Goal: Task Accomplishment & Management: Manage account settings

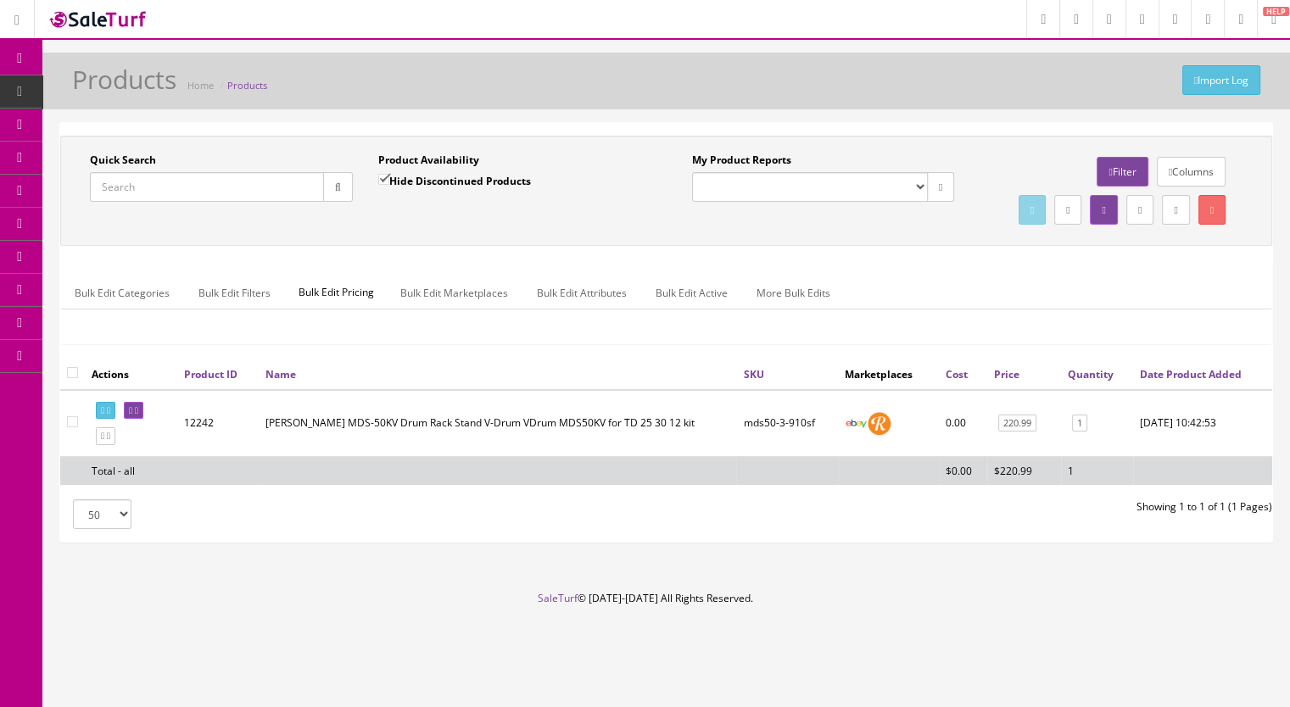
click at [126, 92] on span "Products" at bounding box center [130, 91] width 42 height 14
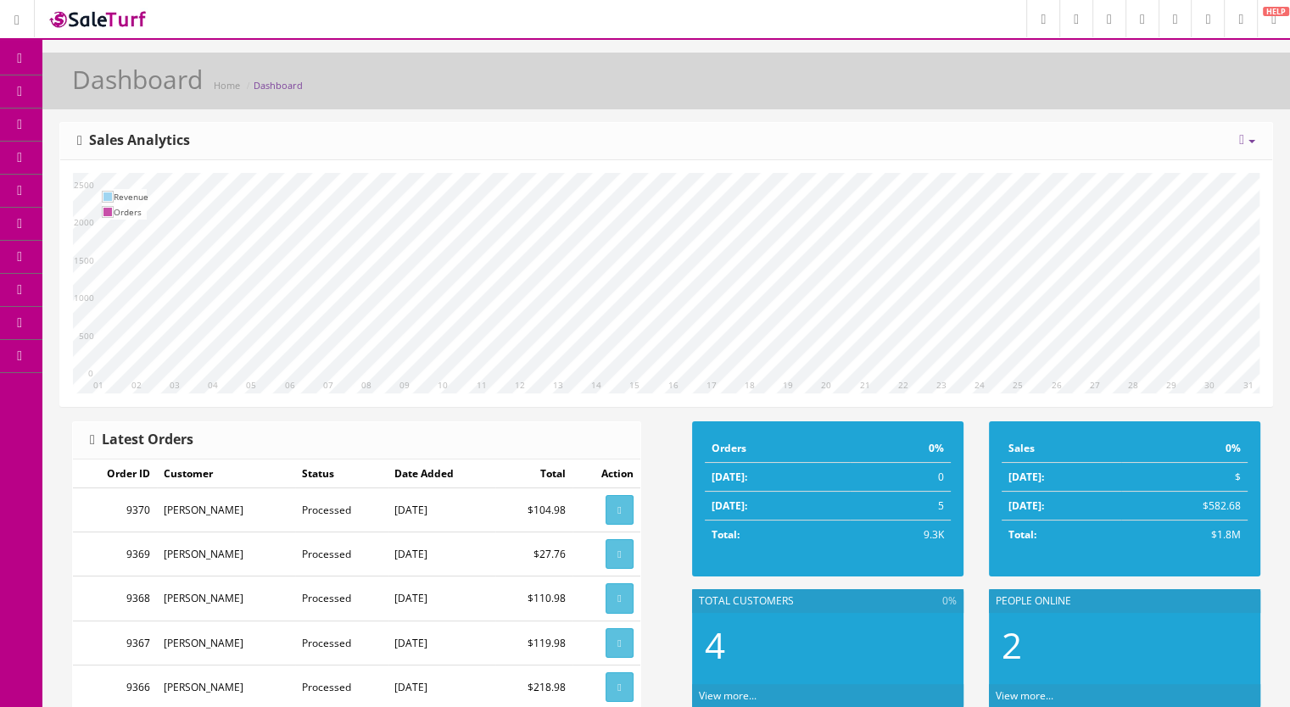
click at [159, 93] on link "Products" at bounding box center [131, 91] width 178 height 33
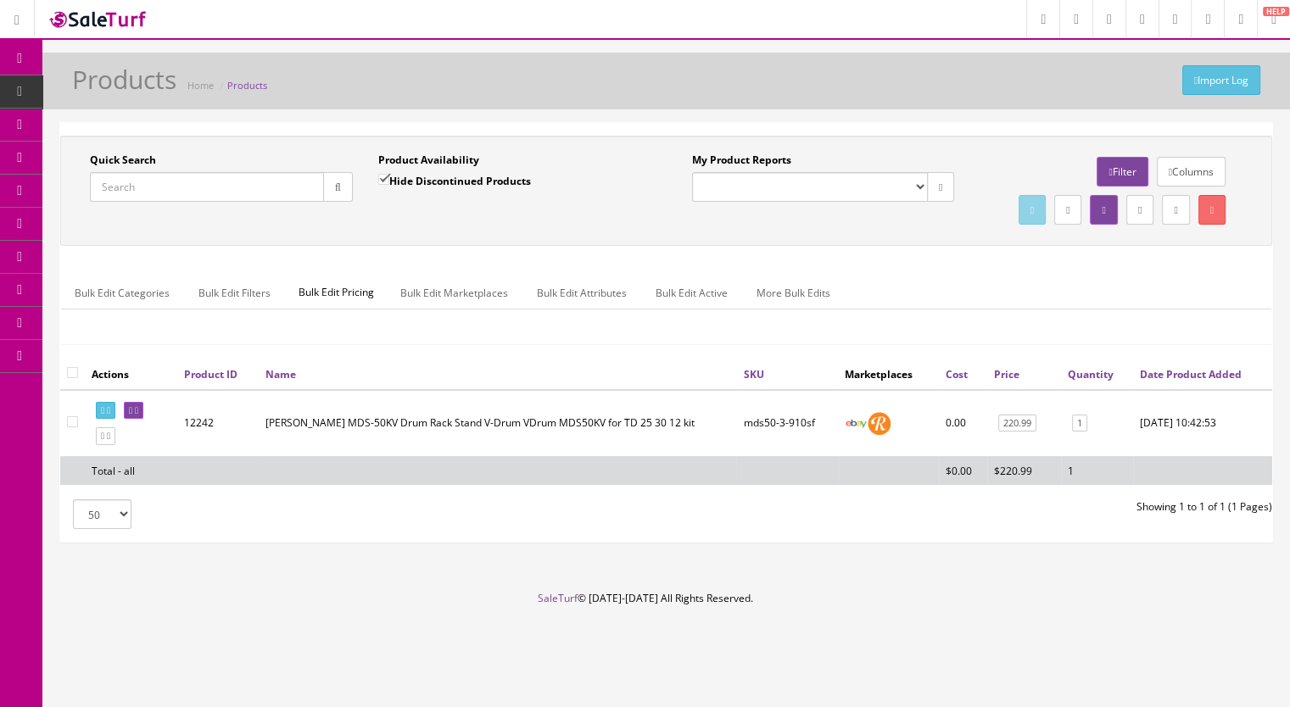
click at [157, 191] on input "Quick Search" at bounding box center [207, 187] width 234 height 30
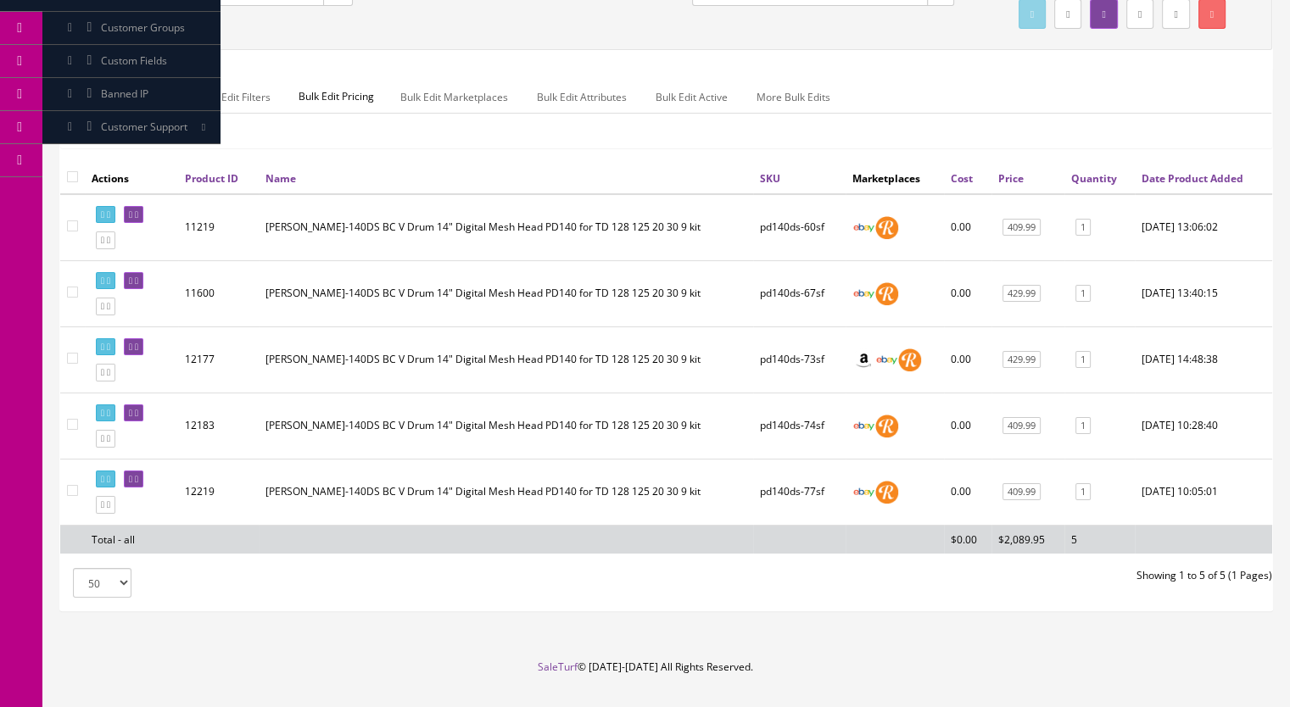
scroll to position [170, 0]
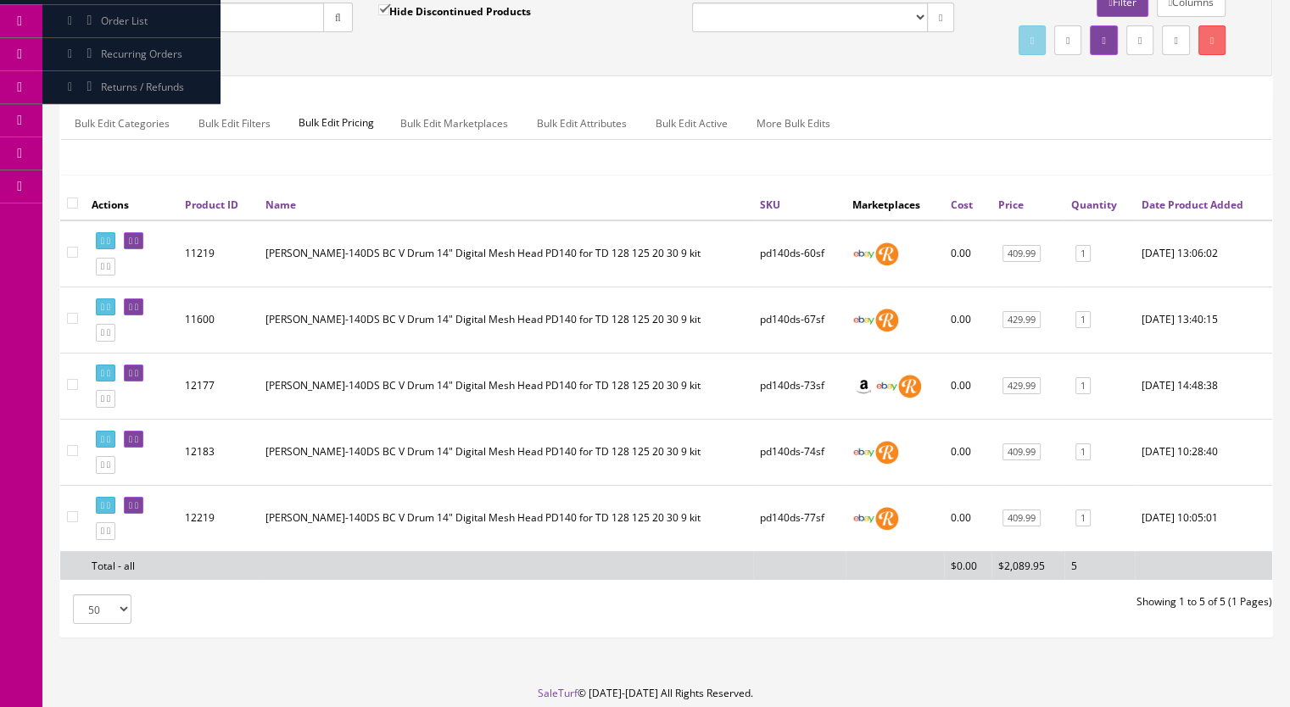
type input "pd140ds-75"
drag, startPoint x: 380, startPoint y: 5, endPoint x: 349, endPoint y: 18, distance: 33.1
click at [380, 5] on input "Hide Discontinued Products" at bounding box center [383, 9] width 11 height 11
checkbox input "false"
click at [345, 18] on button "button" at bounding box center [338, 18] width 30 height 30
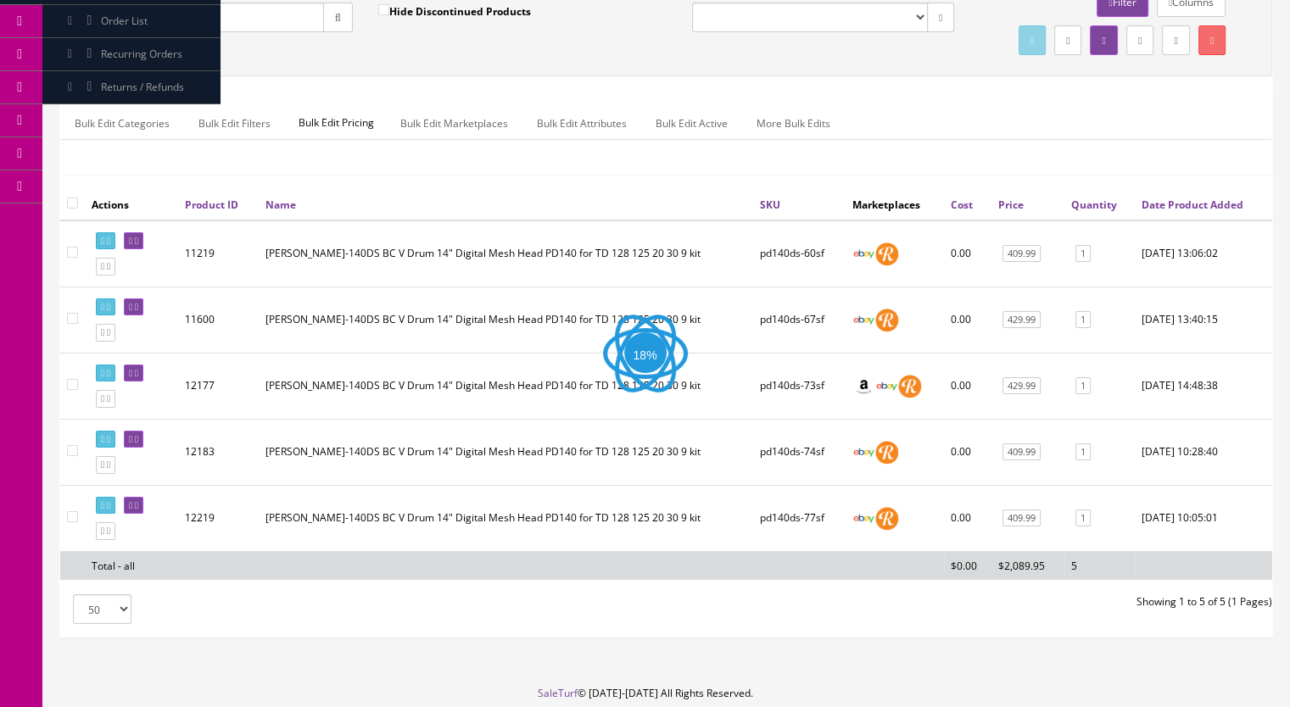
scroll to position [3, 0]
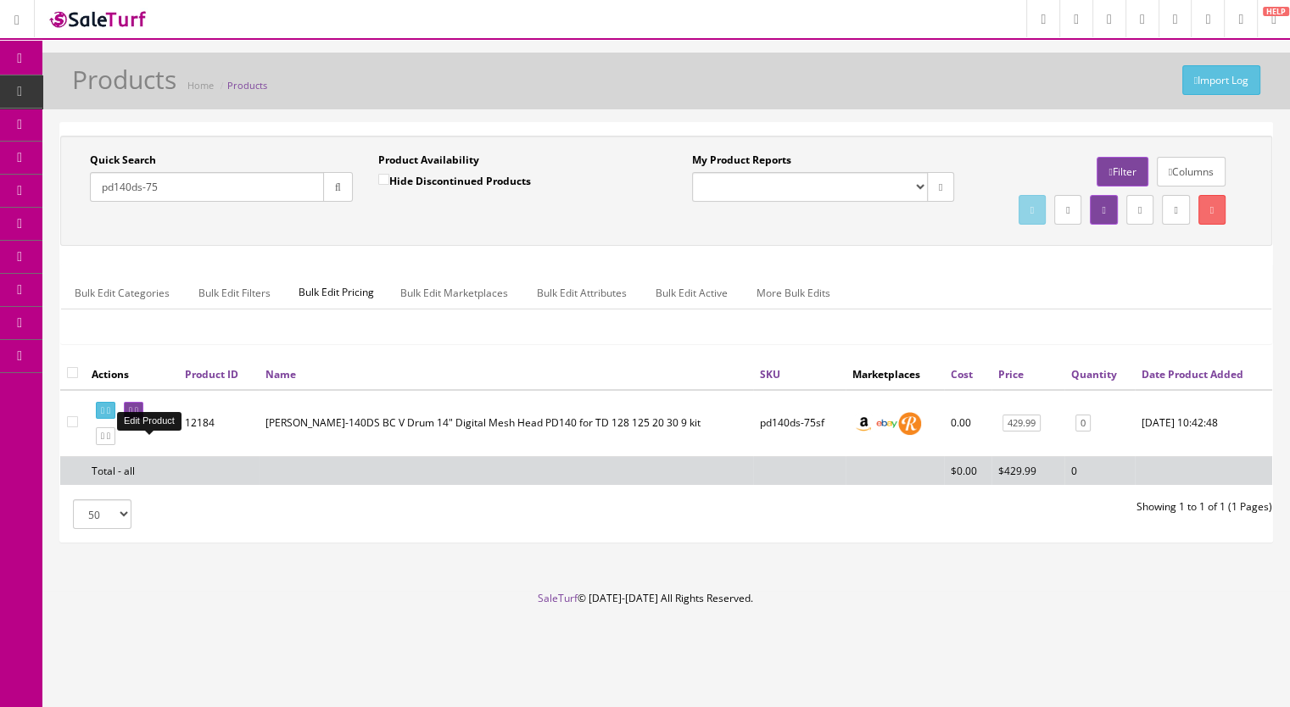
click at [138, 416] on icon at bounding box center [136, 410] width 3 height 9
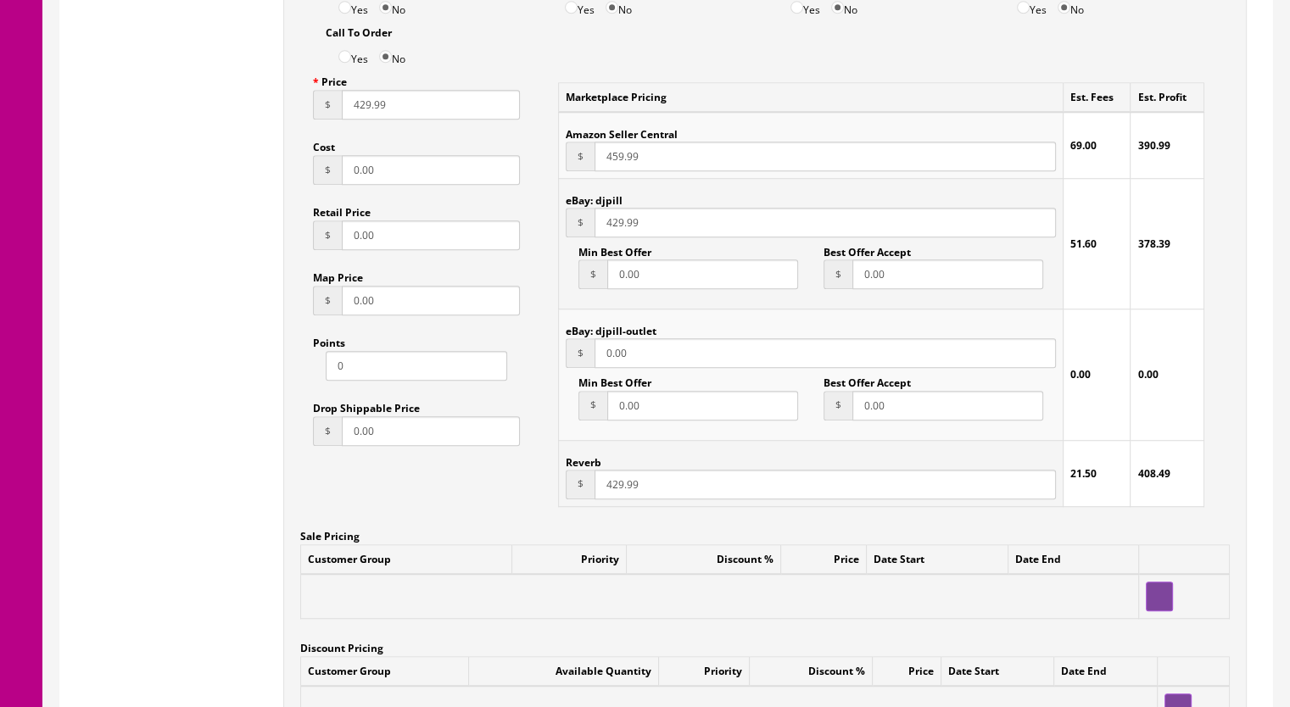
scroll to position [1357, 0]
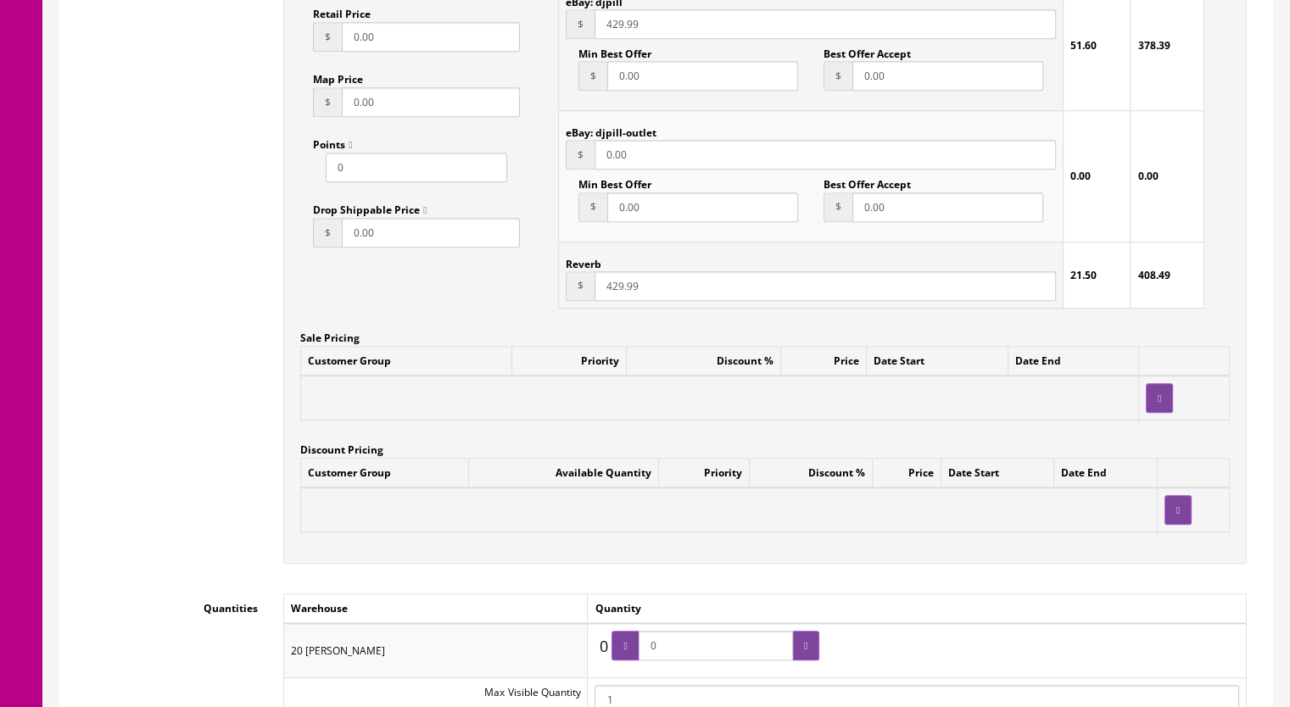
drag, startPoint x: 668, startPoint y: 651, endPoint x: 646, endPoint y: 651, distance: 21.2
click at [646, 651] on span "0" at bounding box center [716, 646] width 208 height 30
type input "1"
click at [800, 651] on div at bounding box center [805, 646] width 27 height 30
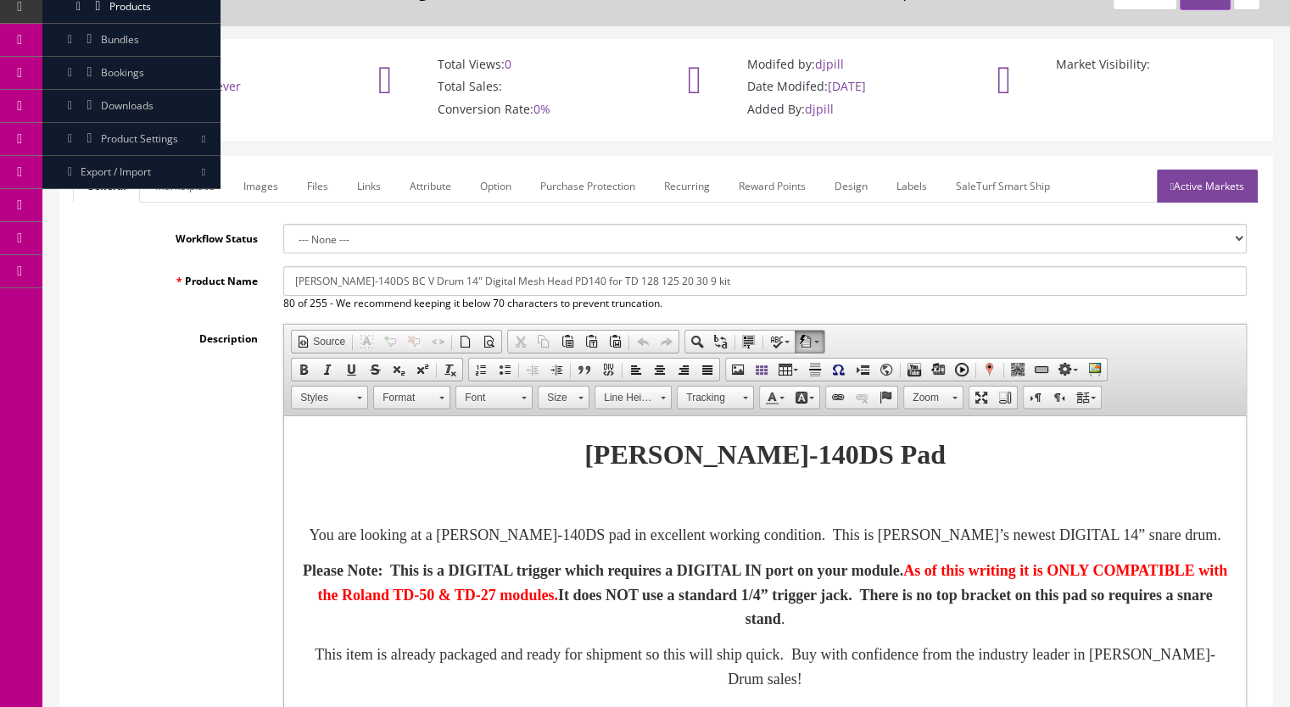
scroll to position [0, 0]
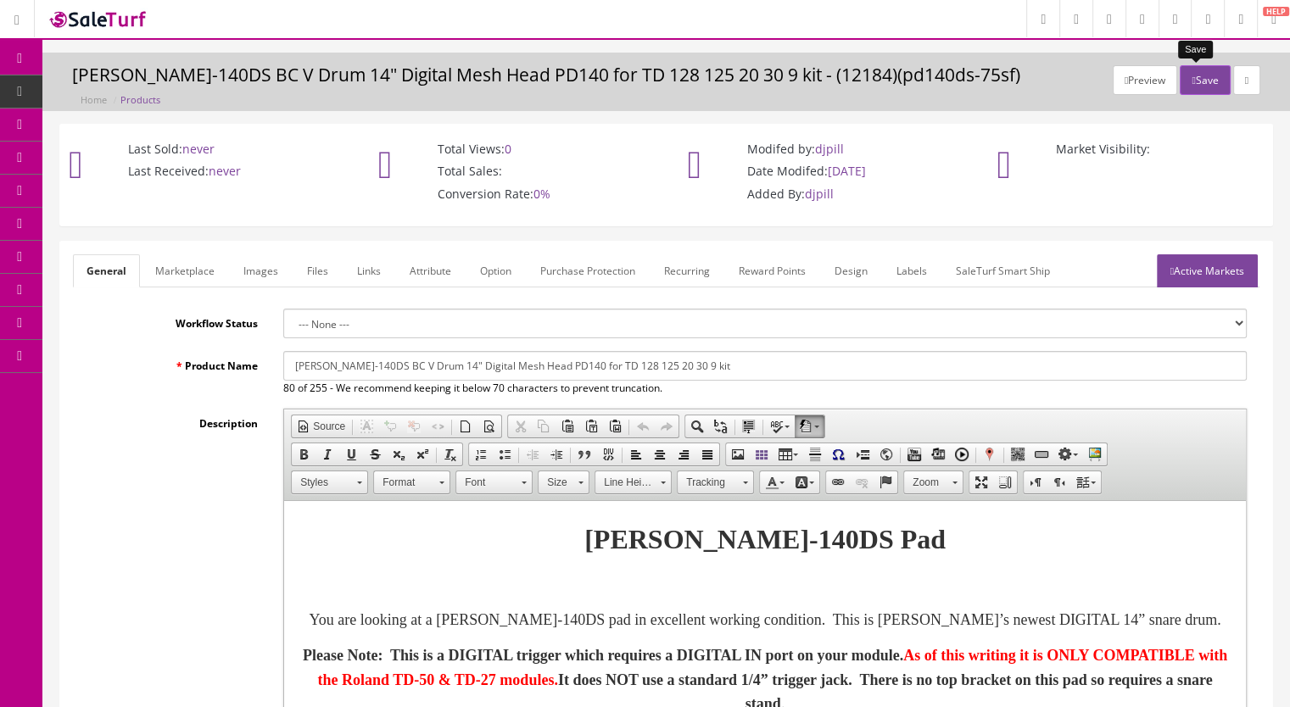
click at [1191, 75] on button "Save" at bounding box center [1205, 80] width 50 height 30
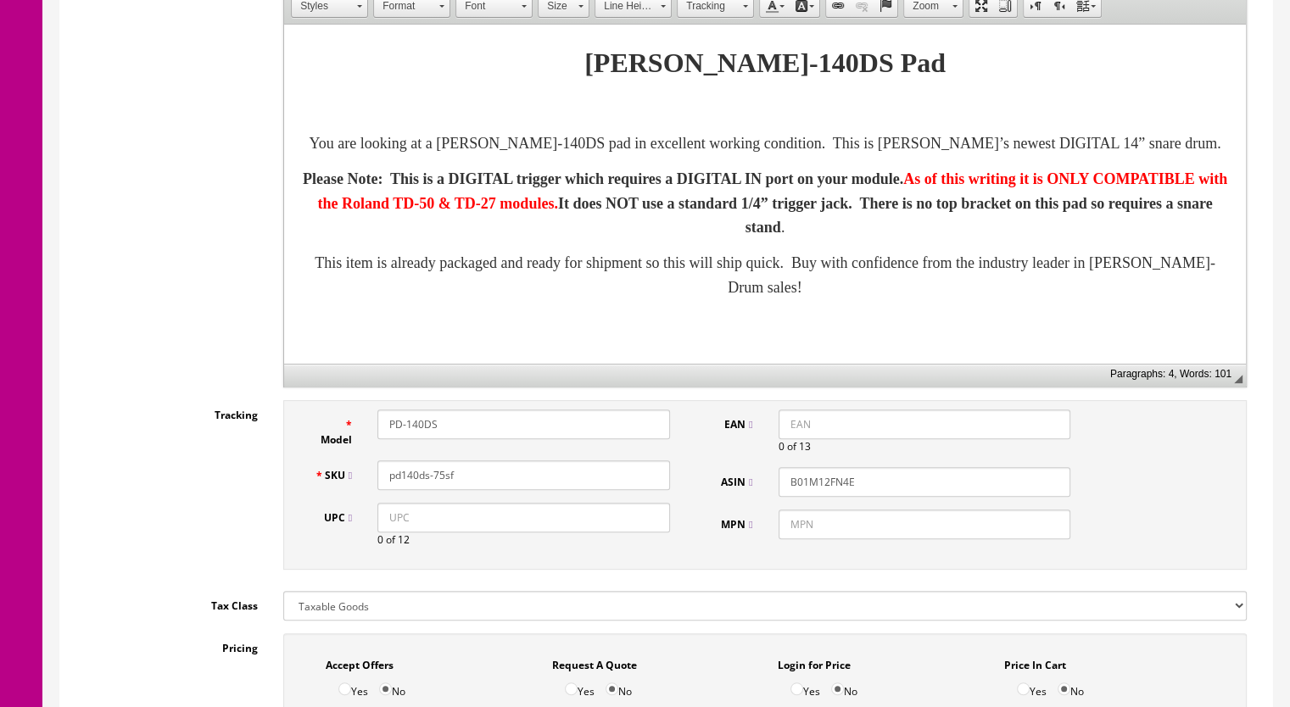
scroll to position [170, 0]
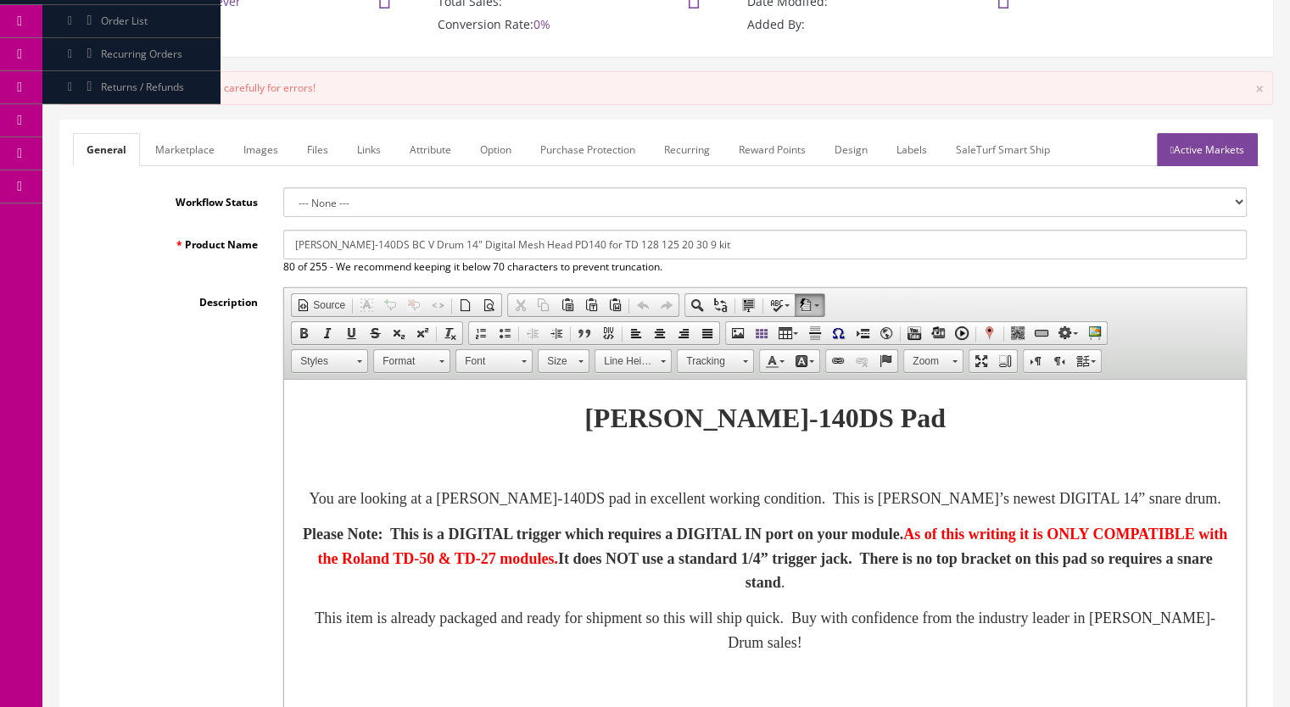
click at [1201, 149] on link "Active Markets" at bounding box center [1207, 149] width 101 height 33
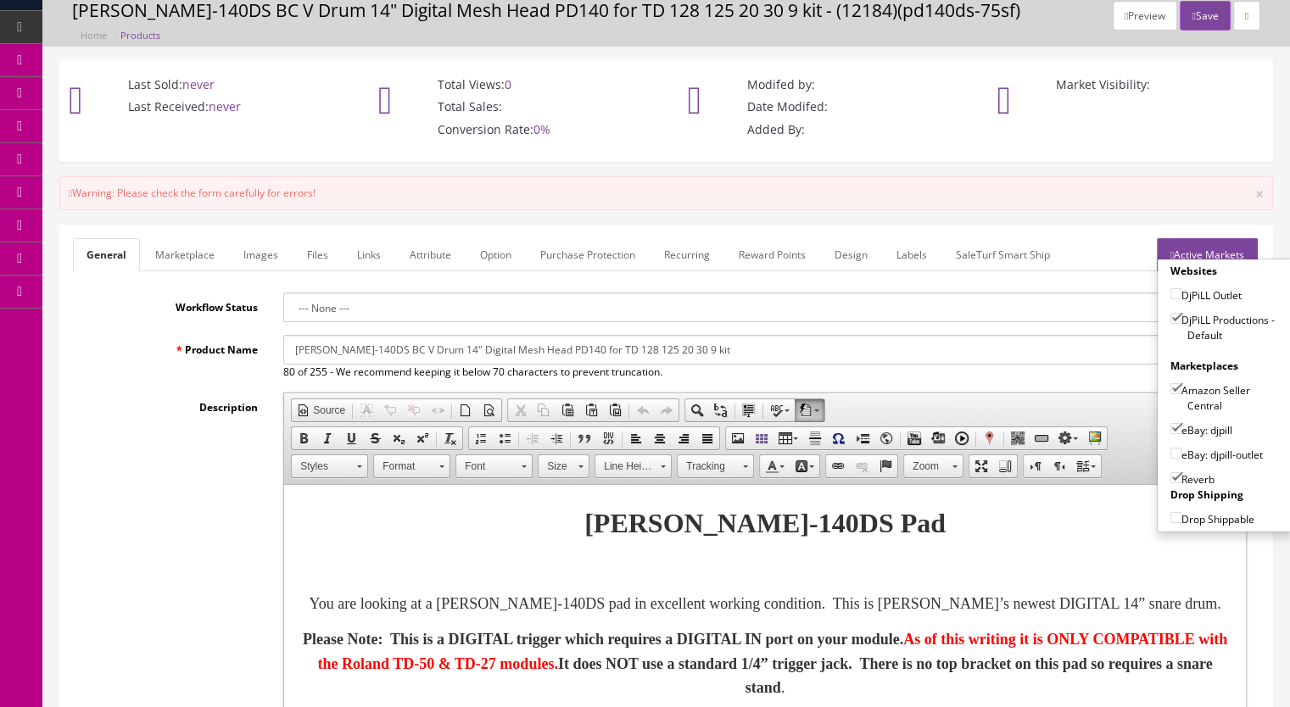
scroll to position [0, 0]
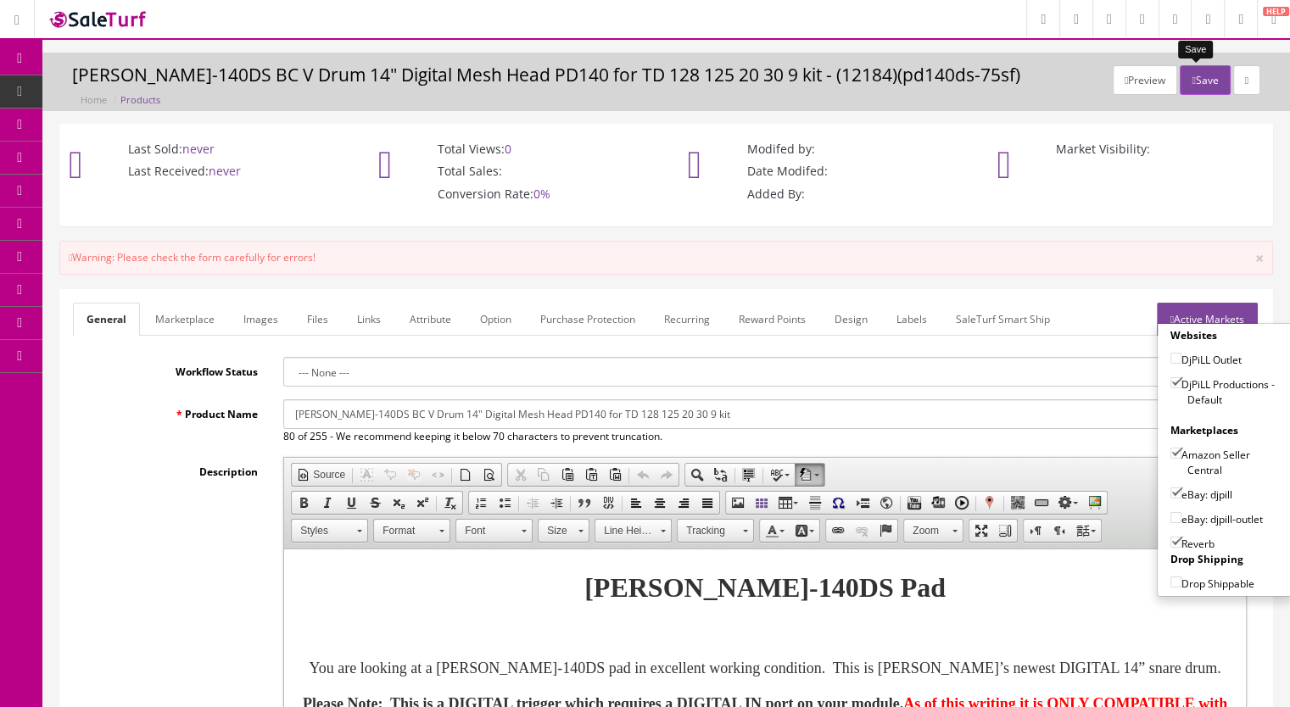
click at [1196, 77] on button "Save" at bounding box center [1205, 80] width 50 height 30
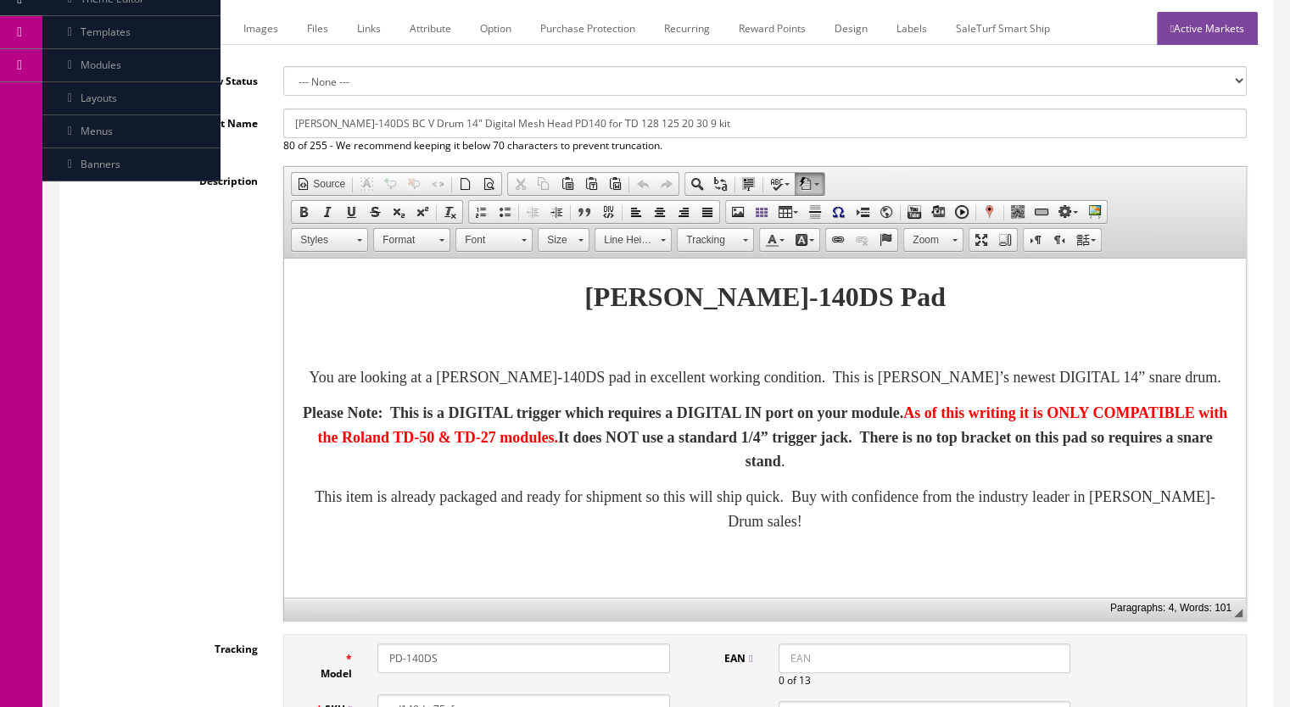
scroll to position [85, 0]
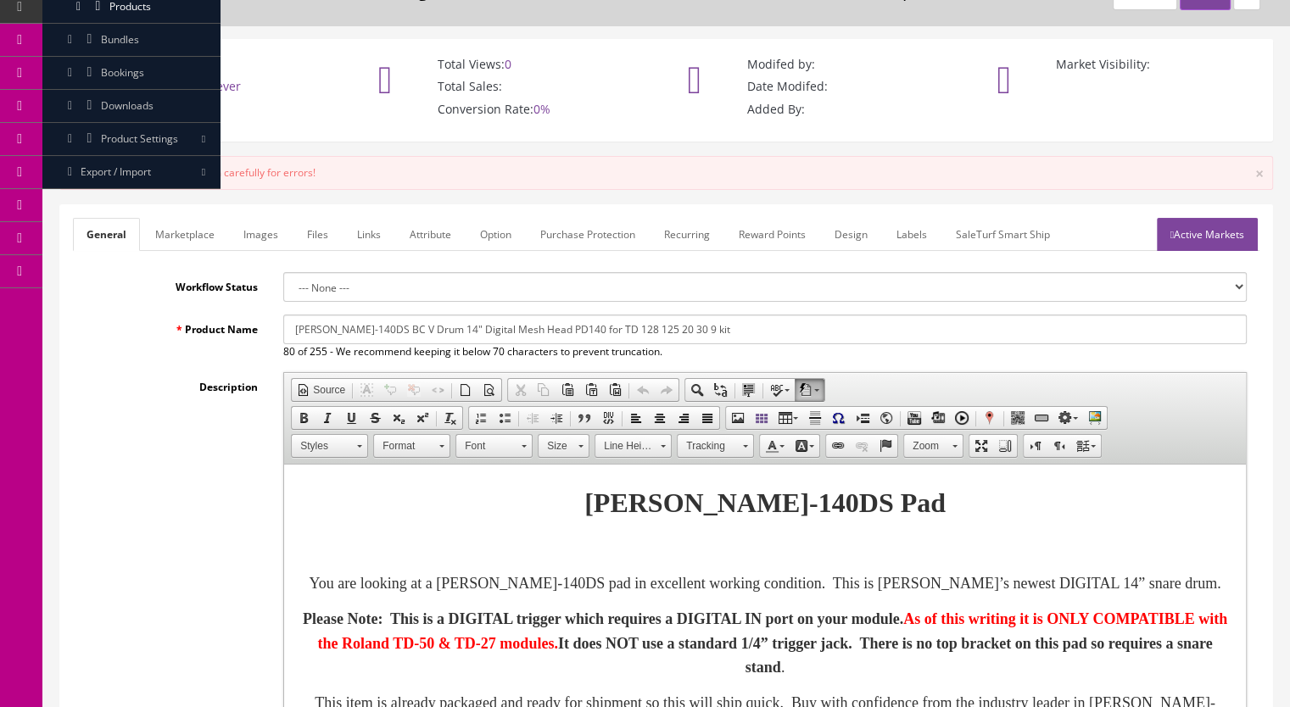
click at [203, 235] on link "Marketplace" at bounding box center [185, 234] width 87 height 33
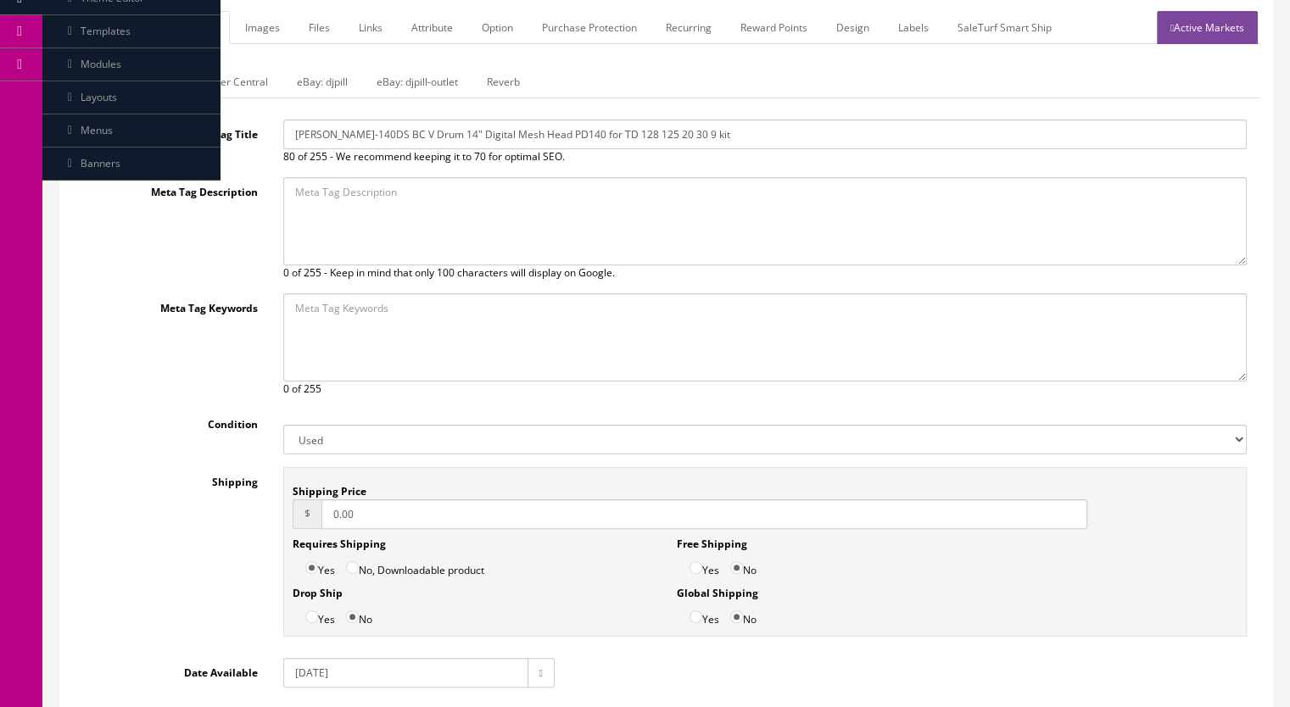
scroll to position [0, 0]
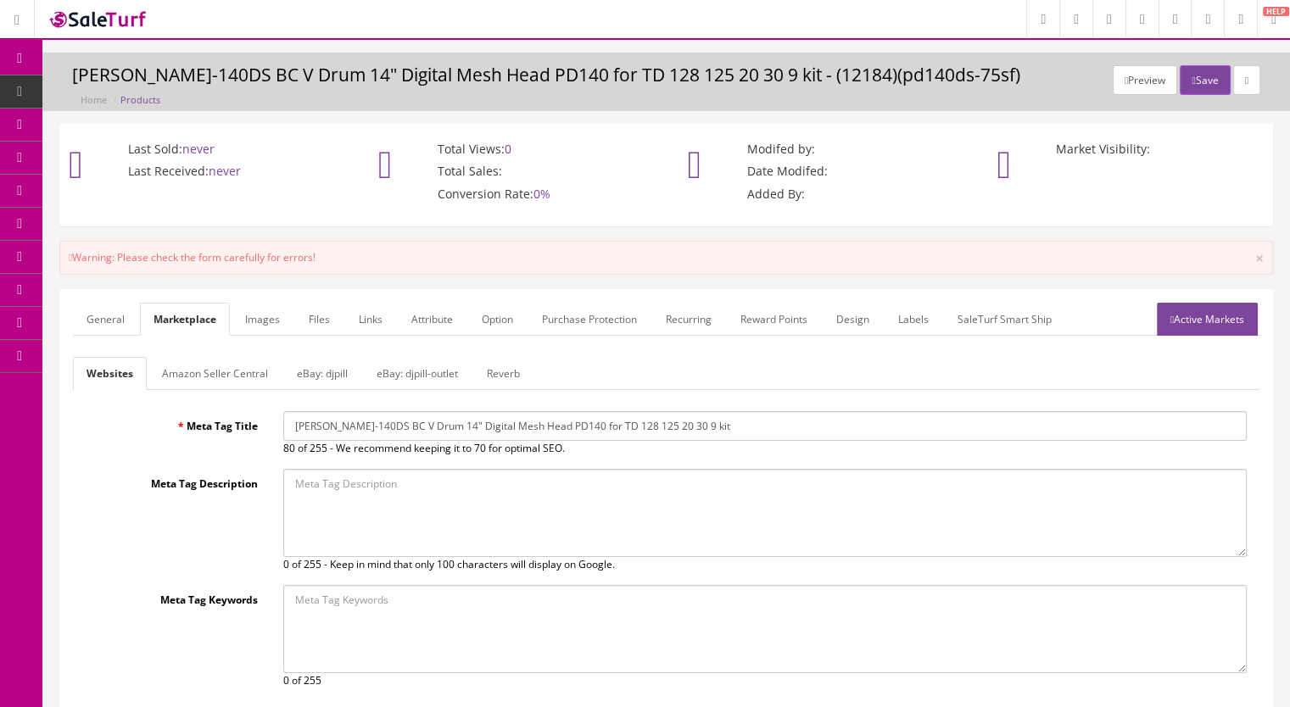
click at [251, 337] on form "General Marketplace Images Files Links Attribute Option Purchase Protection Rec…" at bounding box center [666, 641] width 1187 height 677
click at [251, 319] on link "Images" at bounding box center [263, 319] width 62 height 33
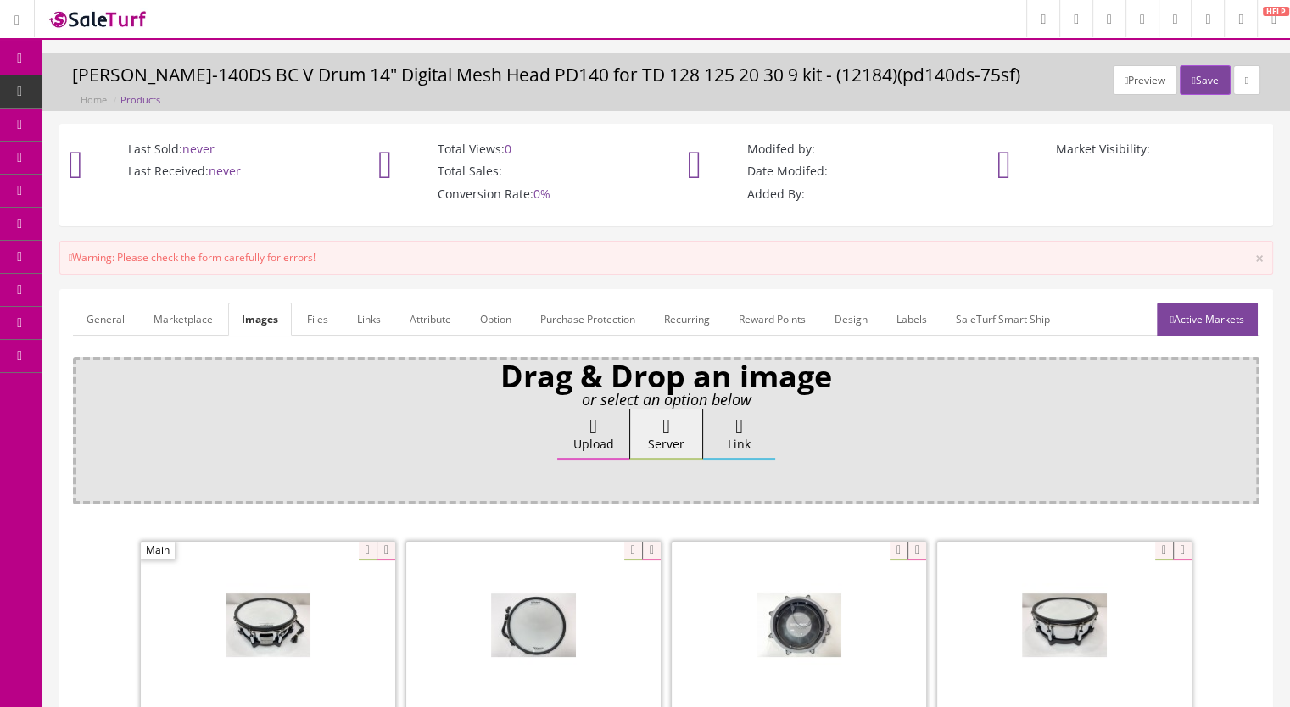
click at [319, 314] on link "Files" at bounding box center [317, 319] width 48 height 33
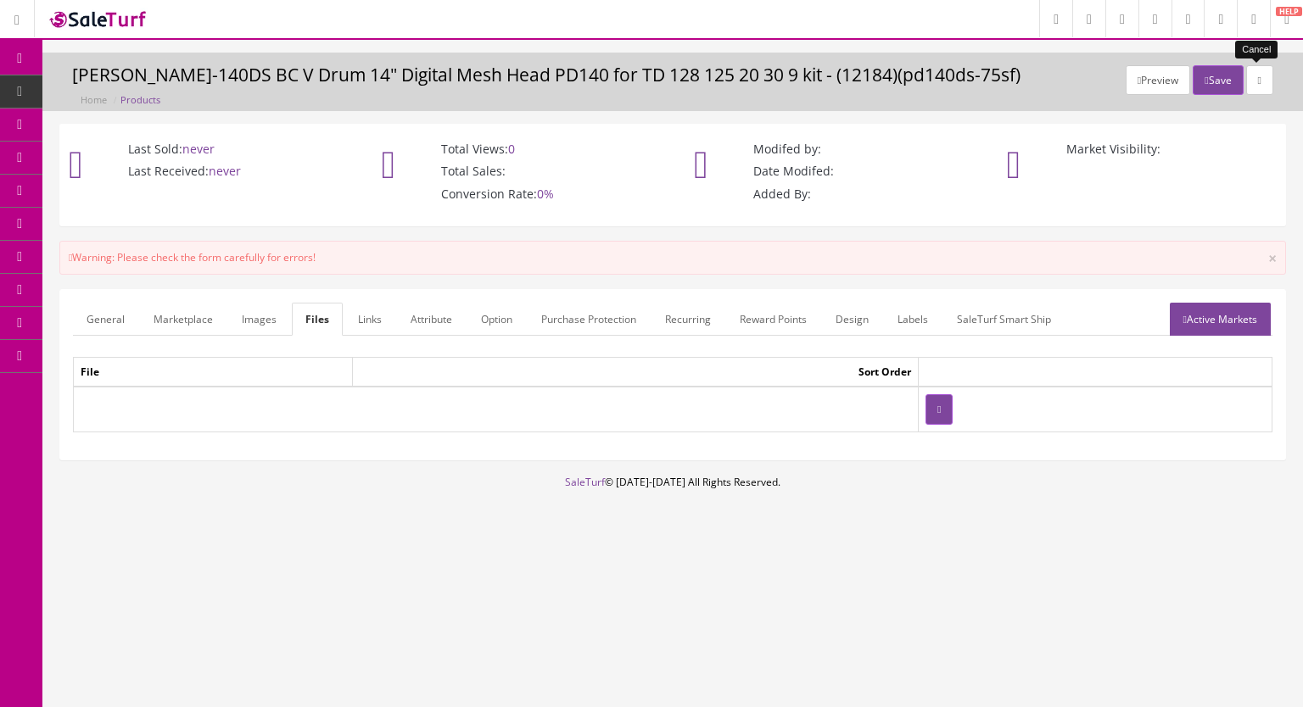
click at [1266, 79] on link at bounding box center [1259, 80] width 27 height 30
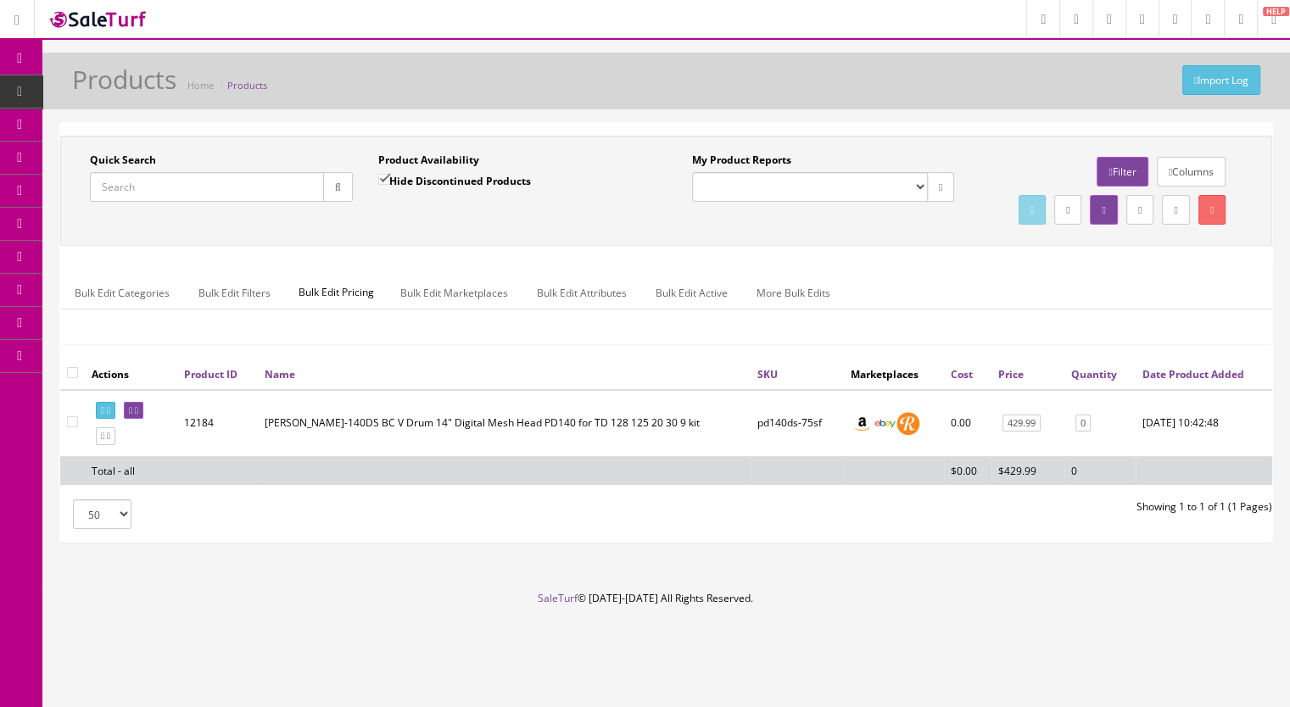
click at [115, 88] on span "Products" at bounding box center [130, 91] width 42 height 14
click at [138, 416] on icon at bounding box center [136, 410] width 3 height 9
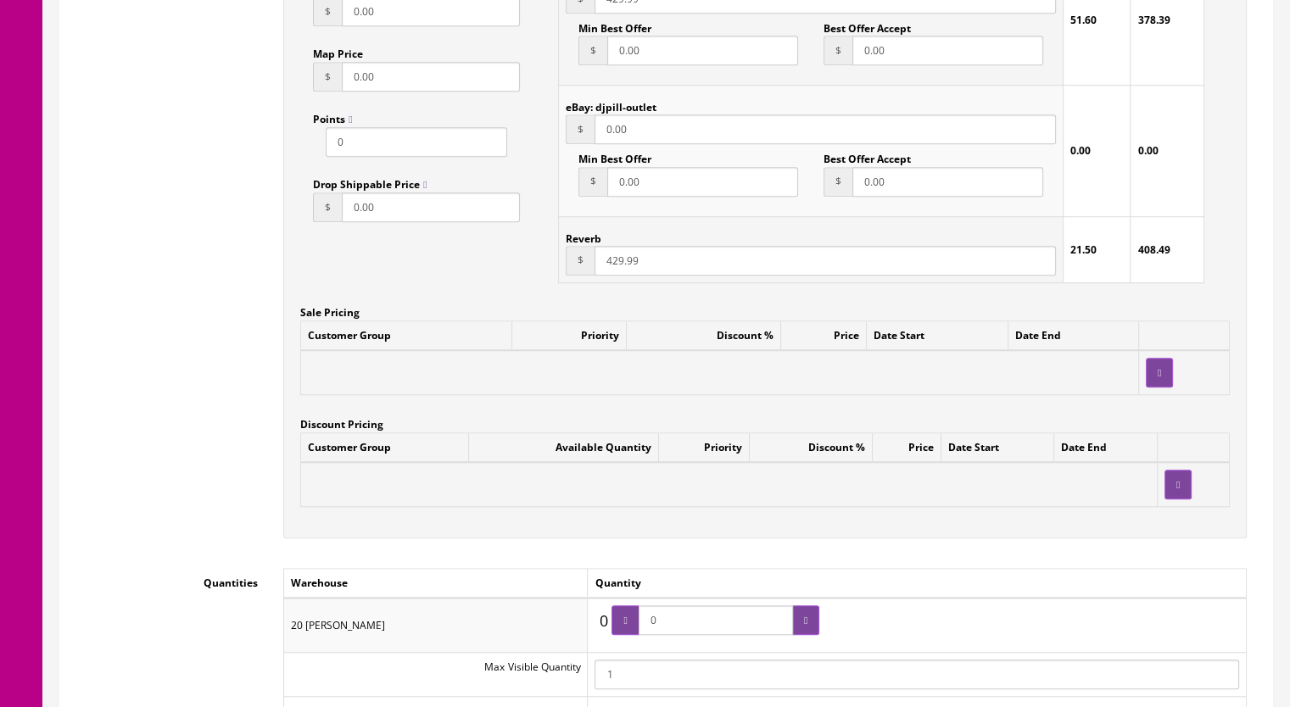
scroll to position [1612, 0]
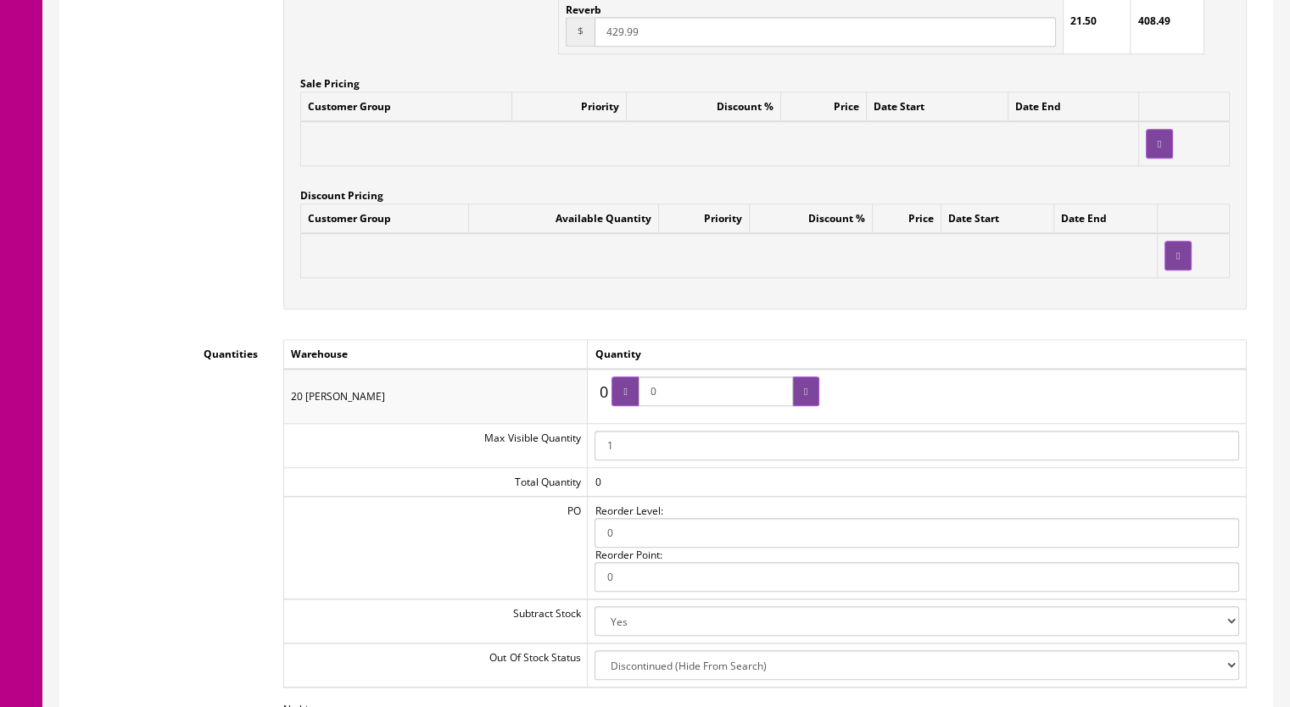
drag, startPoint x: 641, startPoint y: 401, endPoint x: 626, endPoint y: 403, distance: 15.4
click at [626, 403] on span "0" at bounding box center [716, 392] width 208 height 30
type input "1"
click at [804, 394] on icon at bounding box center [805, 392] width 3 height 10
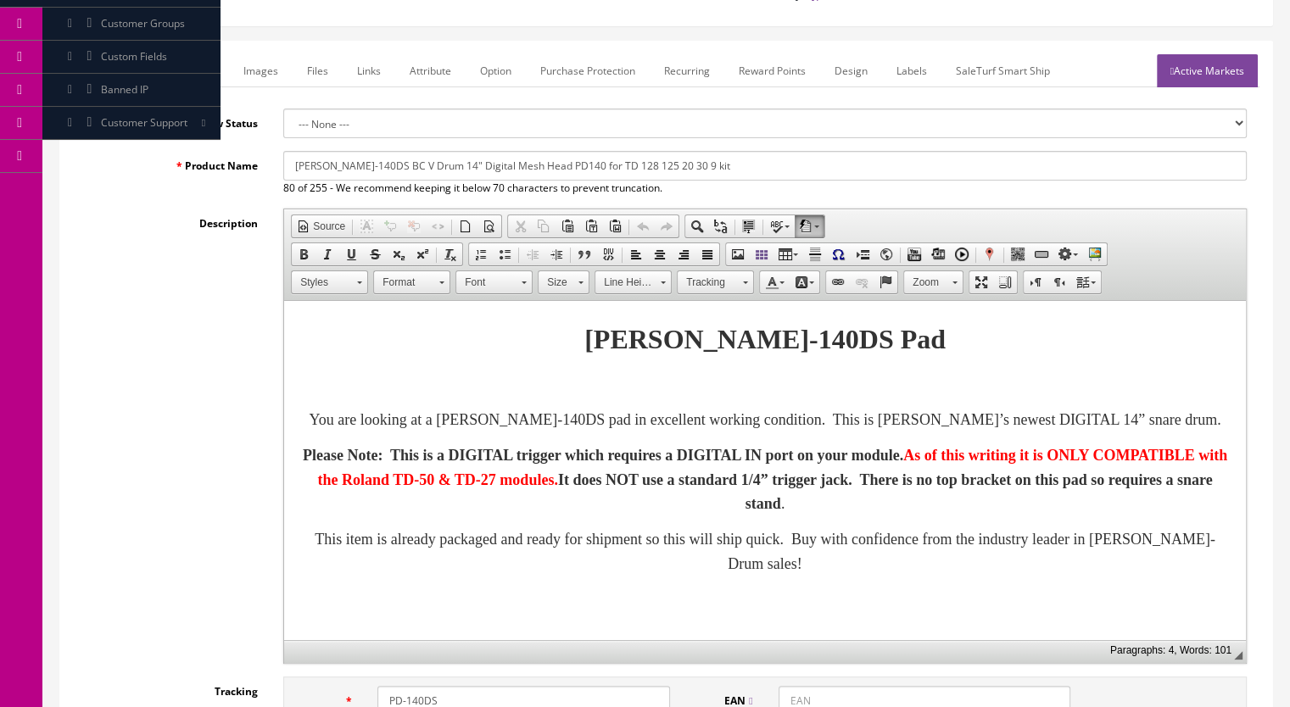
scroll to position [0, 0]
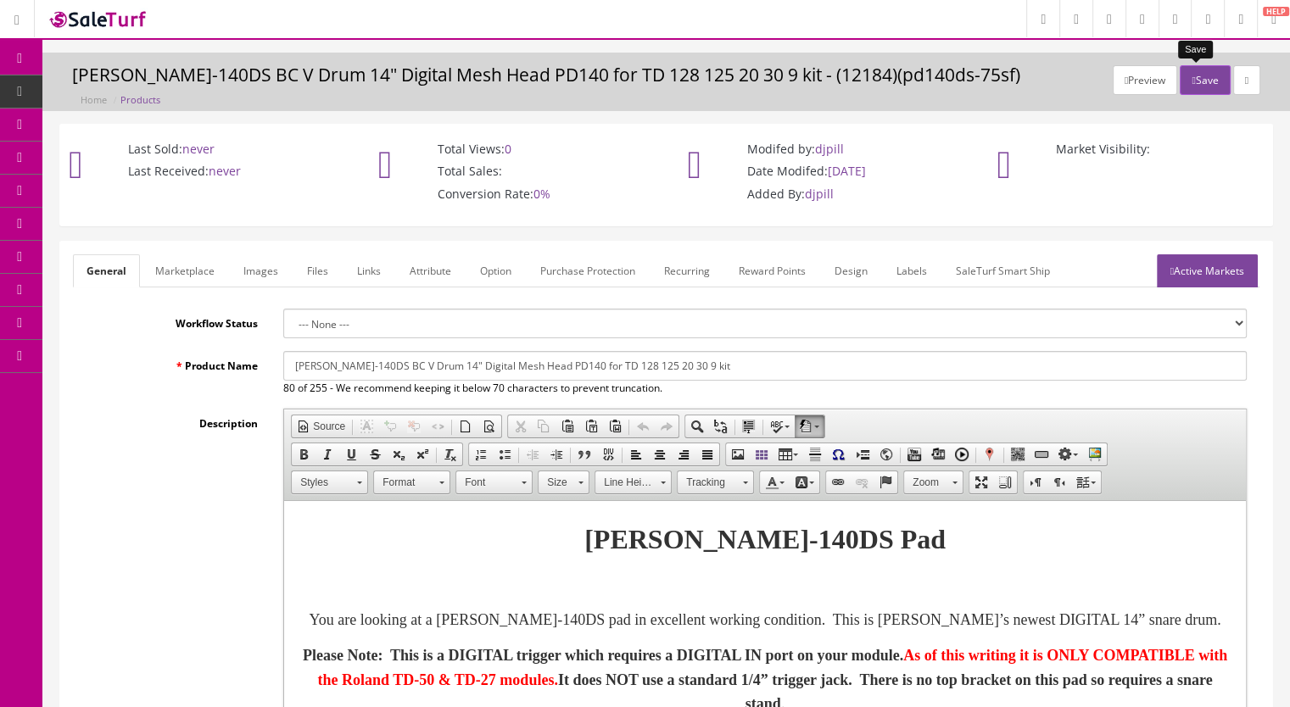
click at [1201, 86] on button "Save" at bounding box center [1205, 80] width 50 height 30
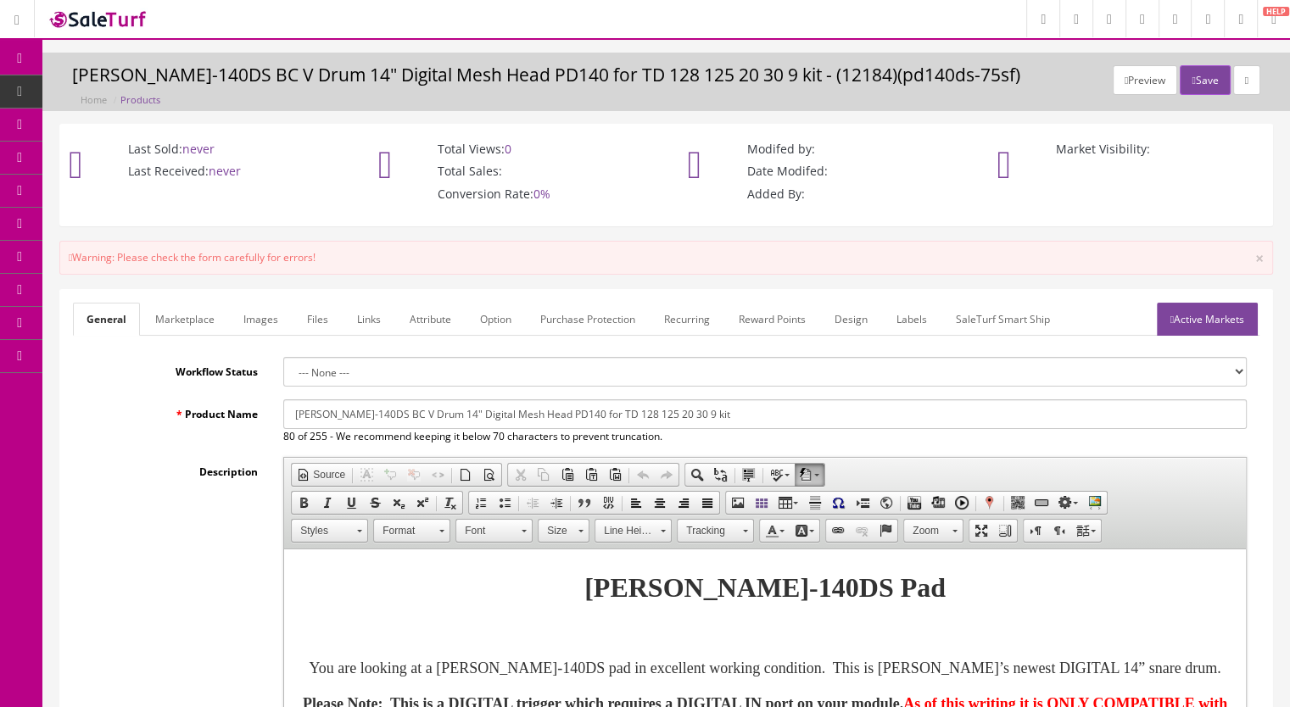
click at [1226, 331] on link "Active Markets" at bounding box center [1207, 319] width 101 height 33
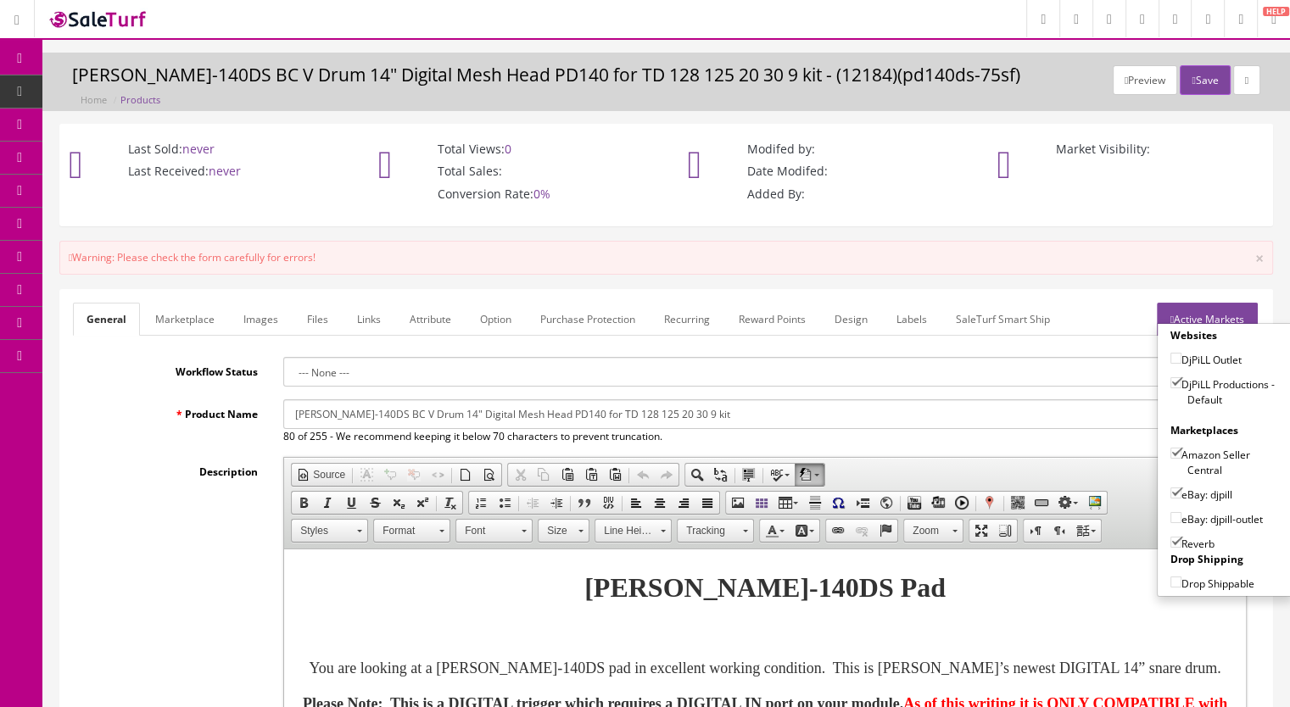
click at [176, 320] on link "Marketplace" at bounding box center [185, 319] width 87 height 33
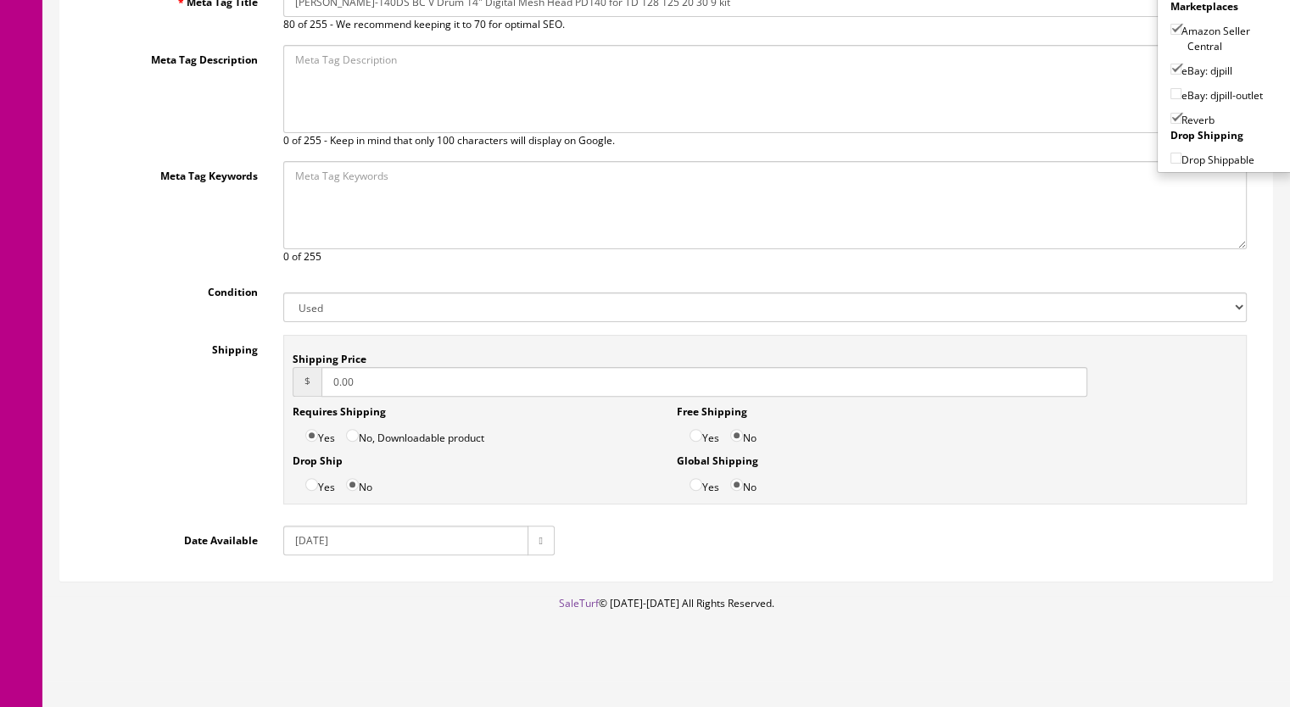
scroll to position [85, 0]
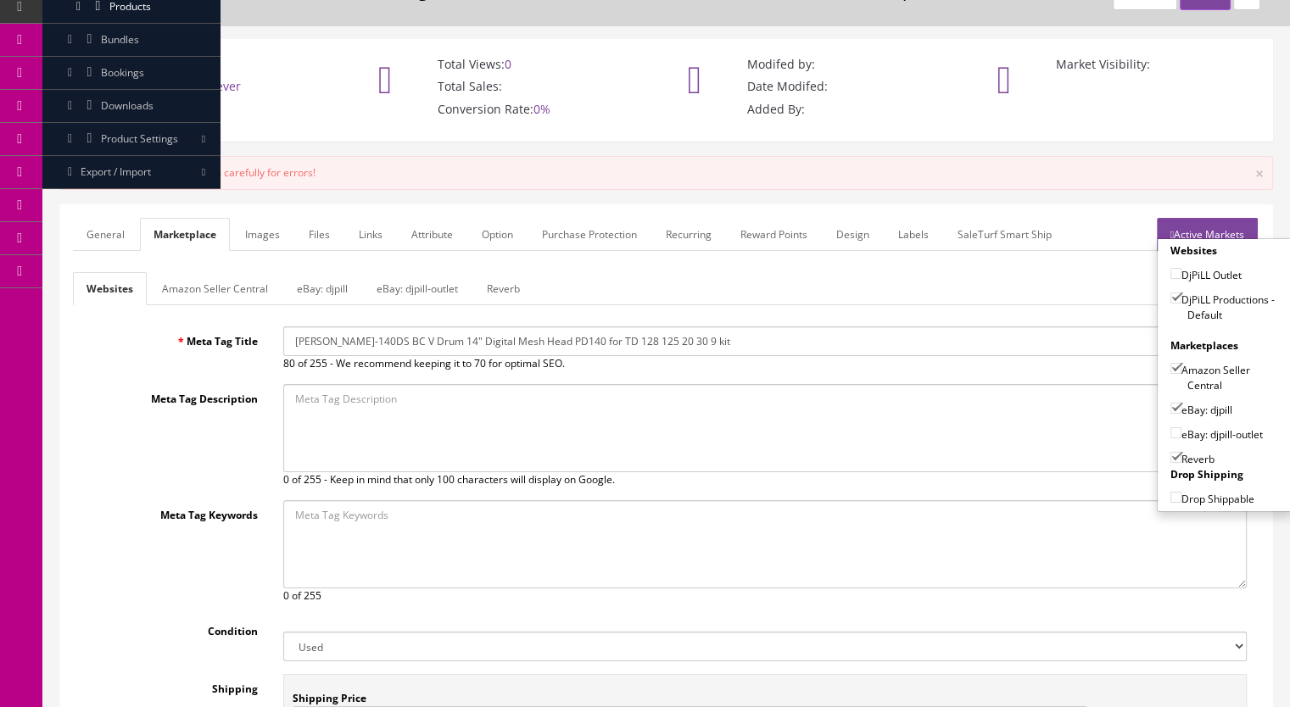
click at [205, 289] on link "Amazon Seller Central" at bounding box center [214, 288] width 133 height 33
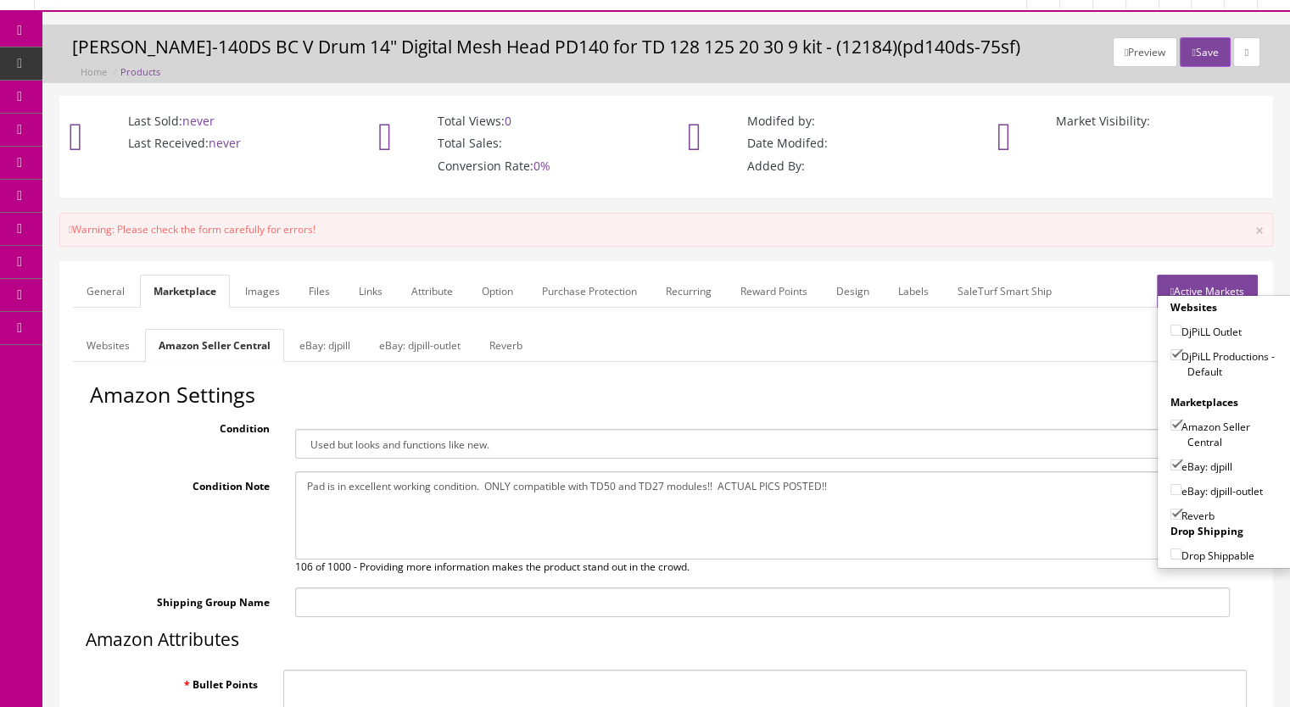
scroll to position [0, 0]
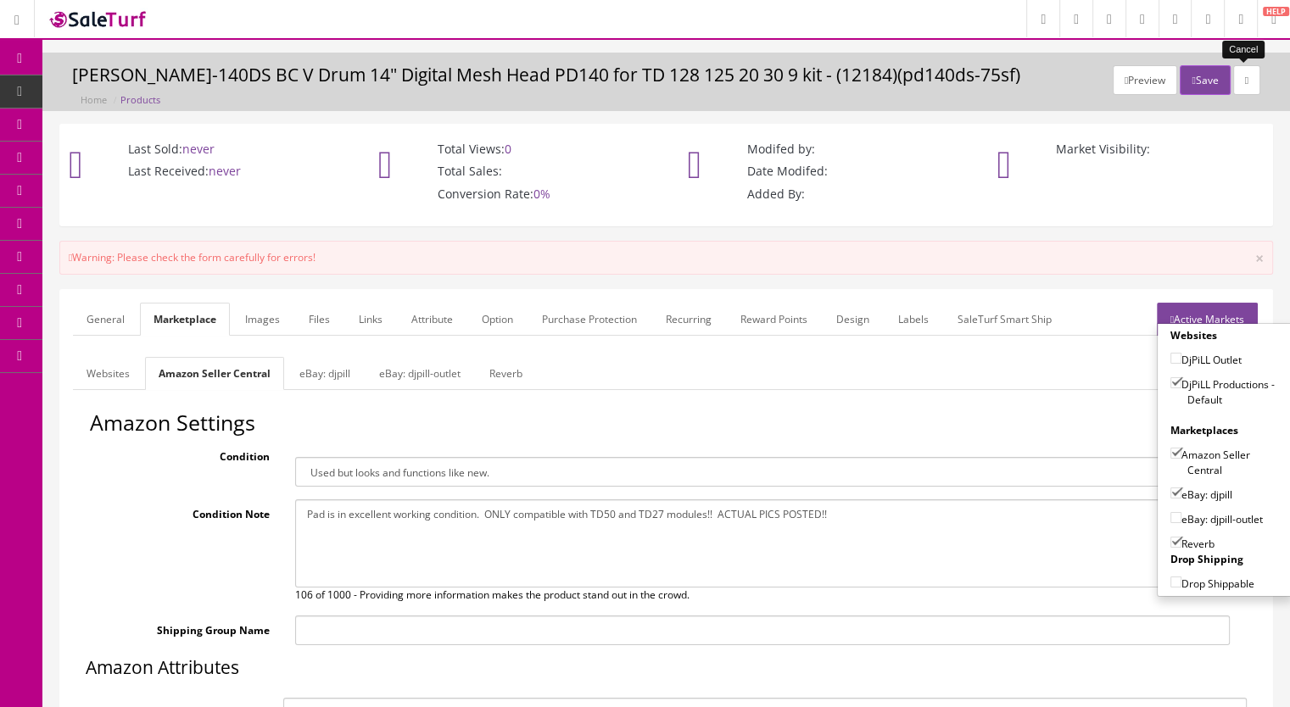
click at [1245, 75] on icon at bounding box center [1246, 80] width 3 height 10
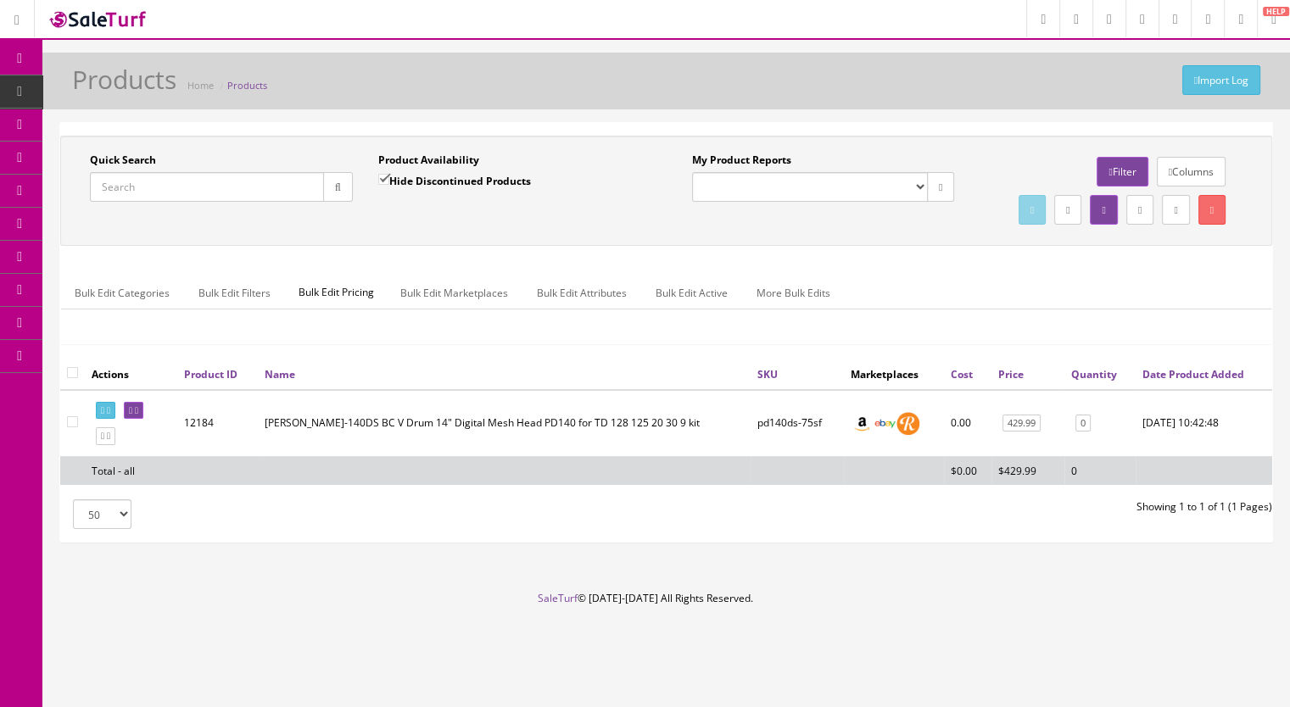
click at [137, 89] on span "Products" at bounding box center [130, 91] width 42 height 14
click at [132, 416] on icon at bounding box center [130, 410] width 3 height 9
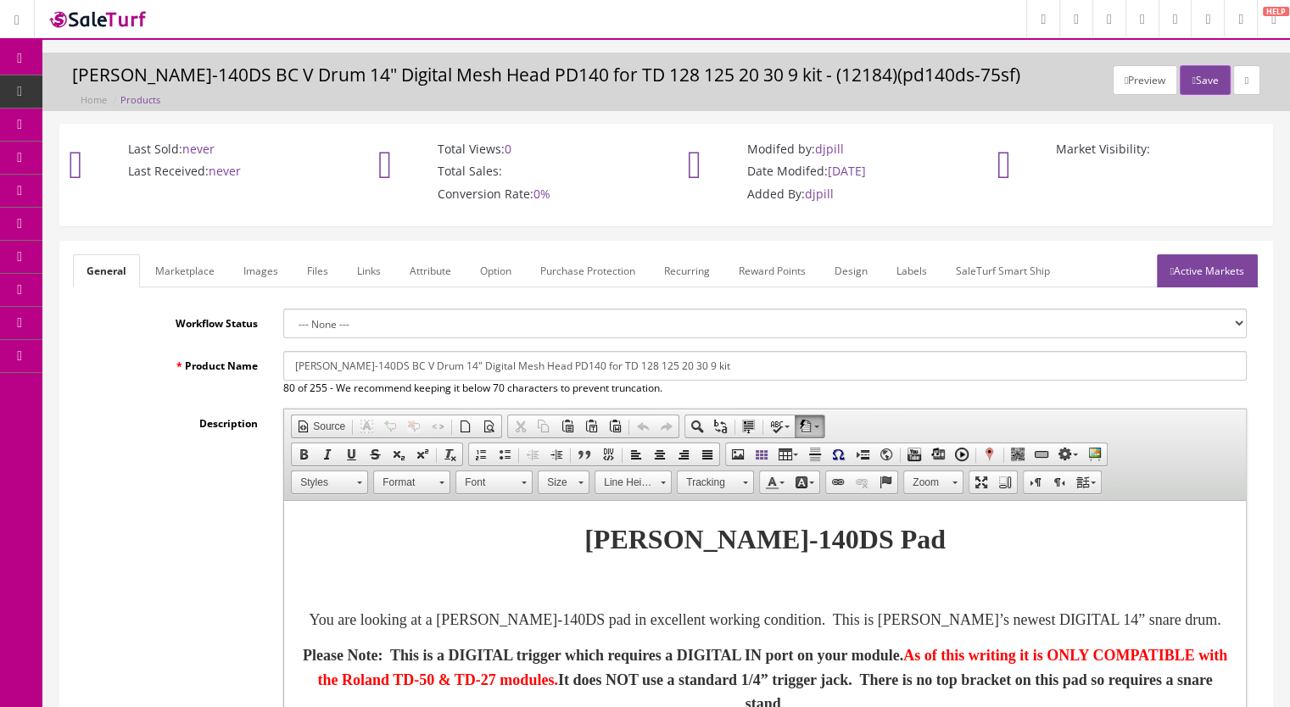
click at [1202, 266] on link "Active Markets" at bounding box center [1207, 270] width 101 height 33
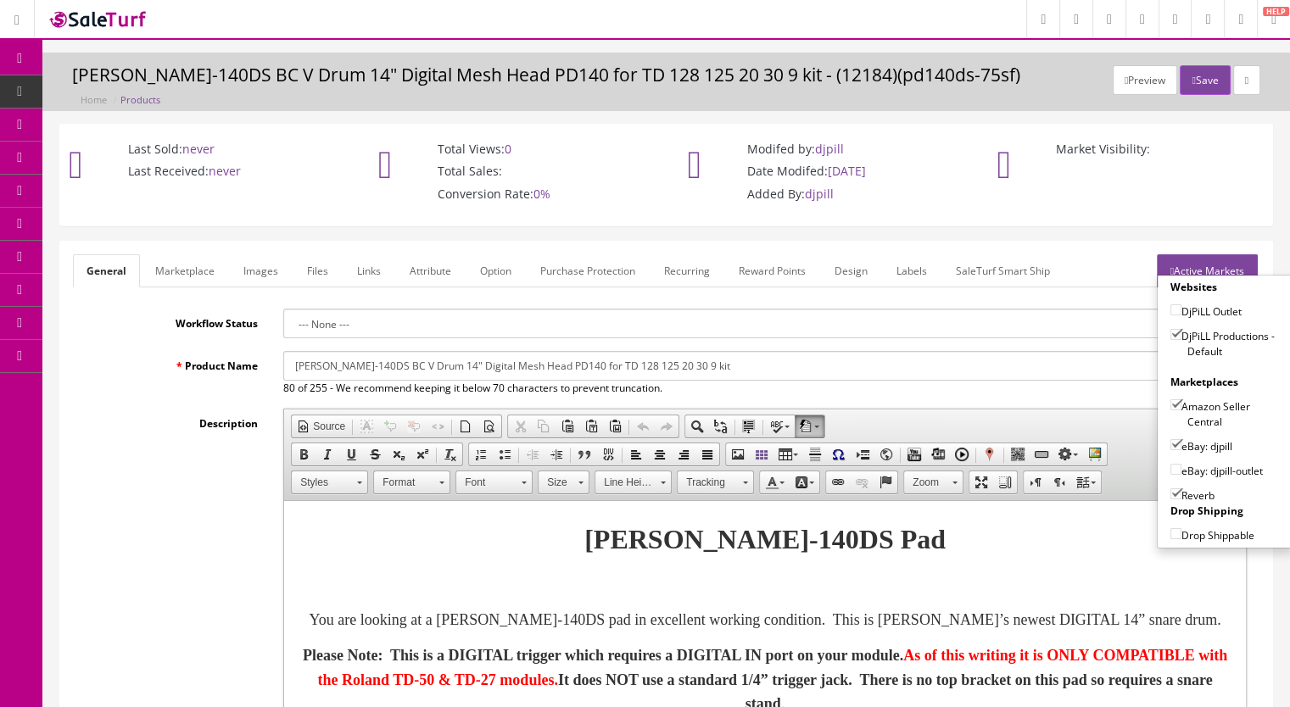
click at [1171, 407] on input"] "Amazon Seller Central" at bounding box center [1176, 405] width 11 height 11
checkbox input"] "false"
click at [1189, 81] on button "Save" at bounding box center [1205, 80] width 50 height 30
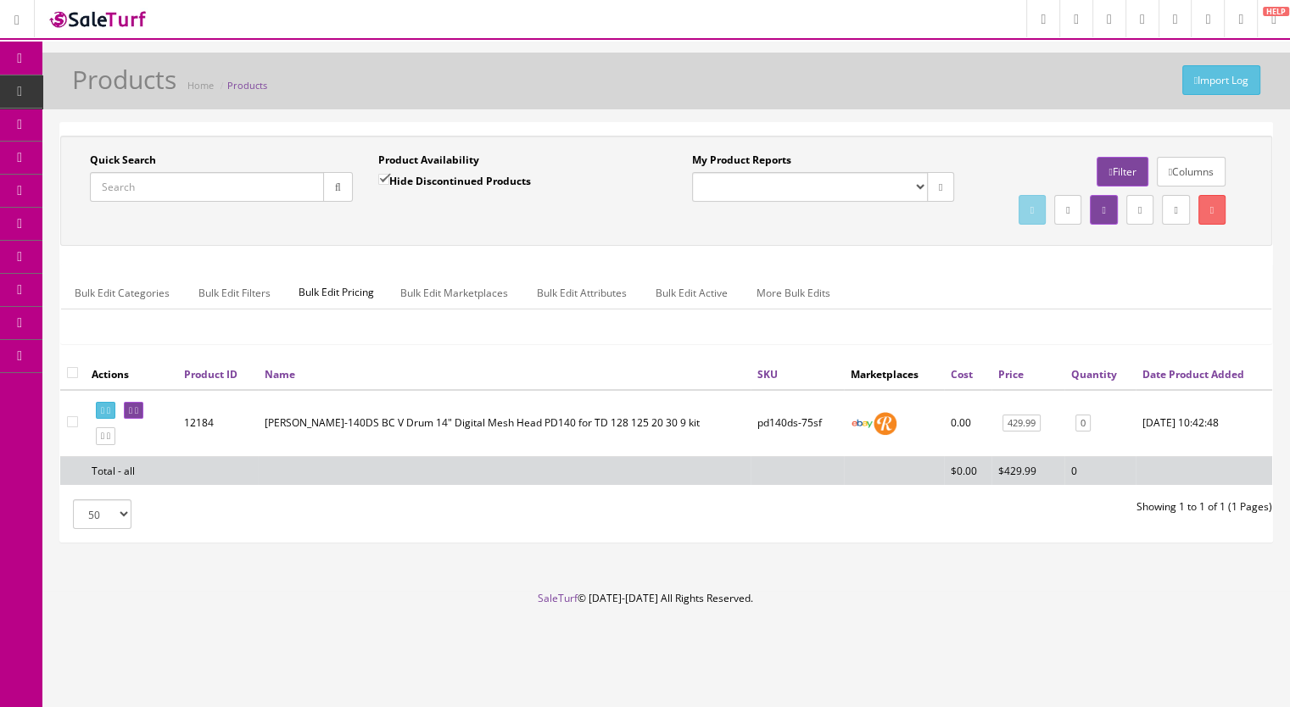
click at [133, 444] on td at bounding box center [131, 423] width 92 height 67
click at [138, 416] on icon at bounding box center [136, 410] width 3 height 9
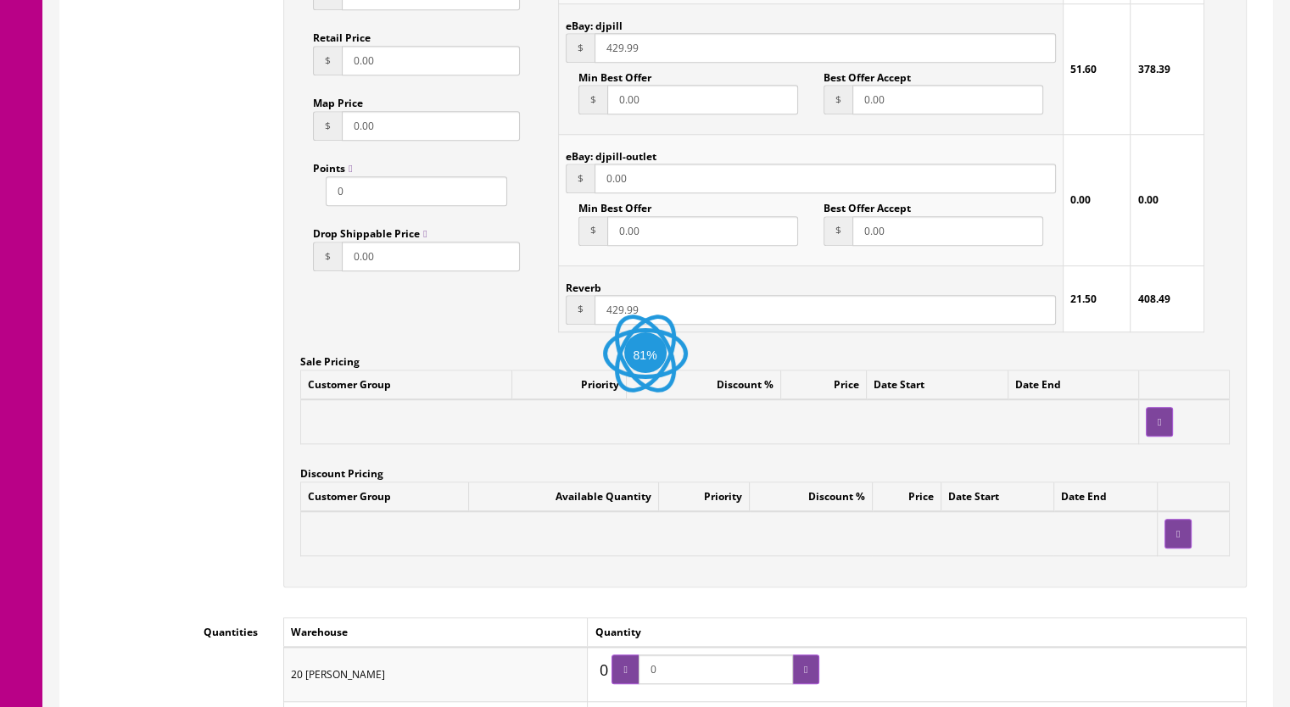
scroll to position [1781, 0]
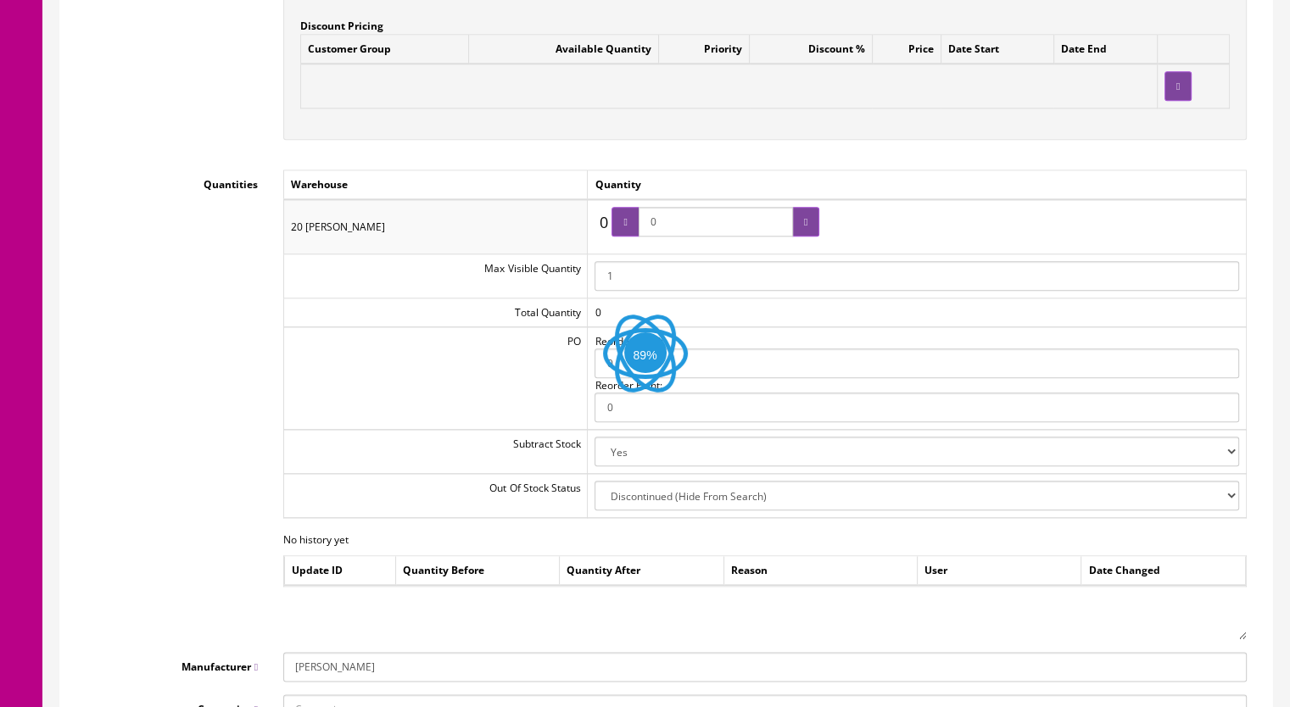
drag, startPoint x: 694, startPoint y: 218, endPoint x: 645, endPoint y: 226, distance: 49.8
click at [645, 226] on span "0" at bounding box center [716, 222] width 208 height 30
type input "1"
click at [804, 222] on icon at bounding box center [805, 222] width 3 height 10
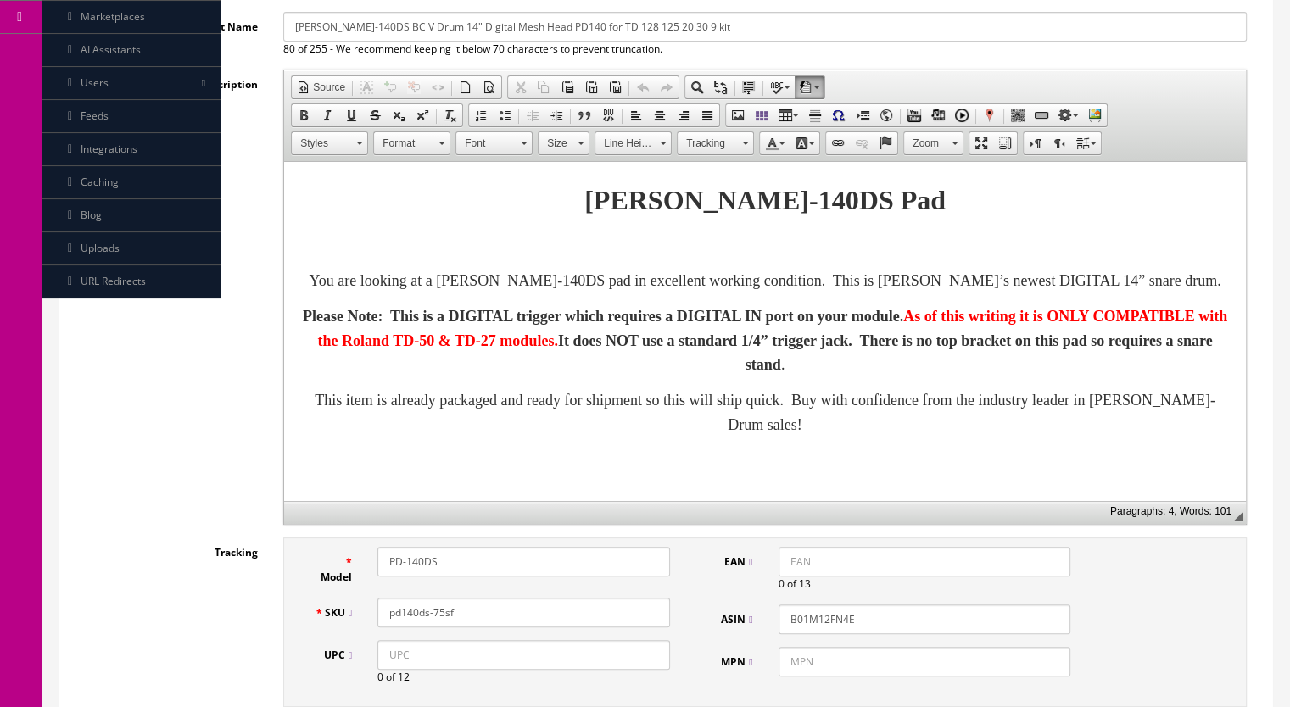
scroll to position [0, 0]
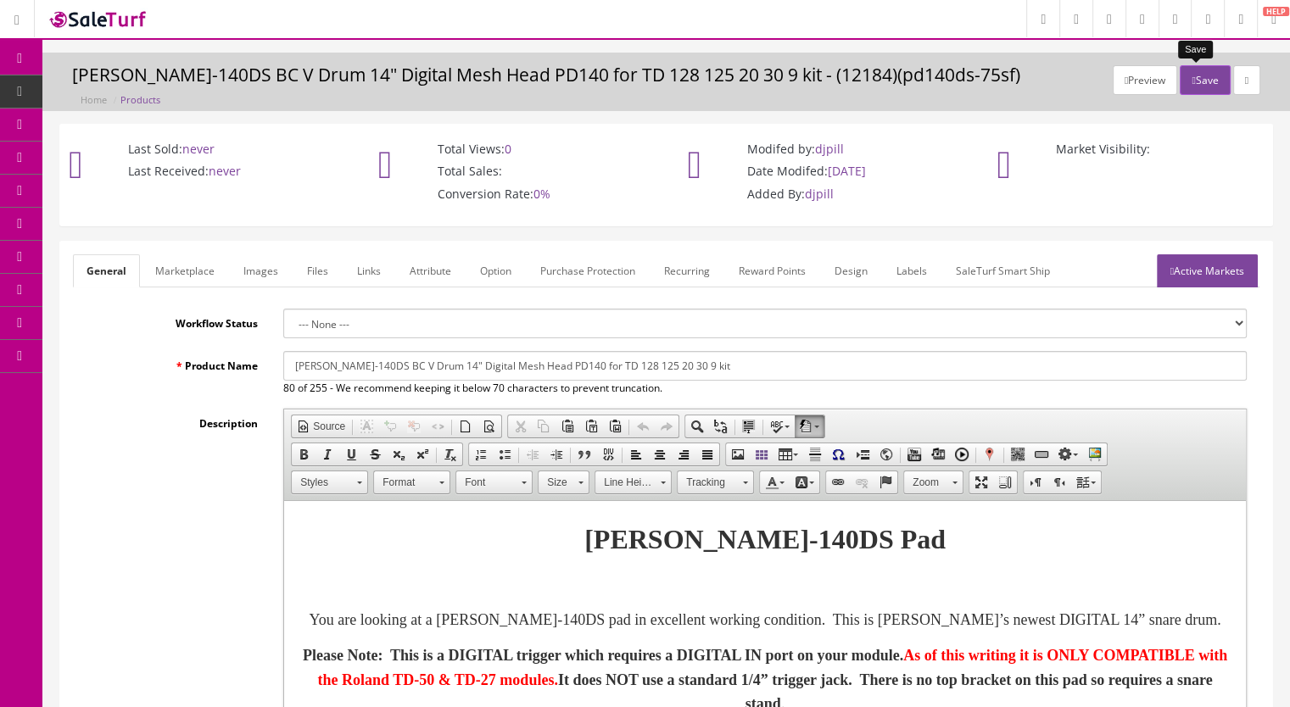
click at [1191, 86] on button "Save" at bounding box center [1205, 80] width 50 height 30
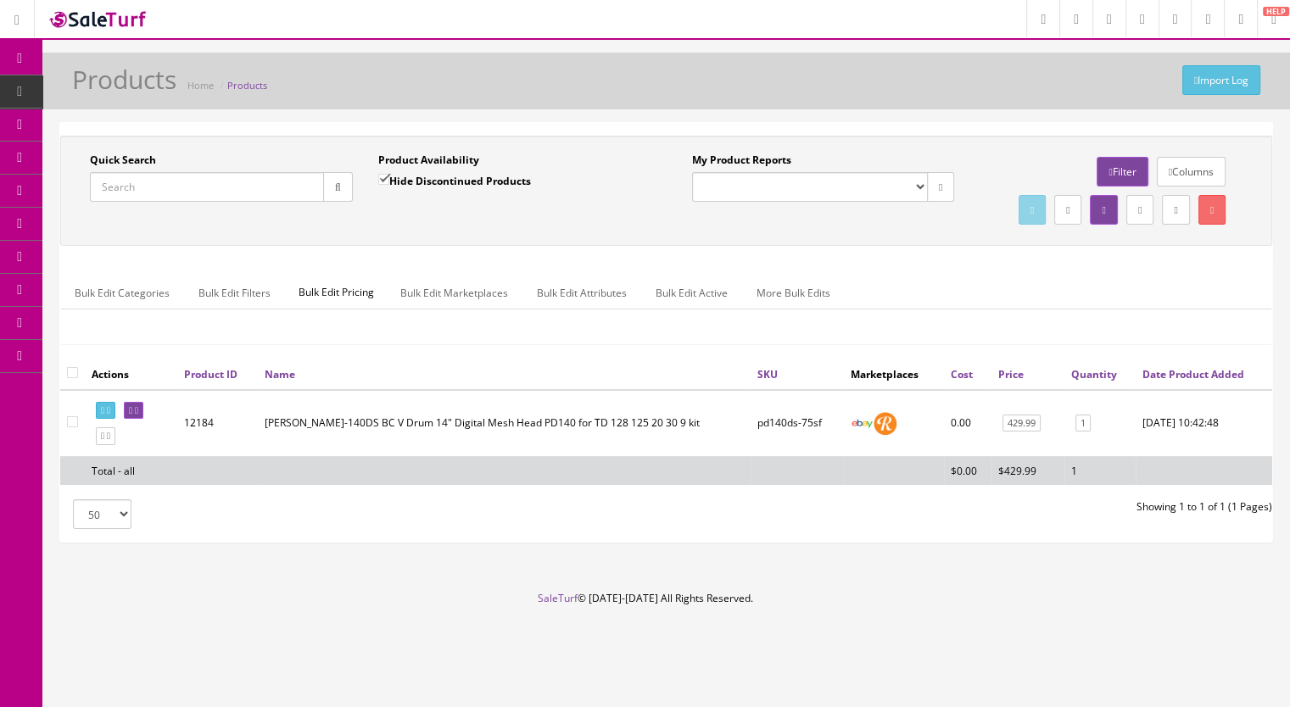
click at [148, 87] on span "Products" at bounding box center [130, 91] width 42 height 14
click at [174, 188] on input "Quick Search" at bounding box center [207, 187] width 234 height 30
type input "td27-"
click at [384, 174] on input "Hide Discontinued Products" at bounding box center [383, 179] width 11 height 11
checkbox input "false"
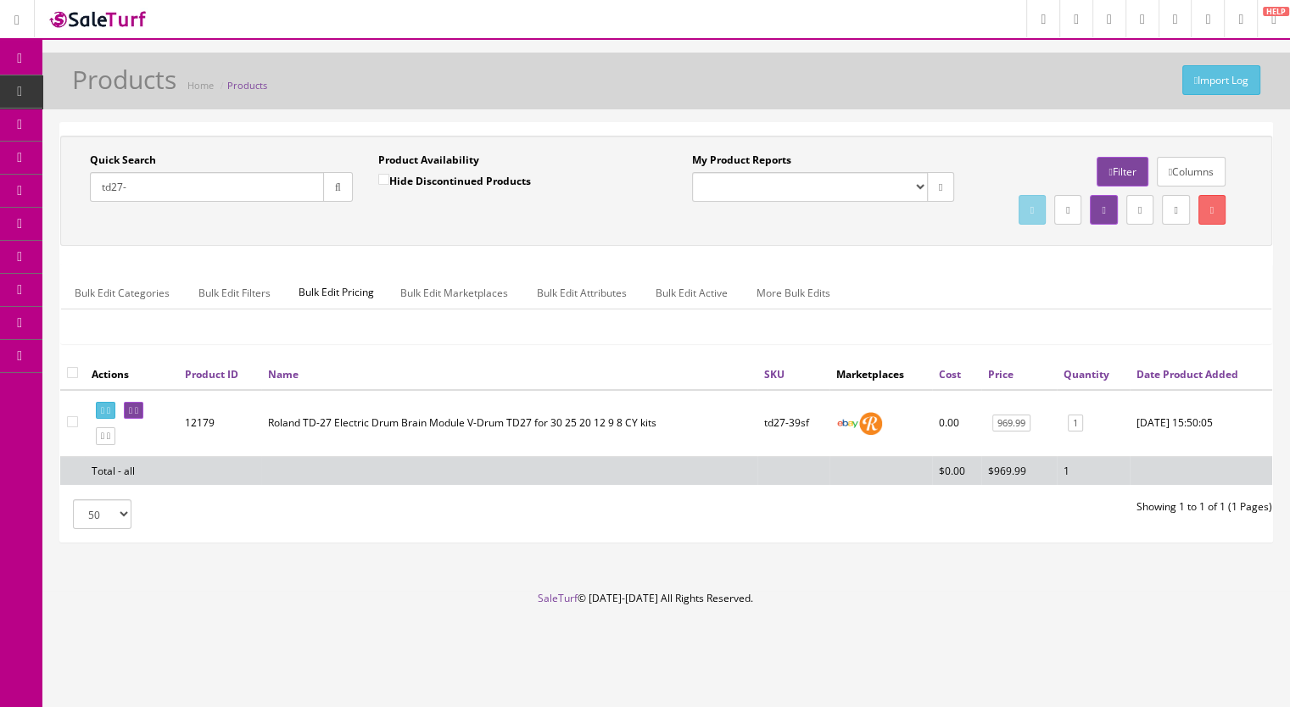
click at [340, 183] on icon "button" at bounding box center [338, 187] width 6 height 10
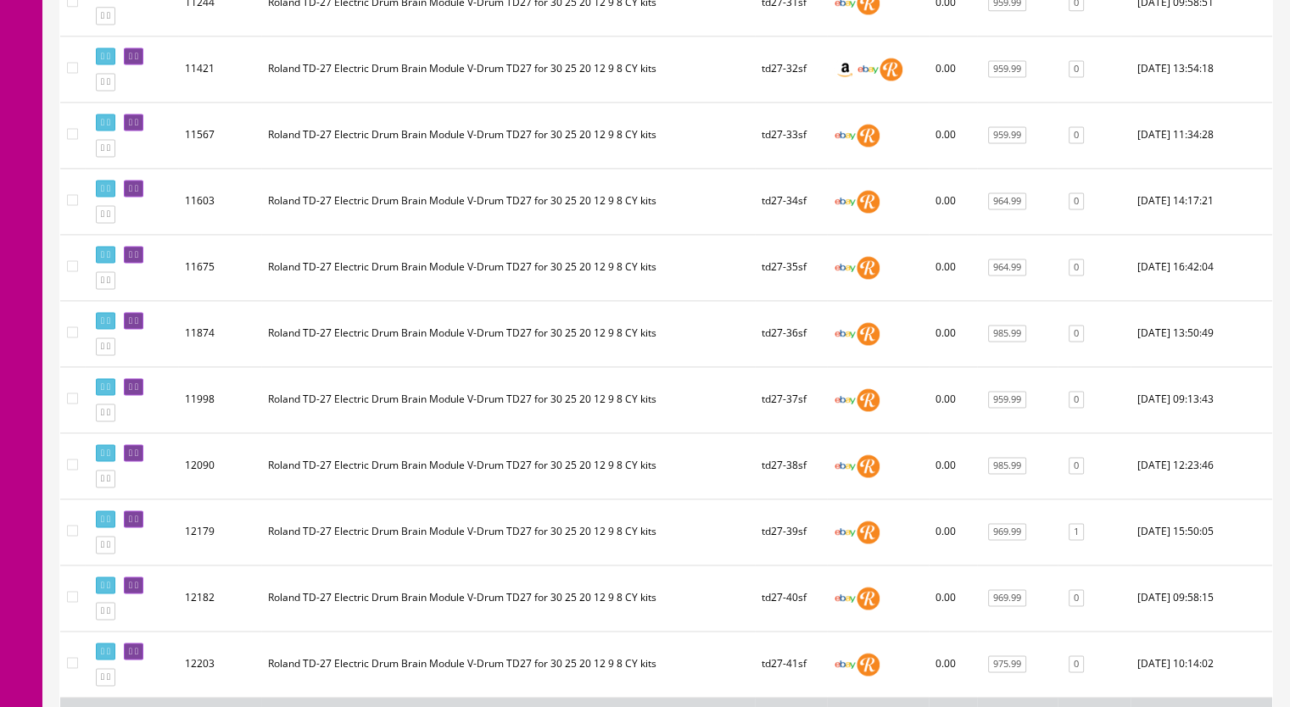
scroll to position [2446, 0]
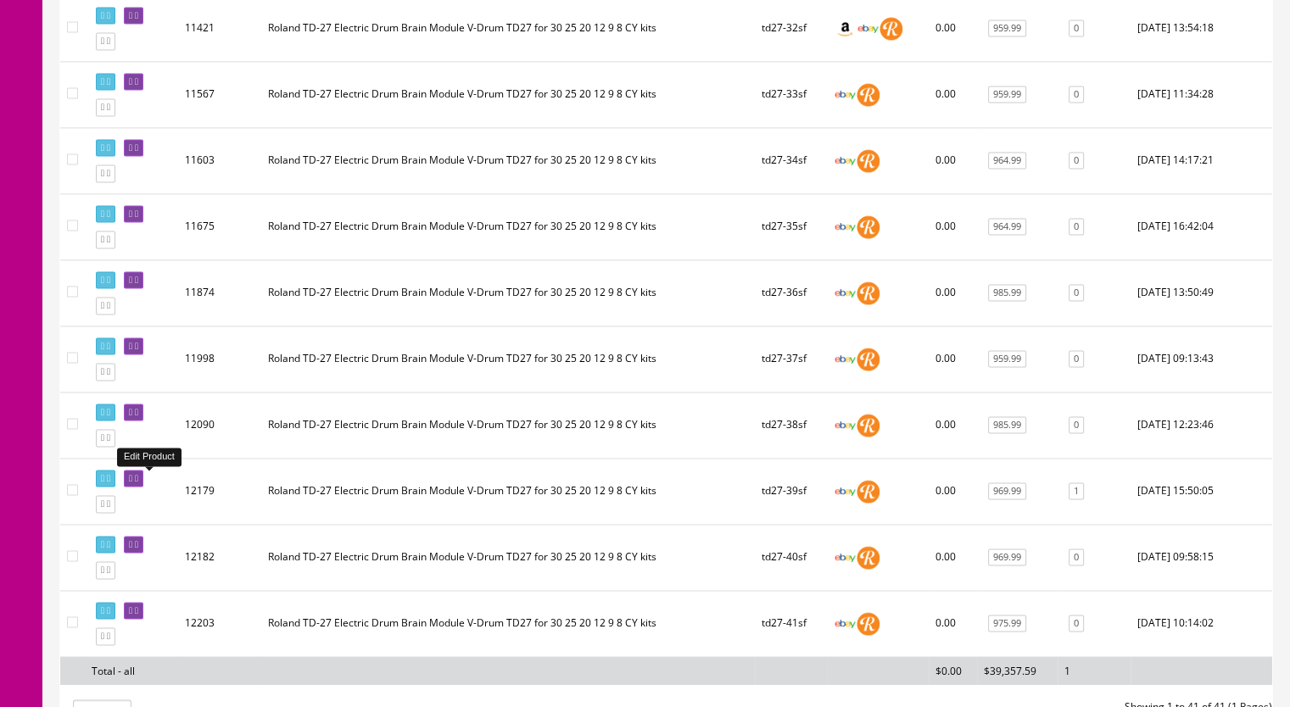
click at [138, 483] on icon at bounding box center [136, 478] width 3 height 9
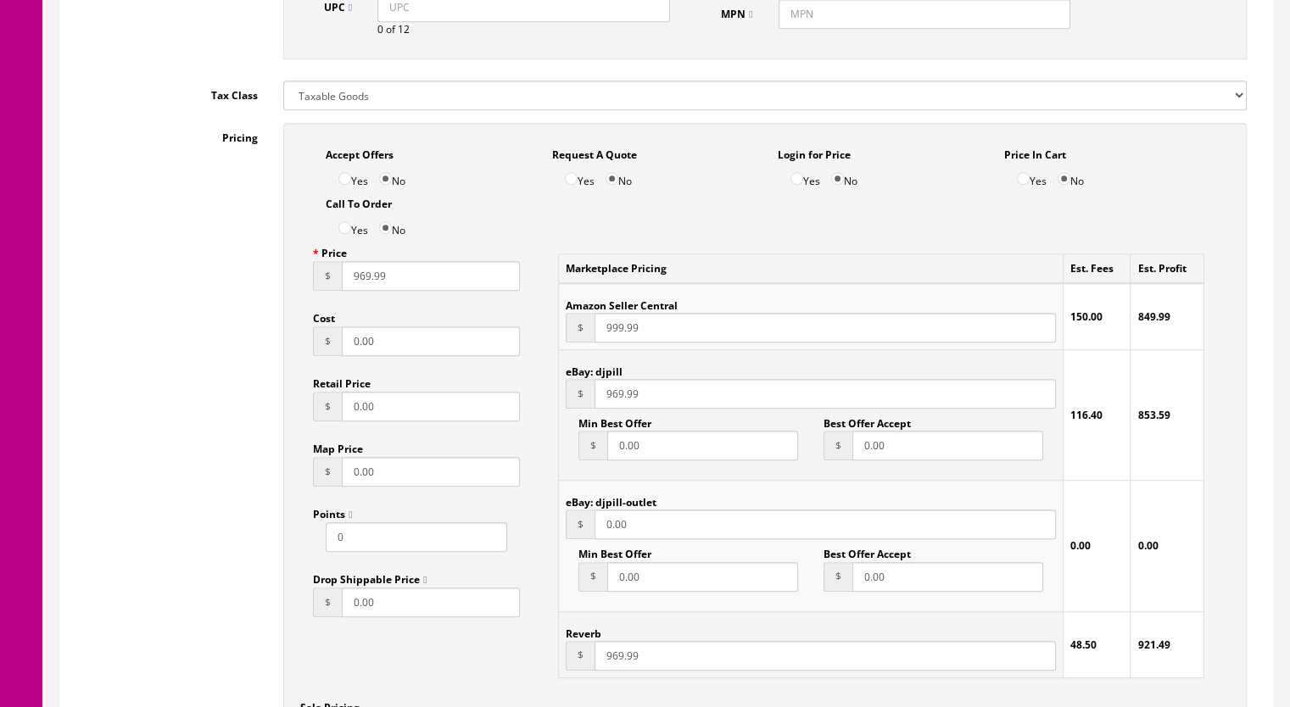
scroll to position [1018, 0]
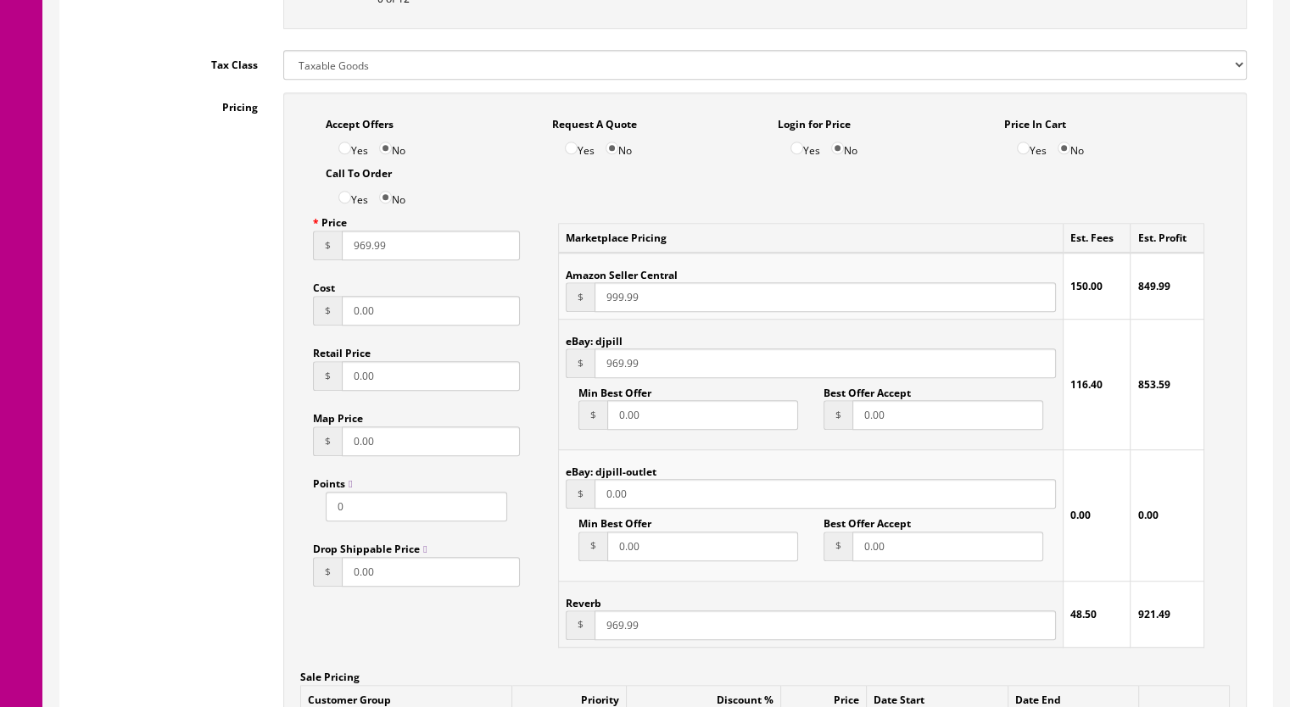
drag, startPoint x: 362, startPoint y: 252, endPoint x: 385, endPoint y: 254, distance: 23.0
click at [363, 252] on input "969.99" at bounding box center [431, 246] width 178 height 30
type input "949.99"
click at [618, 630] on input "969.99" at bounding box center [825, 626] width 461 height 30
type input "949.99"
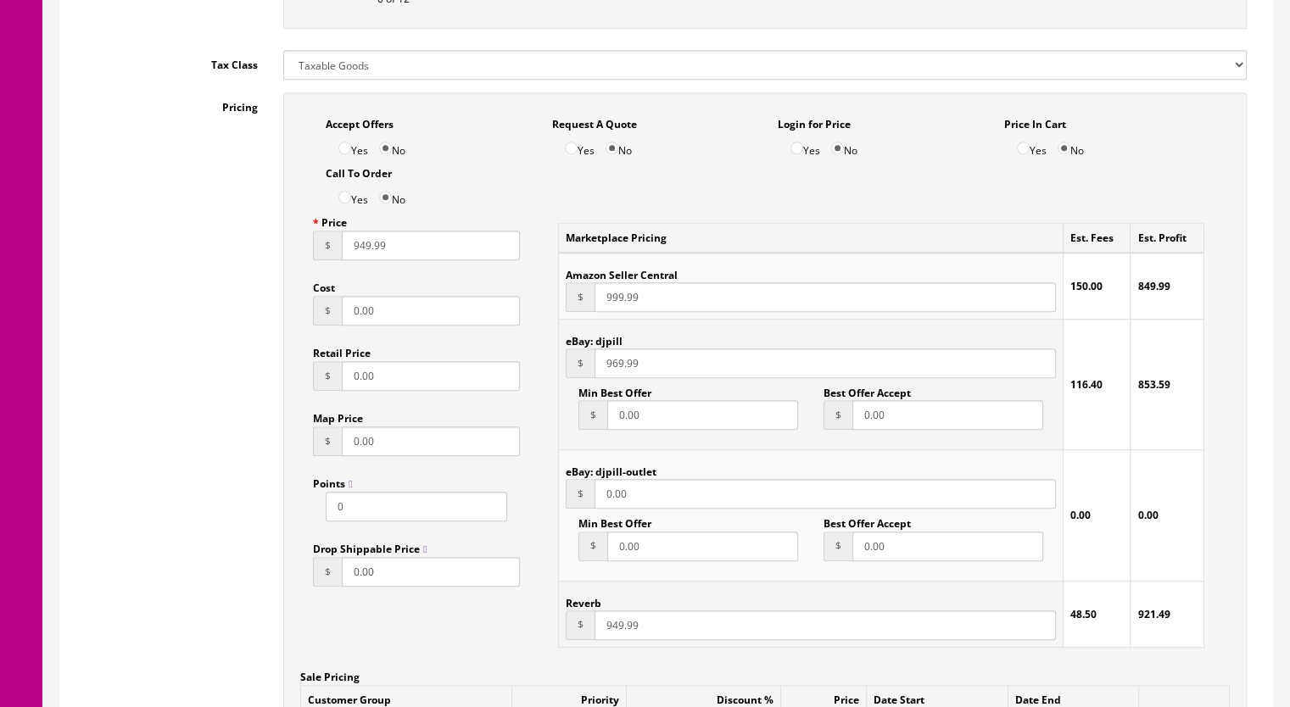
click at [618, 367] on input "969.99" at bounding box center [825, 364] width 461 height 30
type input "949.99"
click at [618, 303] on input "999.99" at bounding box center [825, 297] width 461 height 30
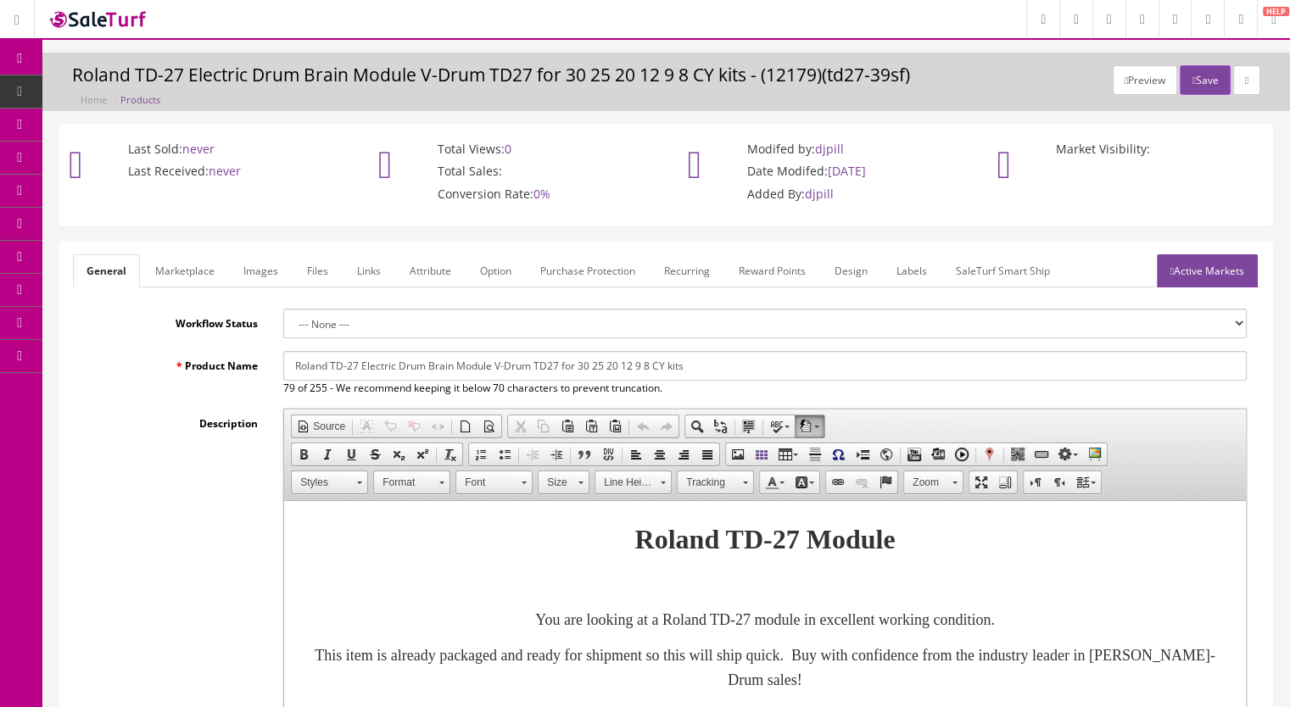
scroll to position [0, 0]
type input "969.99"
click at [1184, 92] on button "Save" at bounding box center [1205, 80] width 50 height 30
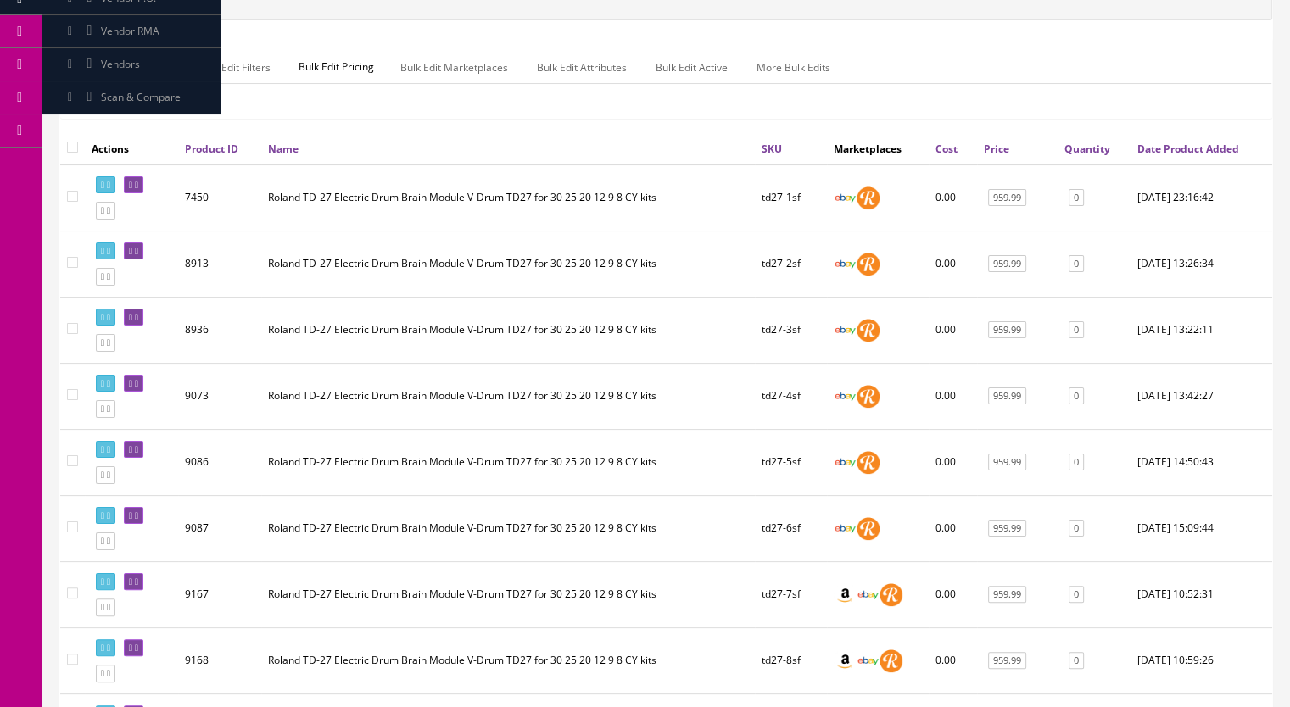
scroll to position [85, 0]
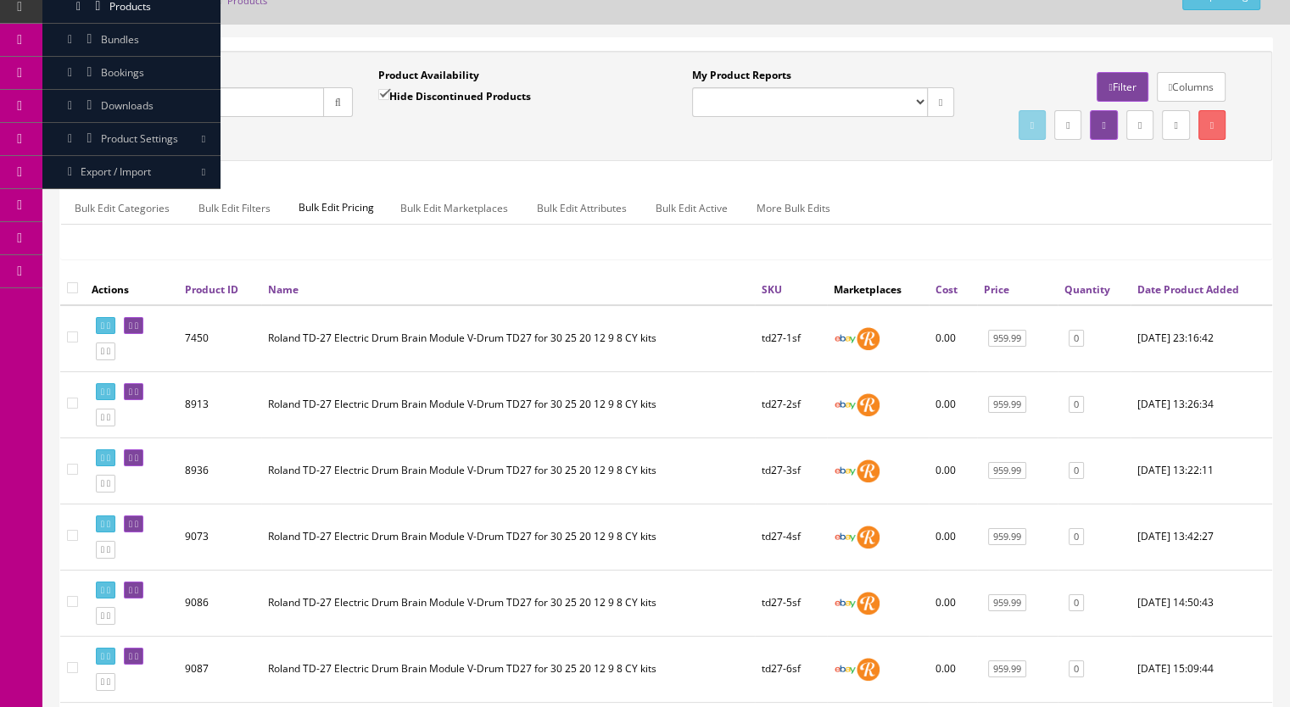
click at [155, 92] on input "Quick Search" at bounding box center [207, 102] width 234 height 30
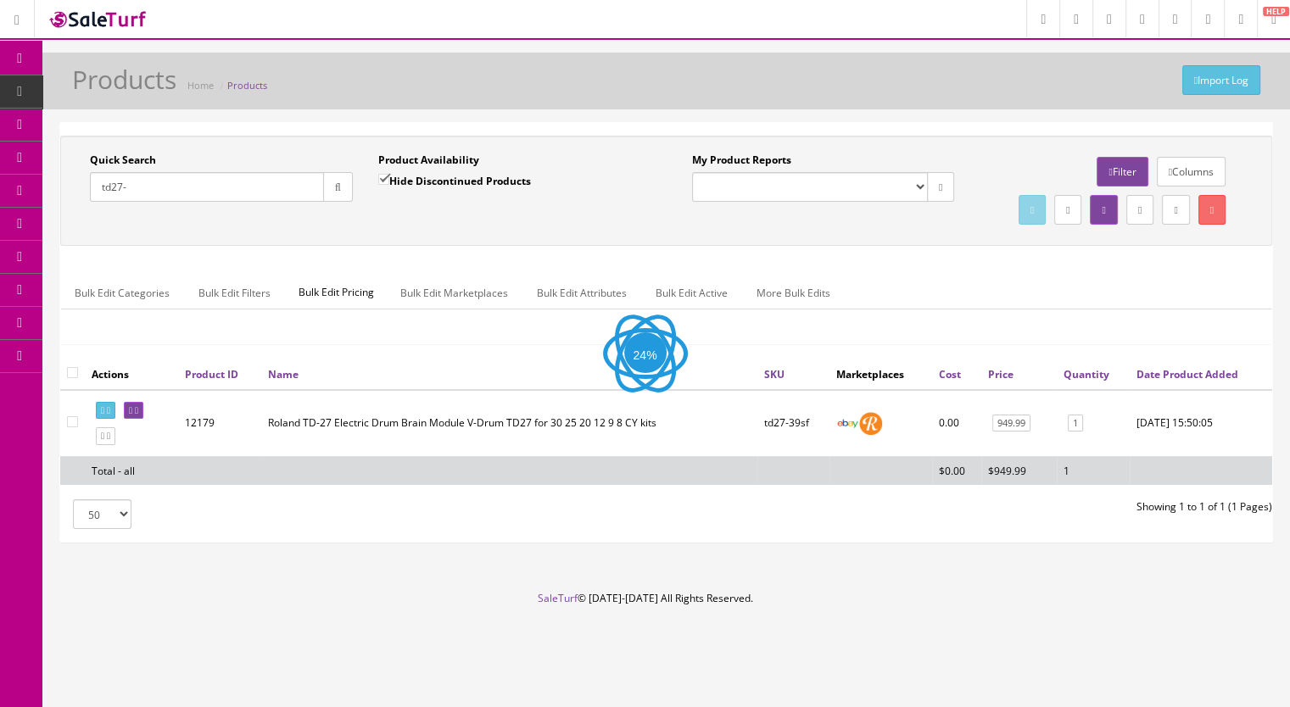
scroll to position [3, 0]
drag, startPoint x: 145, startPoint y: 188, endPoint x: 59, endPoint y: 184, distance: 86.6
click at [59, 184] on div "Quick Search td27- Date From Product Availability Hide Discontinued Products Da…" at bounding box center [666, 332] width 1214 height 421
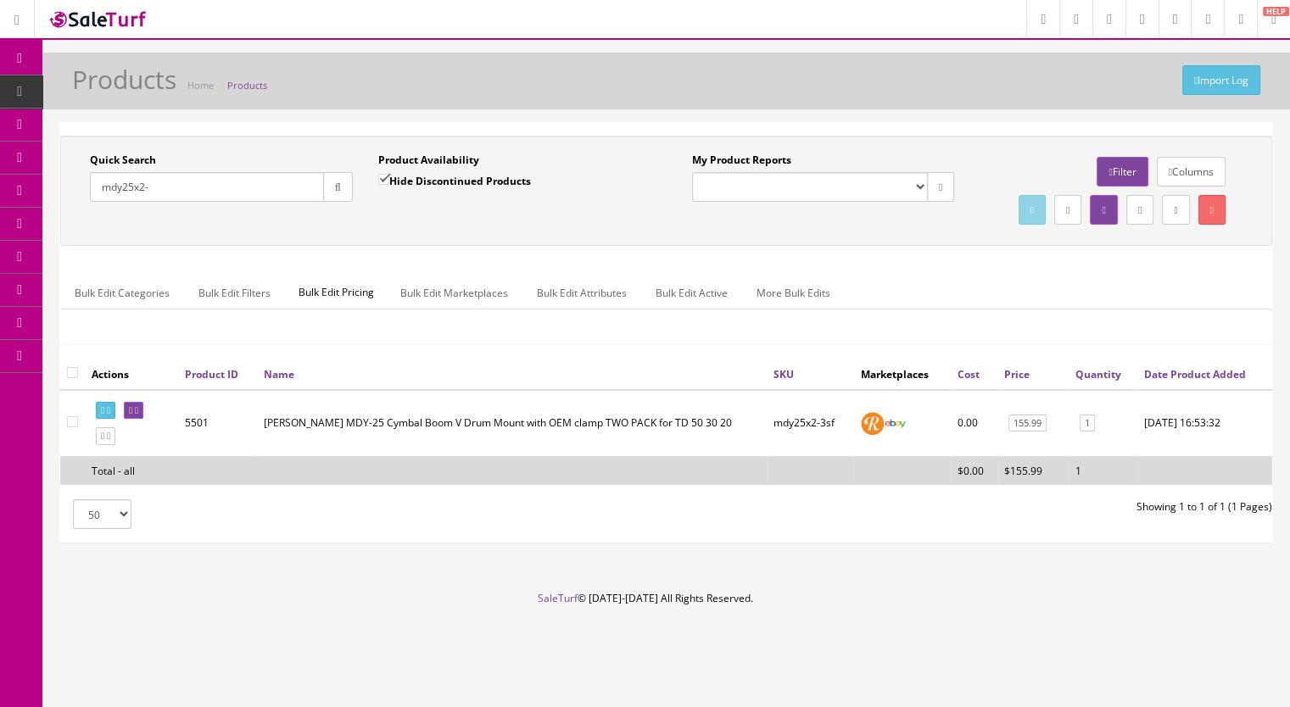
type input "mdy25x2-"
click at [378, 174] on input "Hide Discontinued Products" at bounding box center [383, 179] width 11 height 11
checkbox input "false"
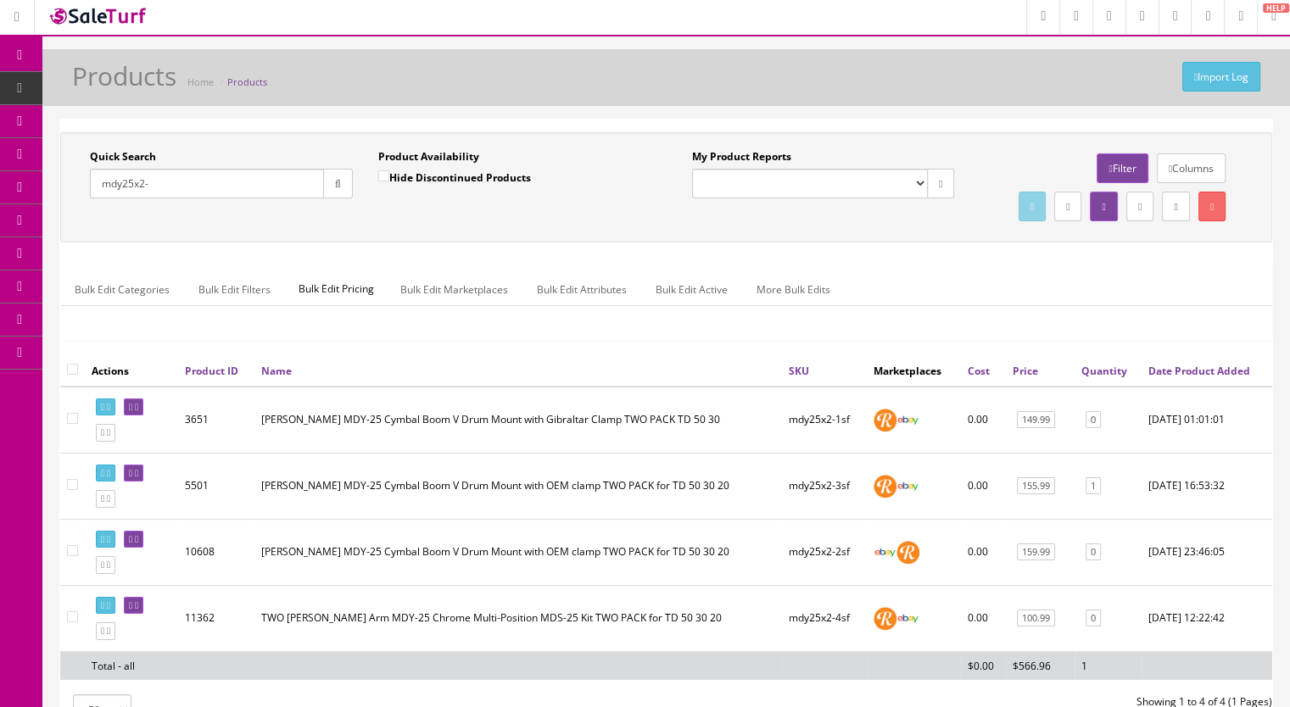
scroll to position [88, 0]
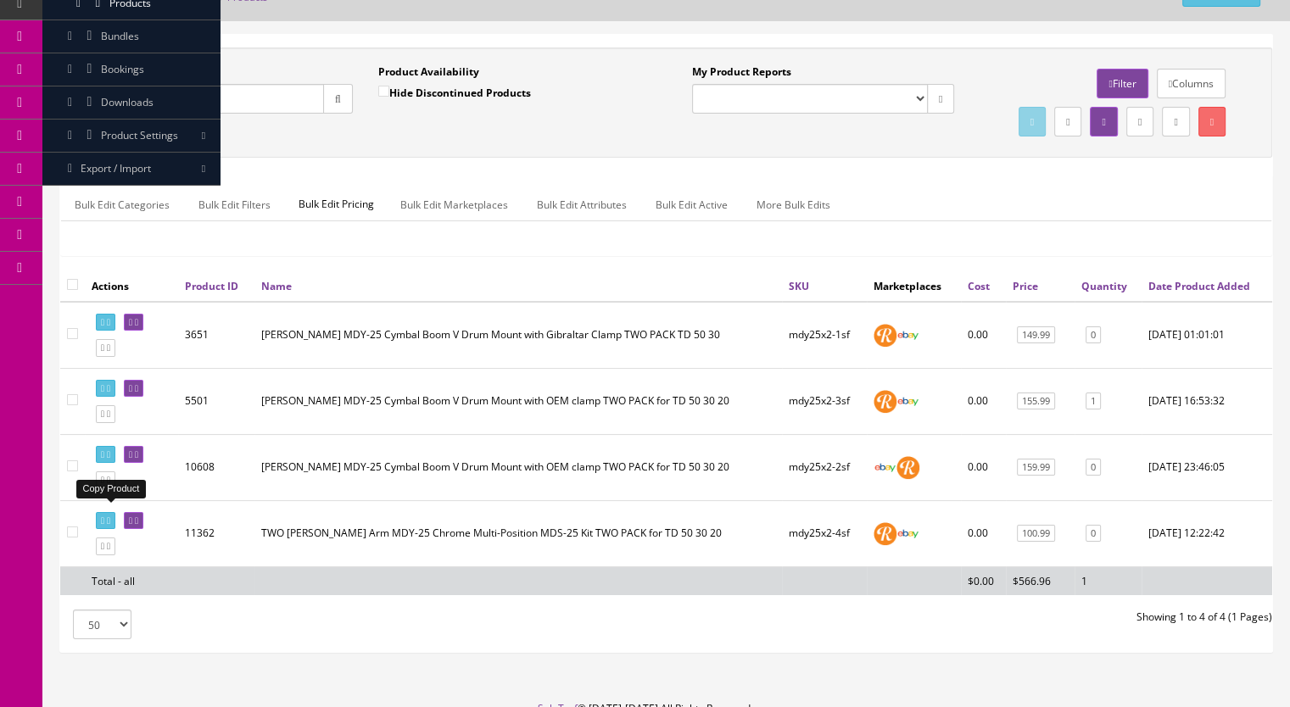
click at [109, 489] on link at bounding box center [106, 481] width 20 height 18
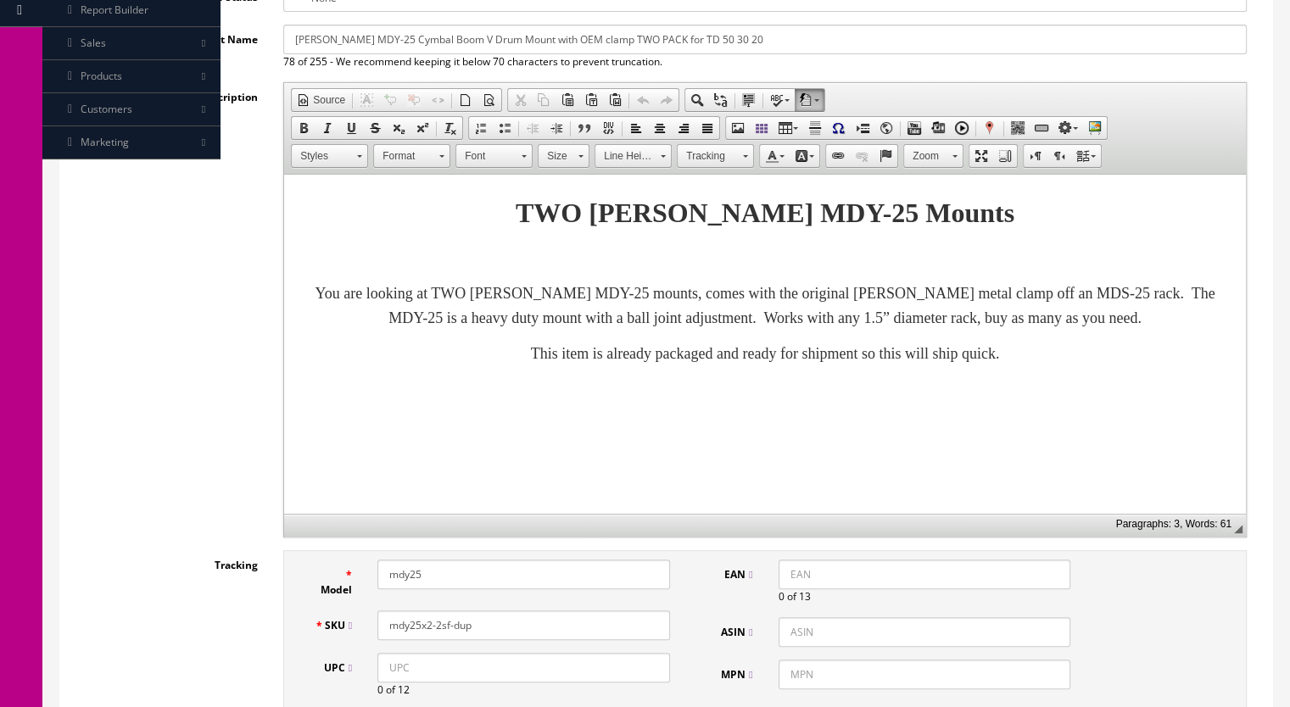
scroll to position [424, 0]
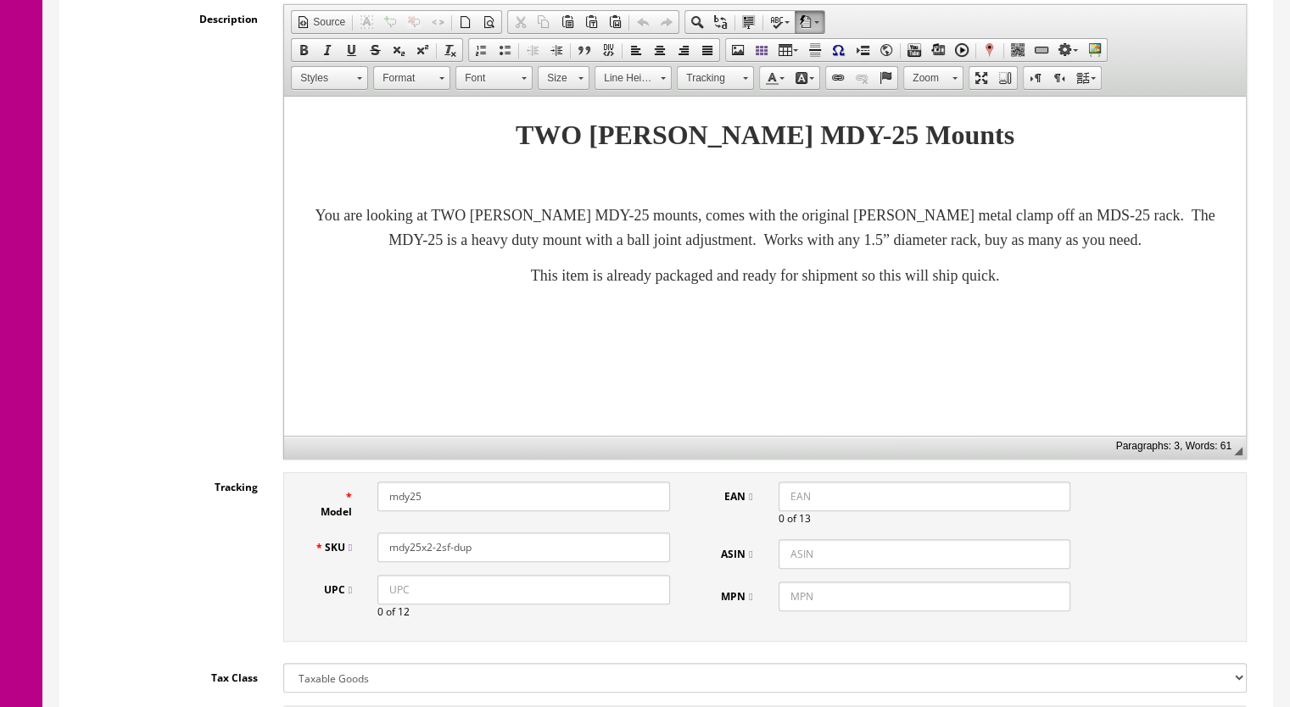
drag, startPoint x: 501, startPoint y: 528, endPoint x: 436, endPoint y: 537, distance: 66.0
click at [436, 537] on input "mdy25x2-2sf-dup" at bounding box center [523, 548] width 293 height 30
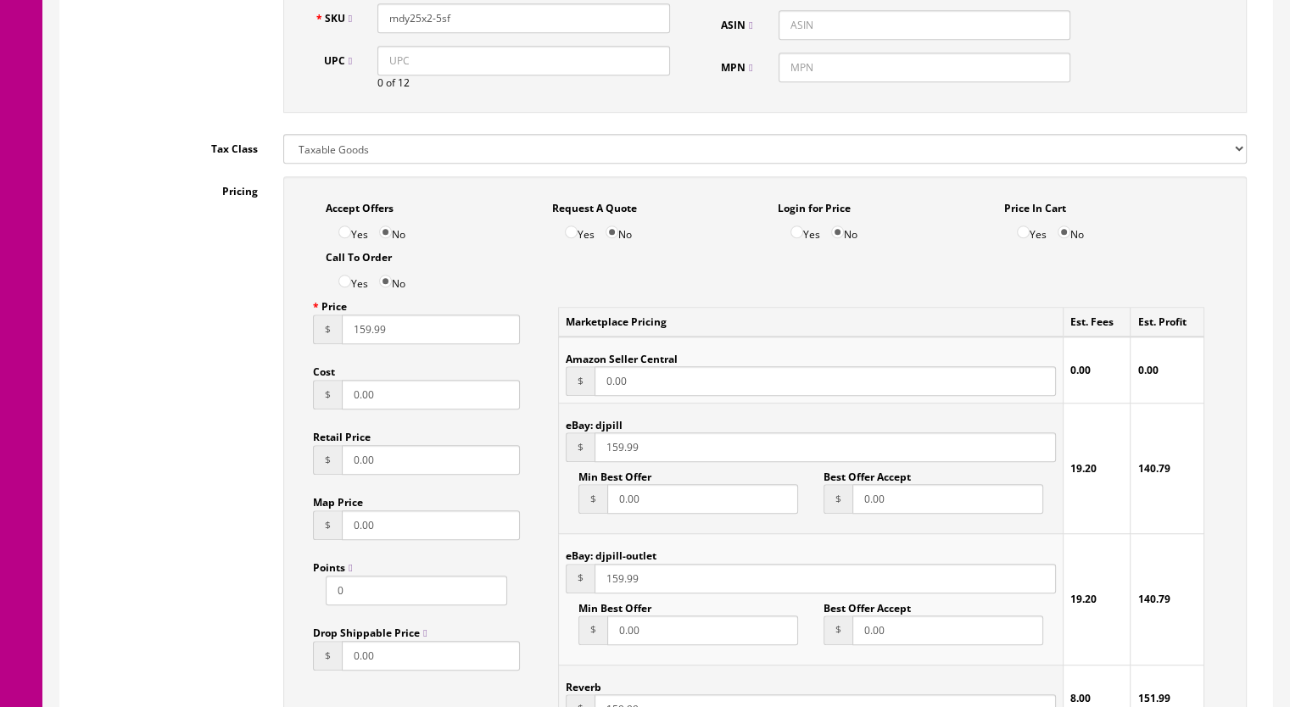
scroll to position [1018, 0]
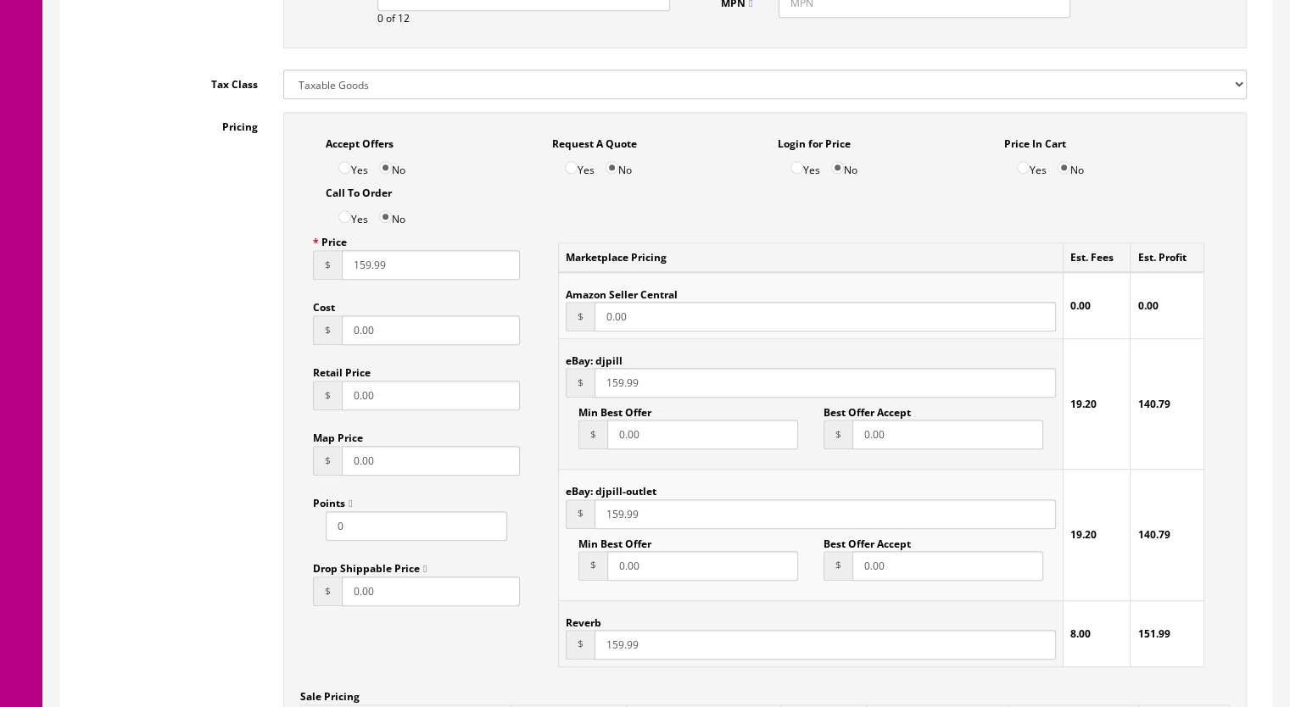
type input "mdy25x2-5sf"
click at [618, 500] on input "159.99" at bounding box center [825, 515] width 461 height 30
type input "156.99"
click at [616, 371] on input "159.99" at bounding box center [825, 383] width 461 height 30
type input "156.99"
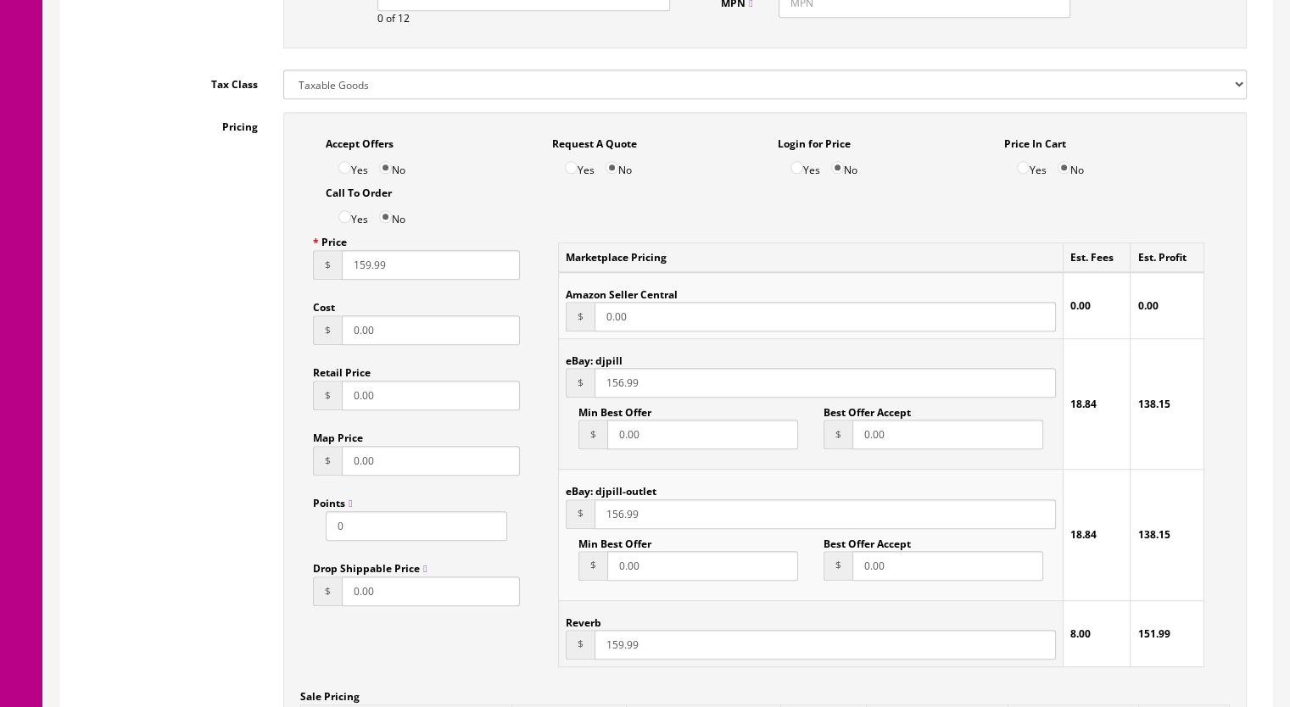
click at [365, 252] on input "159.99" at bounding box center [431, 265] width 178 height 30
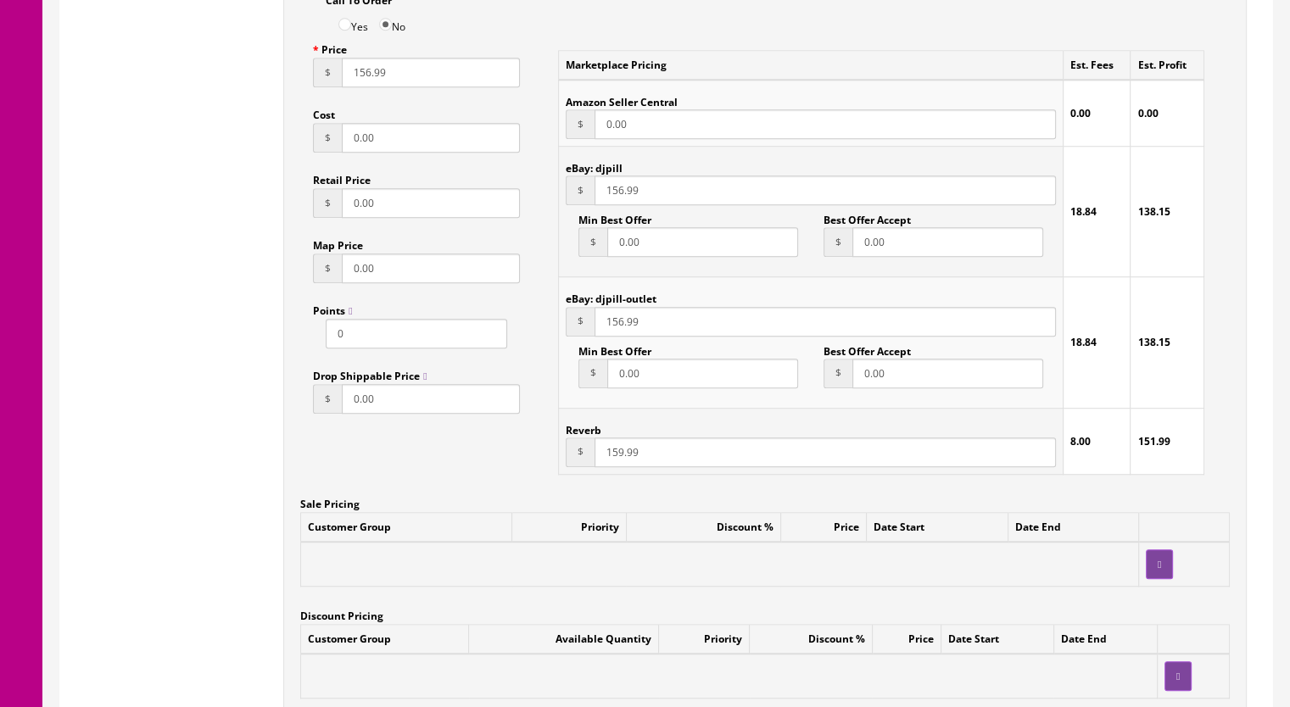
scroll to position [1272, 0]
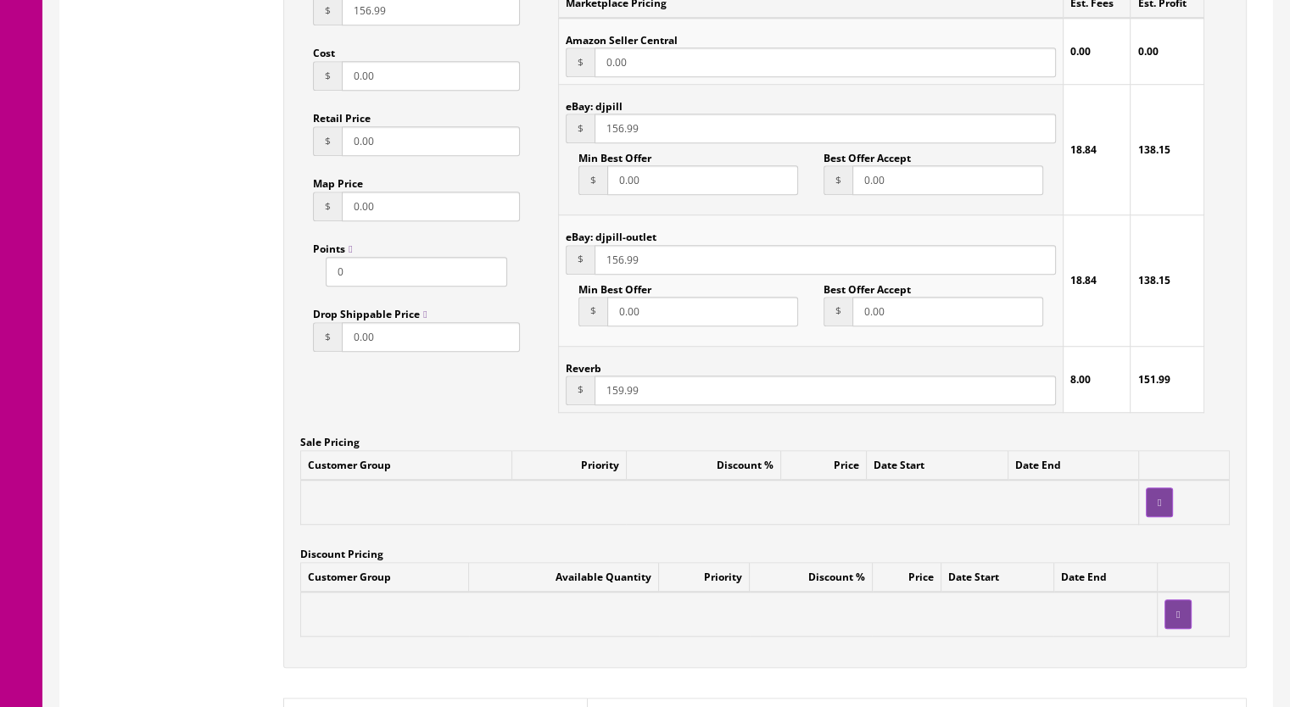
type input "156.99"
click at [616, 376] on input "159.99" at bounding box center [825, 391] width 461 height 30
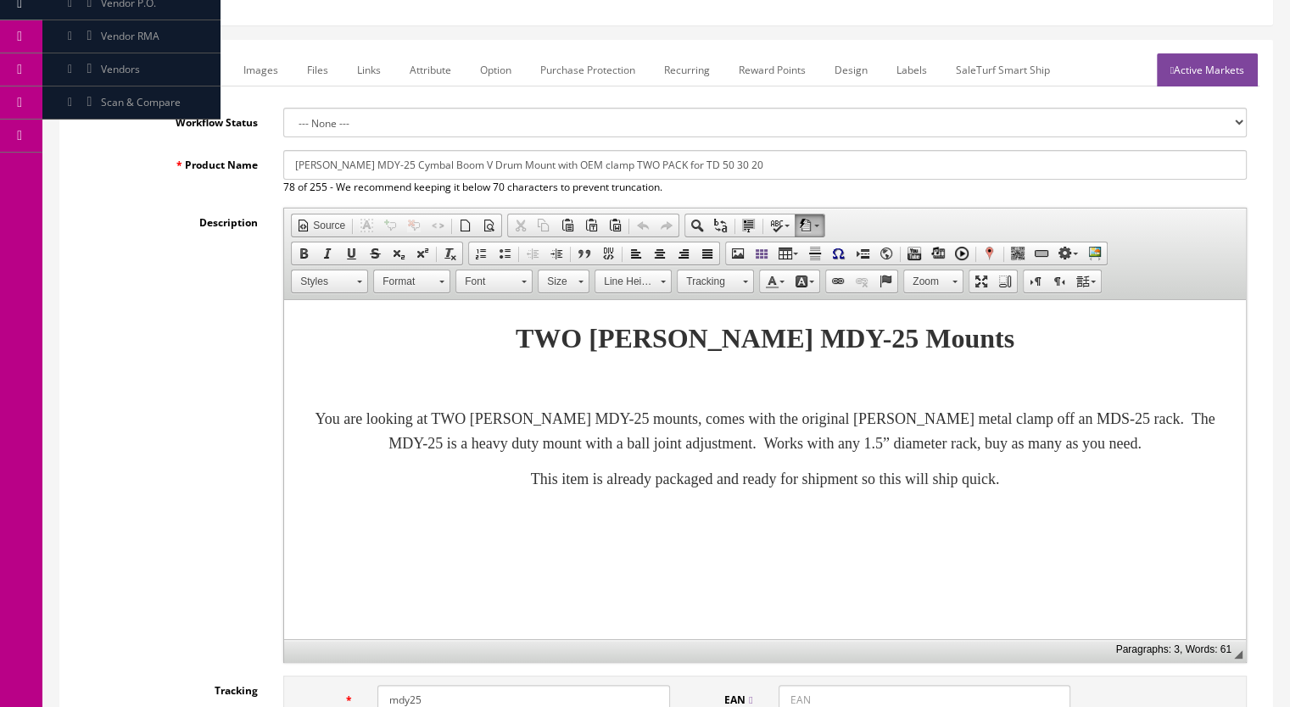
scroll to position [85, 0]
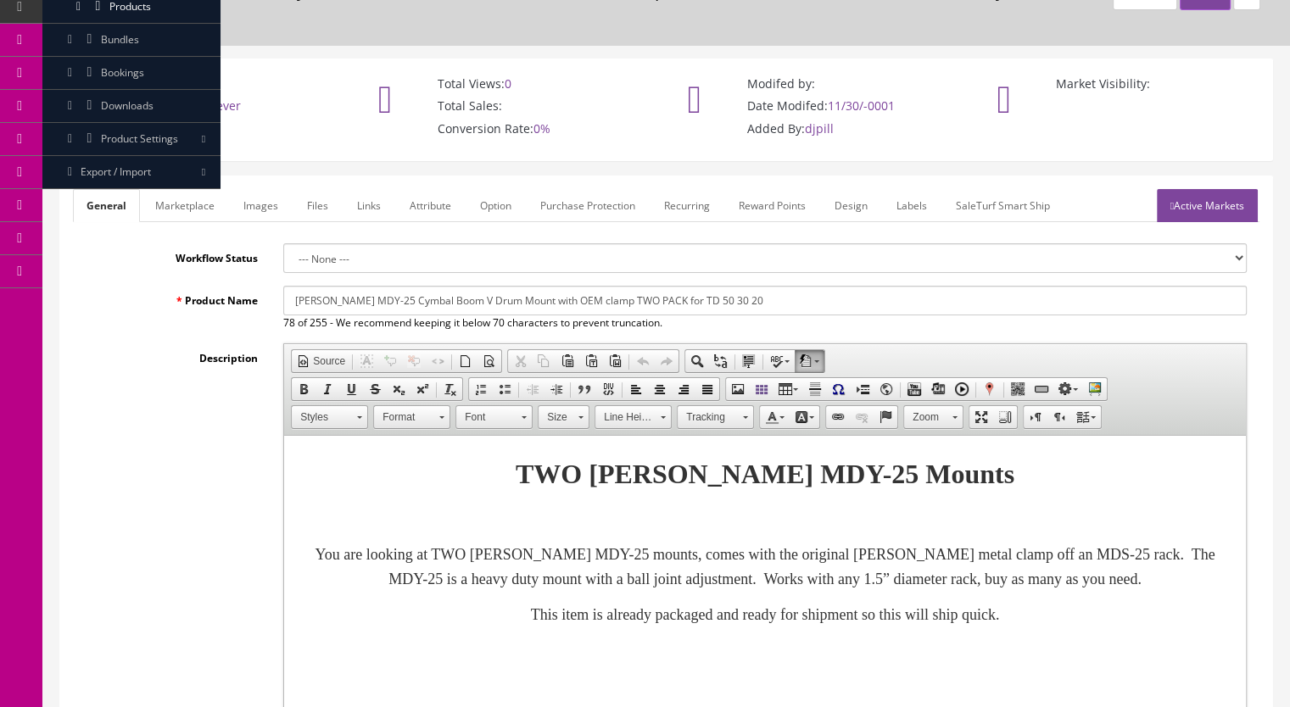
type input "156.99"
click at [187, 191] on link "Marketplace" at bounding box center [185, 205] width 87 height 33
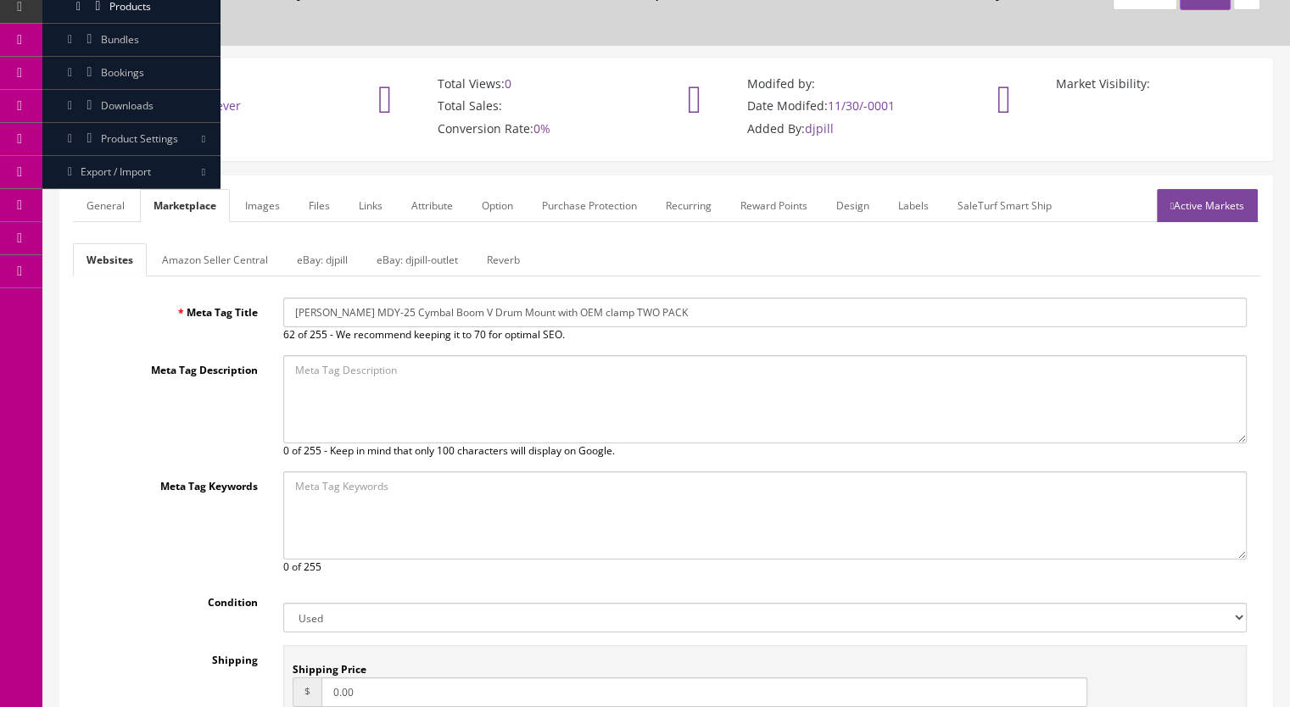
click at [507, 243] on link "Reverb" at bounding box center [503, 259] width 60 height 33
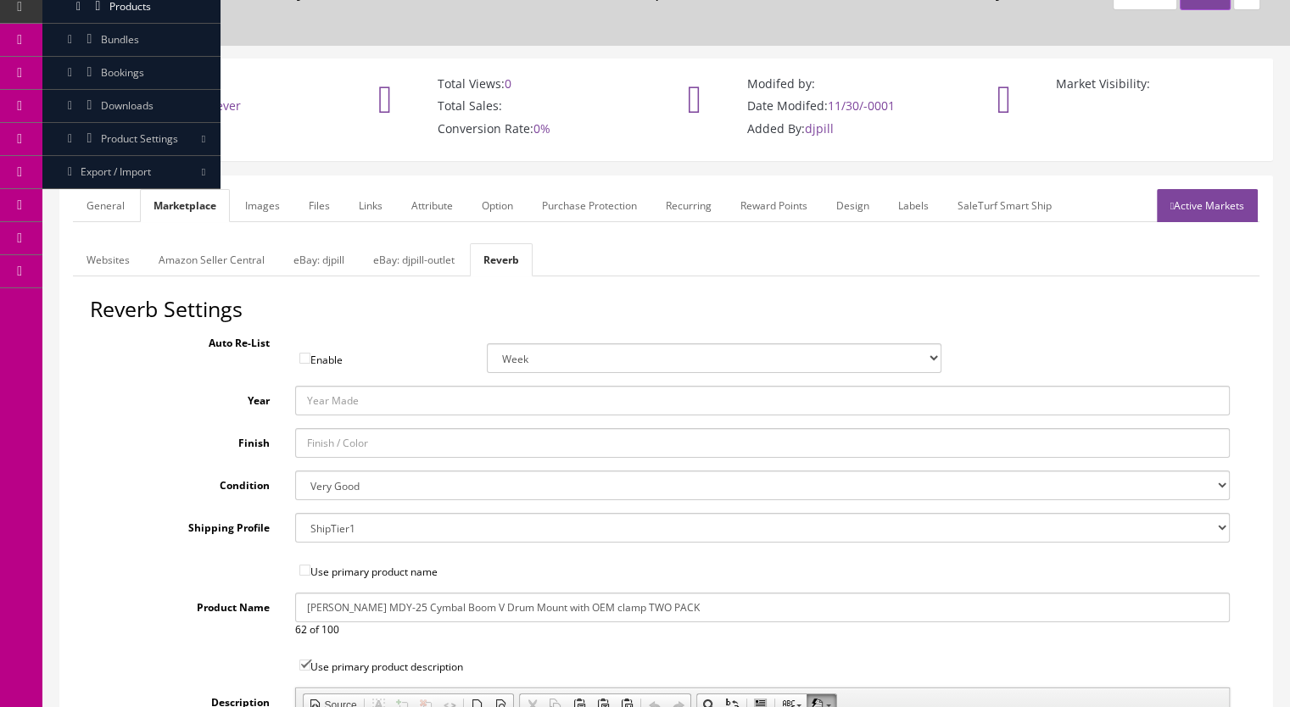
click at [417, 243] on link "eBay: djpill-outlet" at bounding box center [414, 259] width 109 height 33
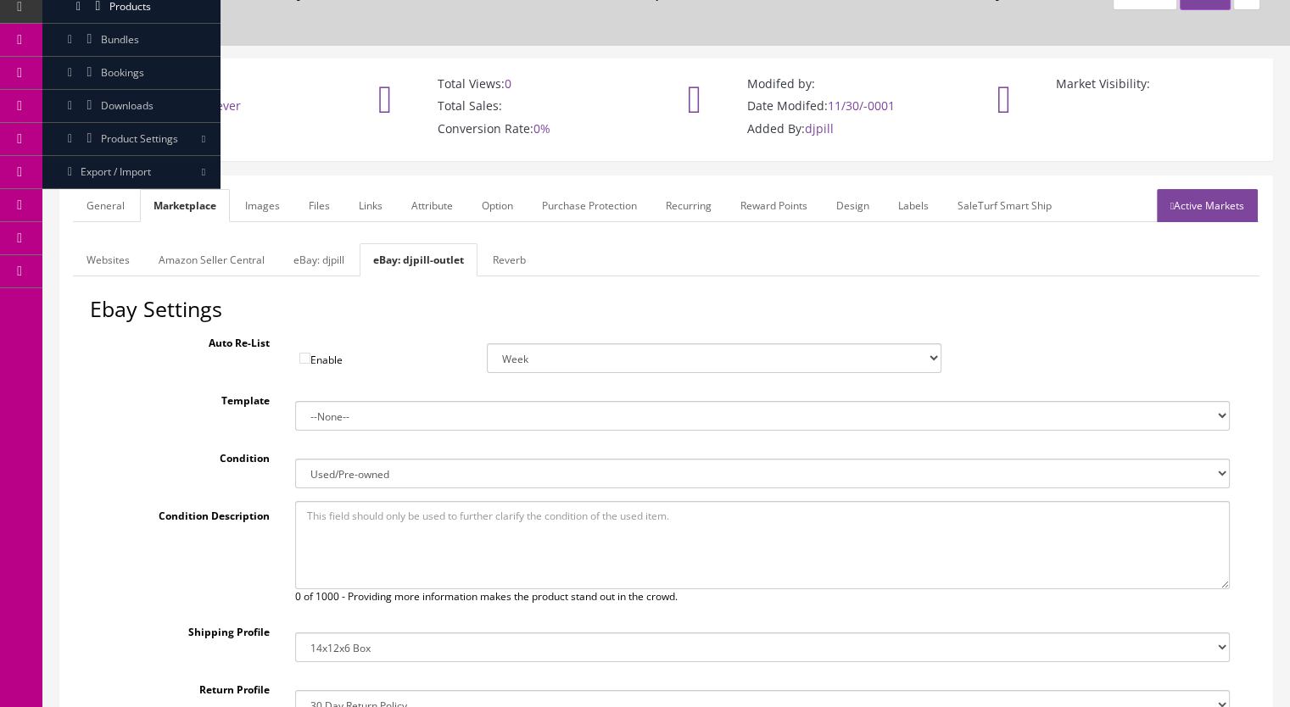
click at [310, 243] on link "eBay: djpill" at bounding box center [319, 259] width 78 height 33
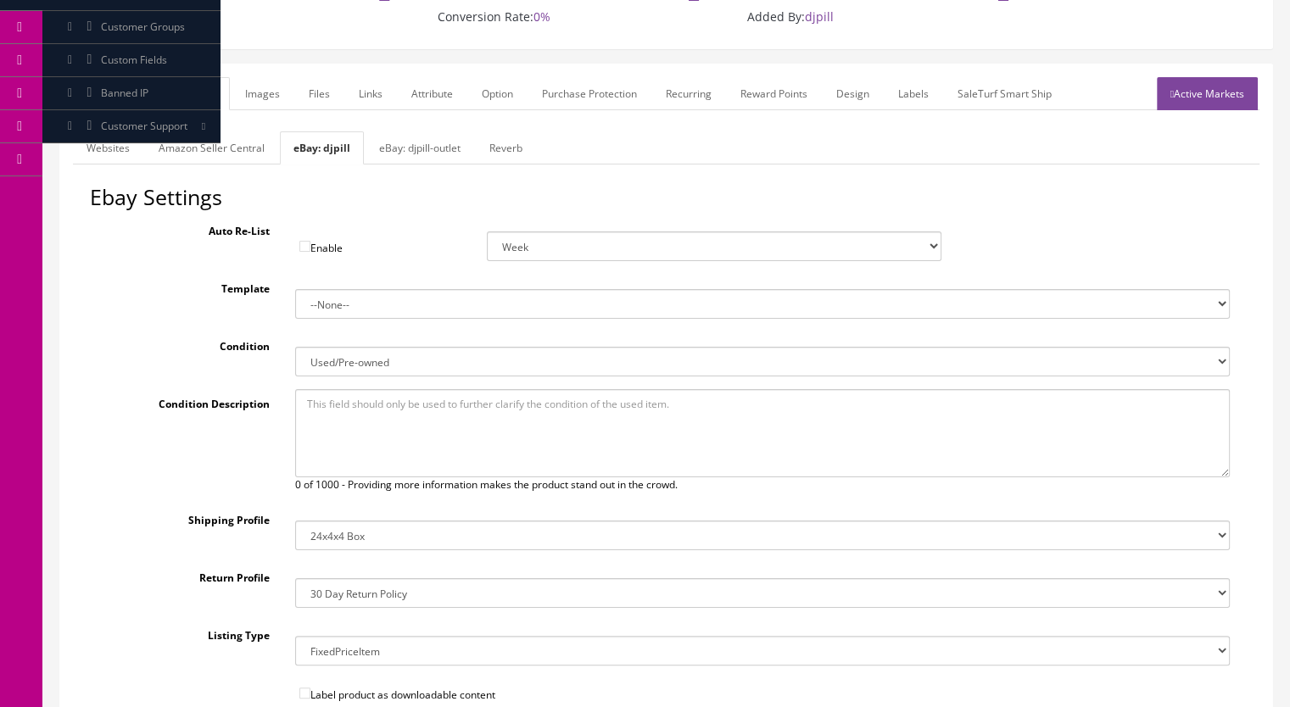
scroll to position [170, 0]
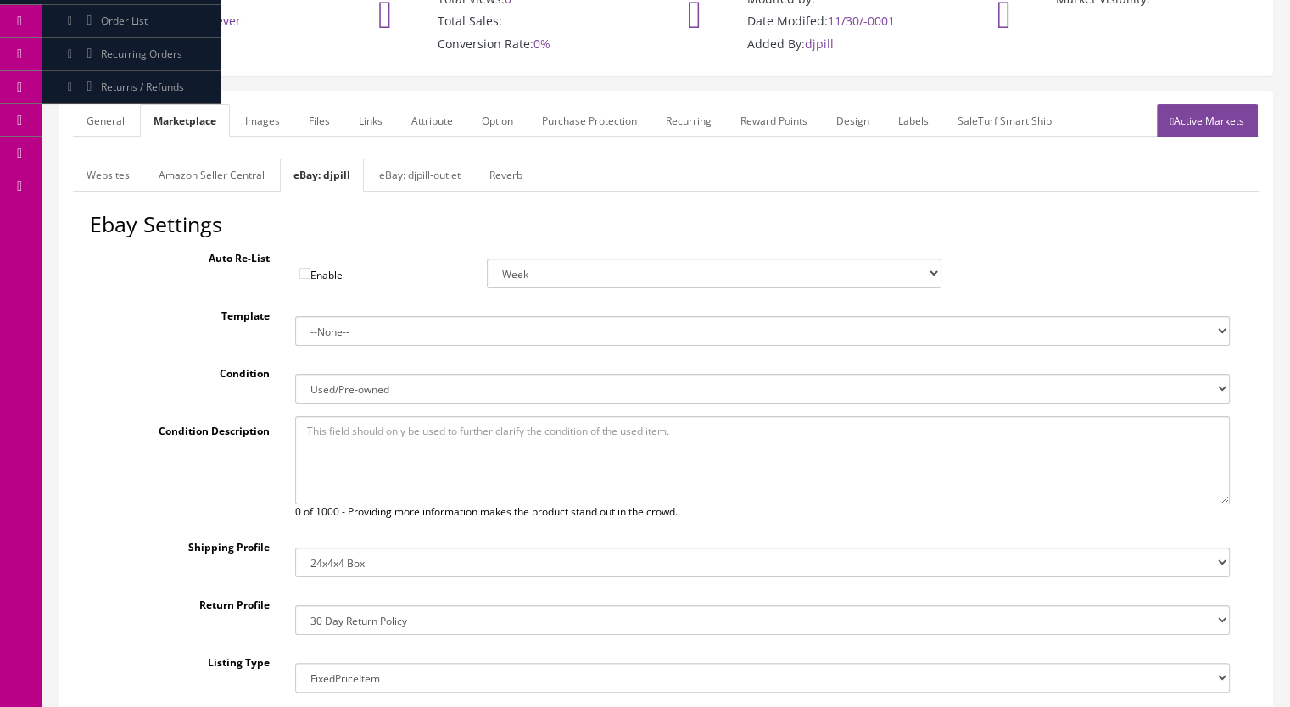
click at [414, 159] on link "eBay: djpill-outlet" at bounding box center [420, 175] width 109 height 33
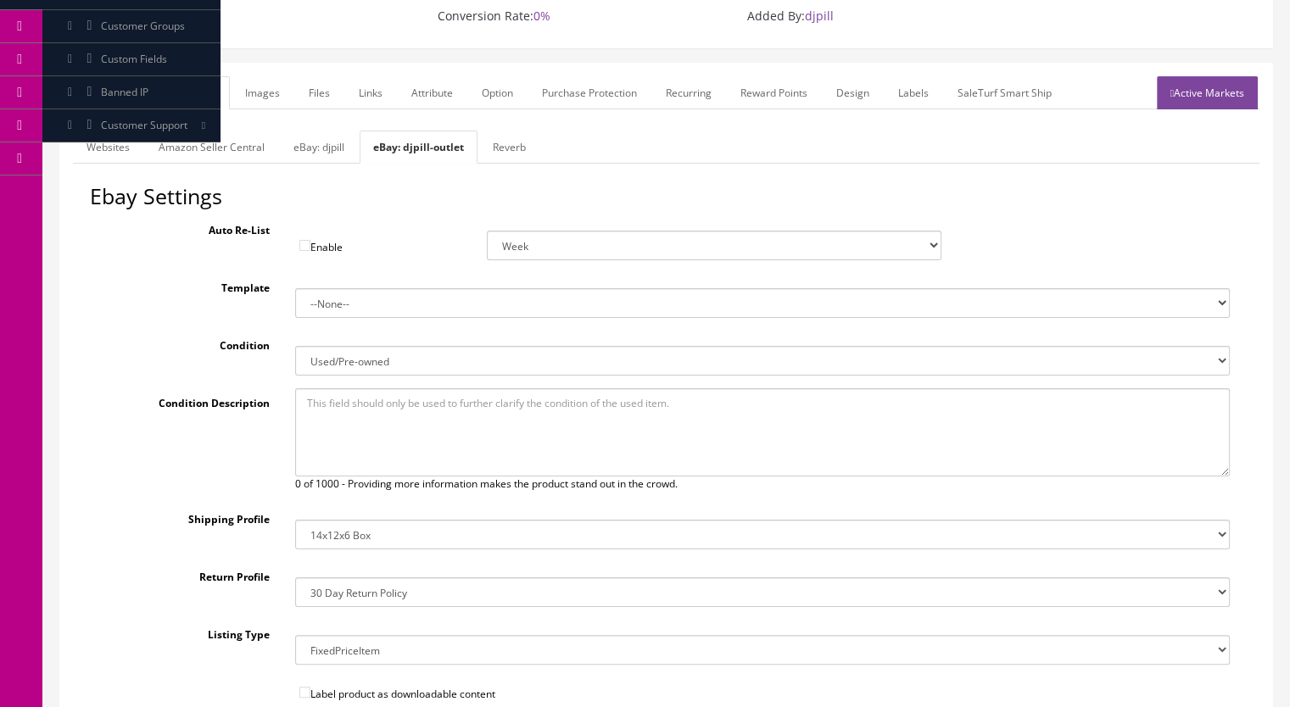
scroll to position [292, 0]
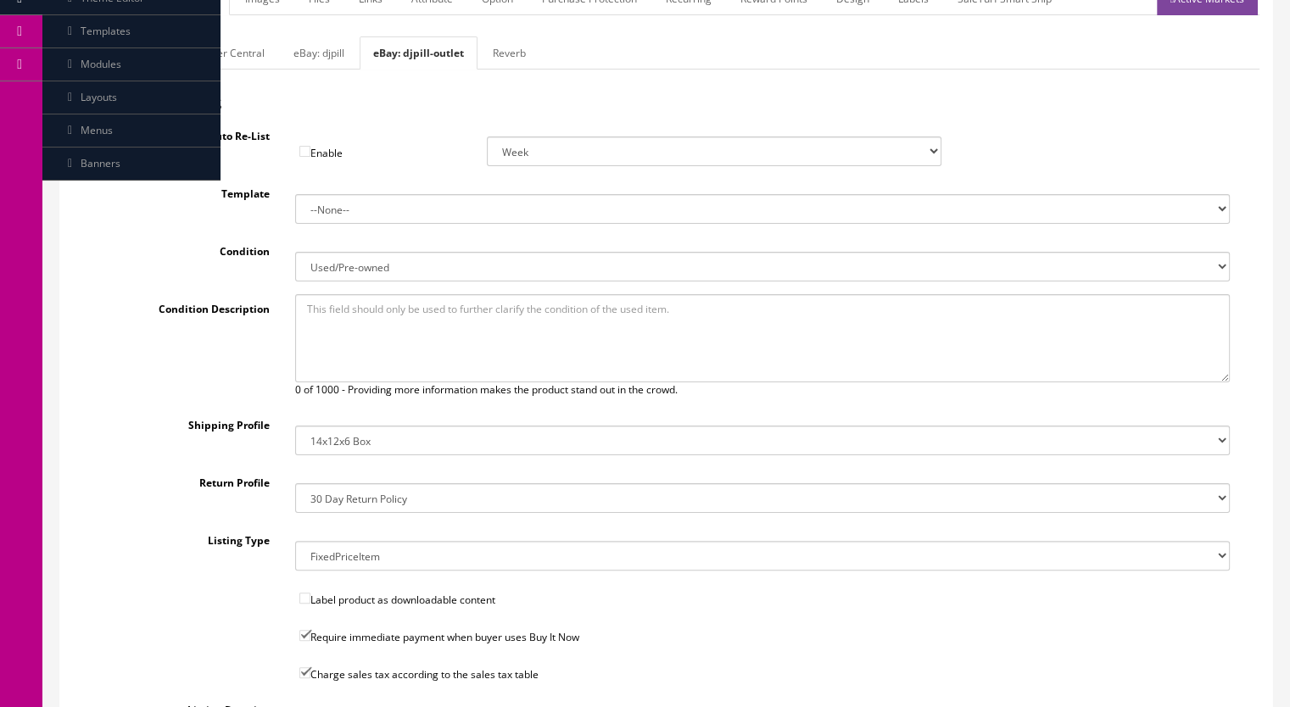
click at [105, 36] on link "Websites" at bounding box center [108, 52] width 70 height 33
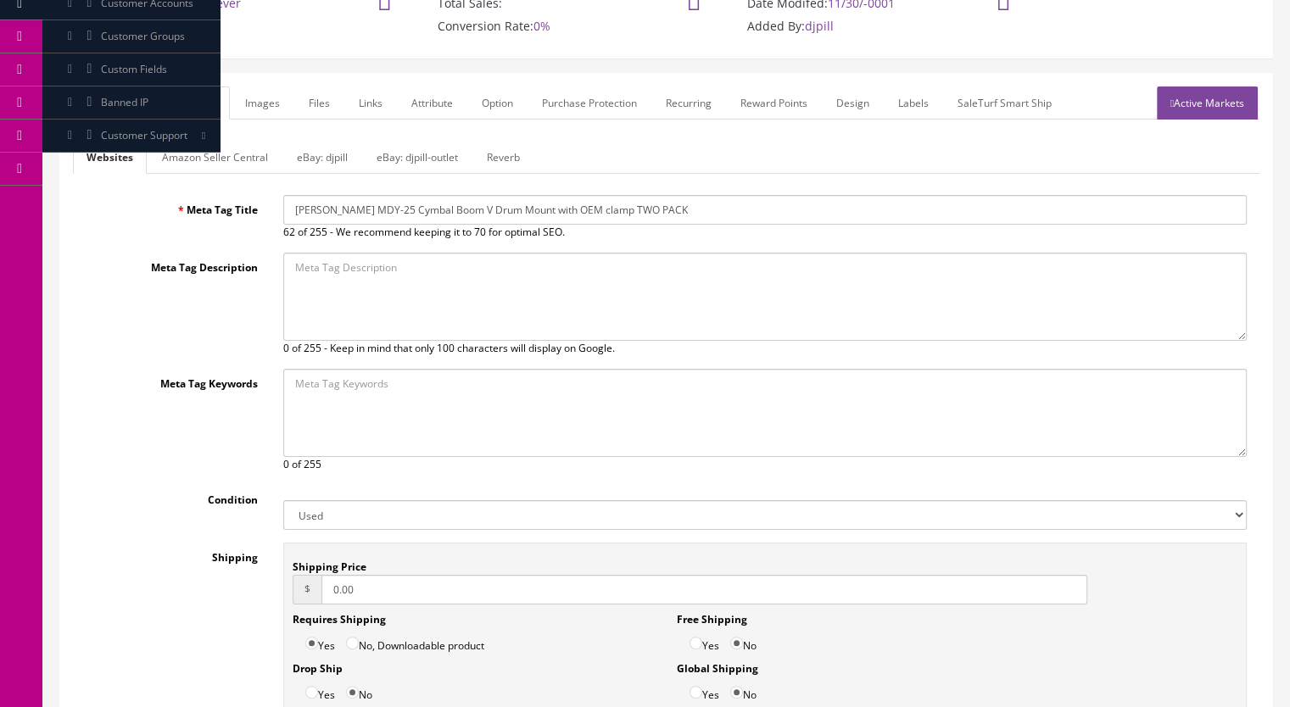
scroll to position [0, 0]
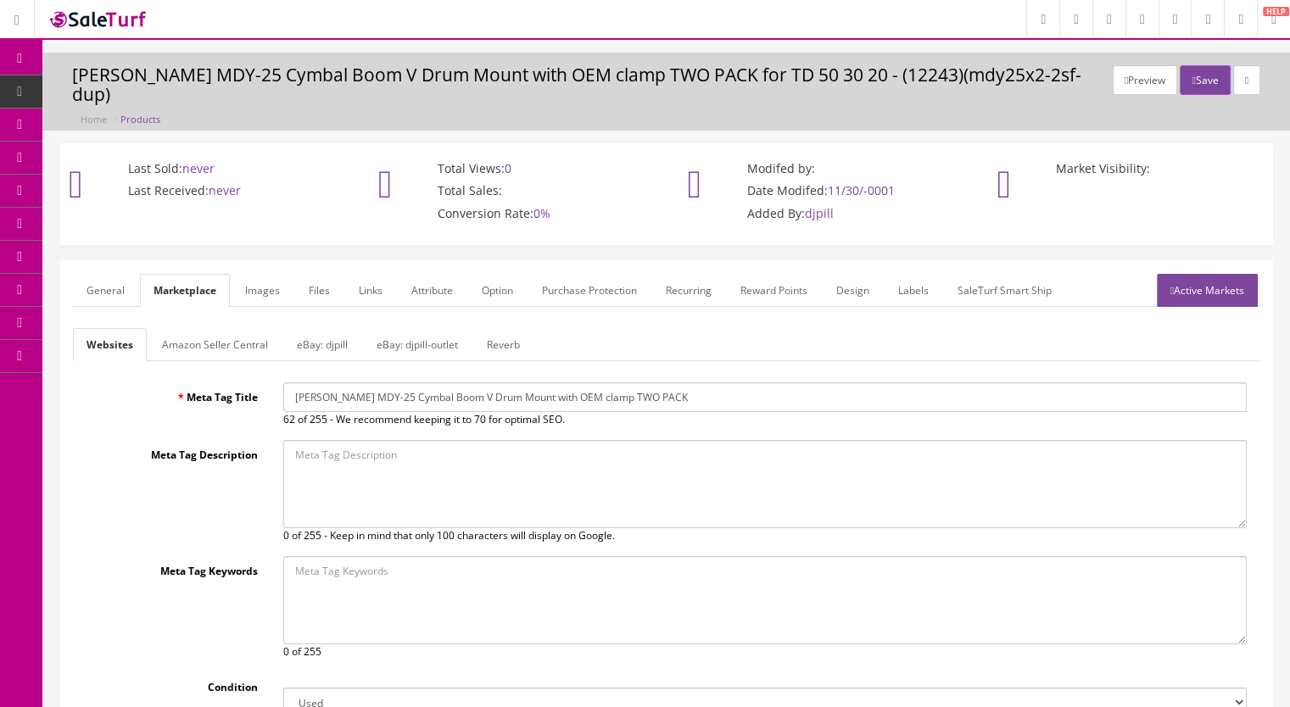
click at [107, 274] on link "General" at bounding box center [105, 290] width 65 height 33
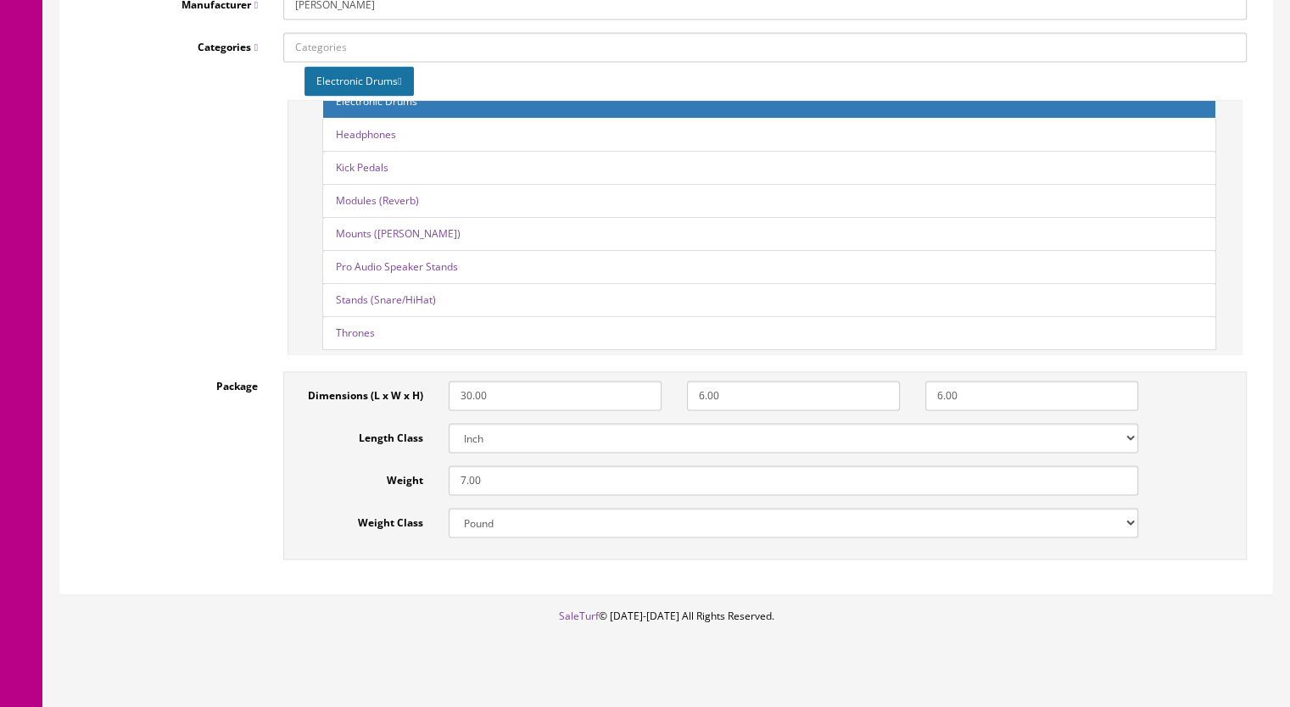
scroll to position [2463, 0]
click at [465, 466] on input "7.00" at bounding box center [794, 481] width 690 height 30
click at [467, 466] on input "12.00" at bounding box center [794, 481] width 690 height 30
type input "11.00"
click at [465, 381] on input "30.00" at bounding box center [555, 396] width 213 height 30
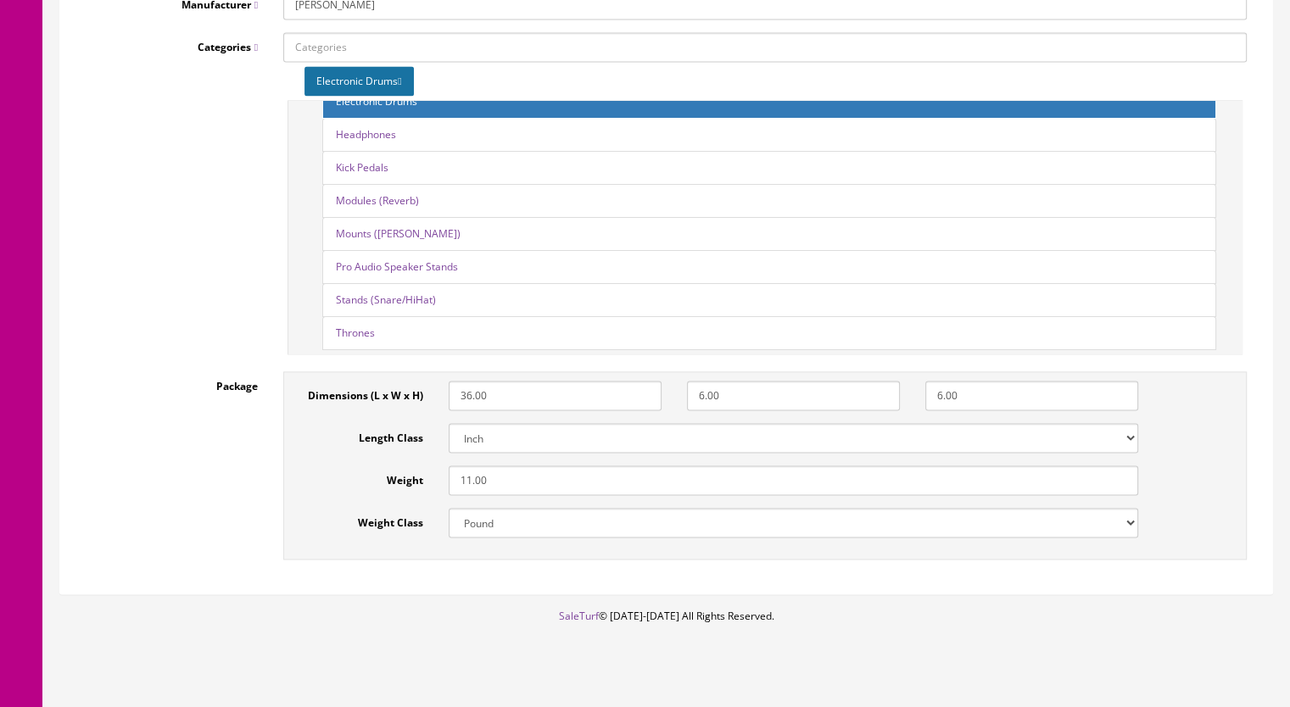
type input "36.00"
click at [696, 381] on input "6.00" at bounding box center [793, 396] width 213 height 30
type input "4.00"
click at [935, 381] on input "6.00" at bounding box center [1031, 396] width 213 height 30
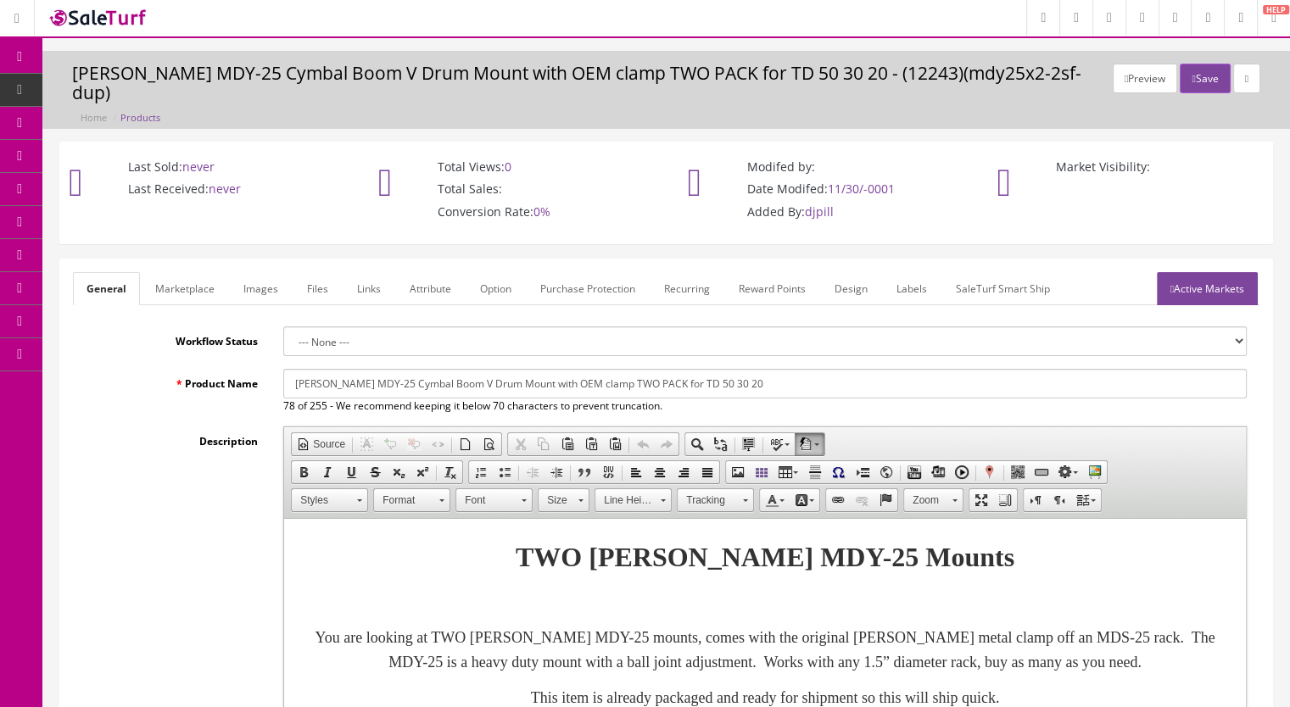
scroll to position [0, 0]
type input "4.00"
click at [187, 274] on link "Marketplace" at bounding box center [185, 290] width 87 height 33
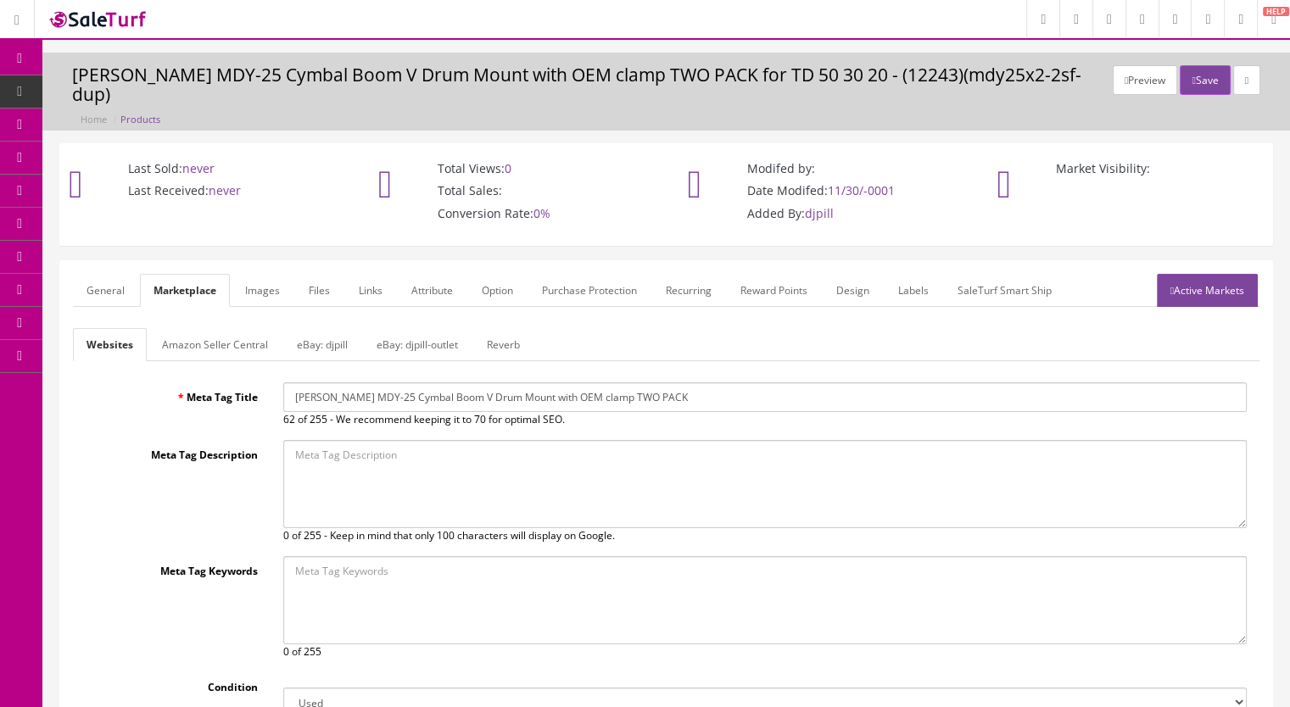
click at [509, 328] on link "Reverb" at bounding box center [503, 344] width 60 height 33
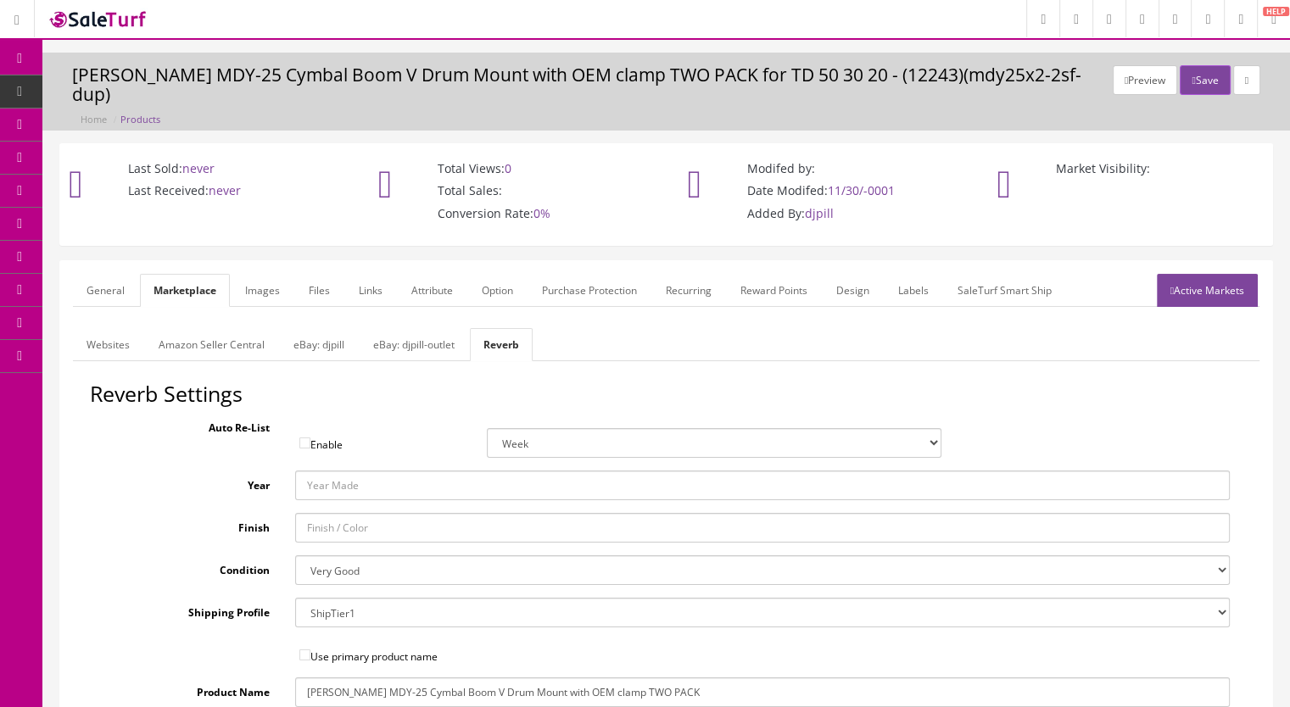
click at [422, 328] on link "eBay: djpill-outlet" at bounding box center [414, 344] width 109 height 33
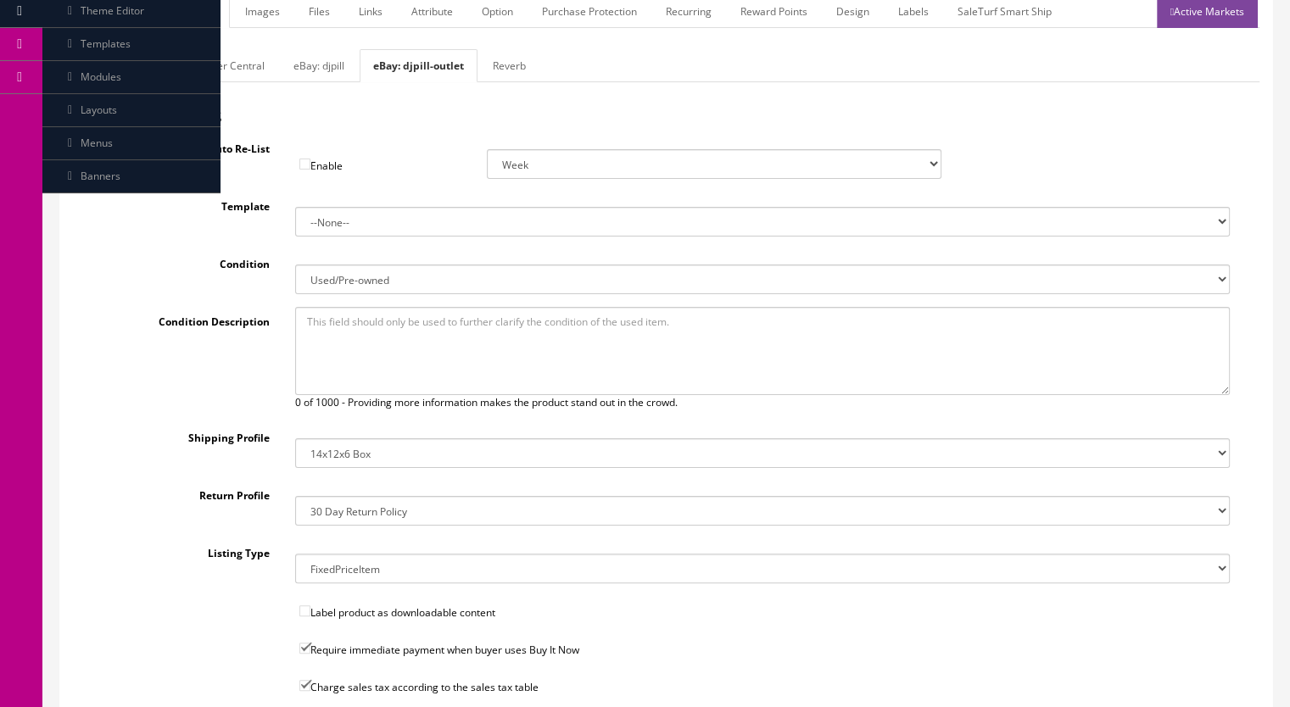
scroll to position [254, 0]
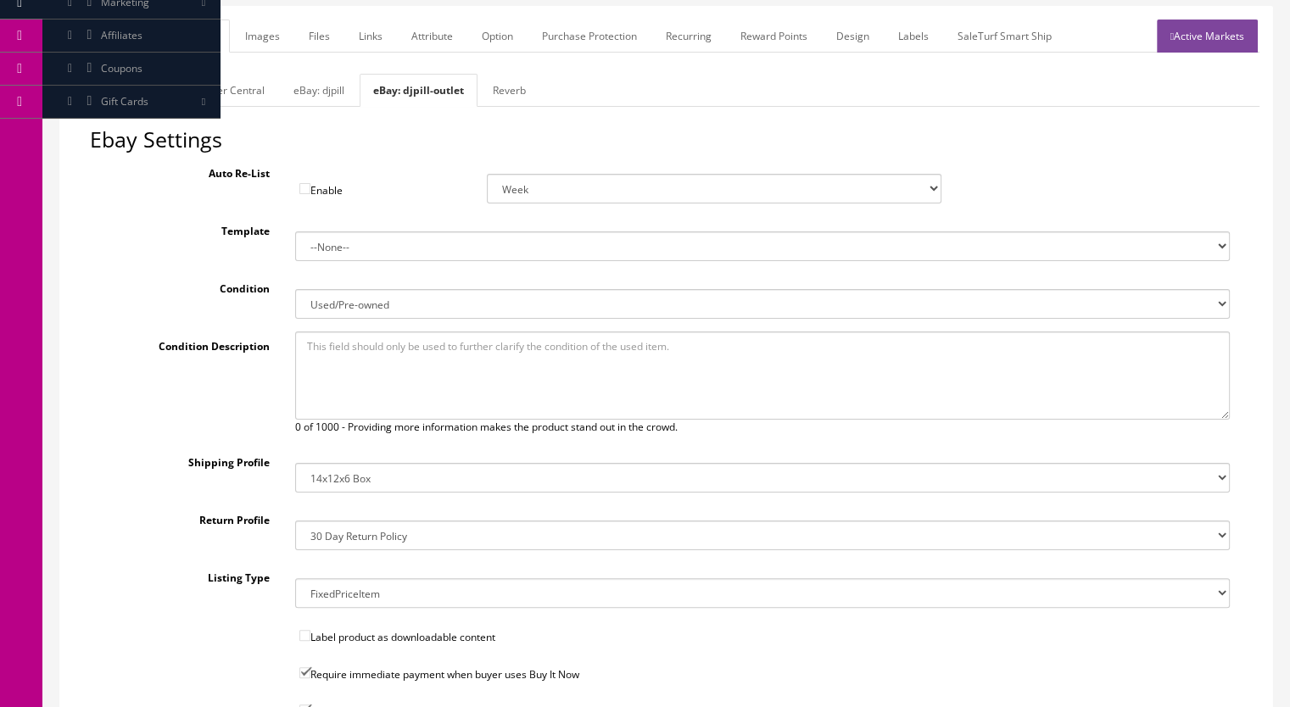
click at [318, 77] on link "eBay: djpill" at bounding box center [319, 90] width 78 height 33
click at [319, 463] on select "14x12x6 Box Flat Rate - 19.99 14x14x5 Box 12x12x5 Box 13x13x5 Box 13x13x4 Box 1…" at bounding box center [763, 478] width 936 height 30
click at [295, 463] on select "14x12x6 Box Flat Rate - 19.99 14x14x5 Box 12x12x5 Box 13x13x5 Box 13x13x4 Box 1…" at bounding box center [763, 478] width 936 height 30
click at [336, 463] on select "14x12x6 Box Flat Rate - 19.99 14x14x5 Box 12x12x5 Box 13x13x5 Box 13x13x4 Box 1…" at bounding box center [763, 478] width 936 height 30
click at [295, 463] on select "14x12x6 Box Flat Rate - 19.99 14x14x5 Box 12x12x5 Box 13x13x5 Box 13x13x4 Box 1…" at bounding box center [763, 478] width 936 height 30
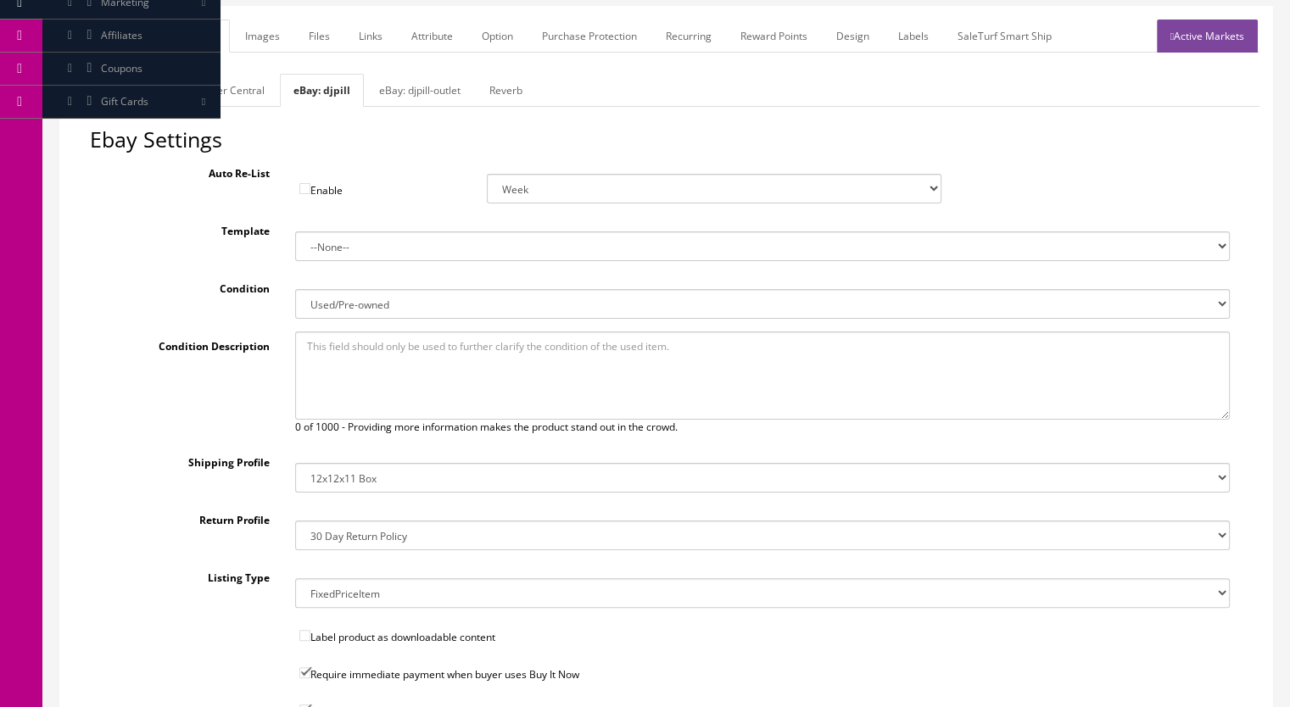
click at [330, 463] on select "14x12x6 Box Flat Rate - 19.99 14x14x5 Box 12x12x5 Box 13x13x5 Box 13x13x4 Box 1…" at bounding box center [763, 478] width 936 height 30
click at [295, 463] on select "14x12x6 Box Flat Rate - 19.99 14x14x5 Box 12x12x5 Box 13x13x5 Box 13x13x4 Box 1…" at bounding box center [763, 478] width 936 height 30
click at [355, 463] on select "14x12x6 Box Flat Rate - 19.99 14x14x5 Box 12x12x5 Box 13x13x5 Box 13x13x4 Box 1…" at bounding box center [763, 478] width 936 height 30
click at [295, 463] on select "14x12x6 Box Flat Rate - 19.99 14x14x5 Box 12x12x5 Box 13x13x5 Box 13x13x4 Box 1…" at bounding box center [763, 478] width 936 height 30
click at [347, 463] on select "14x12x6 Box Flat Rate - 19.99 14x14x5 Box 12x12x5 Box 13x13x5 Box 13x13x4 Box 1…" at bounding box center [763, 478] width 936 height 30
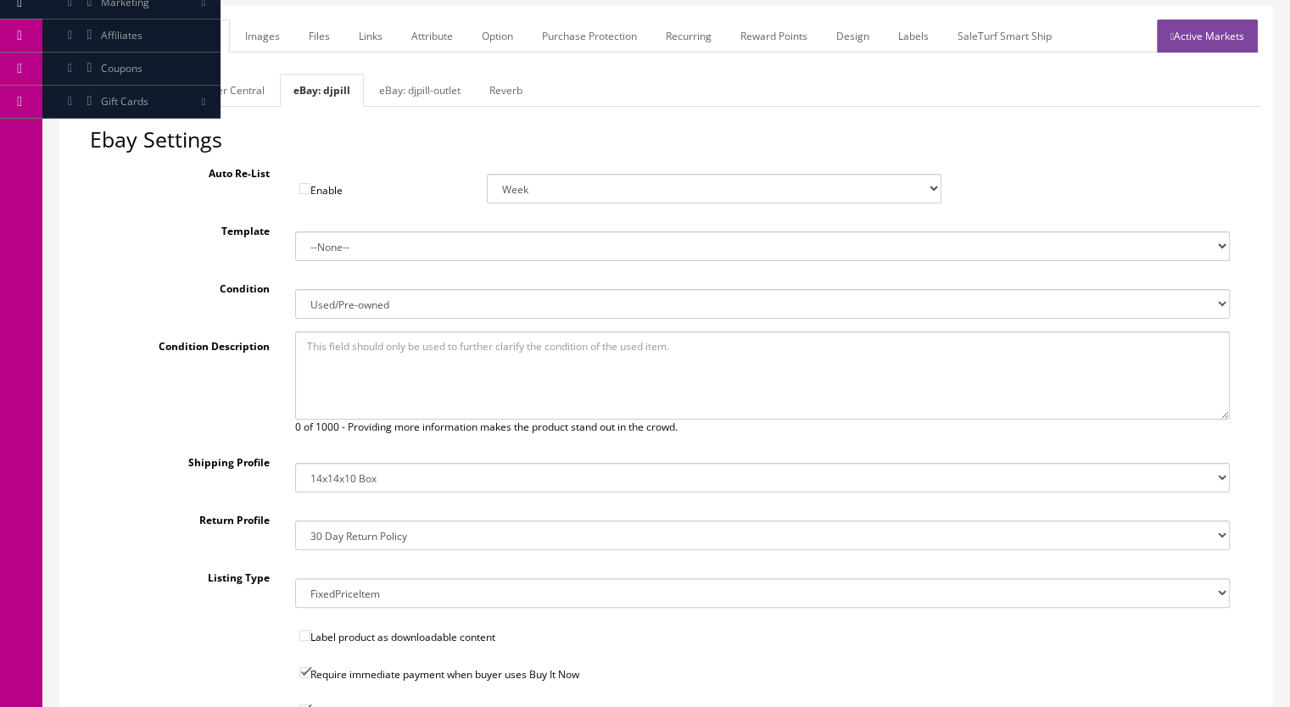
select select "12"
click at [295, 463] on select "14x12x6 Box Flat Rate - 19.99 14x14x5 Box 12x12x5 Box 13x13x5 Box 13x13x4 Box 1…" at bounding box center [763, 478] width 936 height 30
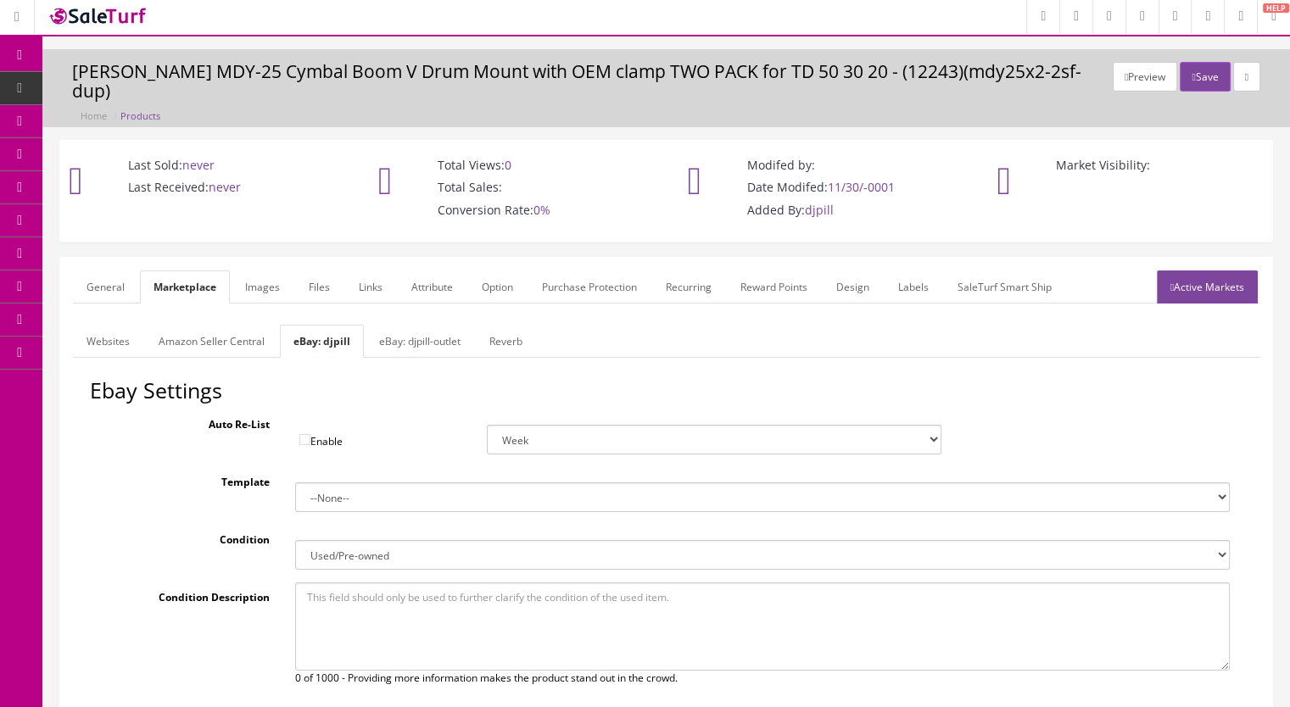
scroll to position [0, 0]
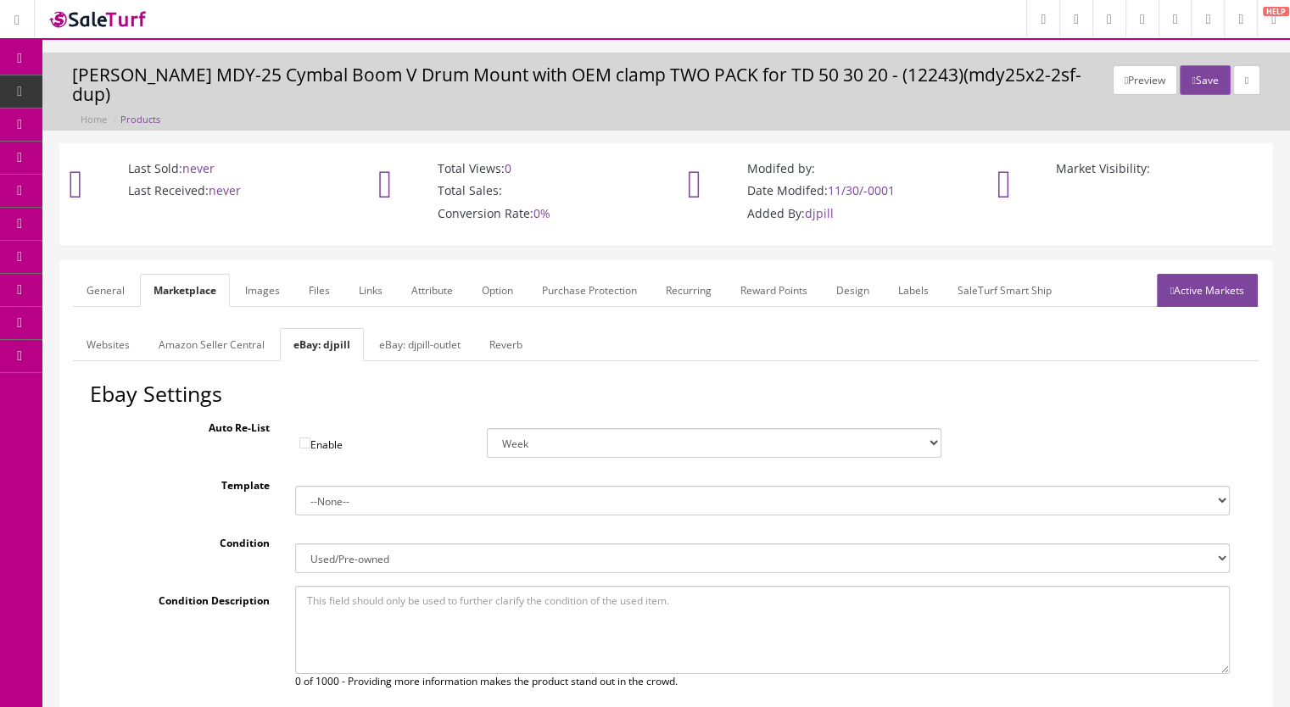
click at [252, 274] on link "Images" at bounding box center [263, 290] width 62 height 33
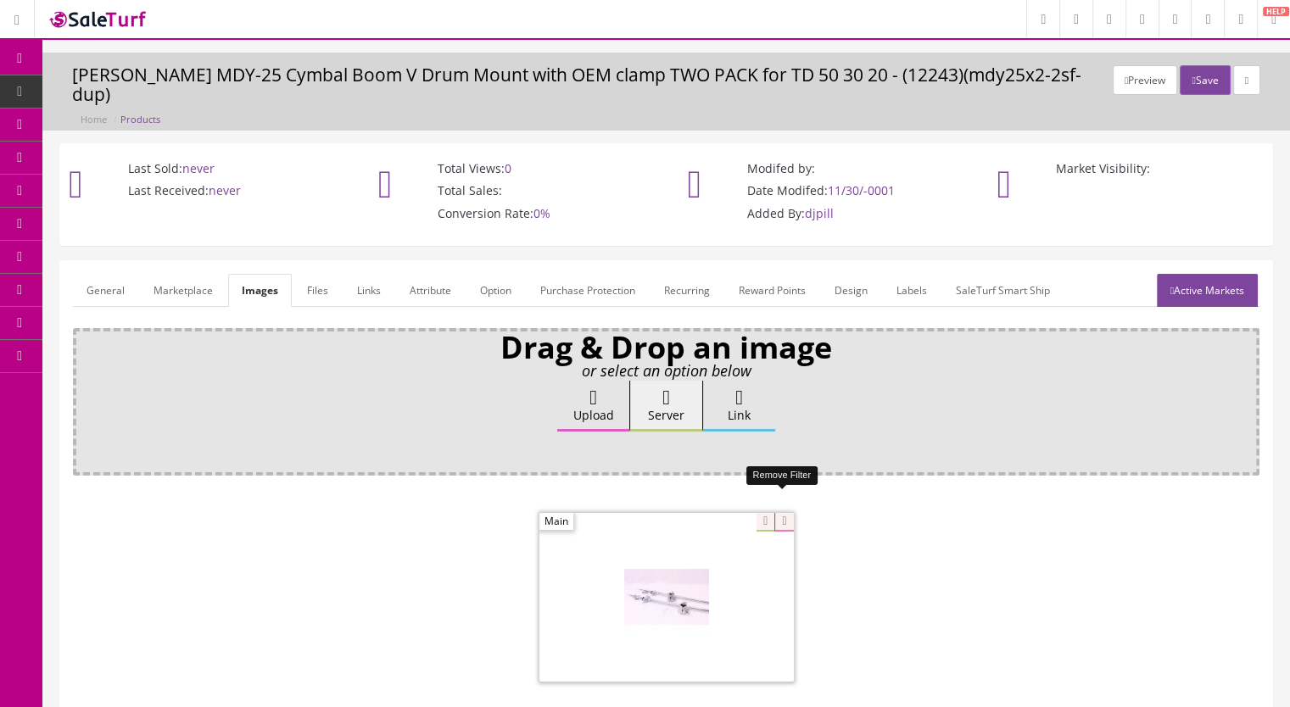
click at [776, 513] on icon at bounding box center [783, 522] width 19 height 19
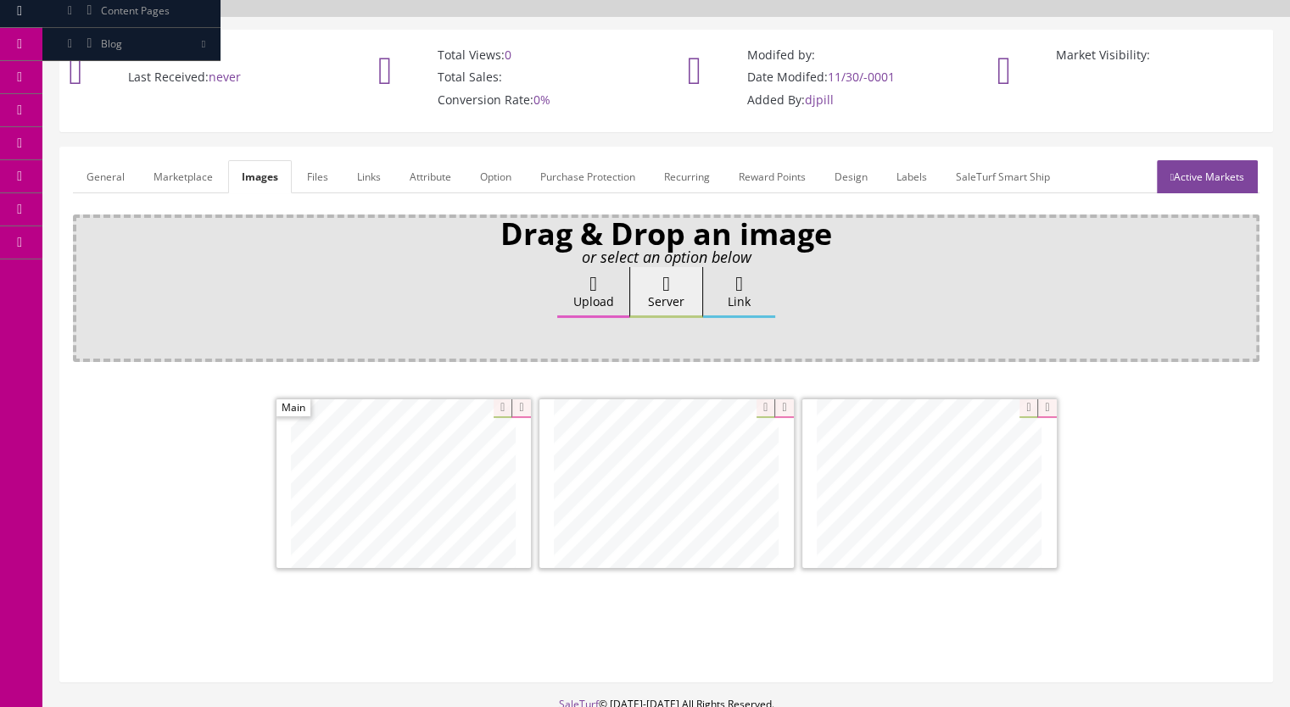
scroll to position [85, 0]
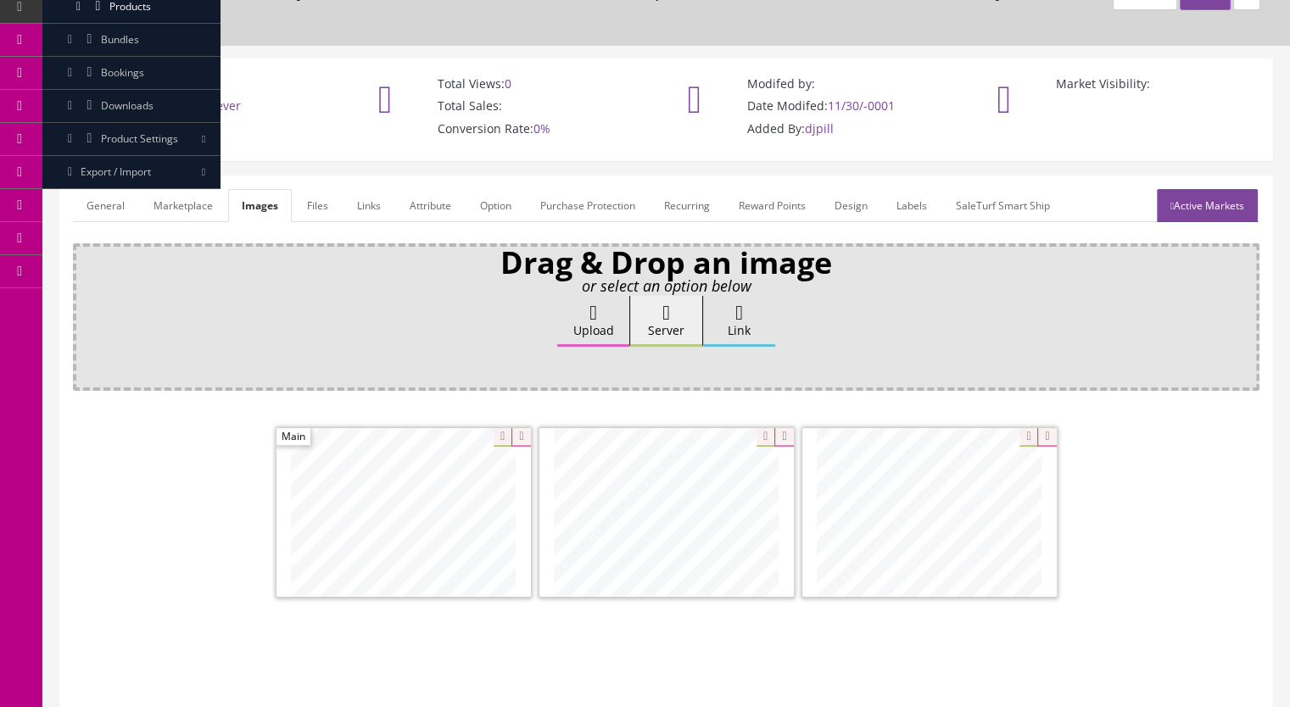
click at [1199, 189] on link "Active Markets" at bounding box center [1207, 205] width 101 height 33
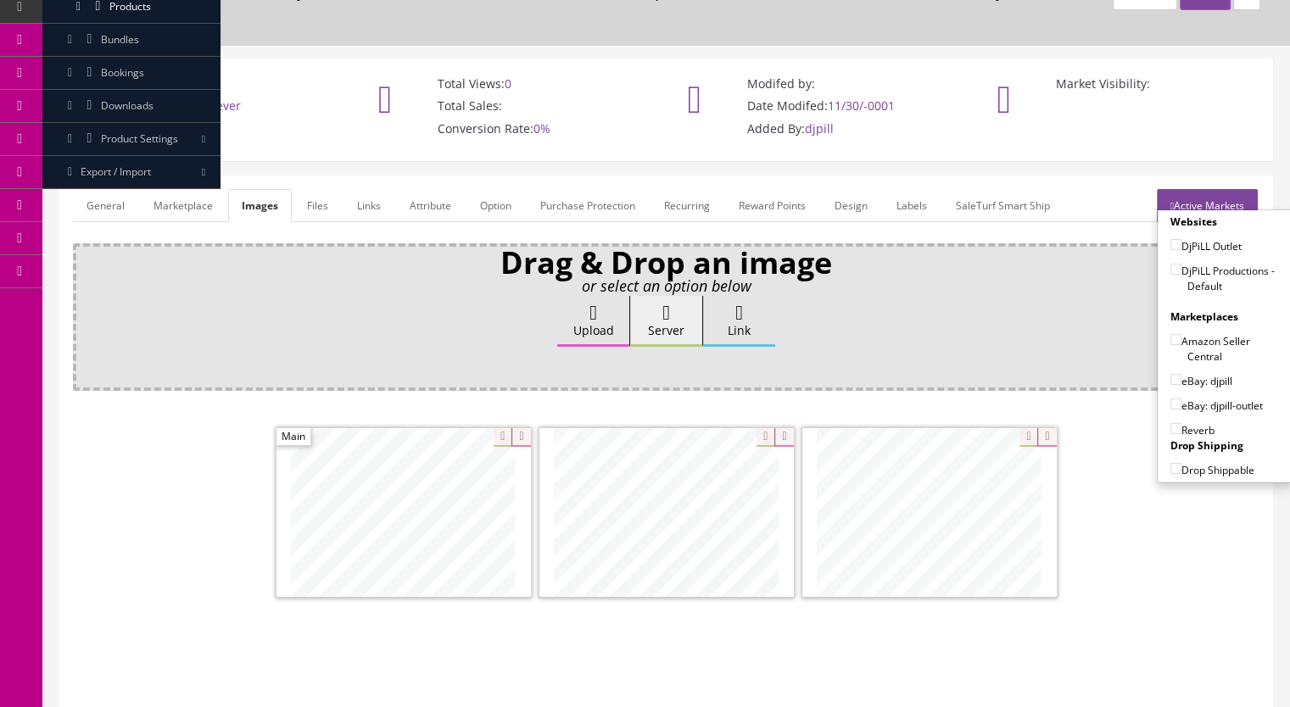
click at [1172, 264] on input"] "DjPiLL Productions - Default" at bounding box center [1176, 269] width 11 height 11
checkbox input"] "true"
click at [1171, 374] on input"] "eBay: djpill" at bounding box center [1176, 379] width 11 height 11
checkbox input"] "true"
click at [1171, 423] on input"] "Reverb" at bounding box center [1176, 428] width 11 height 11
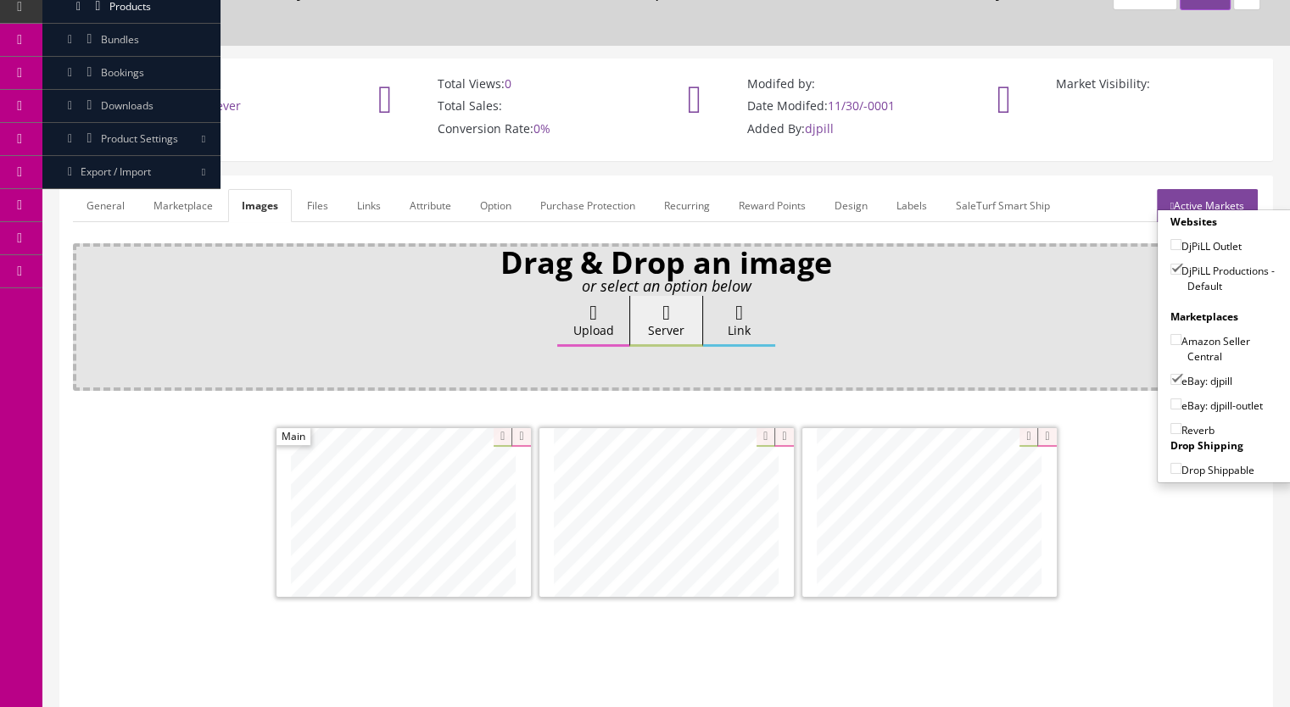
checkbox input"] "true"
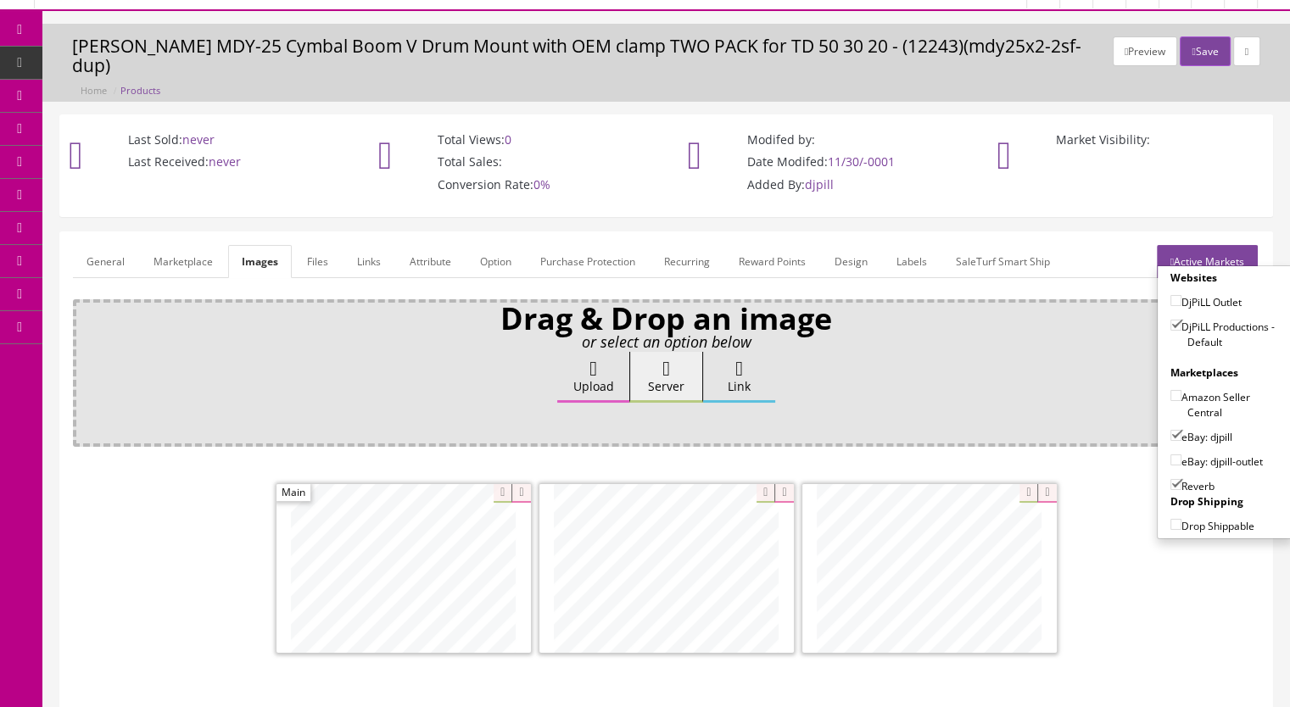
scroll to position [0, 0]
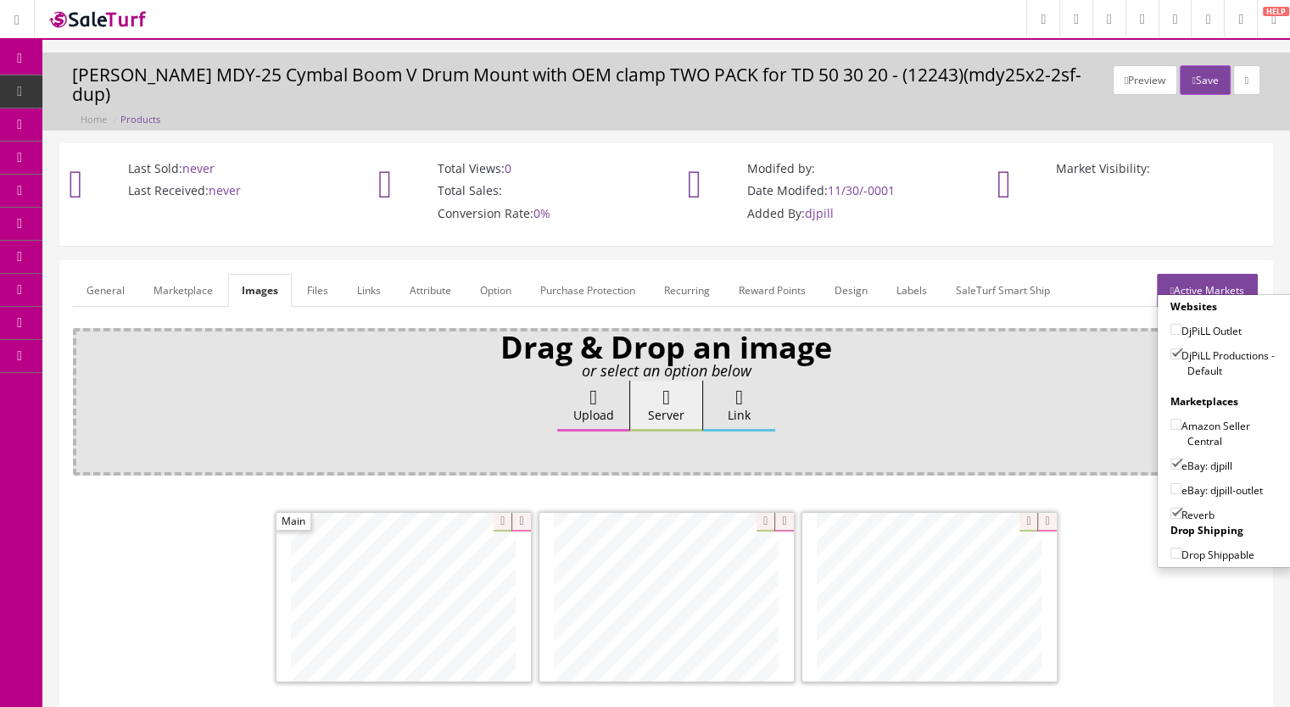
click at [98, 274] on link "General" at bounding box center [105, 290] width 65 height 33
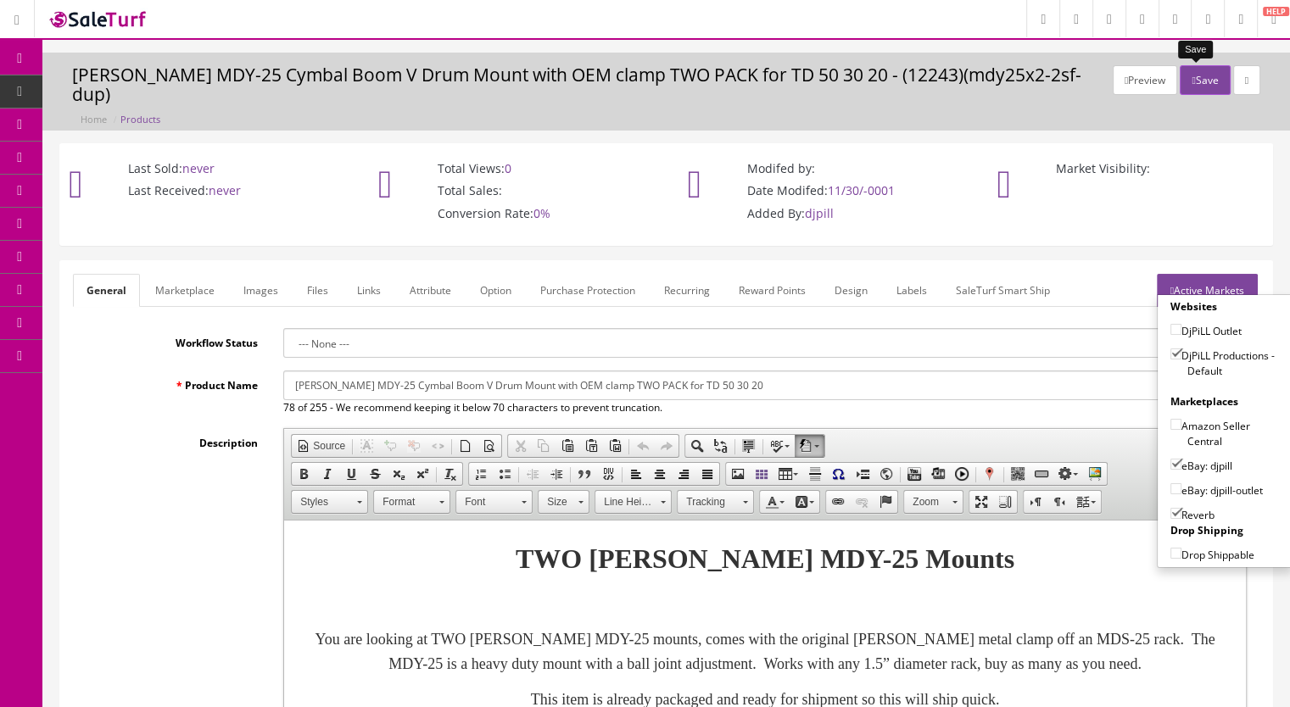
click at [1201, 81] on button "Save" at bounding box center [1205, 80] width 50 height 30
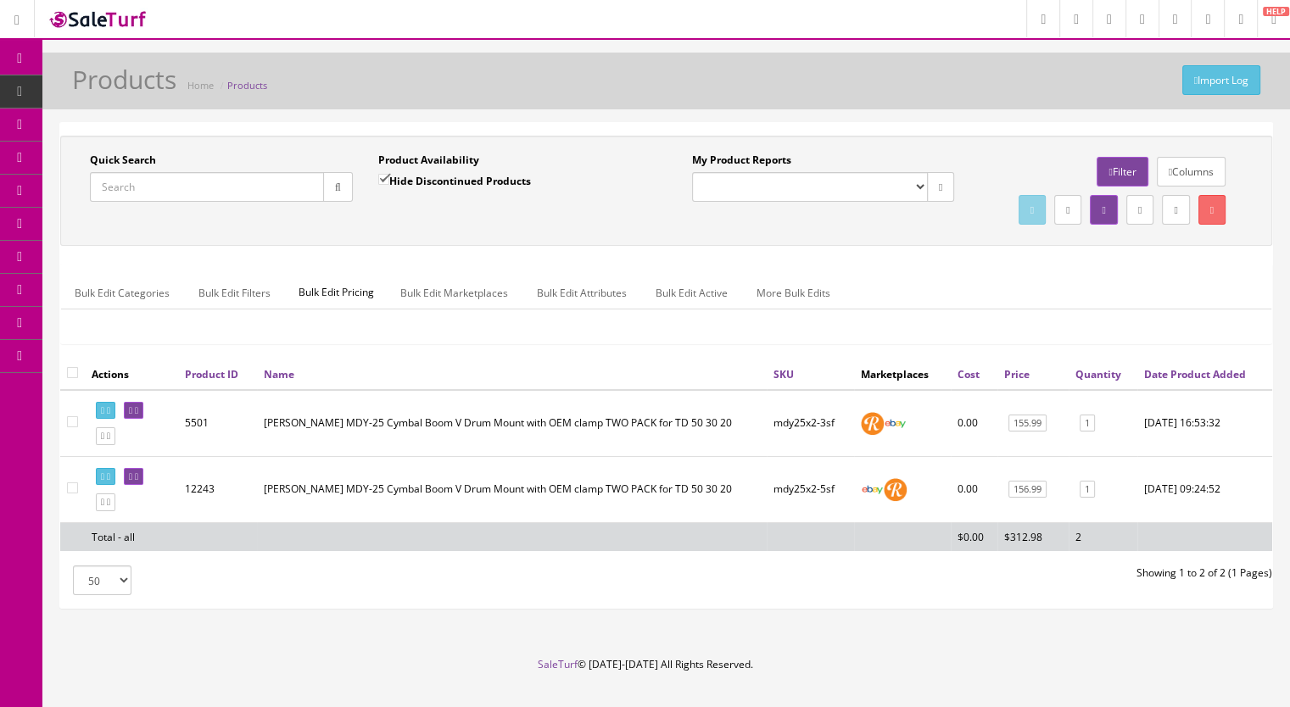
click at [188, 185] on input "Quick Search" at bounding box center [207, 187] width 234 height 30
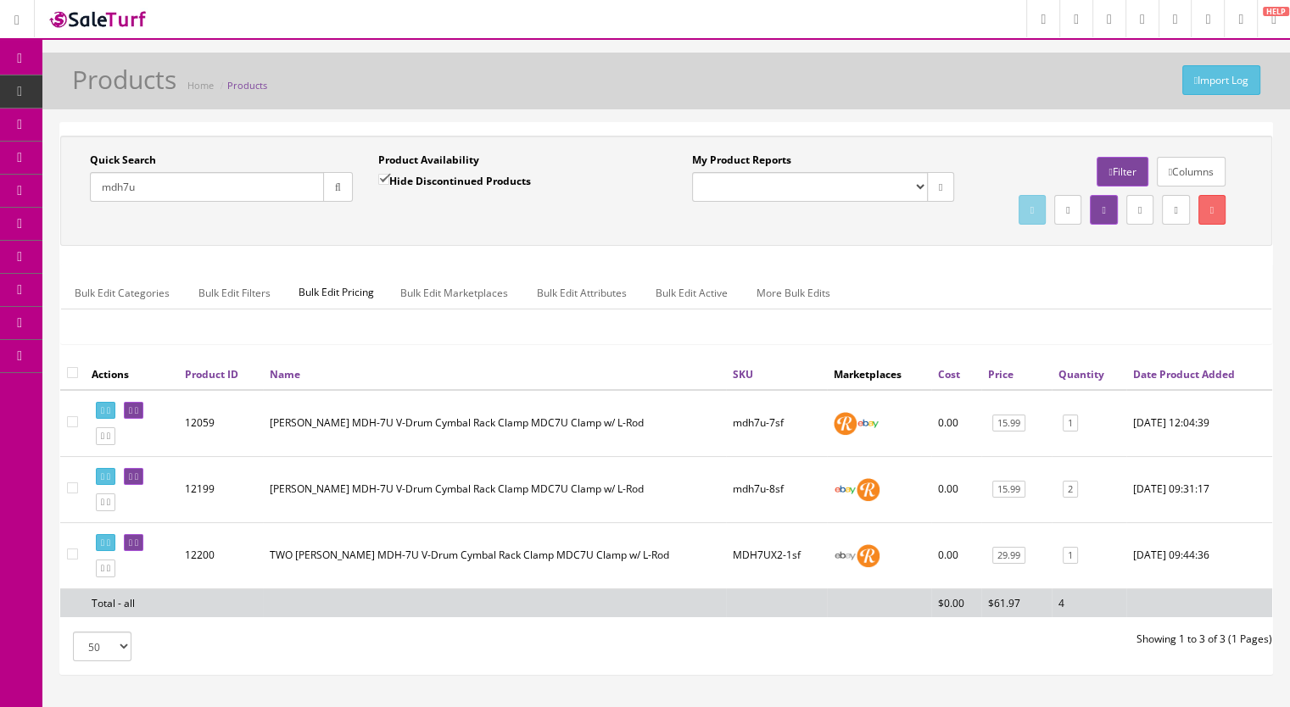
type input "mdh7u"
click at [138, 548] on icon at bounding box center [136, 543] width 3 height 9
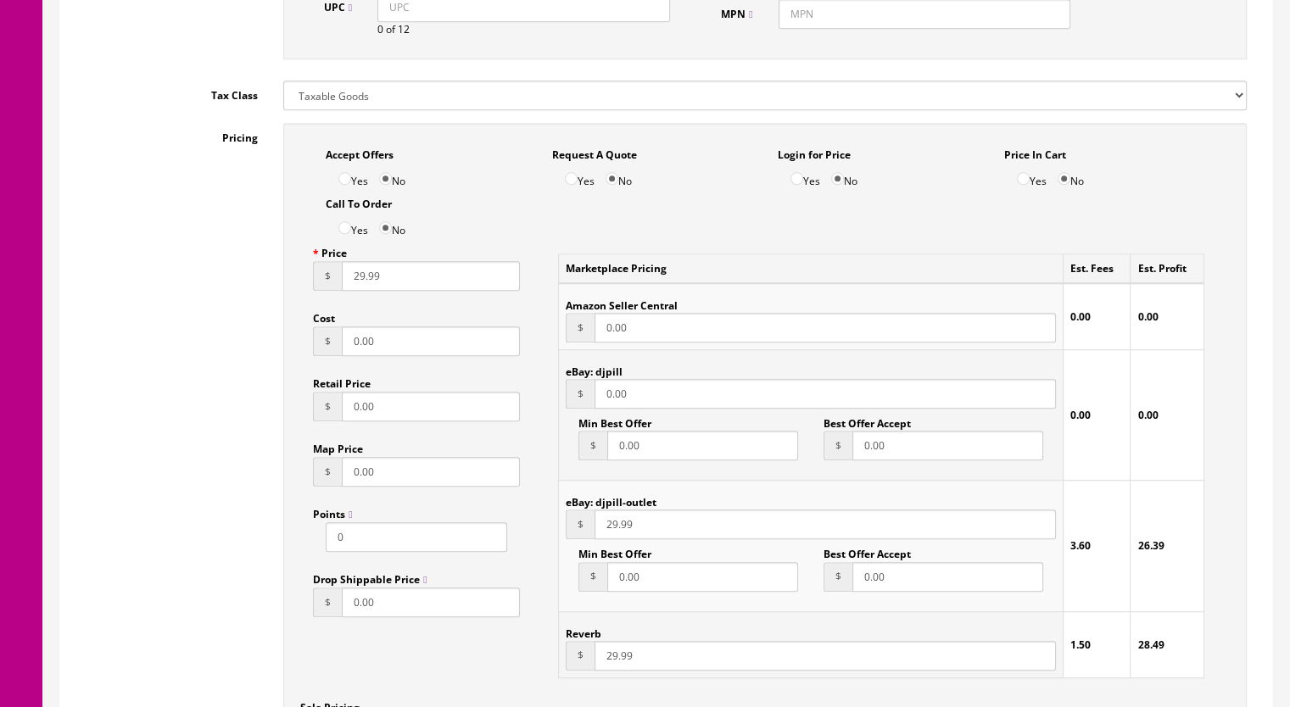
scroll to position [1018, 0]
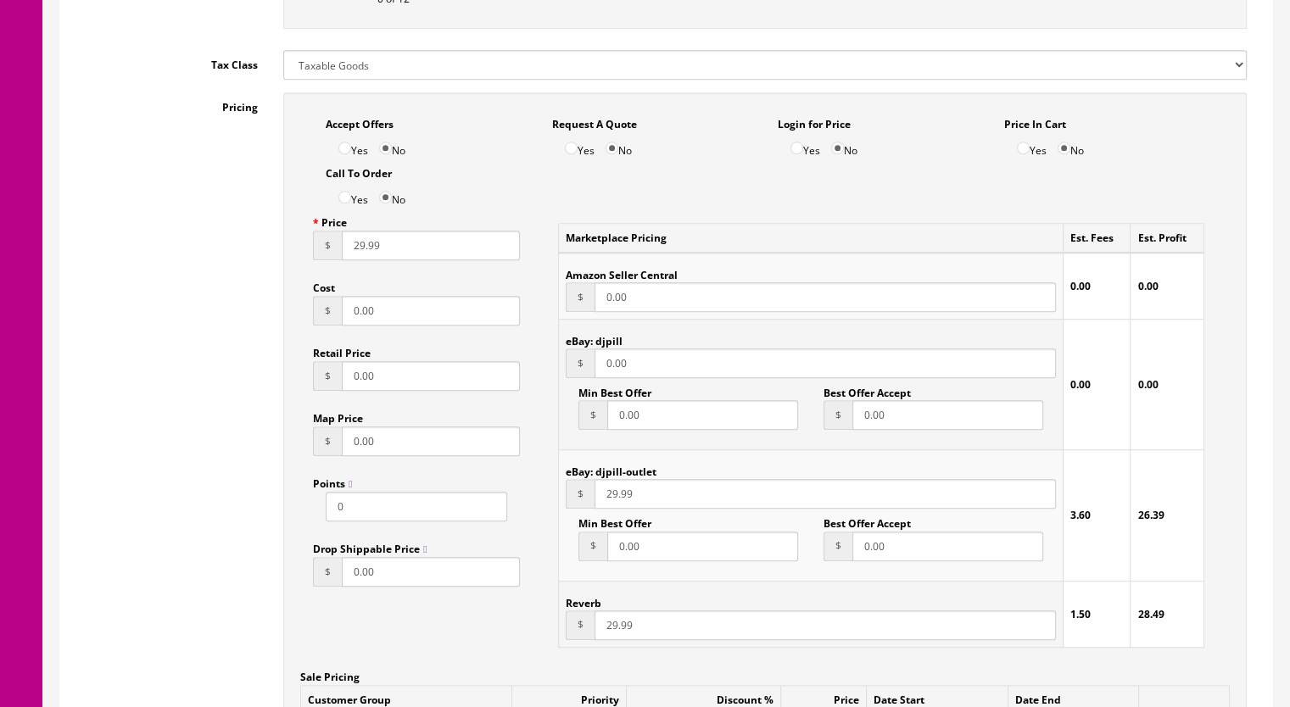
drag, startPoint x: 643, startPoint y: 372, endPoint x: 567, endPoint y: 372, distance: 76.3
click at [567, 372] on div "$ 0.00" at bounding box center [811, 364] width 490 height 30
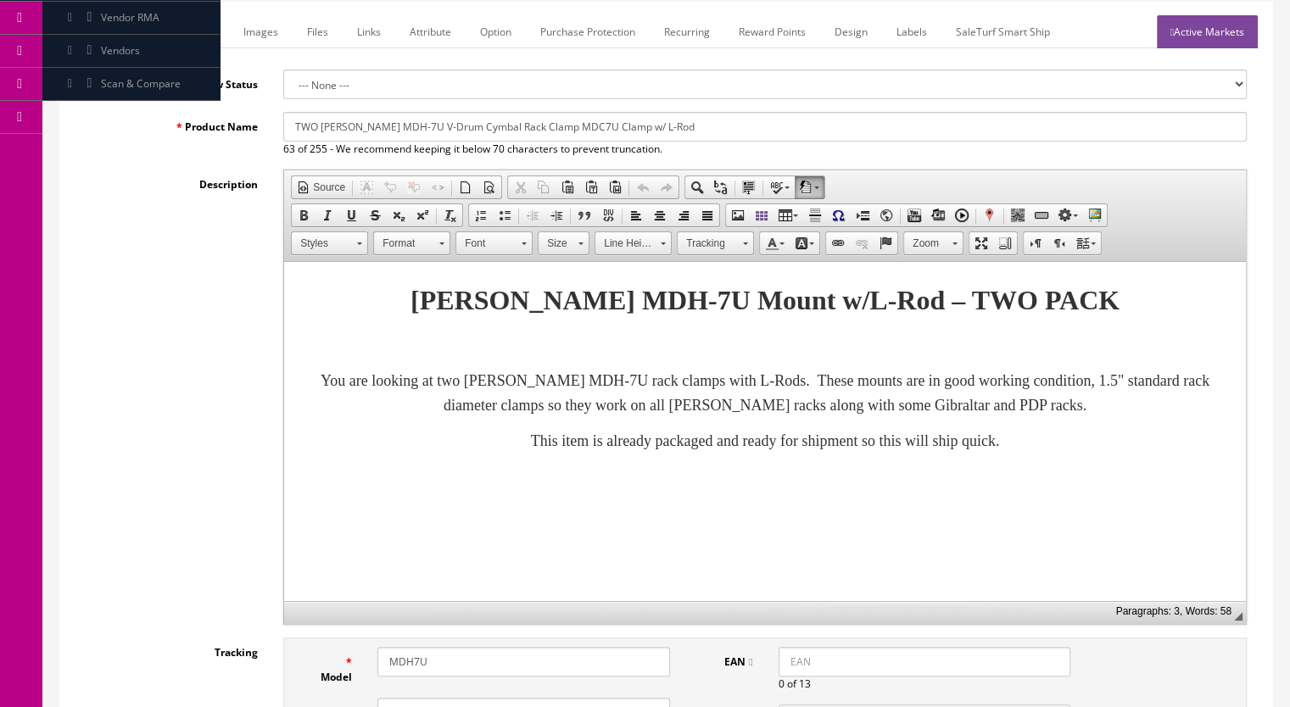
scroll to position [0, 0]
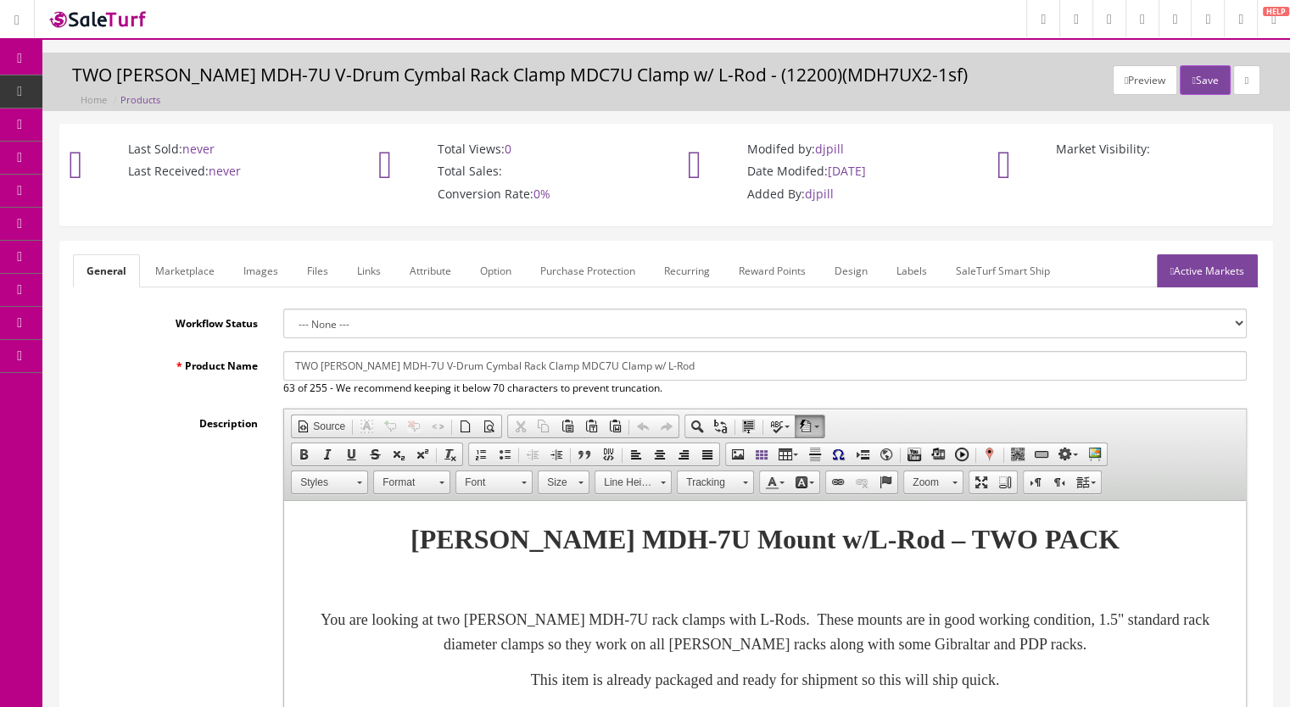
type input "29.99"
click at [186, 266] on link "Marketplace" at bounding box center [185, 270] width 87 height 33
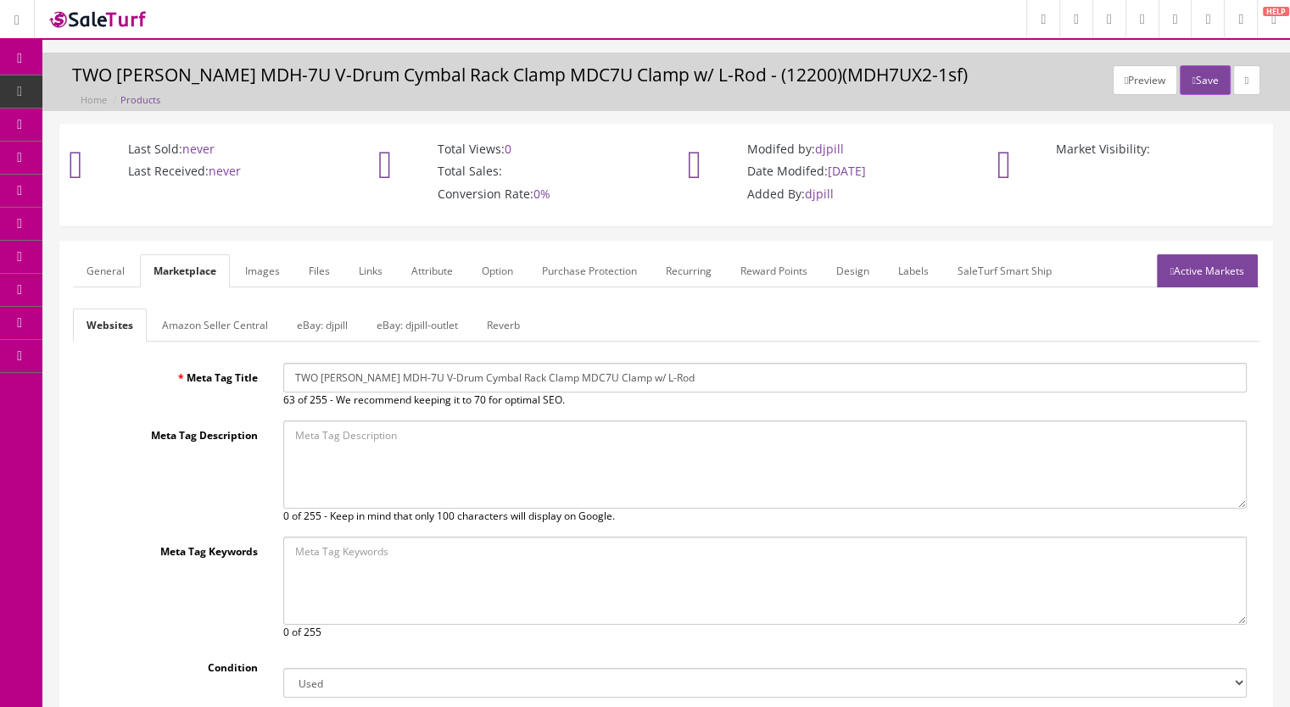
click at [320, 313] on link "eBay: djpill" at bounding box center [322, 325] width 78 height 33
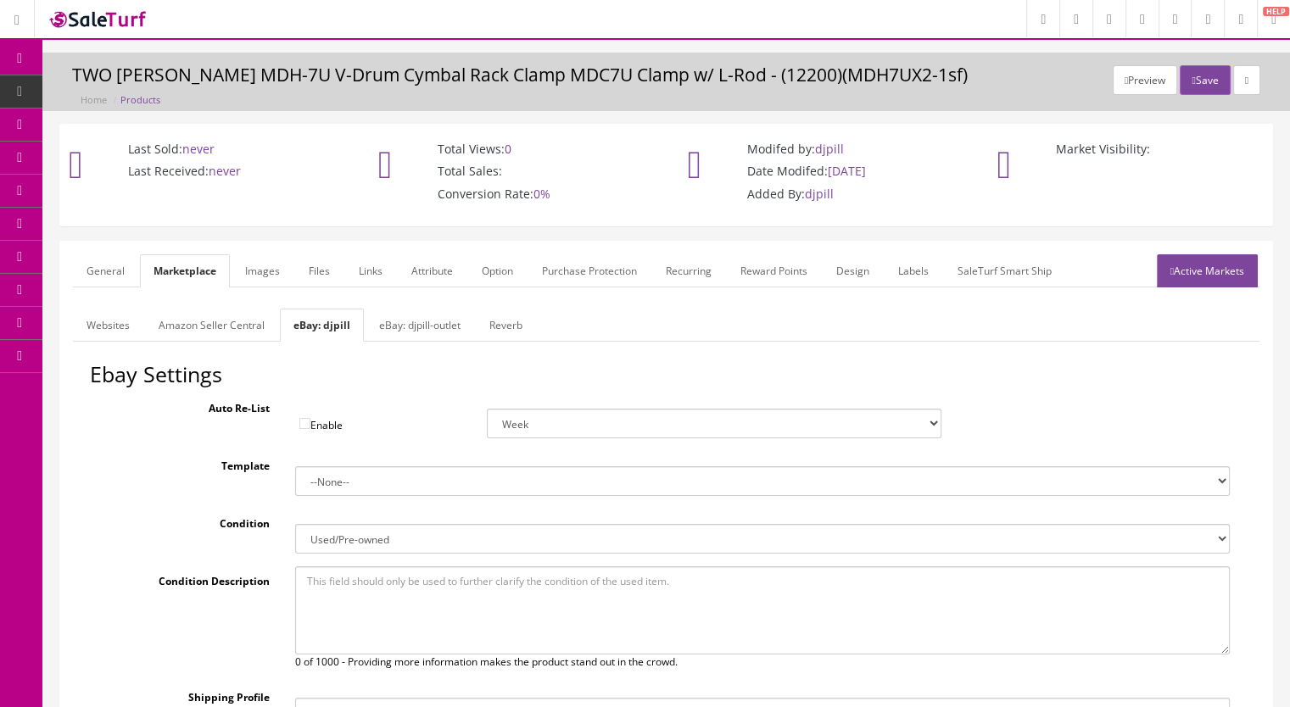
click at [1169, 262] on link "Active Markets" at bounding box center [1207, 270] width 101 height 33
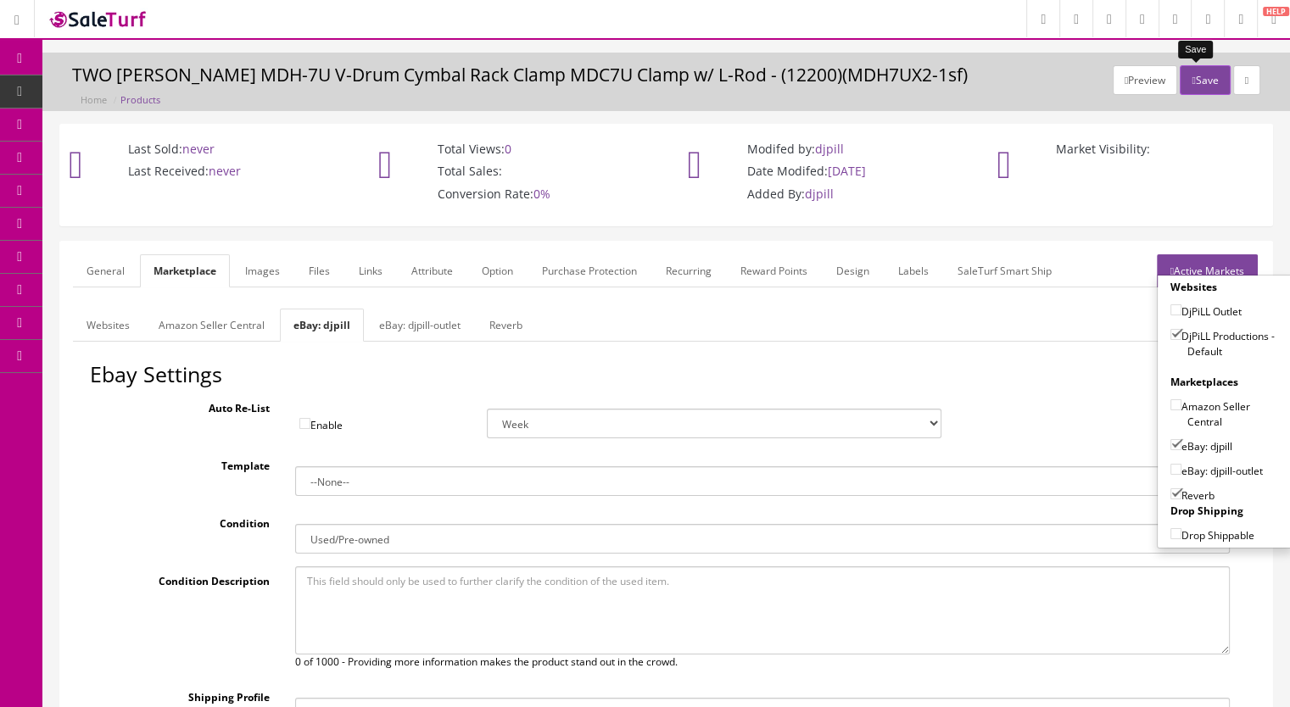
click at [1196, 87] on button "Save" at bounding box center [1205, 80] width 50 height 30
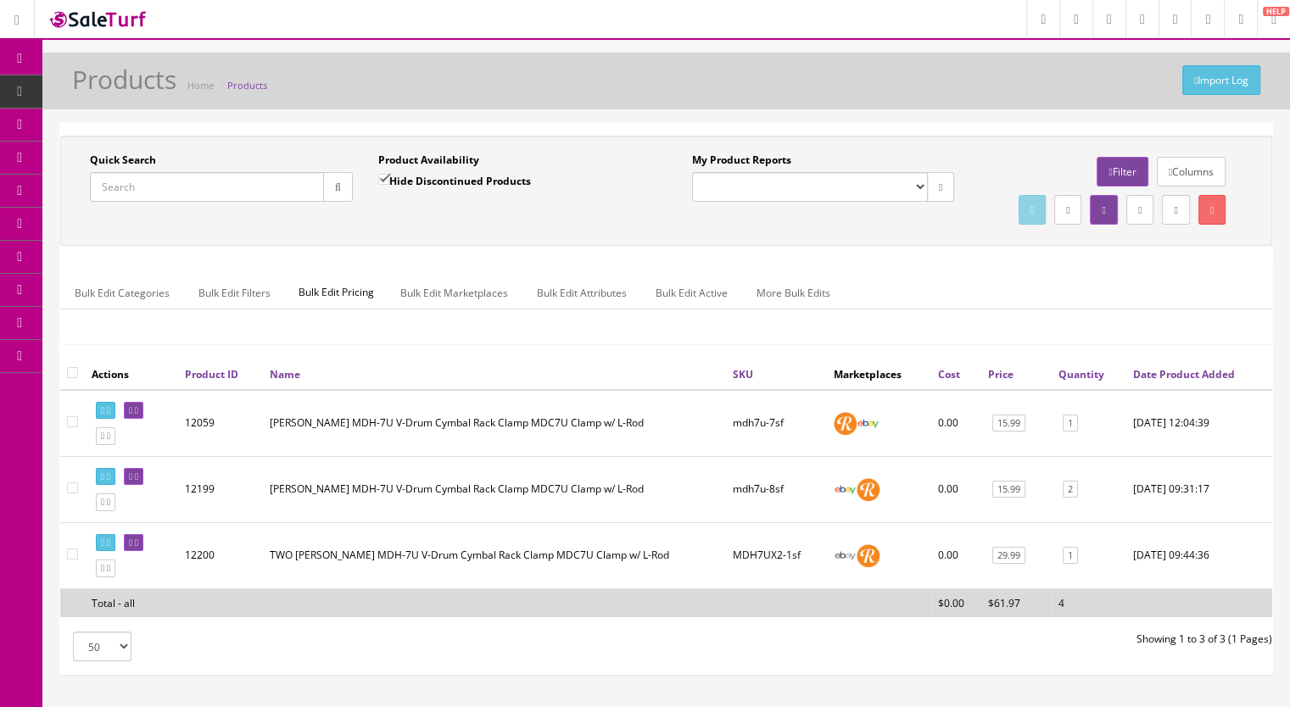
click at [149, 182] on input "Quick Search" at bounding box center [207, 187] width 234 height 30
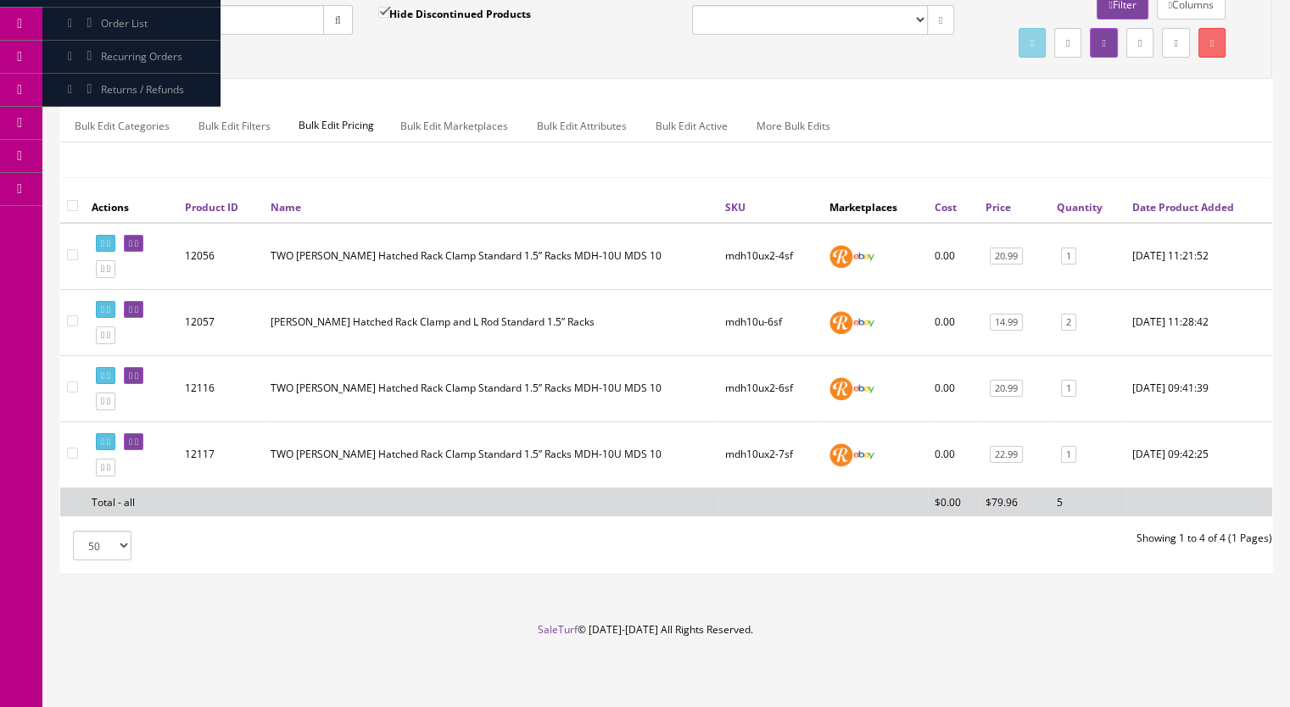
scroll to position [198, 0]
type input "mdh10u"
click at [143, 444] on link at bounding box center [134, 442] width 20 height 18
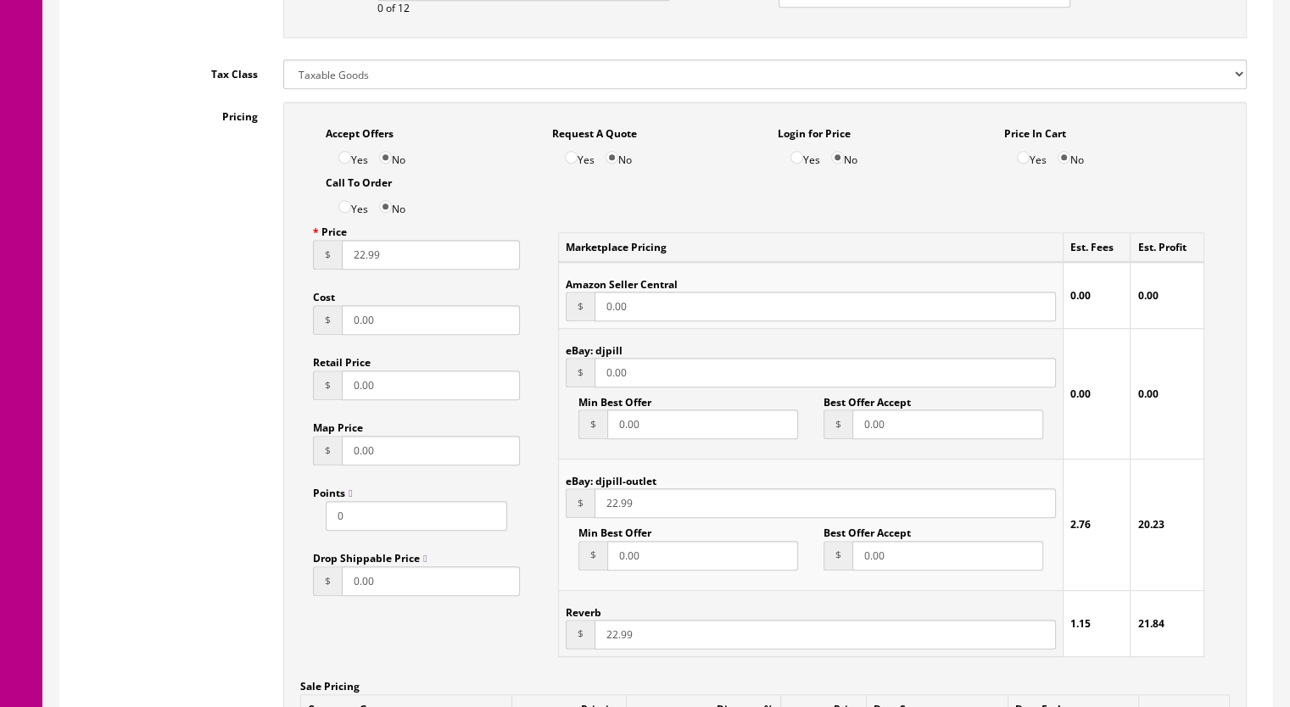
scroll to position [1018, 0]
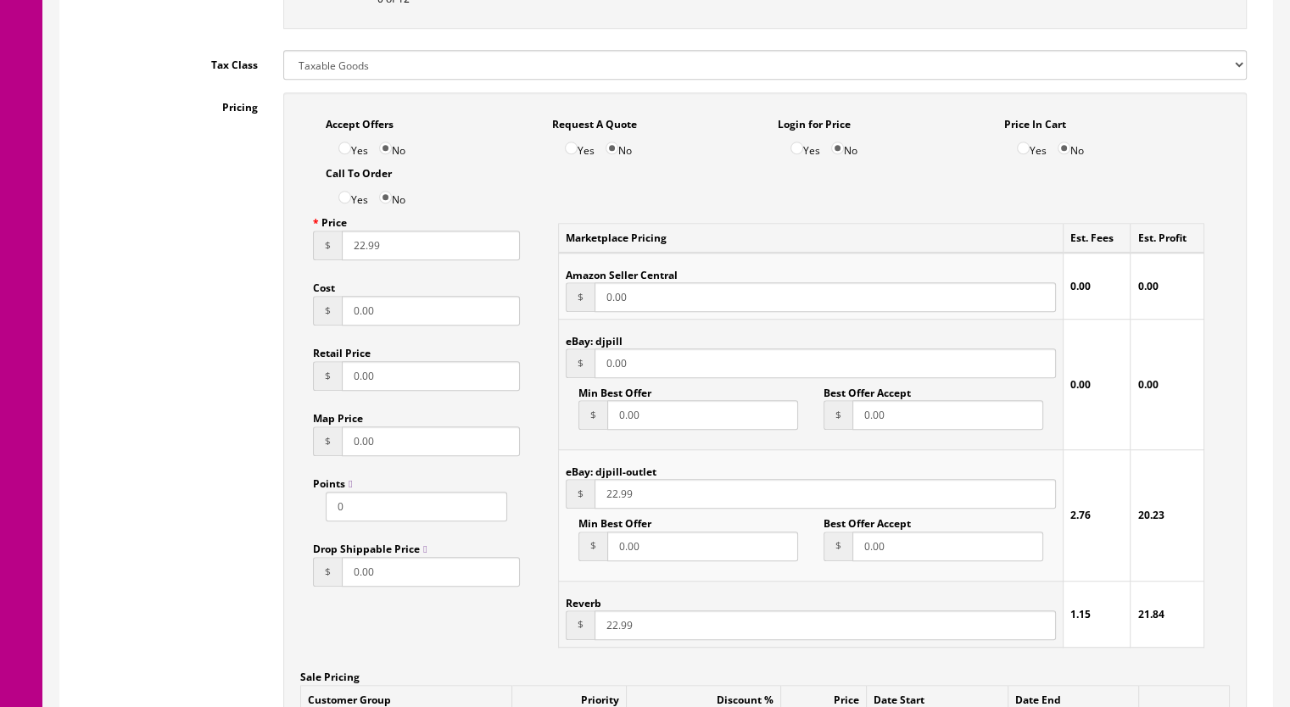
click at [610, 499] on input "22.99" at bounding box center [825, 494] width 461 height 30
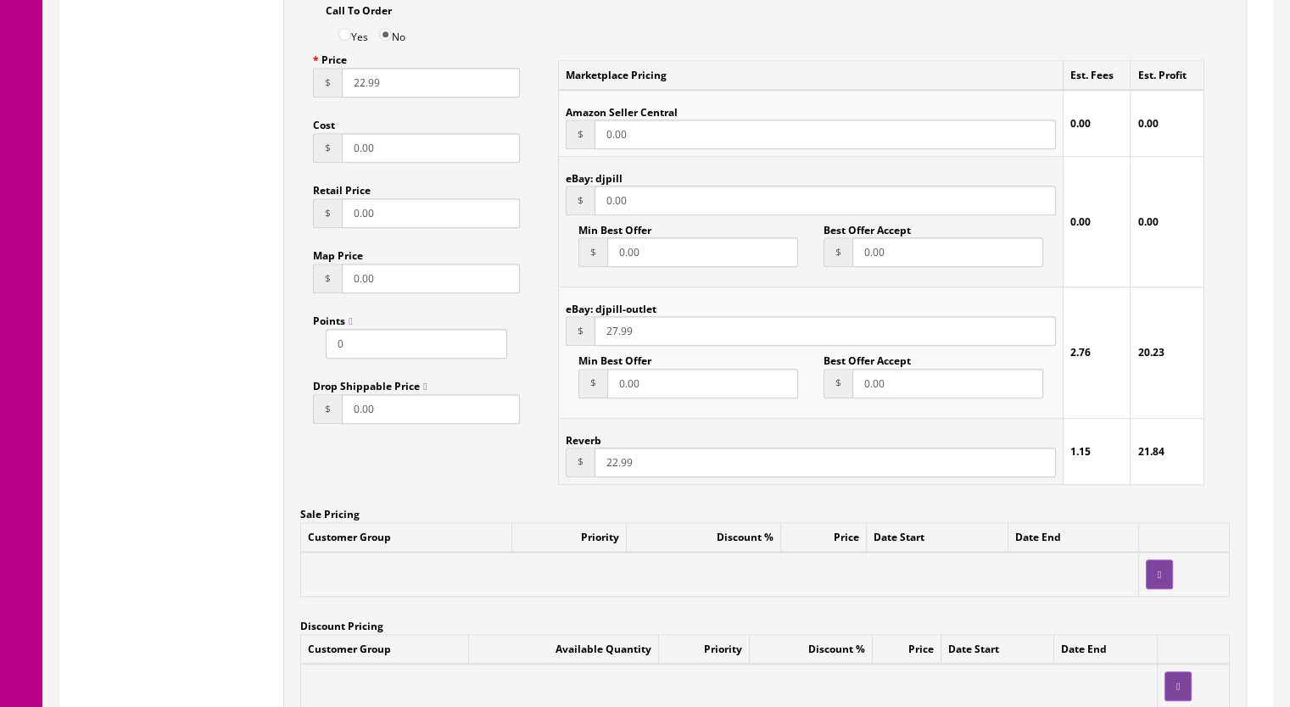
scroll to position [1188, 0]
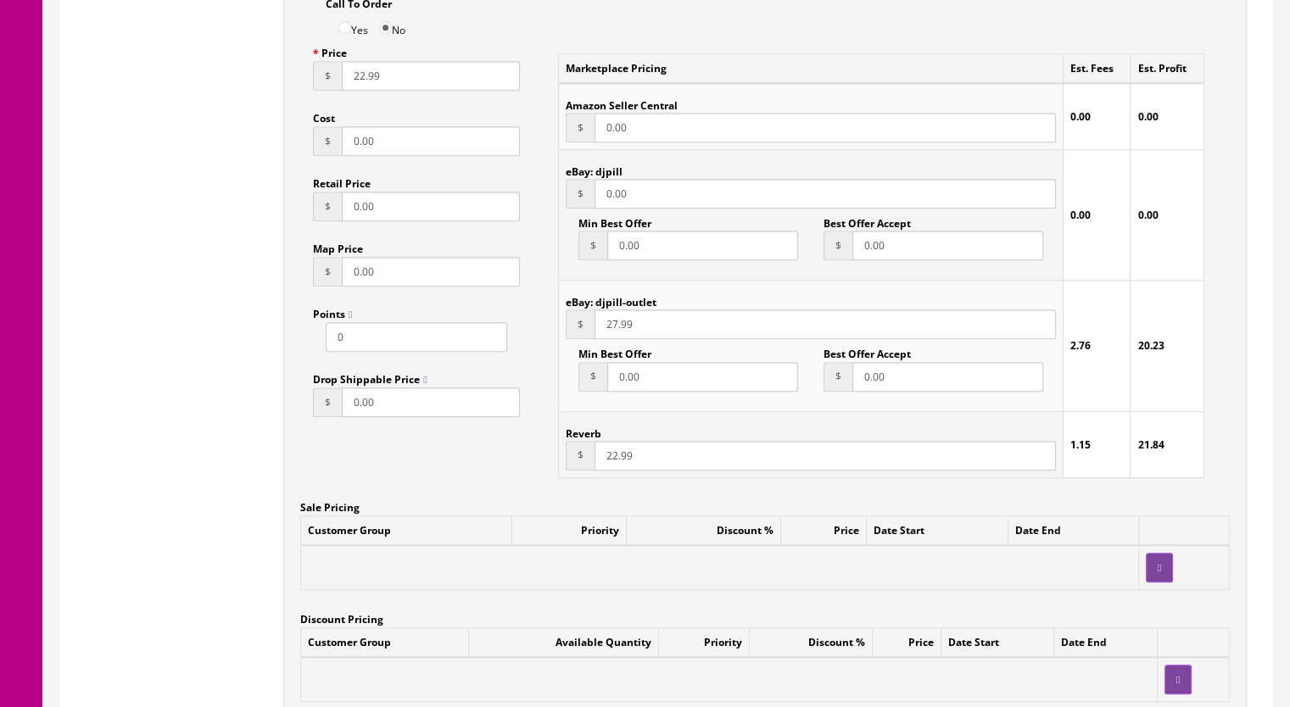
type input "27.99"
click at [610, 461] on input "22.99" at bounding box center [825, 456] width 461 height 30
type input "27.99"
drag, startPoint x: 639, startPoint y: 202, endPoint x: 532, endPoint y: 201, distance: 106.9
click at [533, 201] on div "Marketplace Pricing Est. Fees Est. Profit Amazon Seller Central $ 0.00 0.00 0.0…" at bounding box center [881, 265] width 697 height 454
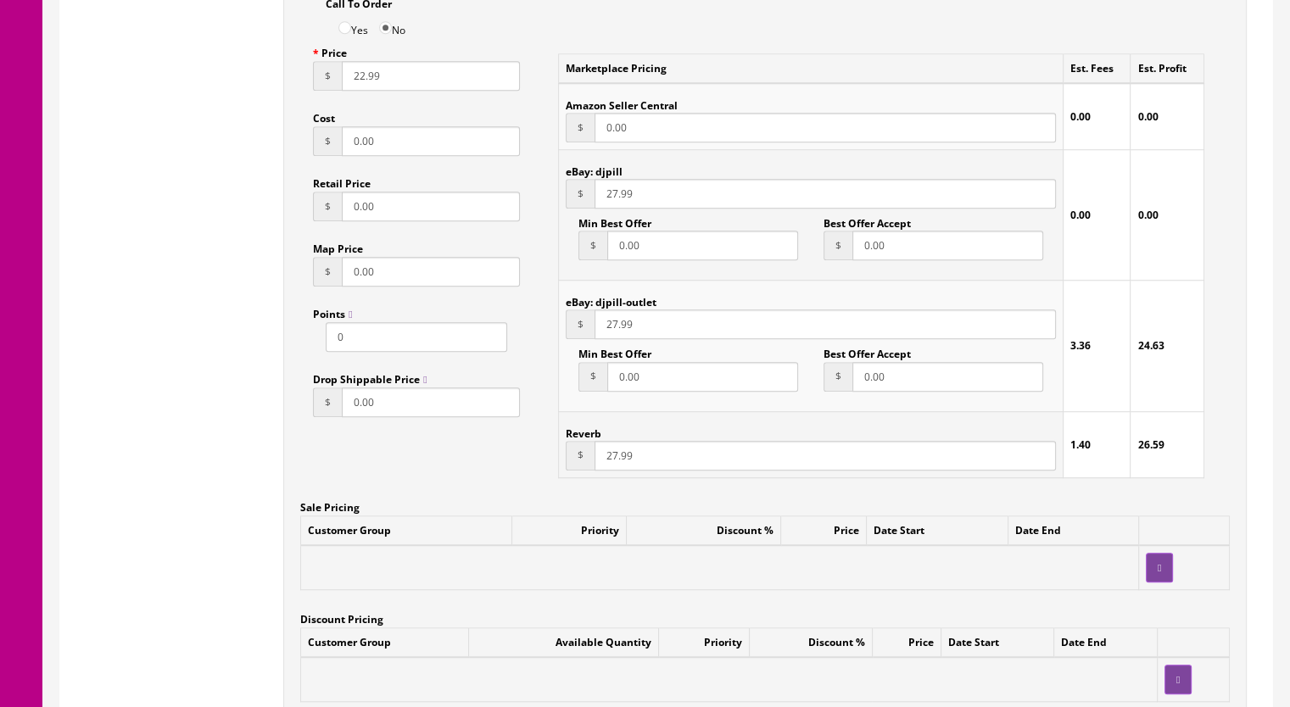
type input "27.99"
click at [359, 79] on input "22.99" at bounding box center [431, 76] width 178 height 30
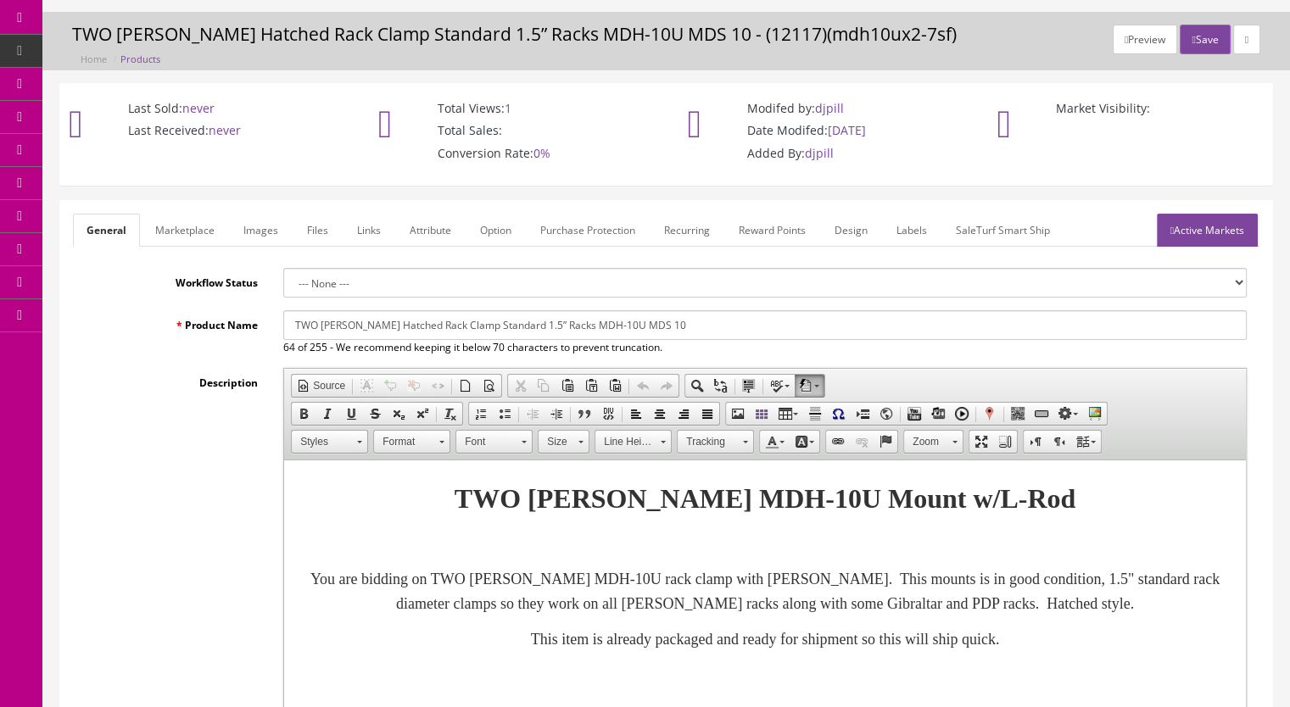
scroll to position [0, 0]
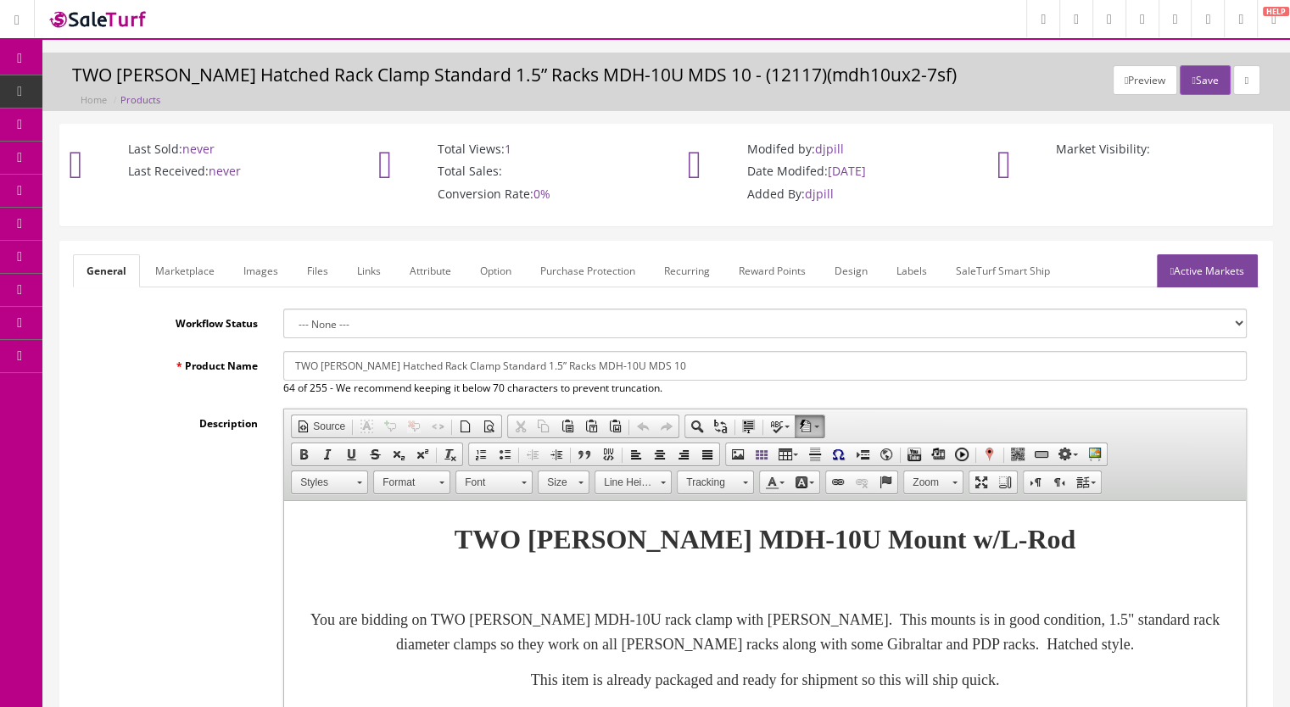
type input "27.99"
click at [1196, 275] on link "Active Markets" at bounding box center [1207, 270] width 101 height 33
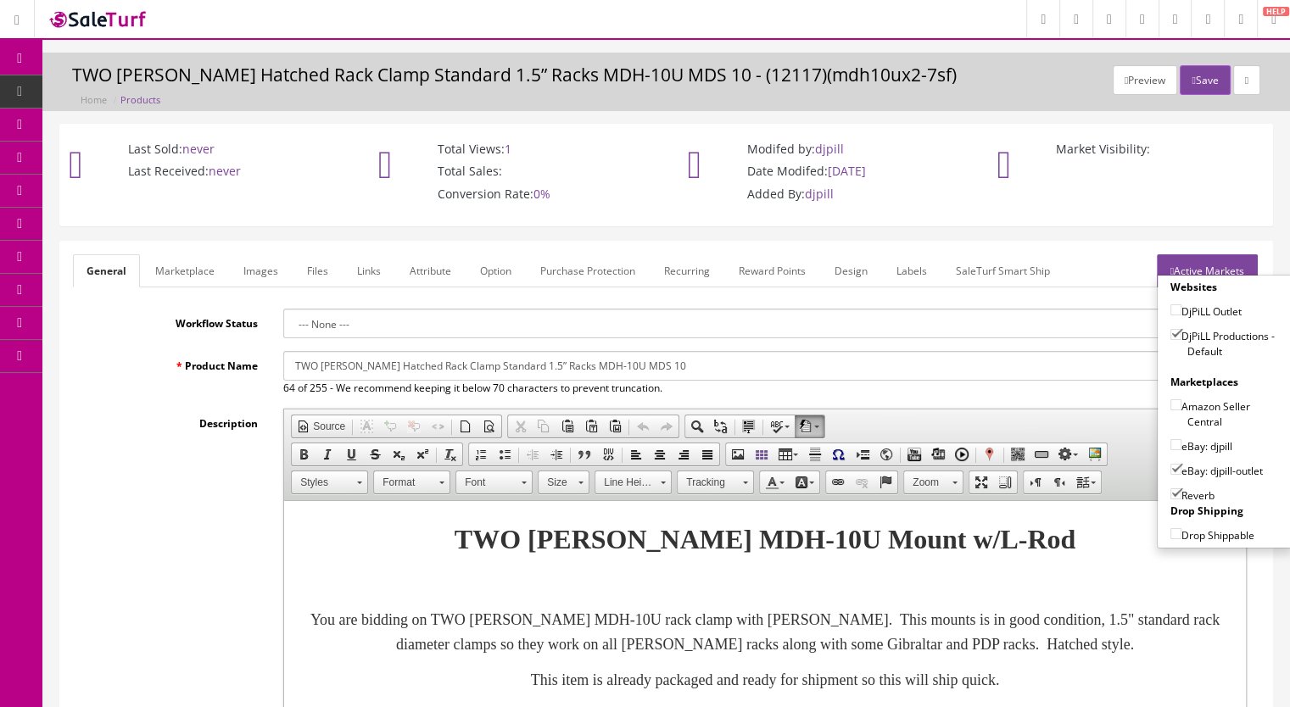
click at [1171, 464] on input"] "eBay: djpill-outlet" at bounding box center [1176, 469] width 11 height 11
checkbox input"] "false"
click at [1191, 79] on button "Save" at bounding box center [1205, 80] width 50 height 30
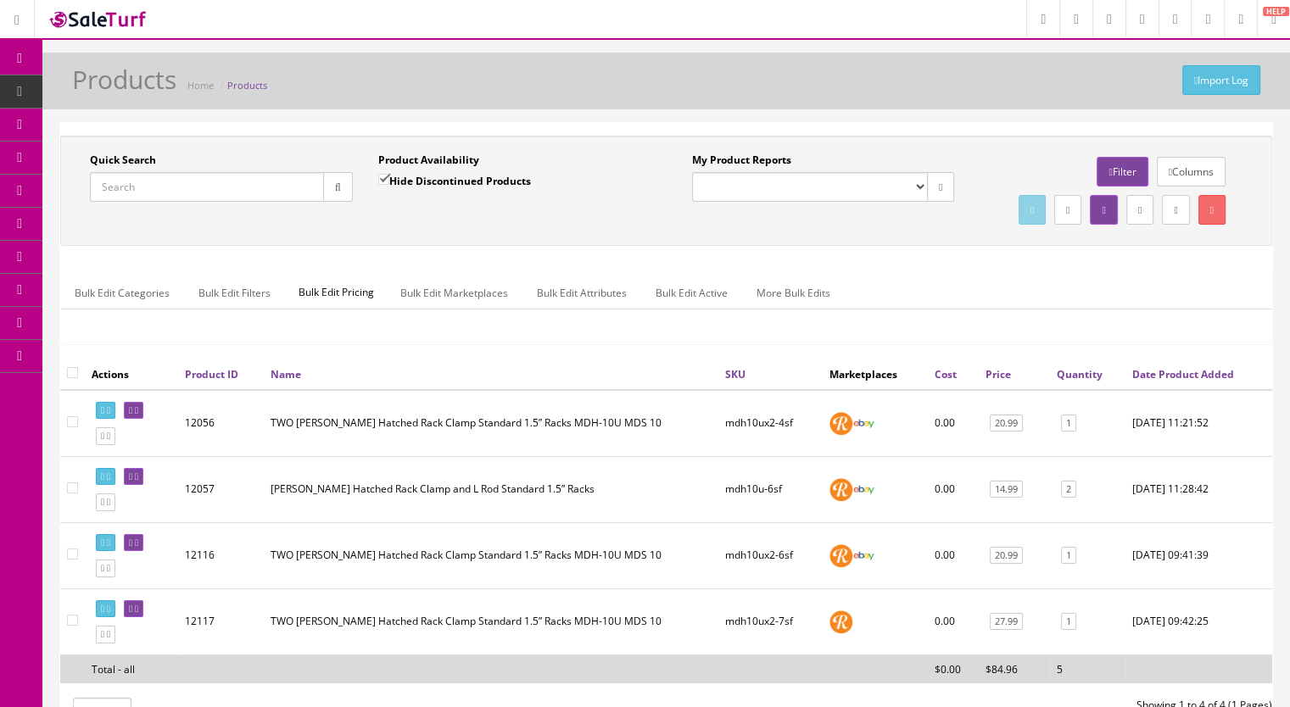
click at [159, 196] on input "Quick Search" at bounding box center [207, 187] width 234 height 30
paste input "MDH10ux2-7a"
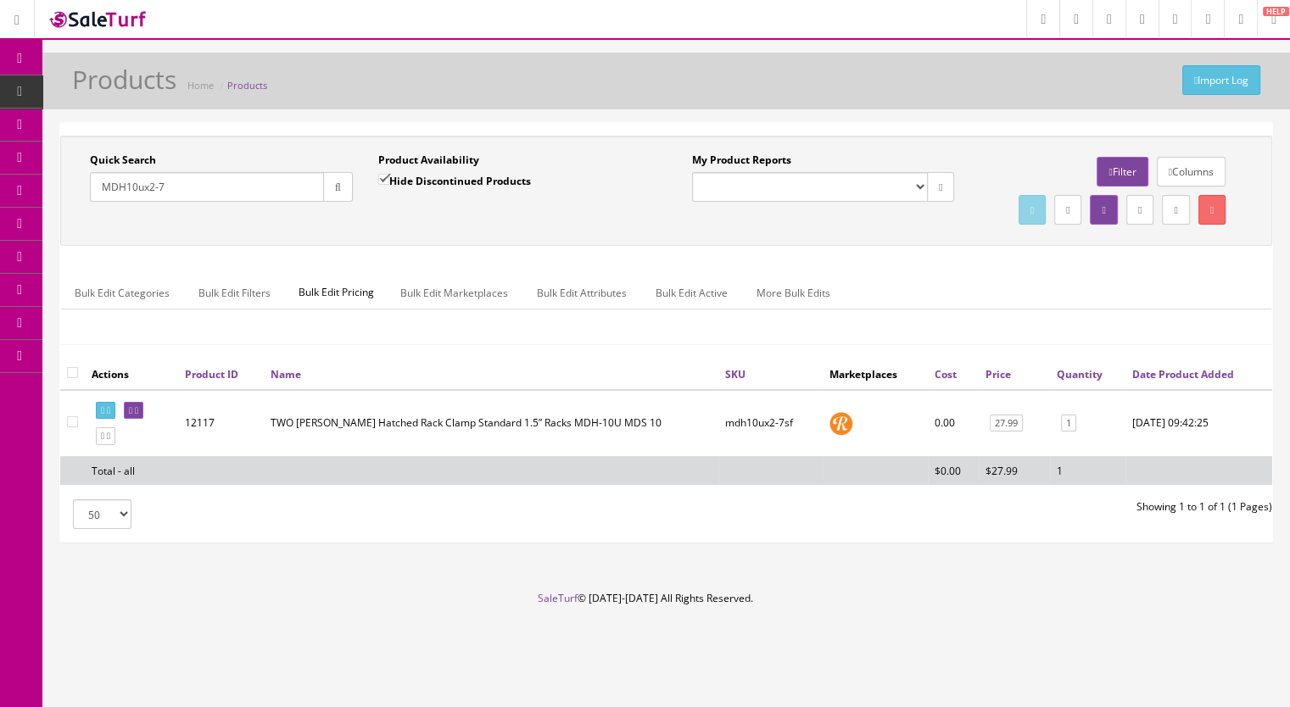
type input "MDH10ux2-7"
click at [388, 176] on input "Hide Discontinued Products" at bounding box center [383, 179] width 11 height 11
checkbox input "false"
click at [336, 190] on icon "button" at bounding box center [338, 187] width 6 height 10
click at [138, 416] on icon at bounding box center [136, 410] width 3 height 9
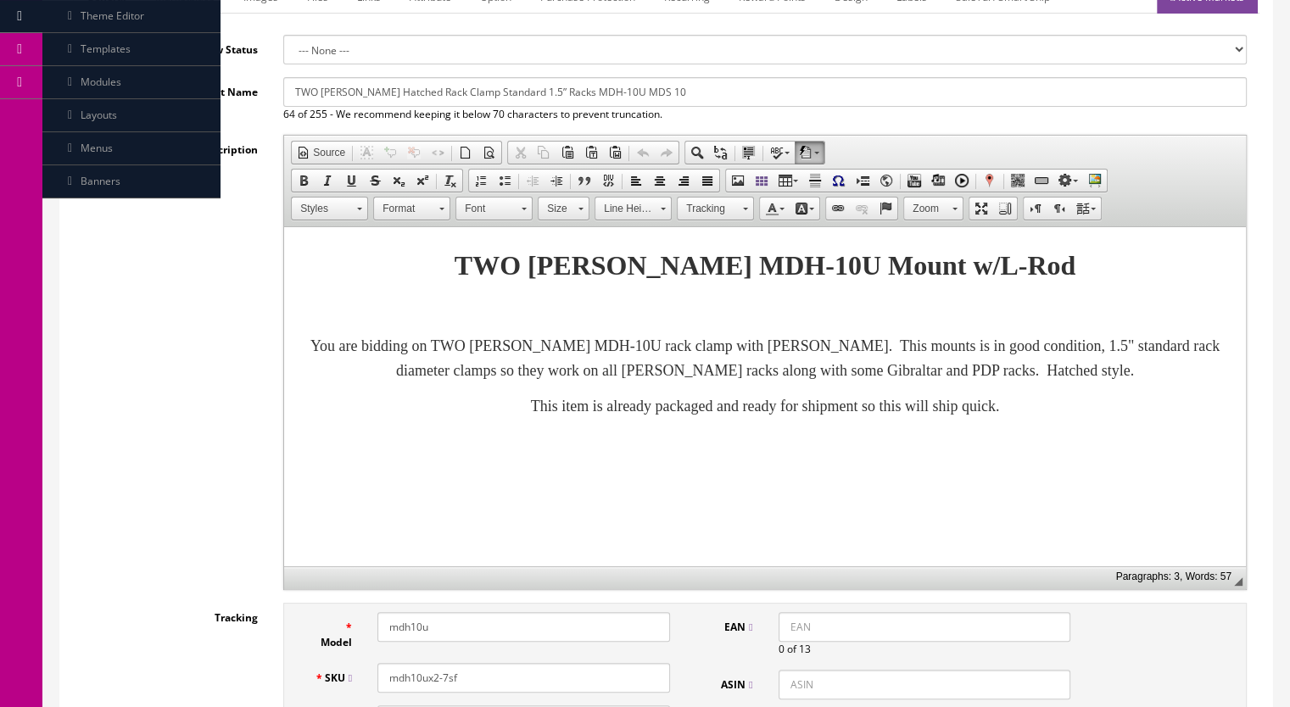
scroll to position [170, 0]
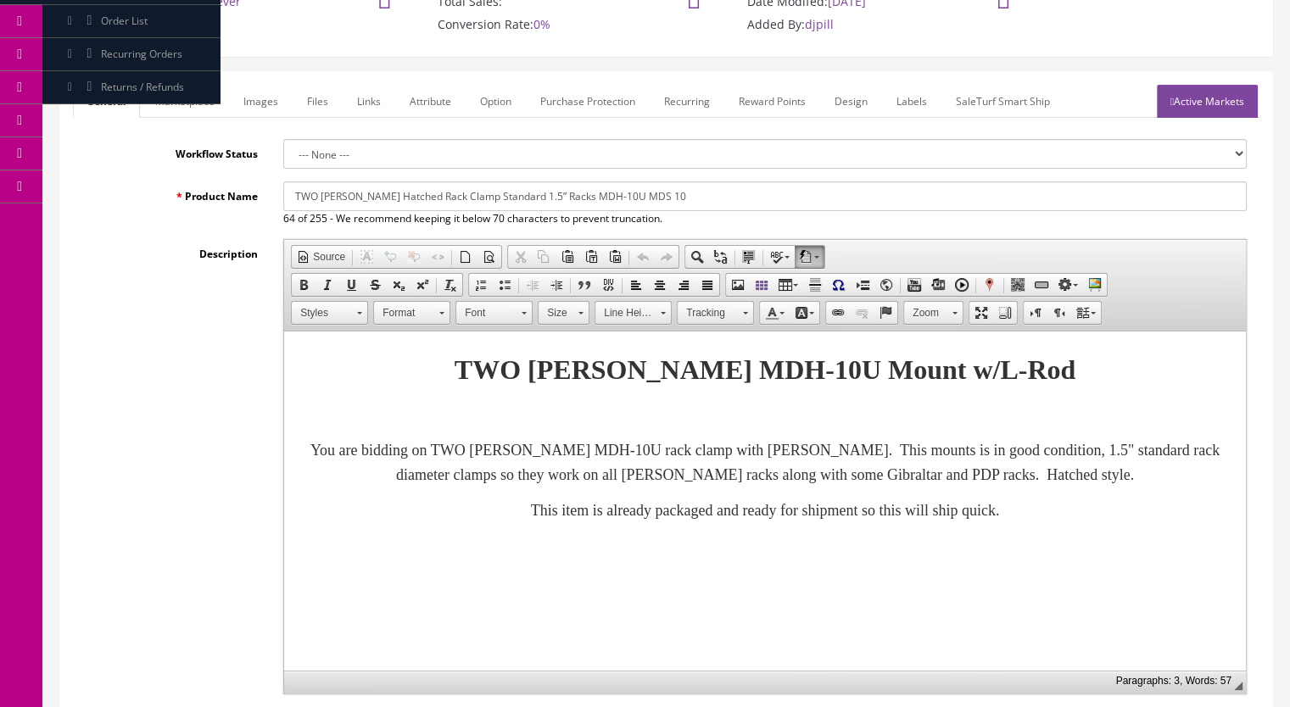
click at [175, 104] on link "Marketplace" at bounding box center [185, 101] width 87 height 33
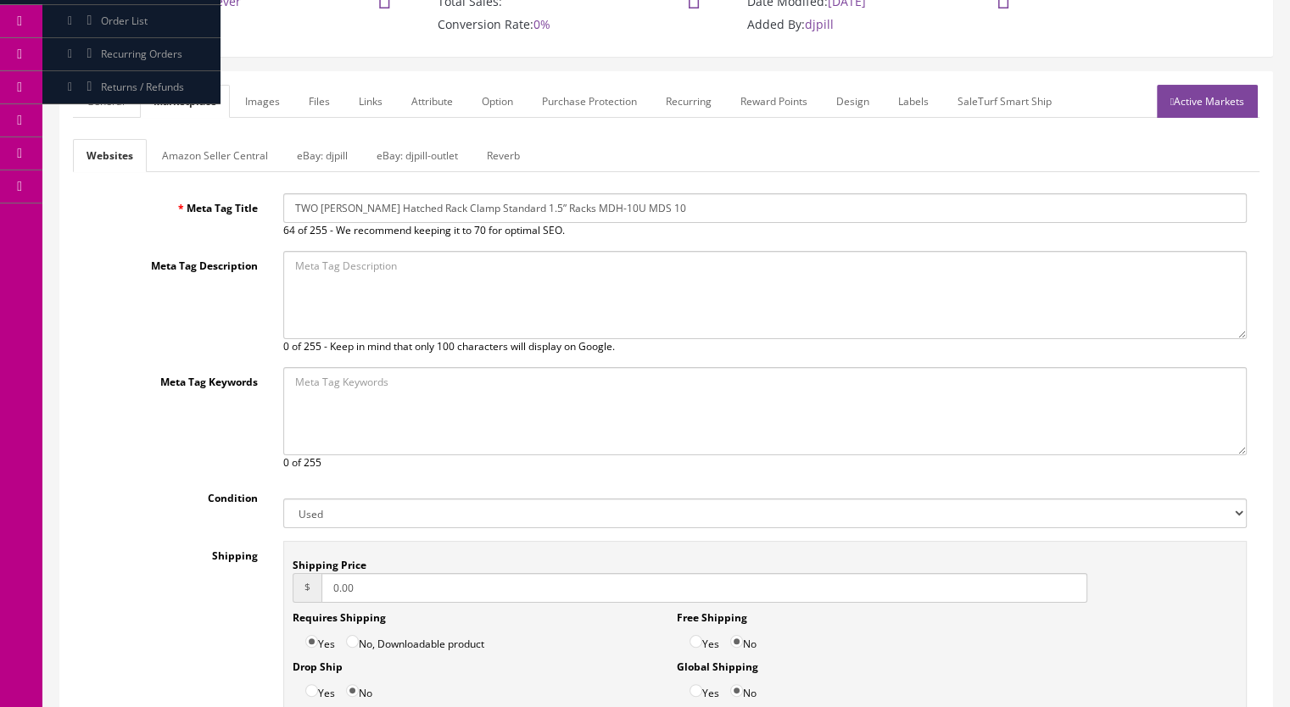
click at [312, 154] on link "eBay: djpill" at bounding box center [322, 155] width 78 height 33
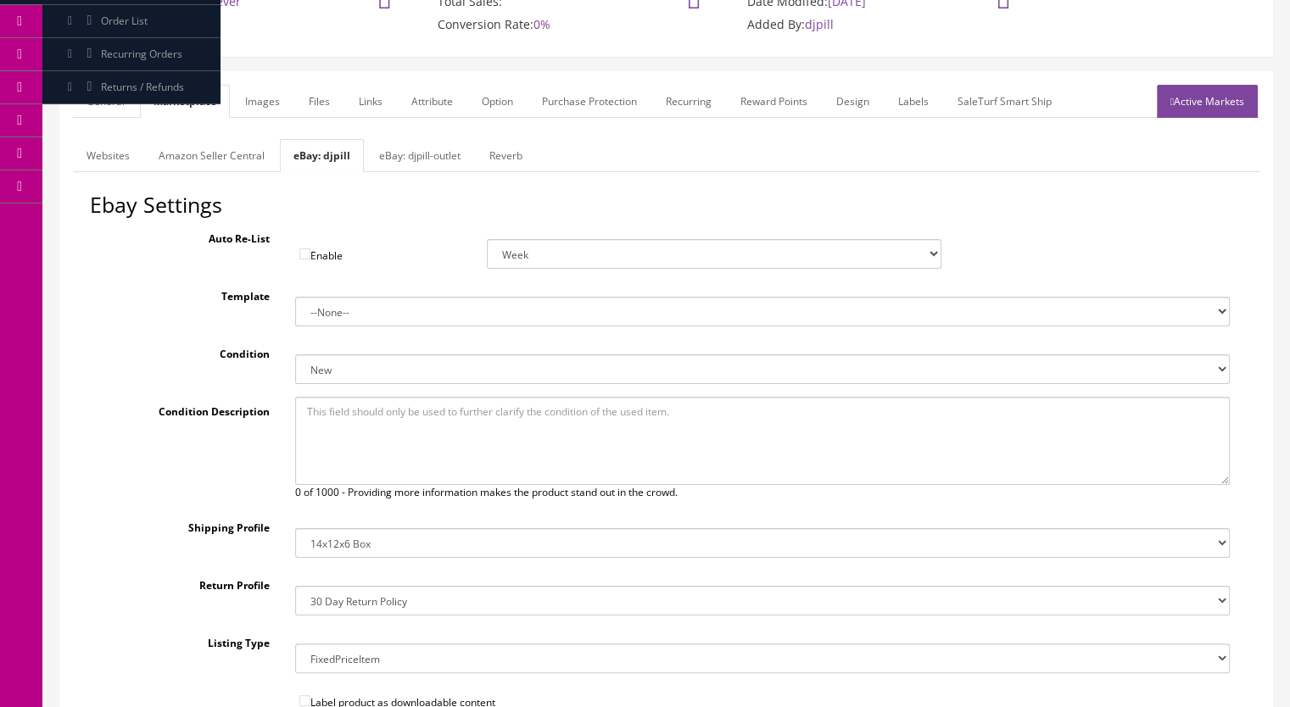
click at [329, 370] on select "New New other New with defects Manufacturer refurbished Seller refurbished Used…" at bounding box center [763, 370] width 936 height 30
select select "3000"
click at [295, 355] on select "New New other New with defects Manufacturer refurbished Seller refurbished Used…" at bounding box center [763, 370] width 936 height 30
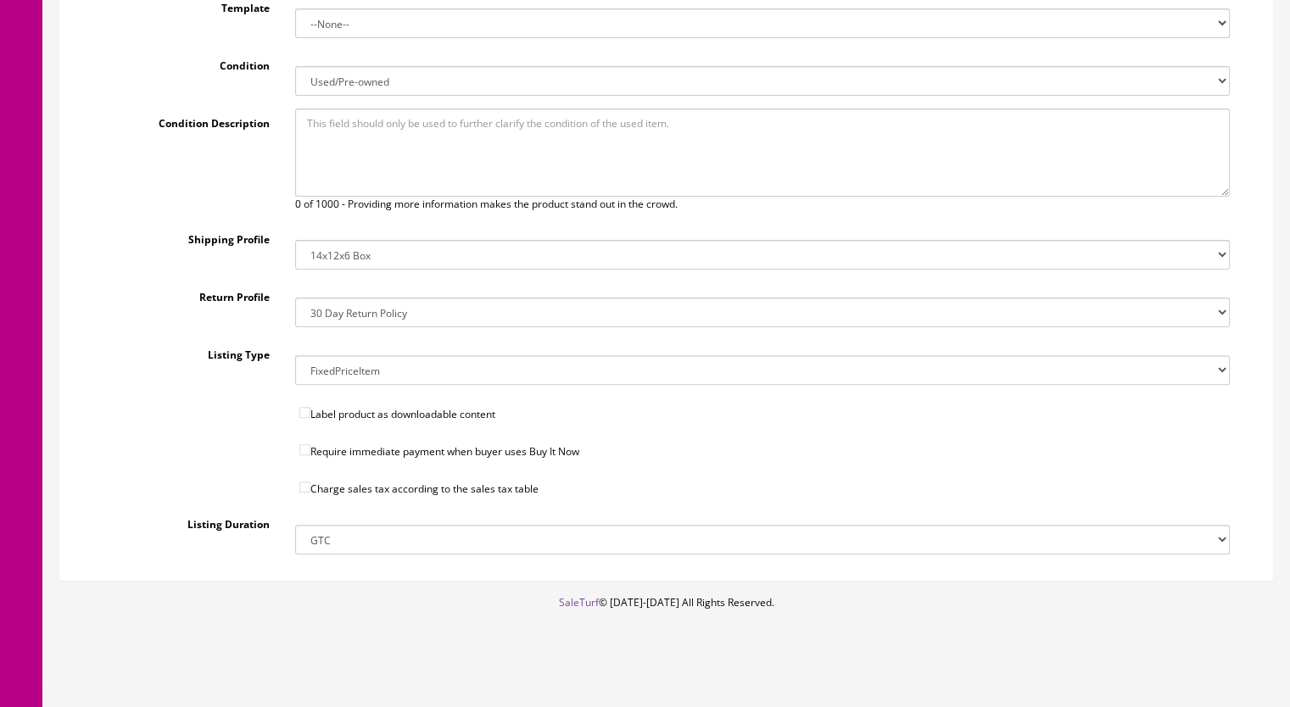
scroll to position [461, 0]
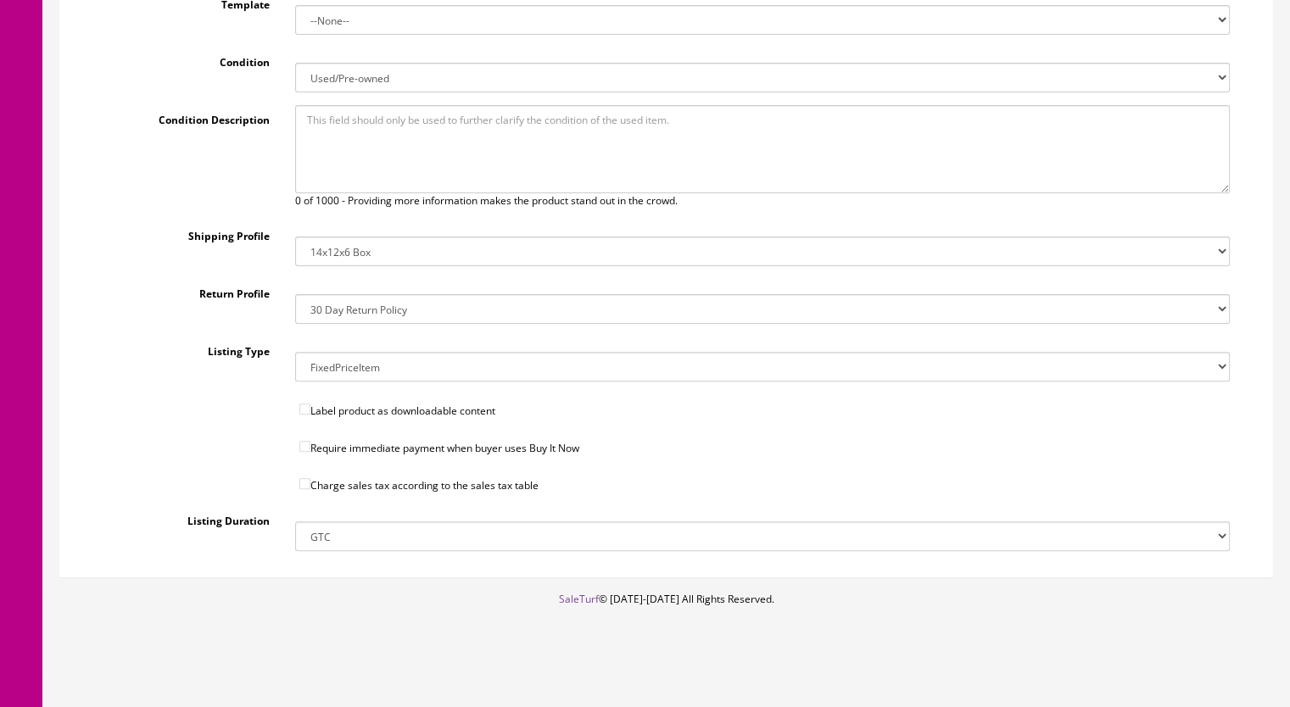
drag, startPoint x: 307, startPoint y: 476, endPoint x: 320, endPoint y: 459, distance: 21.2
click at [309, 478] on input"] "Charge sales tax according to the sales tax table" at bounding box center [304, 483] width 11 height 11
checkbox input"] "true"
click at [307, 441] on input"] "Require immediate payment when buyer uses Buy It Now" at bounding box center [304, 446] width 11 height 11
checkbox input"] "true"
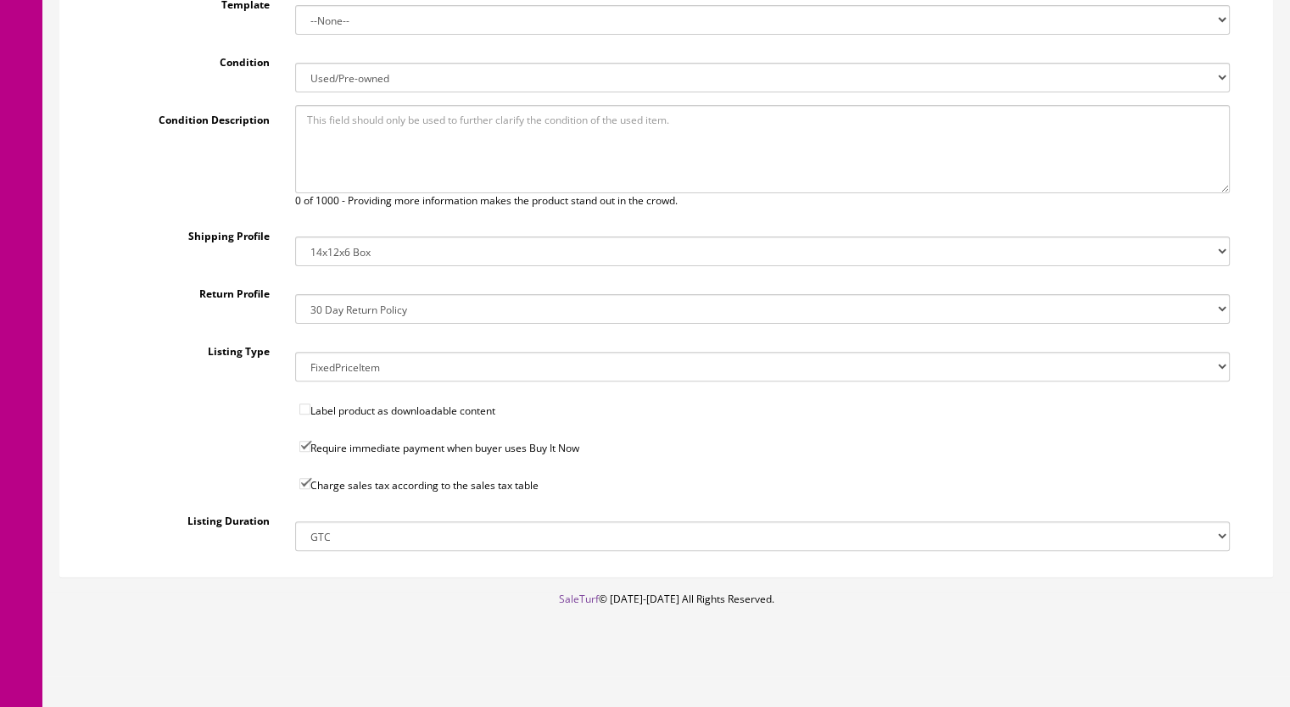
click at [360, 251] on select "14x12x6 Box Flat Rate - 19.99 14x14x5 Box 12x12x5 Box 13x13x5 Box 13x13x4 Box 1…" at bounding box center [763, 252] width 936 height 30
select select "34"
click at [295, 237] on select "14x12x6 Box Flat Rate - 19.99 14x14x5 Box 12x12x5 Box 13x13x5 Box 13x13x4 Box 1…" at bounding box center [763, 252] width 936 height 30
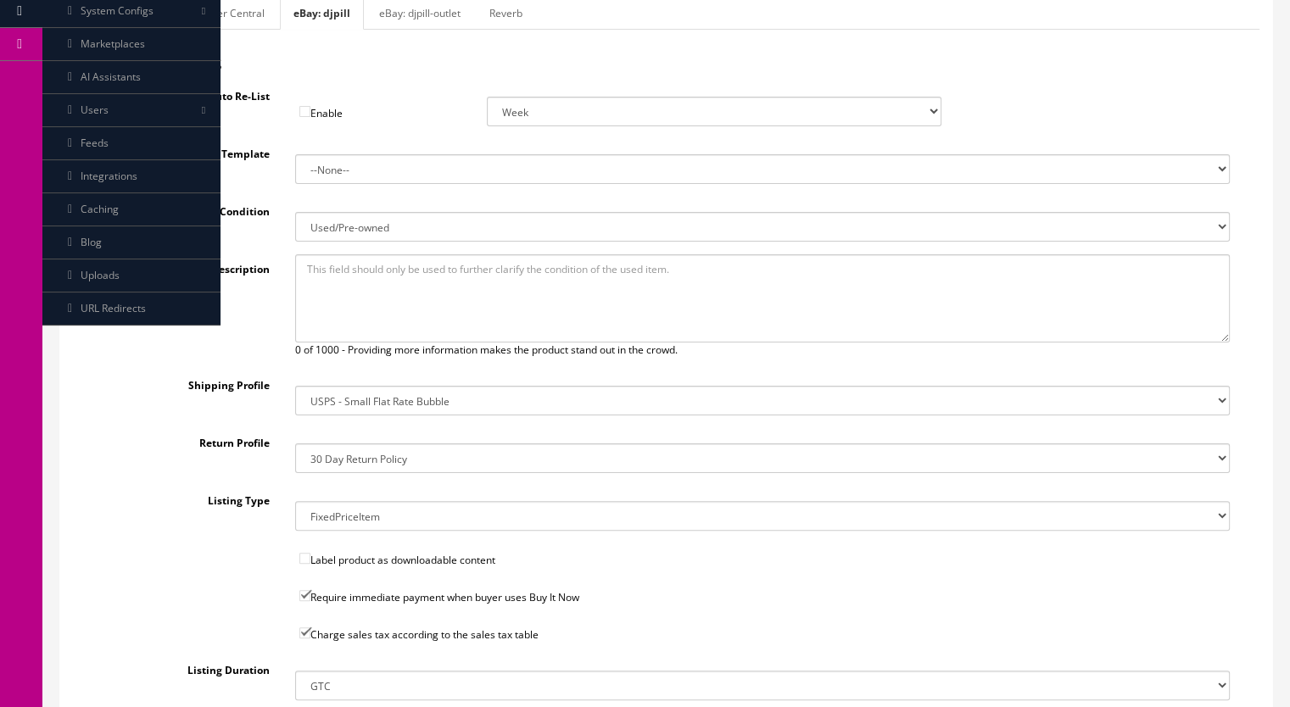
scroll to position [122, 0]
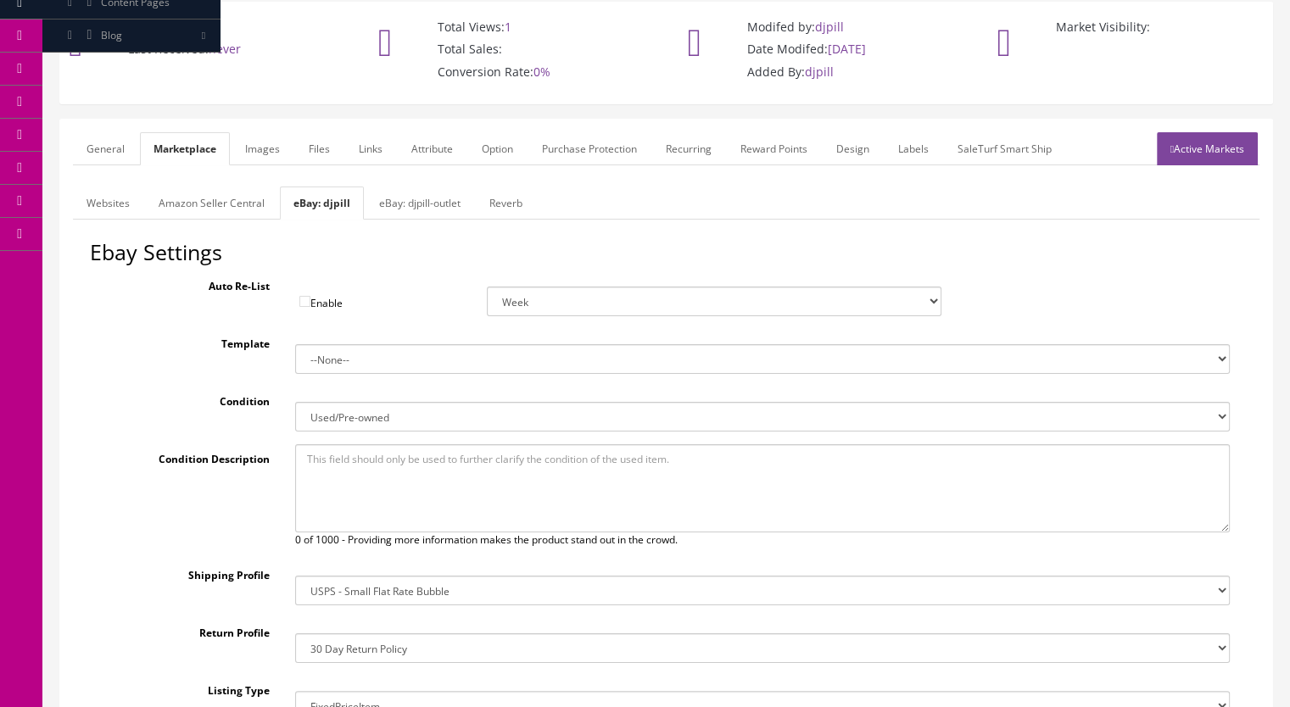
click at [98, 211] on link "Websites" at bounding box center [108, 203] width 70 height 33
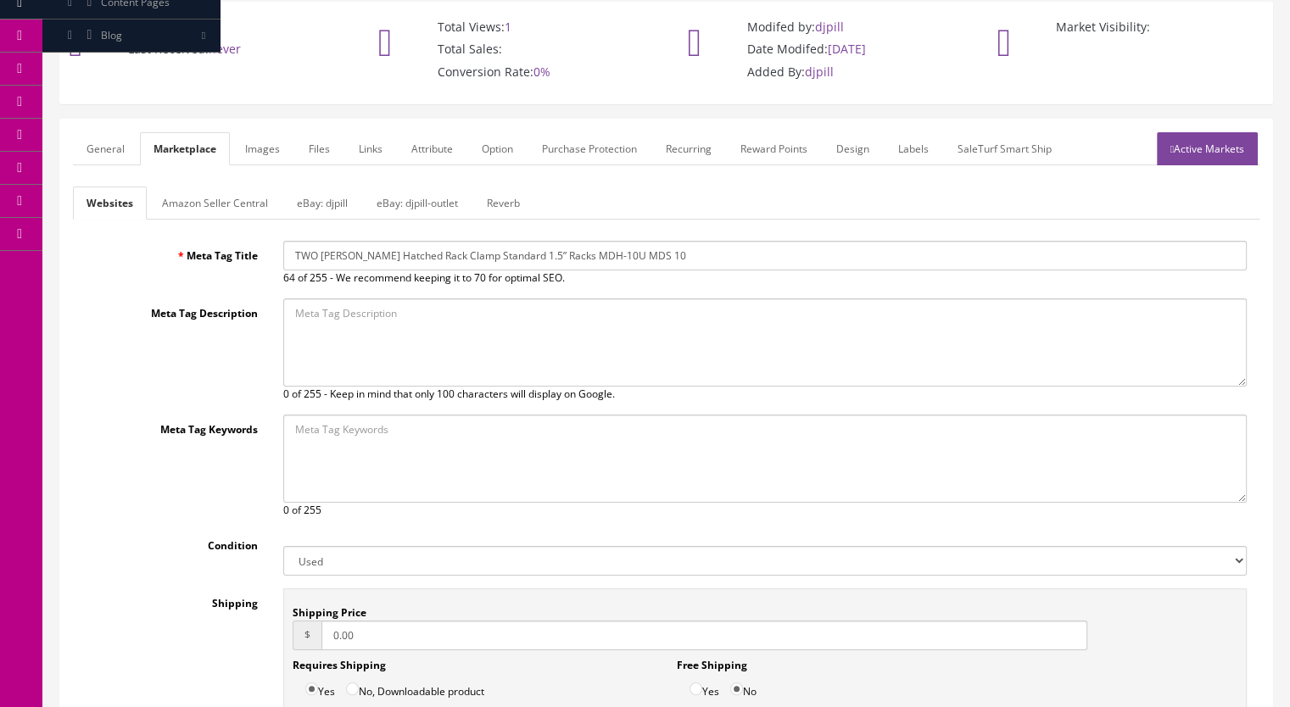
click at [110, 147] on link "General" at bounding box center [105, 148] width 65 height 33
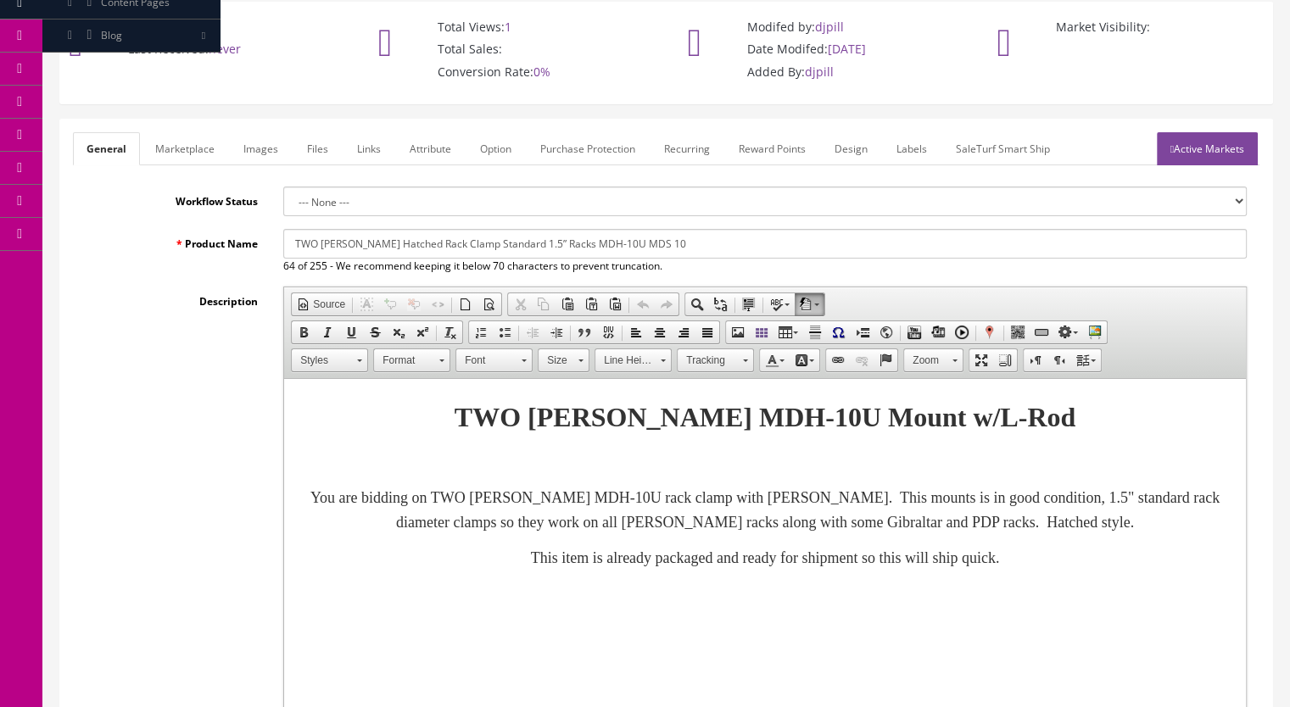
click at [356, 243] on input "TWO Roland Hatched Rack Clamp Standard 1.5” Racks MDH-10U MDS 10" at bounding box center [765, 244] width 964 height 30
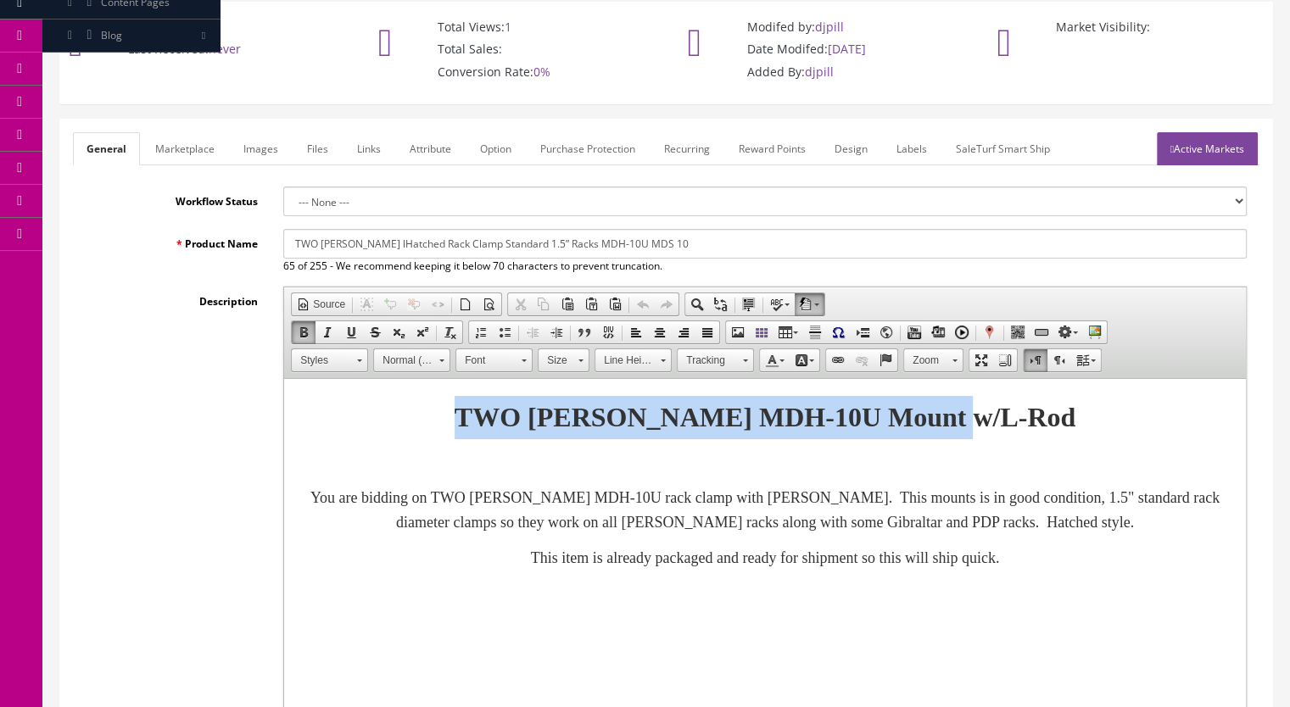
drag, startPoint x: 1097, startPoint y: 420, endPoint x: 458, endPoint y: 421, distance: 638.7
click at [458, 421] on div "TWO Roland MDH-10U Mount w/L-Rod" at bounding box center [765, 417] width 928 height 43
copy strong "TWO Roland MDH-10U Mount w/L-Rod"
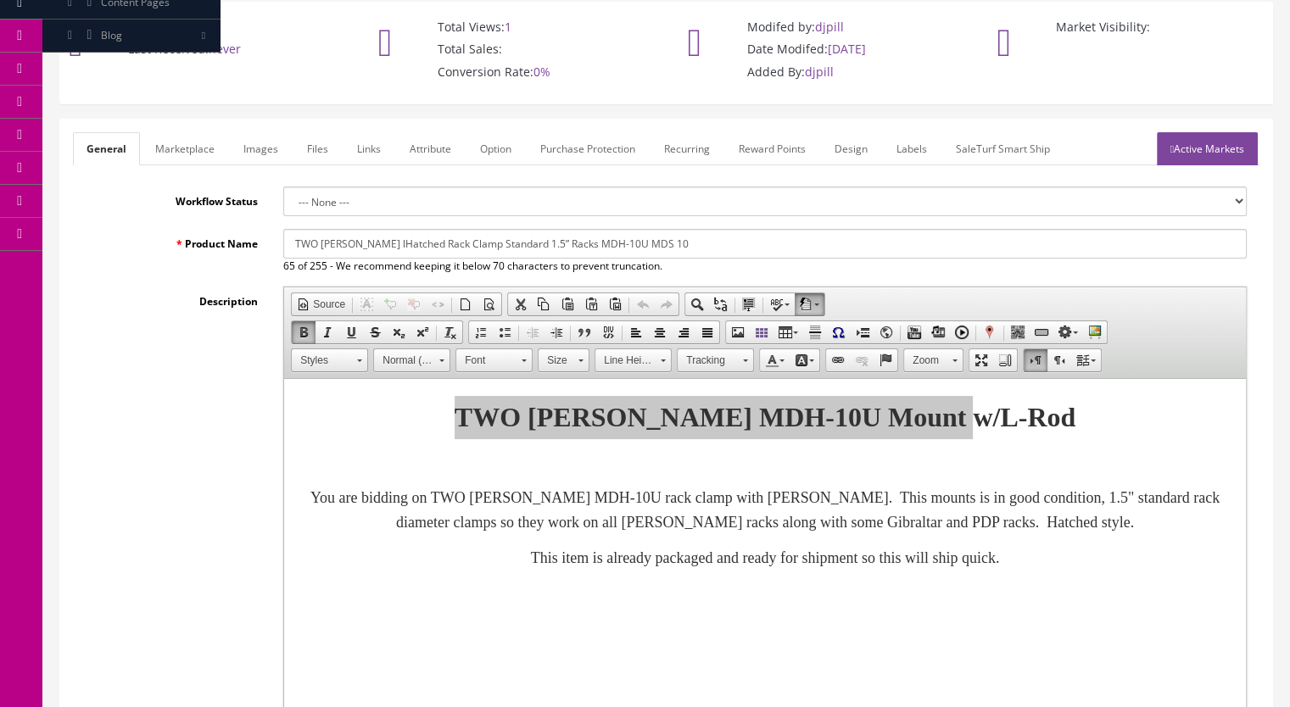
click at [295, 241] on input "TWO Roland lHatched Rack Clamp Standard 1.5” Racks MDH-10U MDS 10" at bounding box center [765, 244] width 964 height 30
paste input "TWO Roland MDH-10U Mount w/L-Rod"
drag, startPoint x: 807, startPoint y: 249, endPoint x: 478, endPoint y: 249, distance: 329.1
click at [478, 249] on input "TWO Roland MDH-10U Mount w/L-Rod /Hatched Rack Clamp Standard 1.5” Racks MDH-10…" at bounding box center [765, 244] width 964 height 30
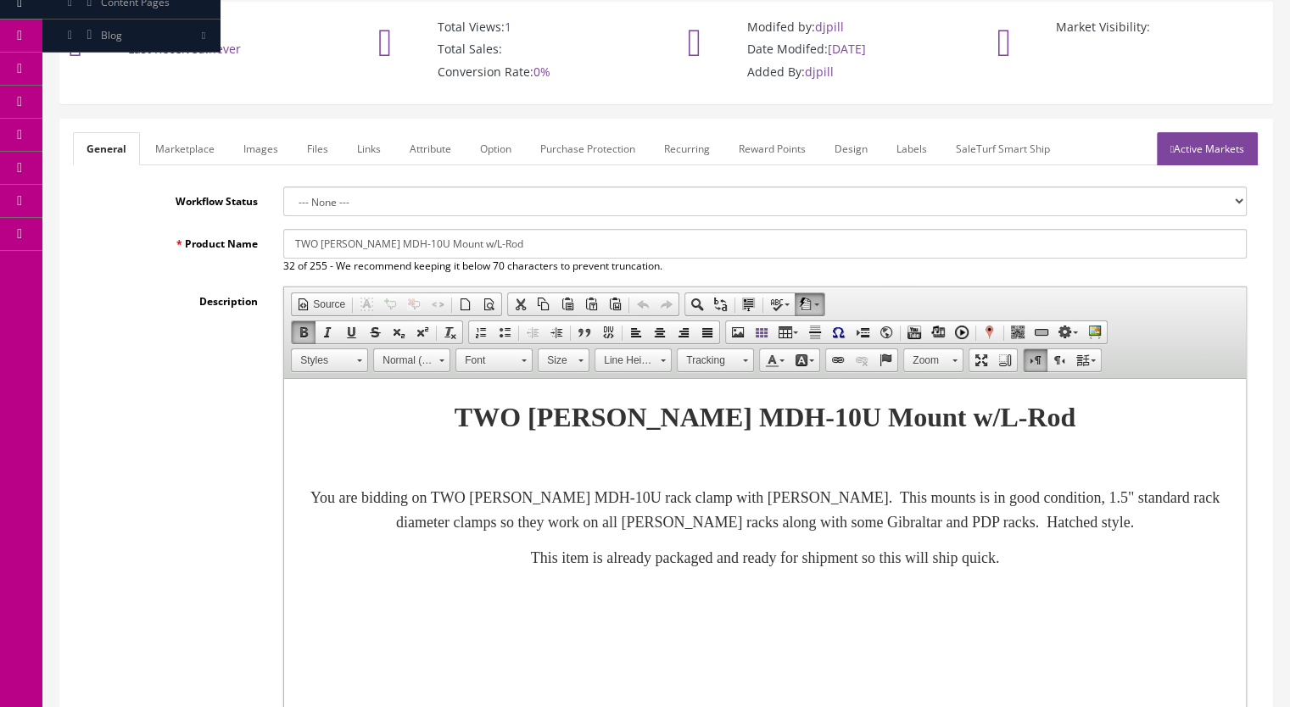
click at [372, 444] on body "TWO Roland MDH-10U Mount w/L-Rod You are bidding on TWO Roland MDH-10U rack cla…" at bounding box center [765, 483] width 928 height 174
click at [517, 243] on input "TWO Roland MDH-10U Mount w/L-Rod" at bounding box center [765, 244] width 964 height 30
type input "TWO Roland MDH-10U Mount w/L-Rod"
click at [180, 147] on link "Marketplace" at bounding box center [185, 148] width 87 height 33
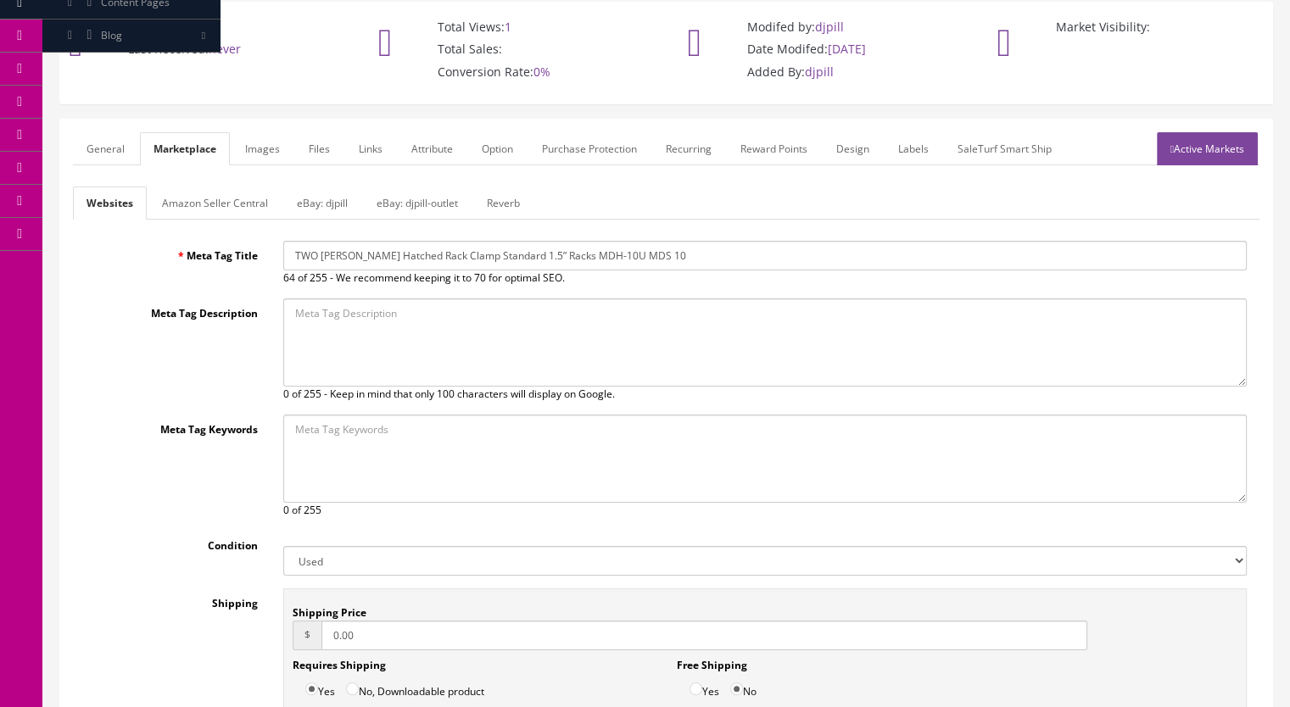
click at [106, 147] on link "General" at bounding box center [105, 148] width 65 height 33
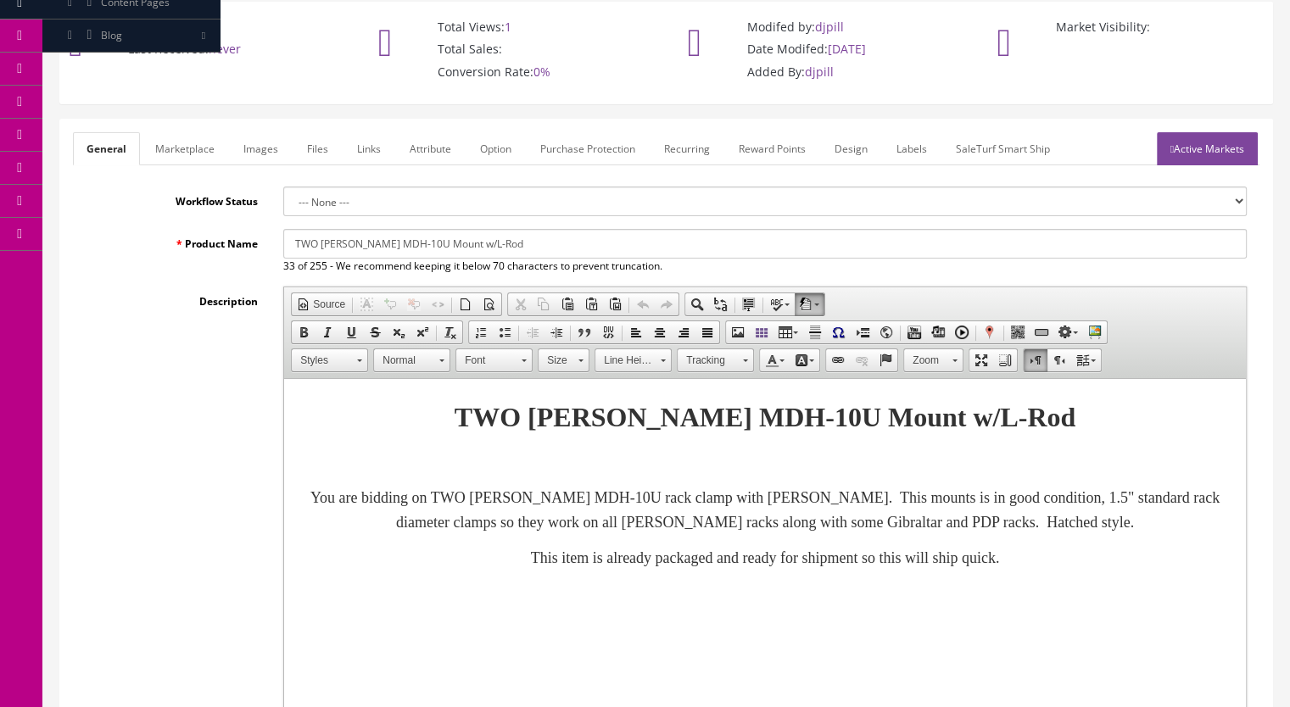
drag, startPoint x: 526, startPoint y: 244, endPoint x: 264, endPoint y: 245, distance: 262.1
click at [264, 245] on div "Product Name TWO Roland MDH-10U Mount w/L-Rod 33 of 255 - We recommend keeping …" at bounding box center [666, 251] width 1187 height 45
click at [405, 241] on input "TWO Roland MDH-10U Mount w/L-Rod" at bounding box center [765, 244] width 964 height 30
click at [167, 147] on link "Marketplace" at bounding box center [185, 148] width 87 height 33
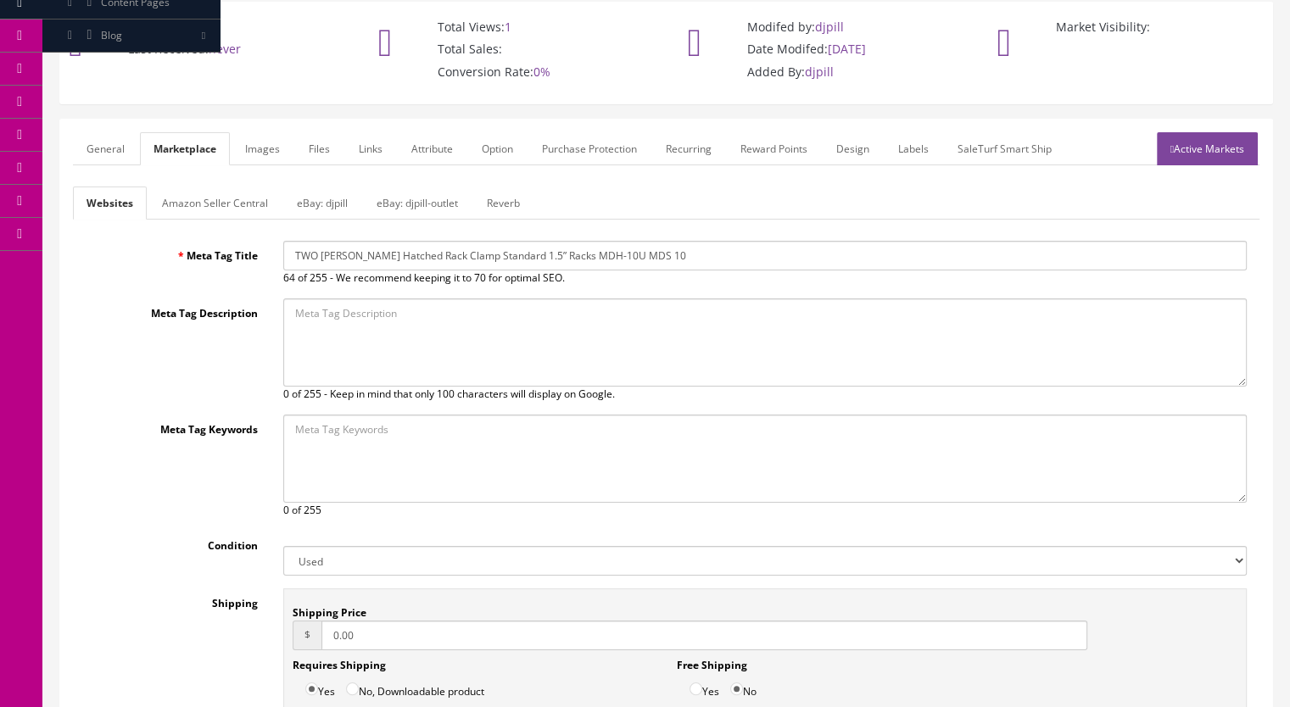
click at [551, 255] on input "TWO Roland Hatched Rack Clamp Standard 1.5” Racks MDH-10U MDS 10" at bounding box center [765, 256] width 964 height 30
drag, startPoint x: 716, startPoint y: 256, endPoint x: 649, endPoint y: 260, distance: 67.1
click at [649, 260] on input "TWO Roland Hatched Rack Clamp Standard 1.5” Racksw/ L-Rod MDH-10U MDS 10" at bounding box center [765, 256] width 964 height 30
click at [668, 259] on input "TWO Roland Hatched Rack Clamp Standard 1.5” Racksw/ L-Rod MDH-10U MDC-10U" at bounding box center [765, 256] width 964 height 30
drag, startPoint x: 599, startPoint y: 260, endPoint x: 170, endPoint y: 260, distance: 428.4
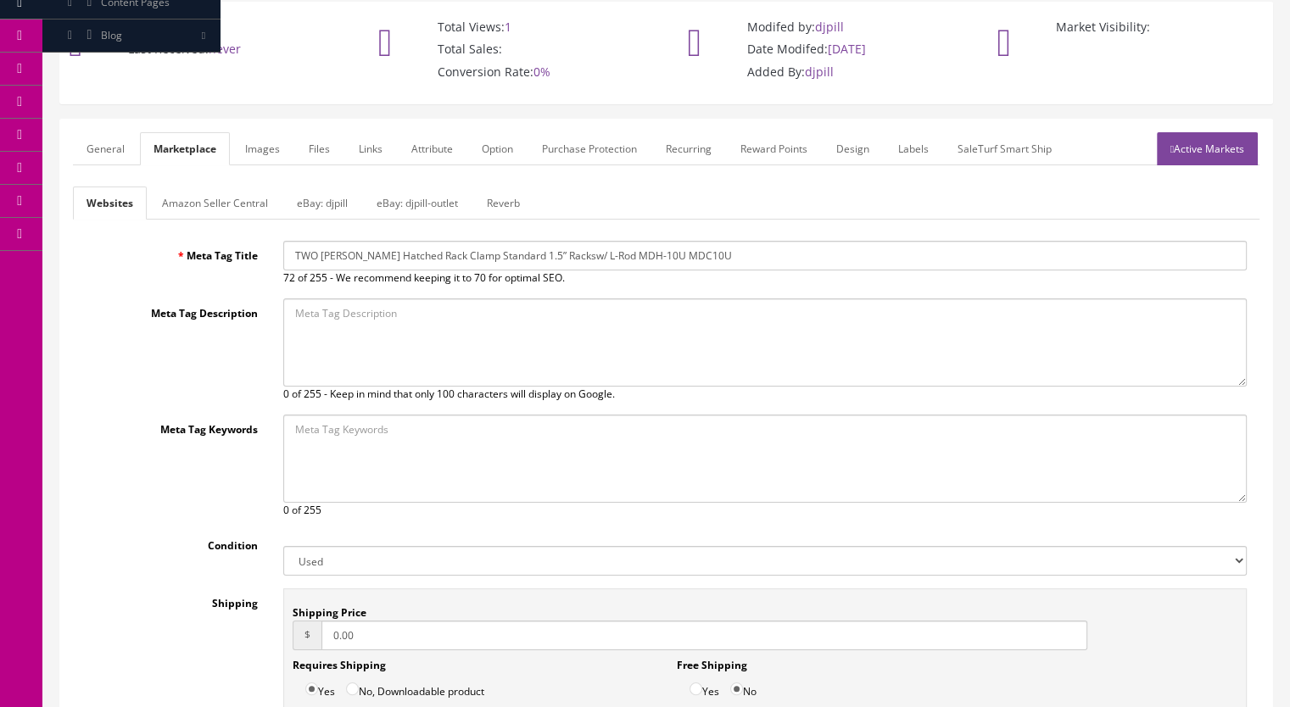
click at [170, 260] on div "Meta Tag Title TWO Roland Hatched Rack Clamp Standard 1.5” Racksw/ L-Rod MDH-10…" at bounding box center [666, 263] width 1187 height 45
type input "TWO Roland Hatched Rack Clamp Standard 1.5” Racksw/ L-Rod MDH-10U MDC10U"
click at [111, 145] on link "General" at bounding box center [105, 148] width 65 height 33
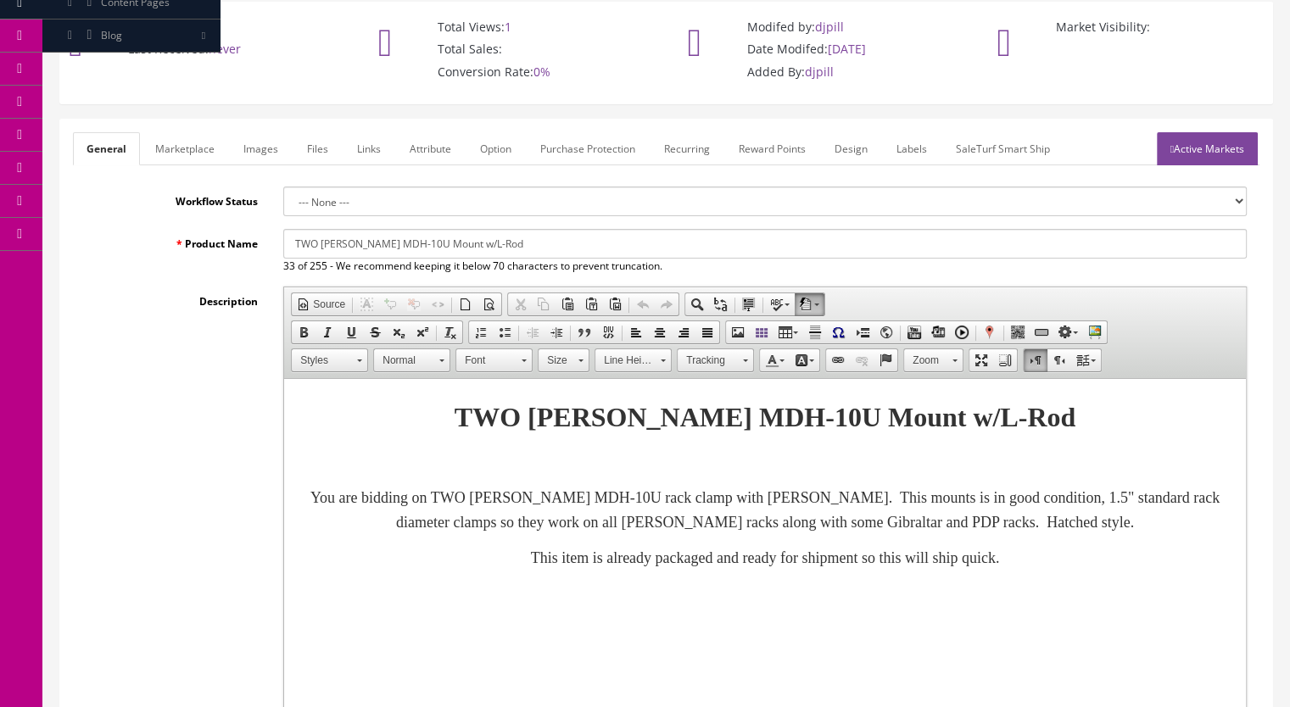
drag, startPoint x: 502, startPoint y: 243, endPoint x: 171, endPoint y: 228, distance: 331.2
click at [171, 229] on div "Product Name TWO Roland MDH-10U Mount w/L-Rod 33 of 255 - We recommend keeping …" at bounding box center [666, 251] width 1187 height 45
paste input "Hatched Rack Clamp Standard 1.5” Racksw/ L-Rod MDH-10U MDC10U"
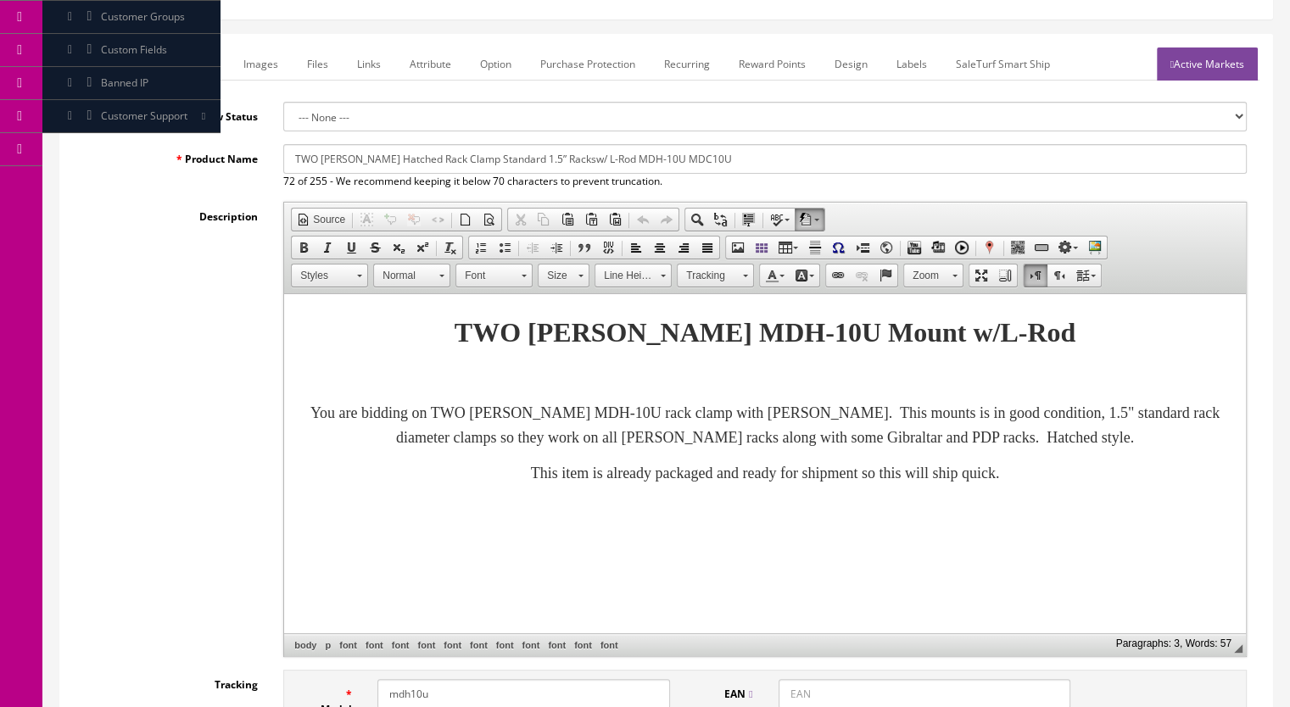
type input "TWO Roland Hatched Rack Clamp Standard 1.5” Racksw/ L-Rod MDH-10U MDC10U"
click at [197, 62] on link "Marketplace" at bounding box center [185, 64] width 87 height 33
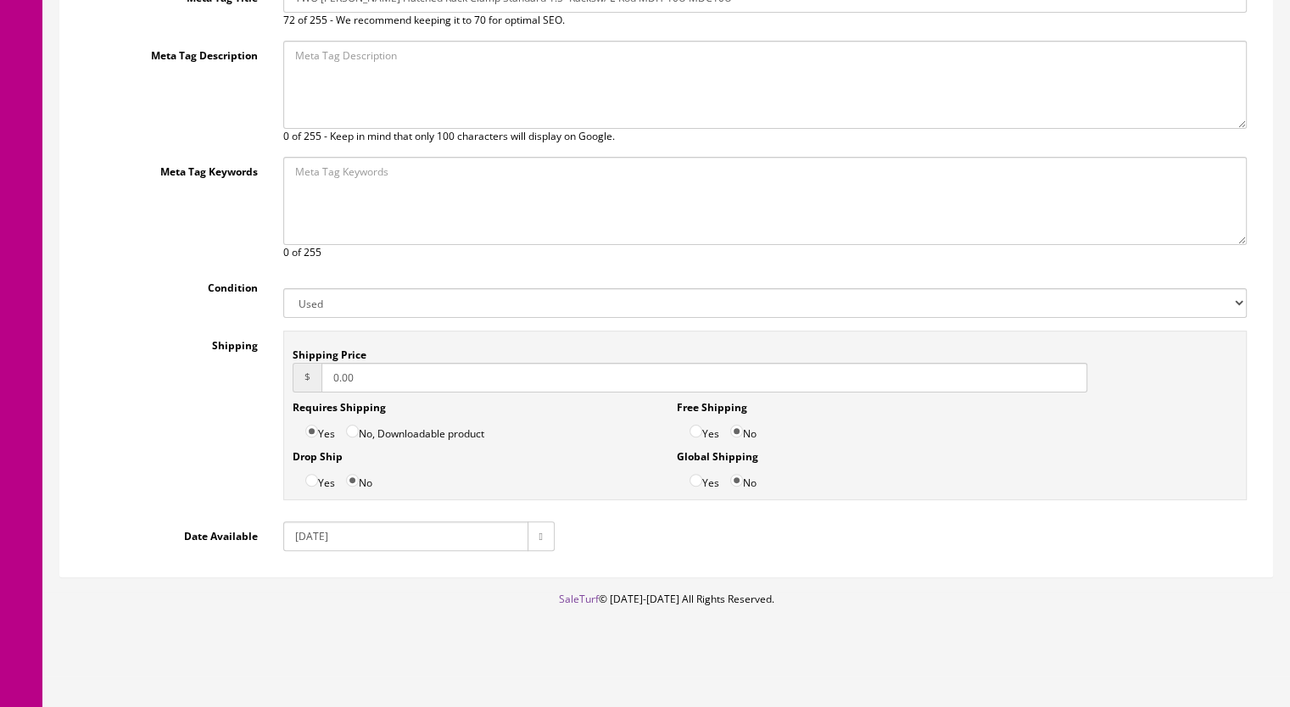
scroll to position [0, 0]
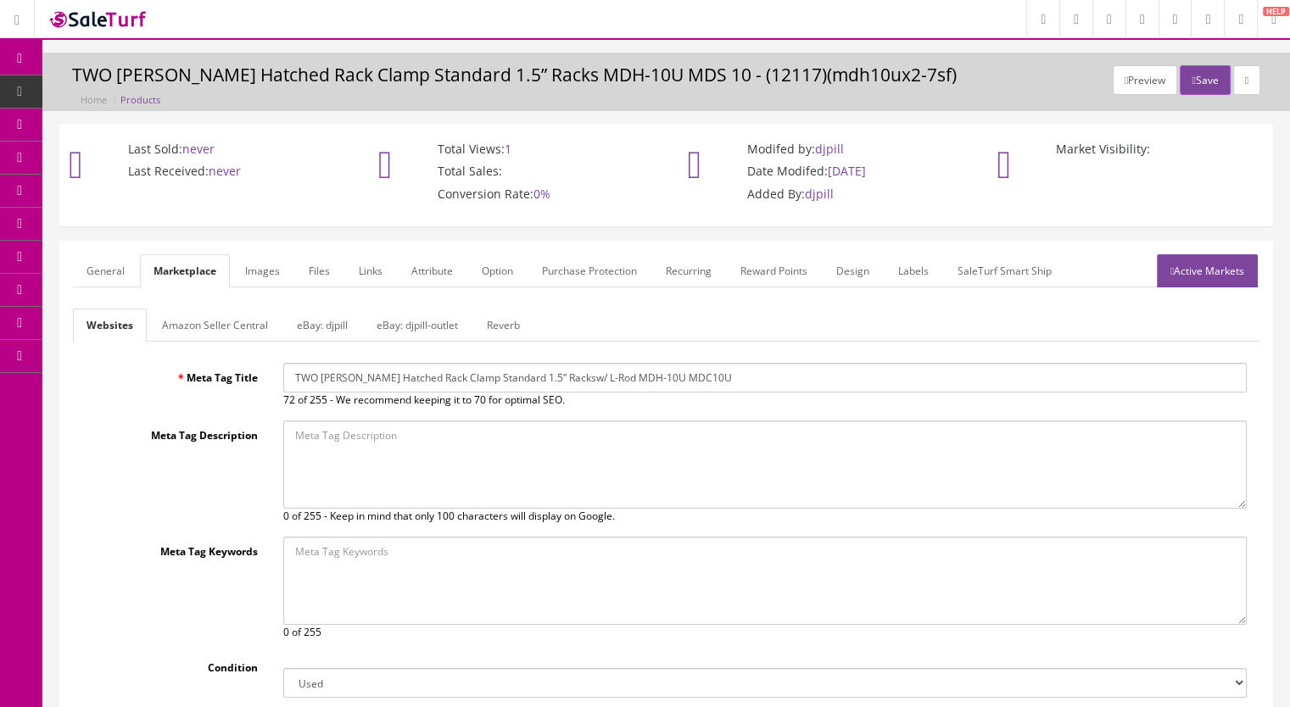
click at [109, 279] on link "General" at bounding box center [105, 270] width 65 height 33
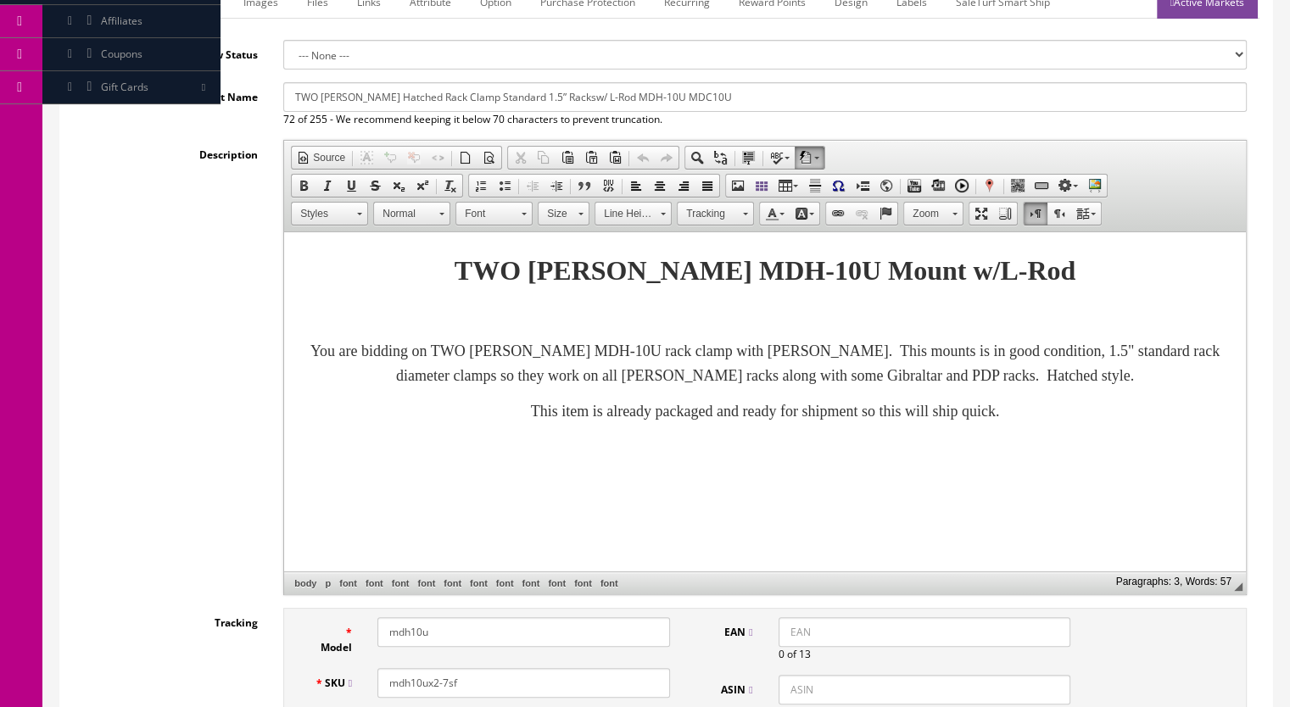
scroll to position [85, 0]
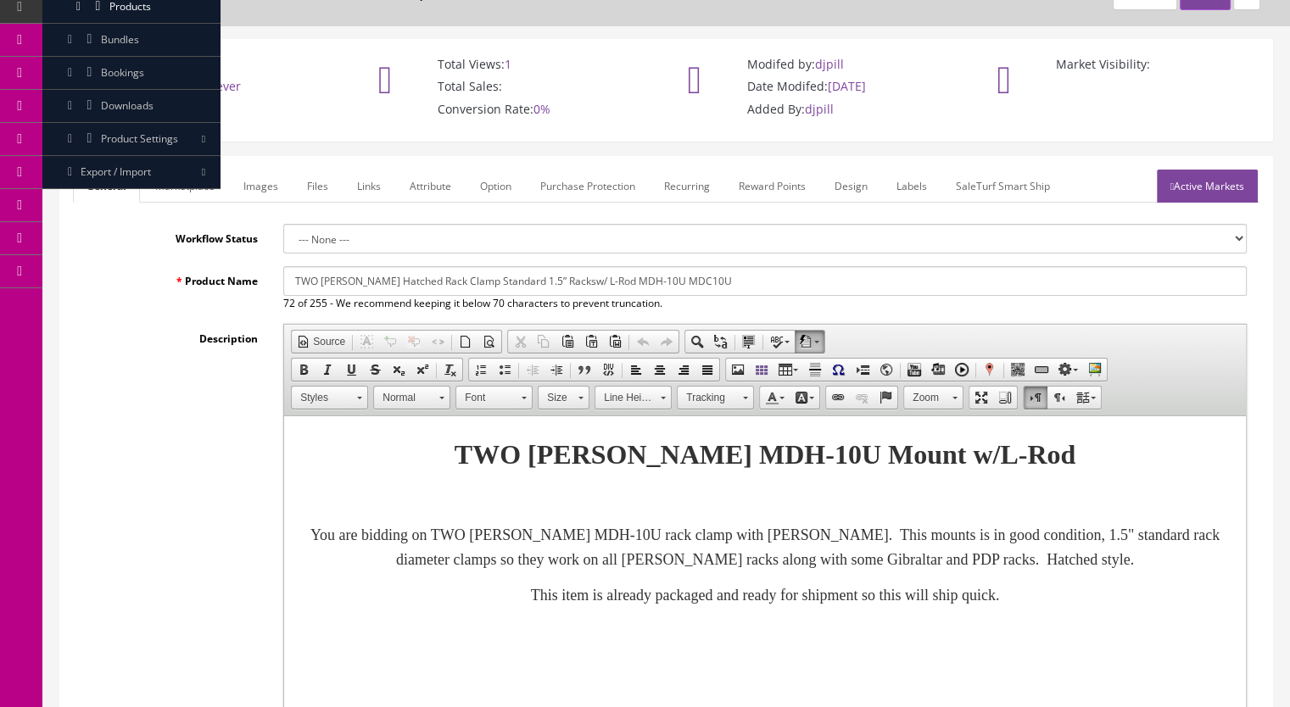
click at [1171, 184] on icon at bounding box center [1172, 187] width 3 height 10
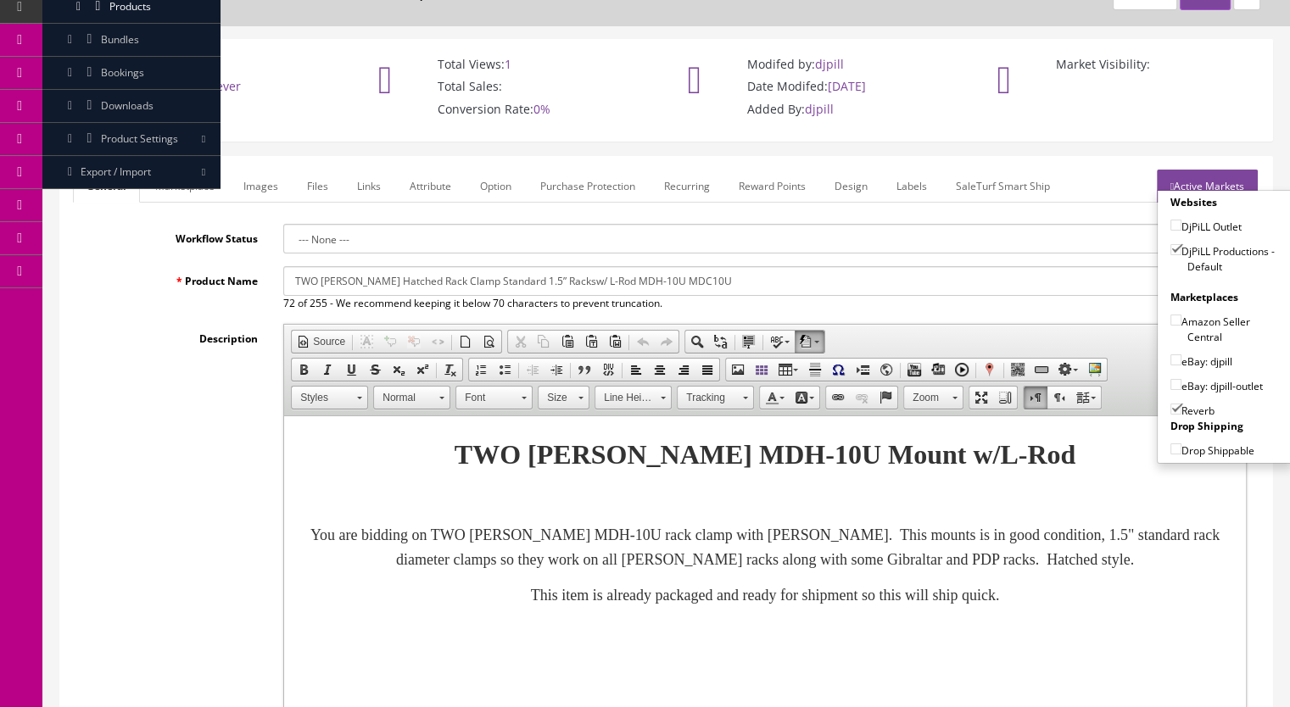
click at [1171, 355] on input"] "eBay: djpill" at bounding box center [1176, 360] width 11 height 11
checkbox input"] "true"
drag, startPoint x: 1171, startPoint y: 405, endPoint x: 1149, endPoint y: 405, distance: 22.9
click at [1171, 405] on input"] "Reverb" at bounding box center [1176, 409] width 11 height 11
checkbox input"] "false"
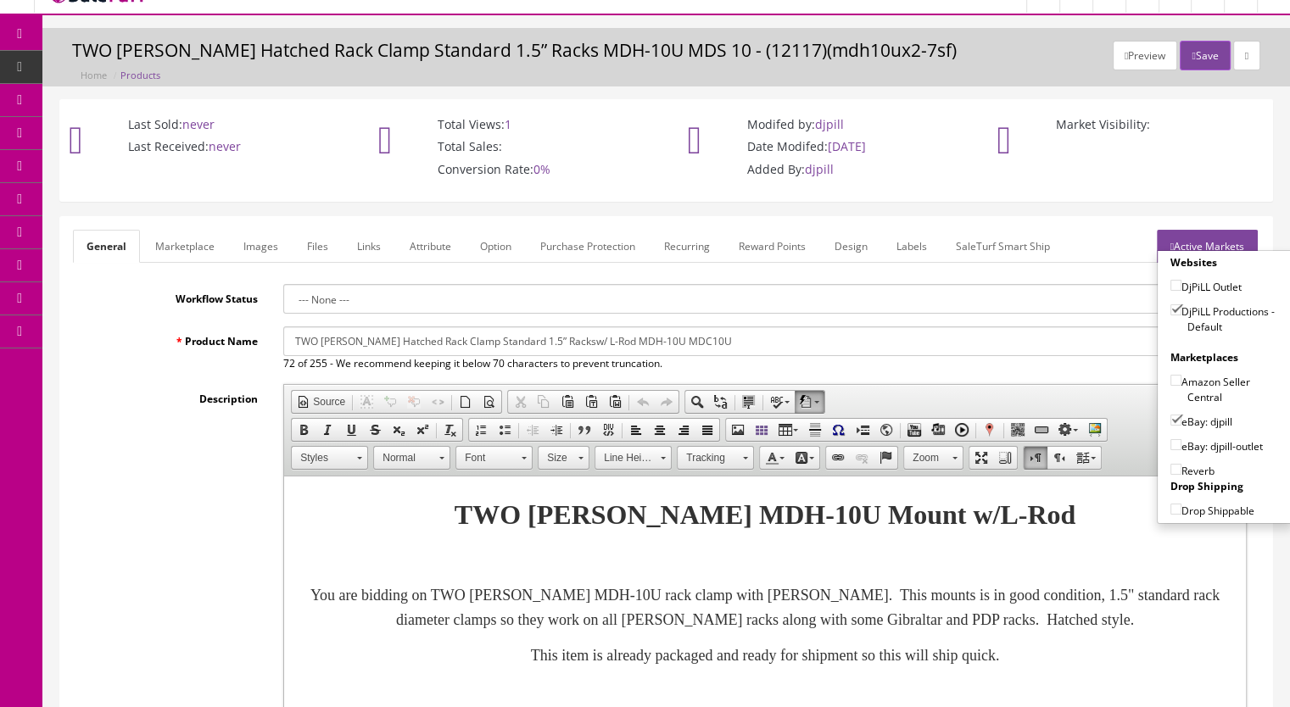
scroll to position [0, 0]
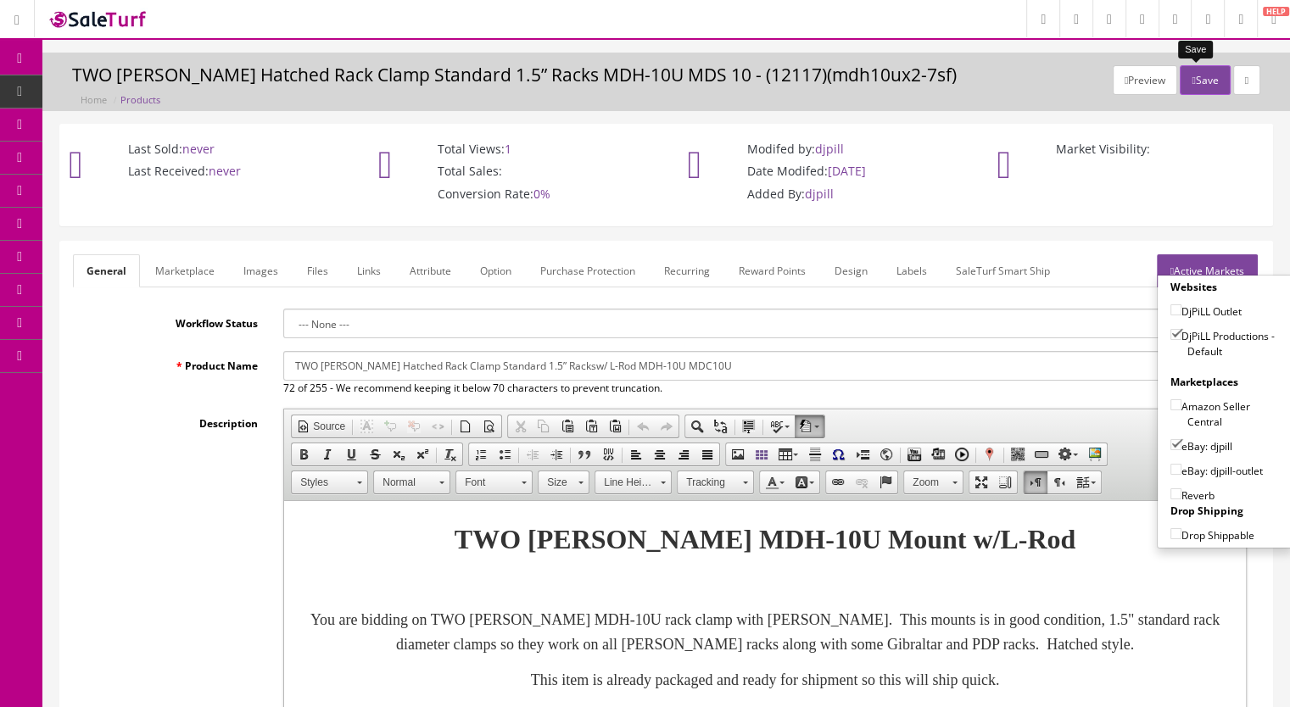
click at [1197, 86] on button "Save" at bounding box center [1205, 80] width 50 height 30
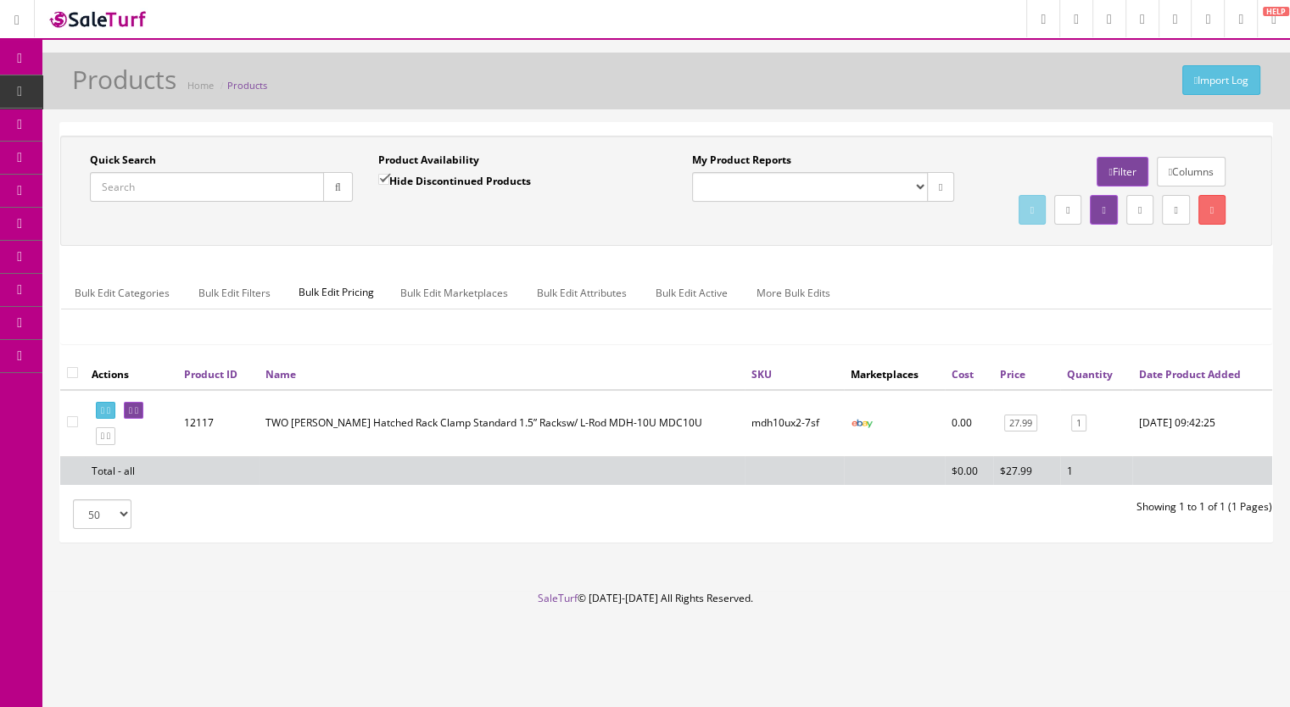
click at [177, 188] on input "Quick Search" at bounding box center [207, 187] width 234 height 30
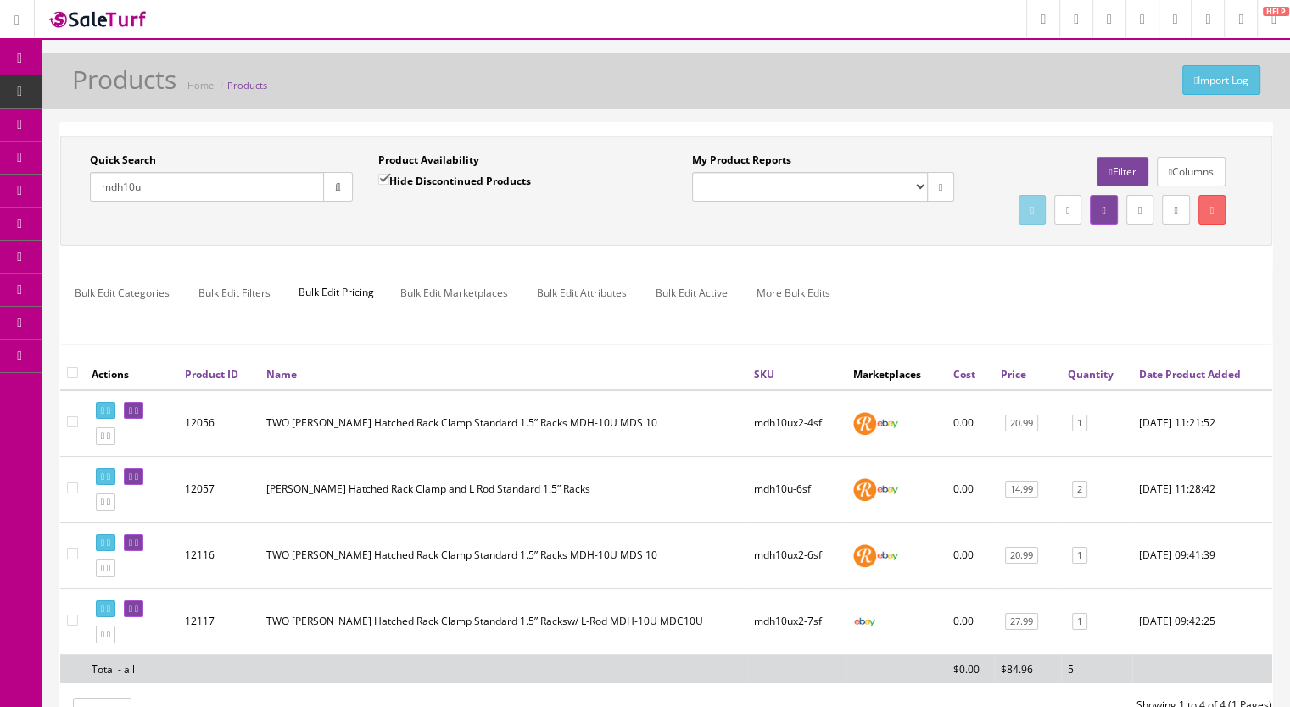
drag, startPoint x: 158, startPoint y: 187, endPoint x: 116, endPoint y: 191, distance: 41.7
click at [116, 191] on input "mdh10u" at bounding box center [207, 187] width 234 height 30
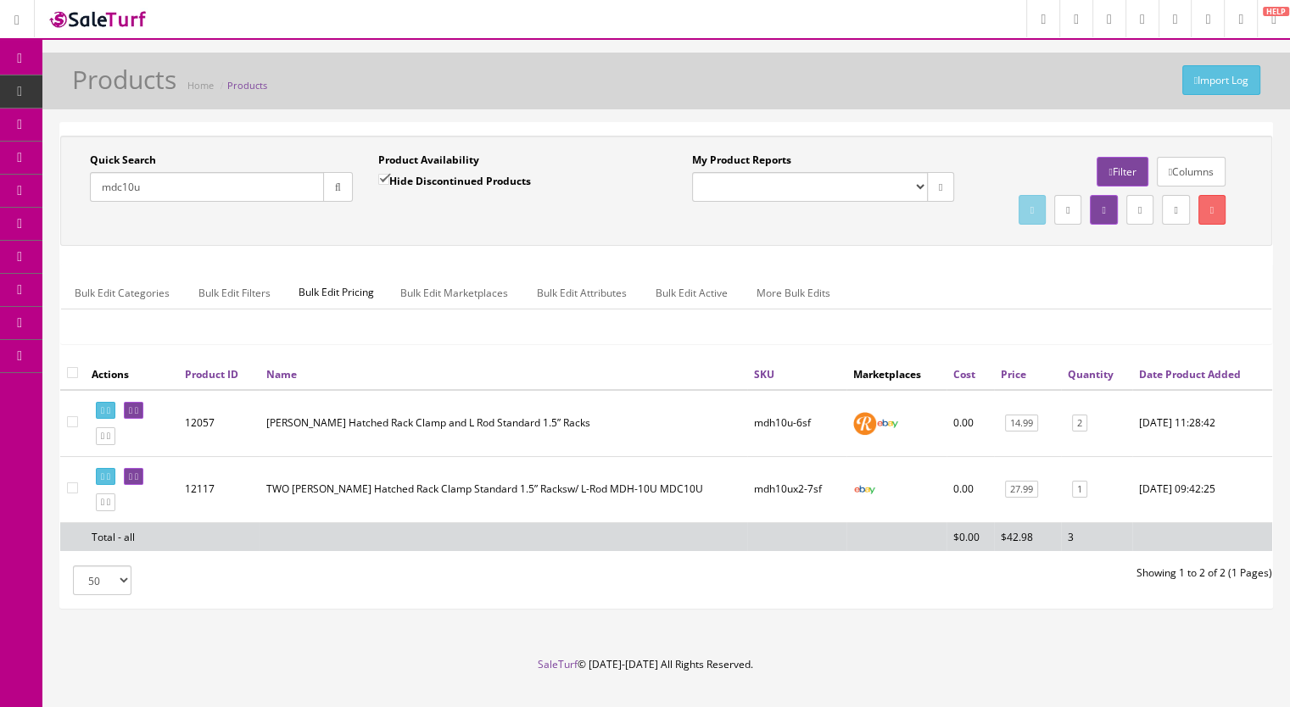
drag, startPoint x: 163, startPoint y: 191, endPoint x: 90, endPoint y: 191, distance: 72.9
click at [90, 191] on input "mdc10u" at bounding box center [207, 187] width 234 height 30
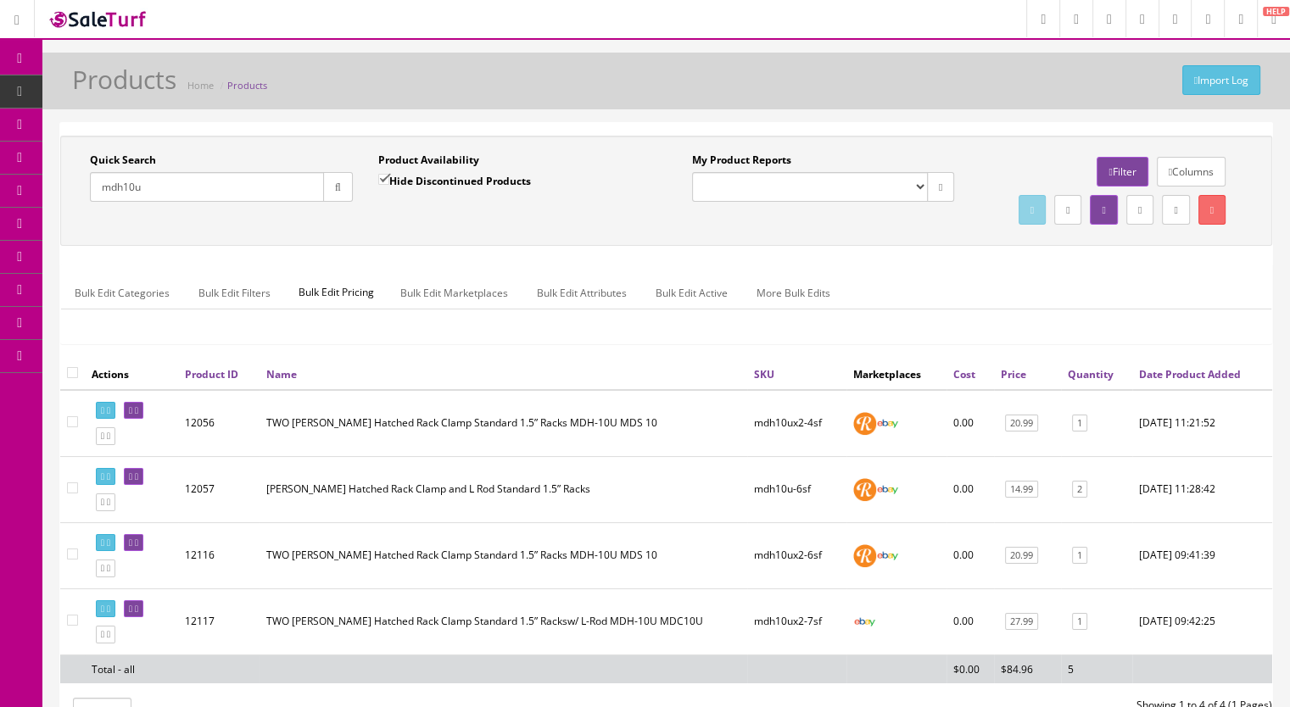
drag, startPoint x: 148, startPoint y: 189, endPoint x: 117, endPoint y: 190, distance: 30.5
click at [117, 190] on input "mdh10u" at bounding box center [207, 187] width 234 height 30
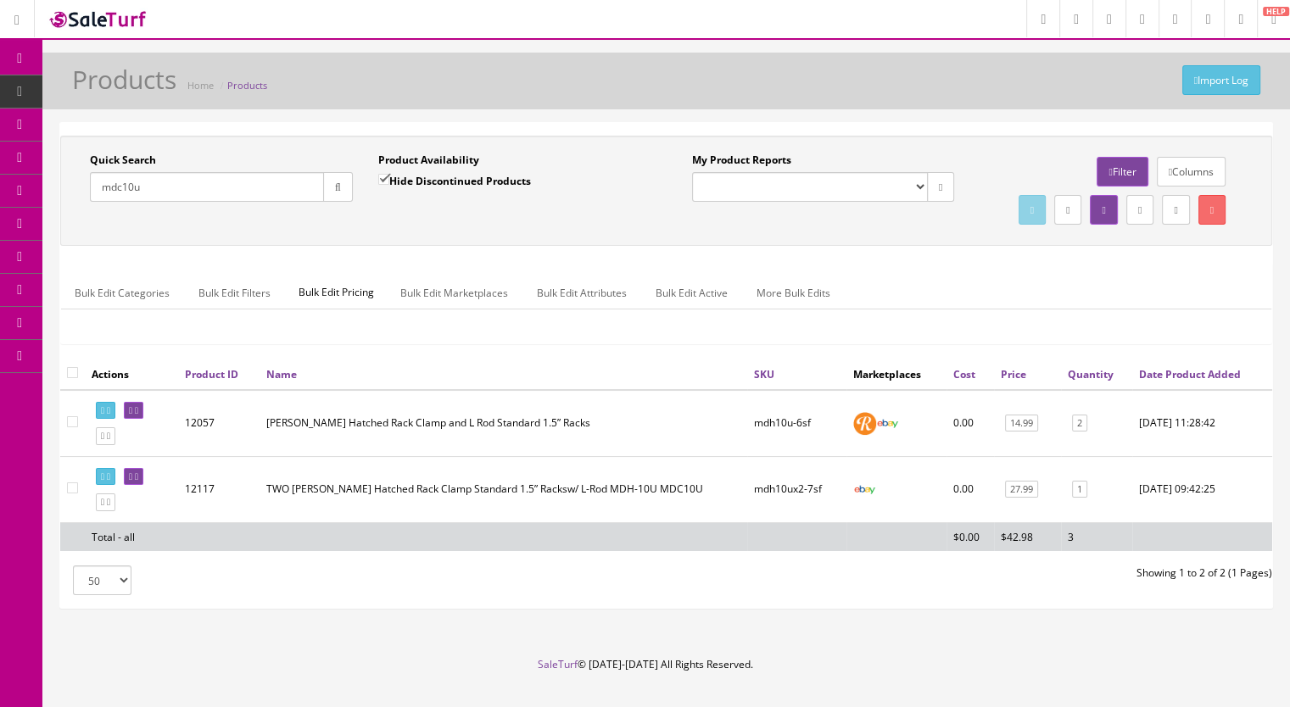
drag, startPoint x: 136, startPoint y: 191, endPoint x: 115, endPoint y: 193, distance: 20.4
click at [115, 193] on input "mdc10u" at bounding box center [207, 187] width 234 height 30
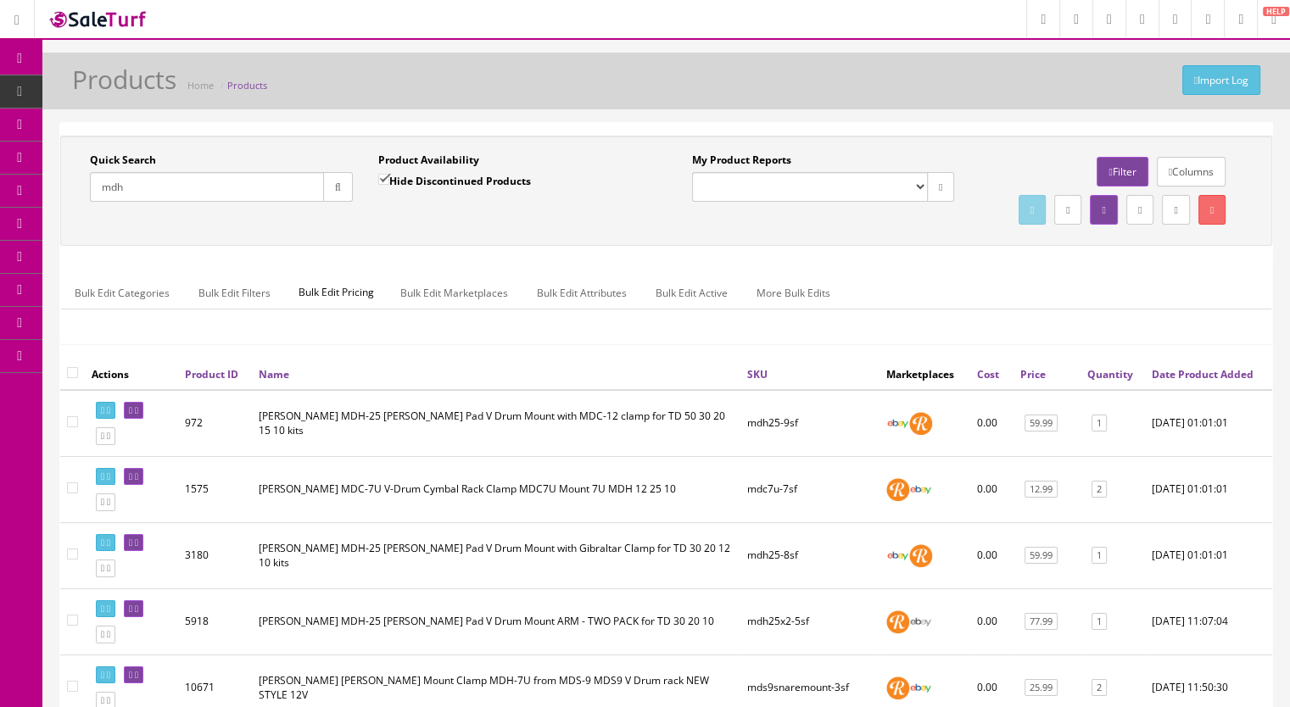
type input "mdh"
click at [115, 85] on span "Products" at bounding box center [130, 91] width 42 height 14
click at [162, 192] on input "Quick Search" at bounding box center [207, 187] width 234 height 30
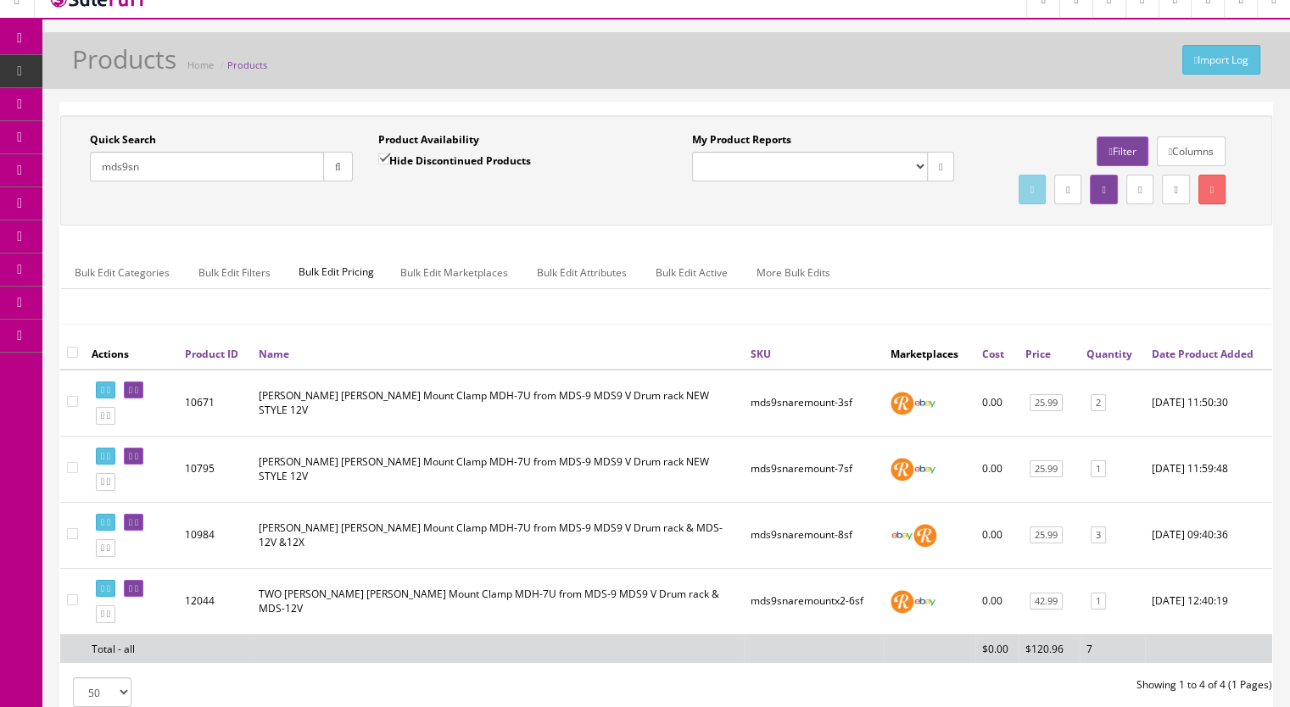
scroll to position [170, 0]
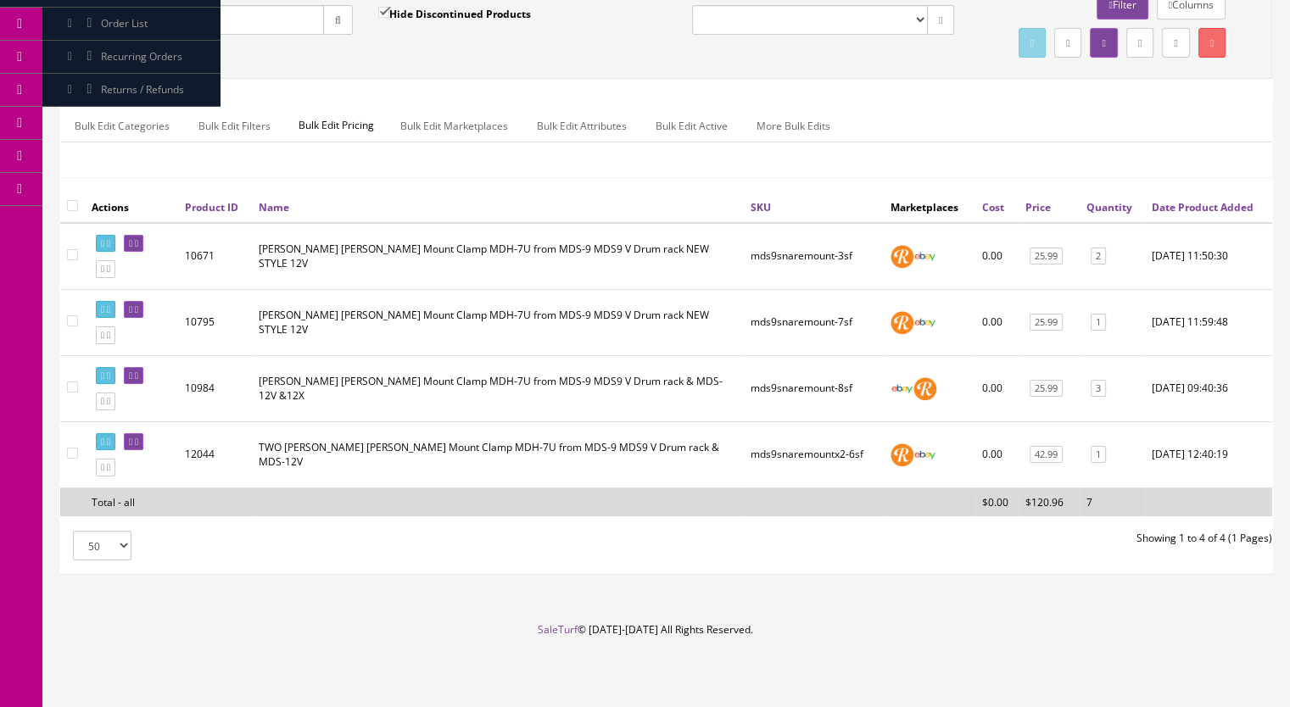
drag, startPoint x: 167, startPoint y: 19, endPoint x: 56, endPoint y: 31, distance: 111.8
click at [59, 31] on div "Quick Search mds9sn Date From Product Availability Hide Discontinued Products D…" at bounding box center [666, 264] width 1214 height 619
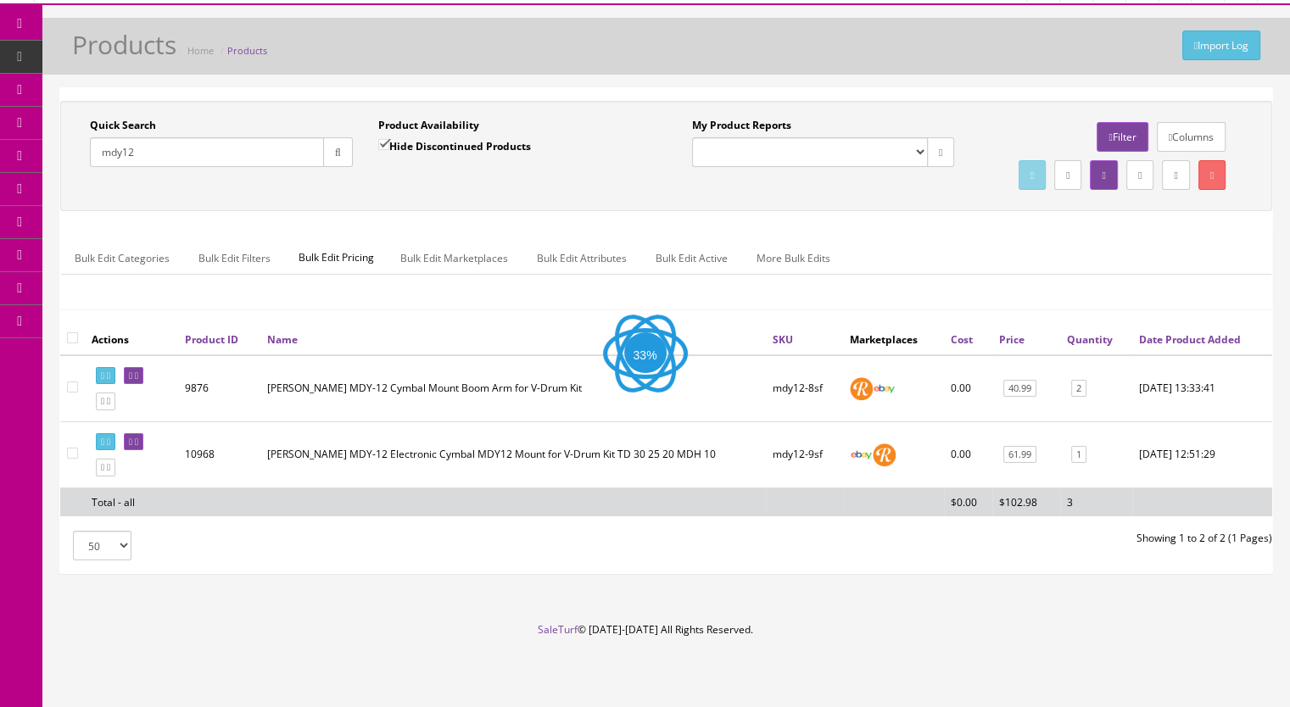
scroll to position [68, 0]
type input "mdy12"
click at [139, 49] on span "Products" at bounding box center [130, 56] width 42 height 14
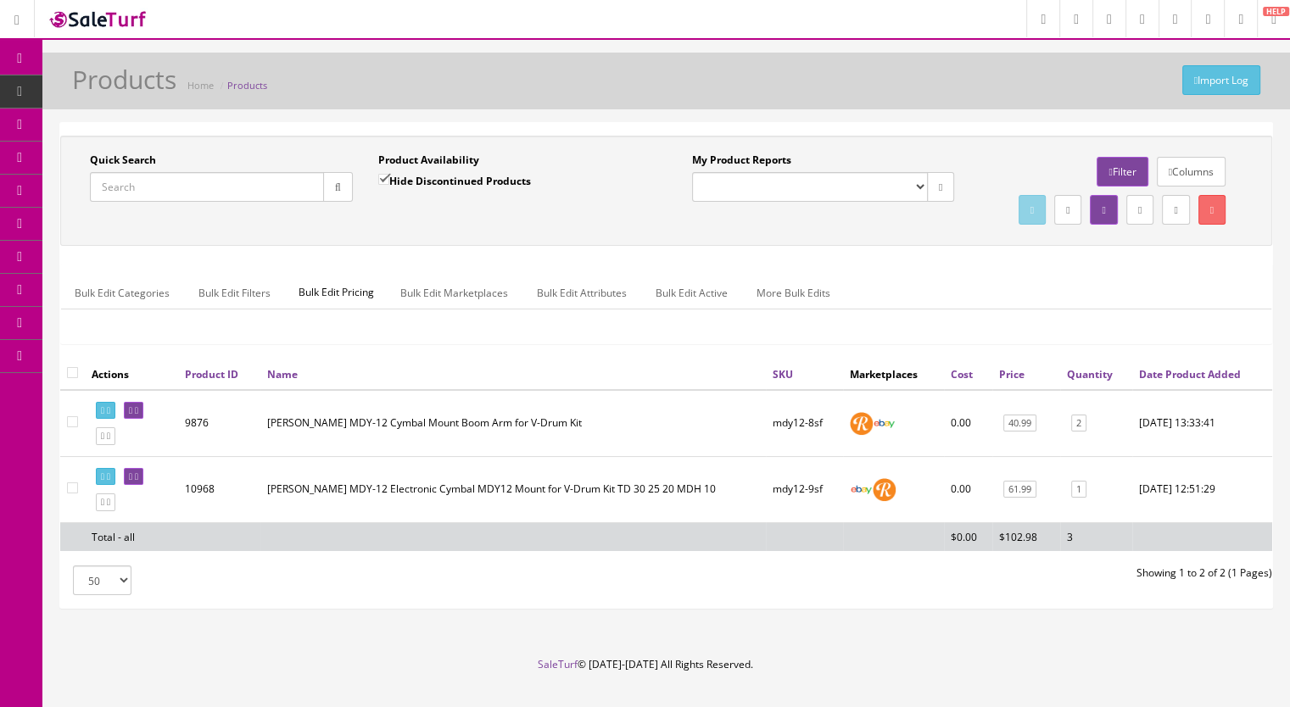
click at [159, 188] on input "Quick Search" at bounding box center [207, 187] width 234 height 30
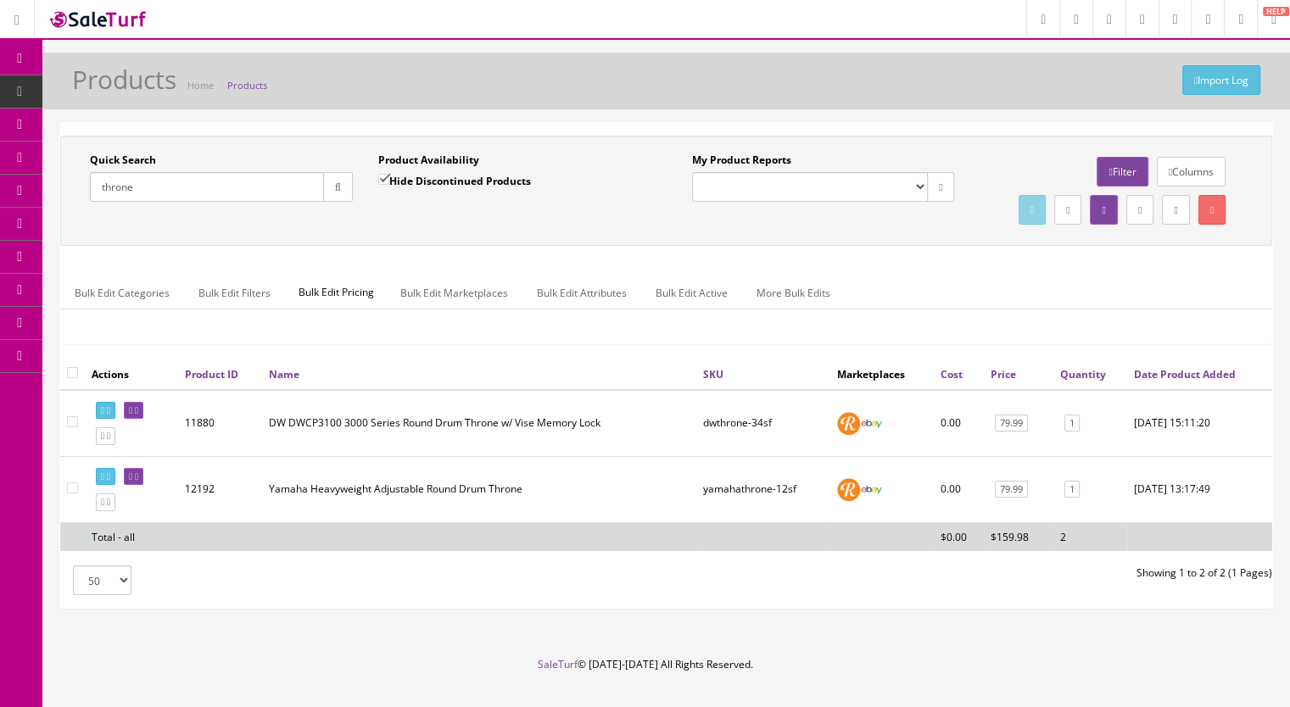
type input "throne"
click at [138, 416] on icon at bounding box center [136, 410] width 3 height 9
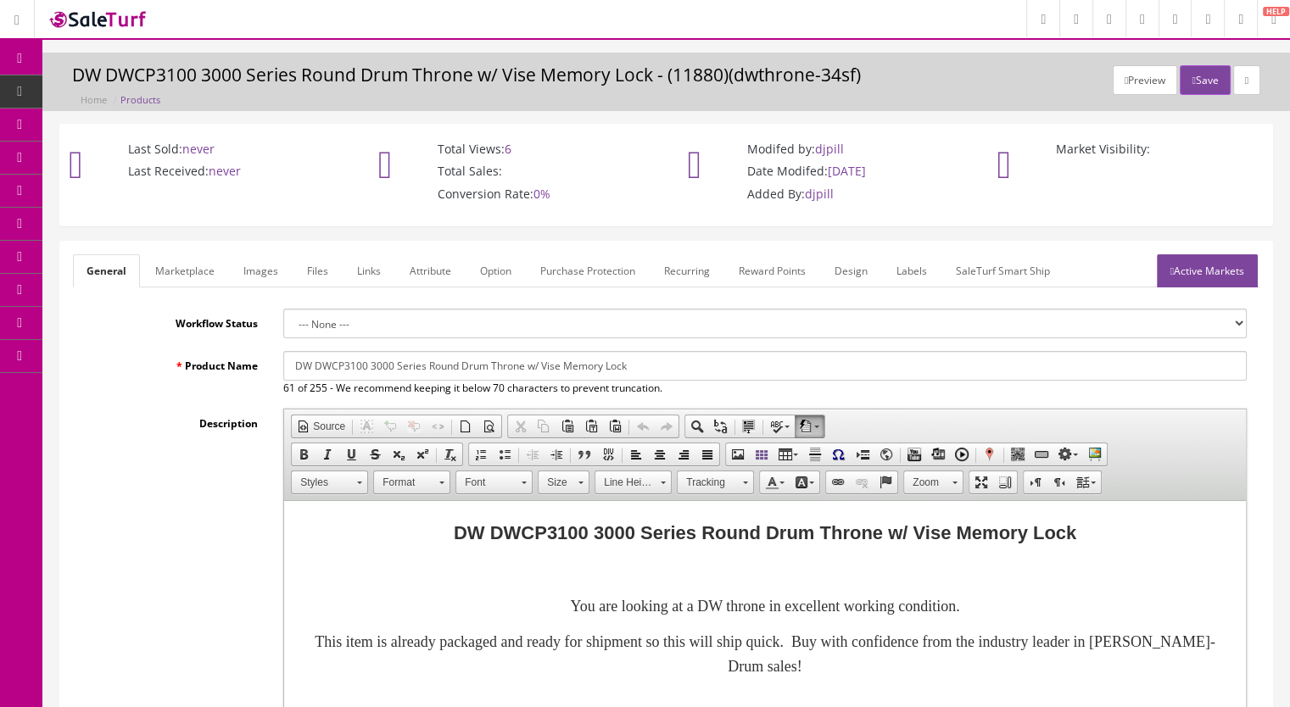
click at [251, 268] on link "Images" at bounding box center [261, 270] width 62 height 33
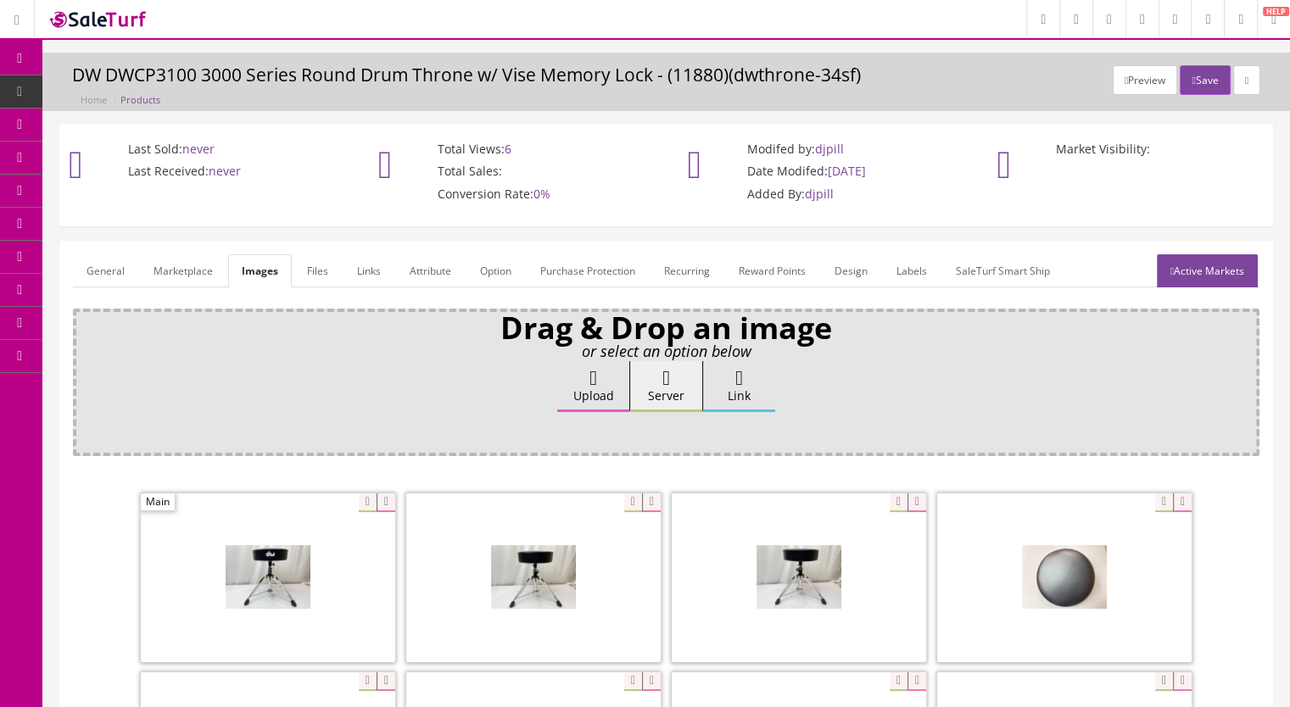
click at [98, 264] on link "General" at bounding box center [105, 270] width 65 height 33
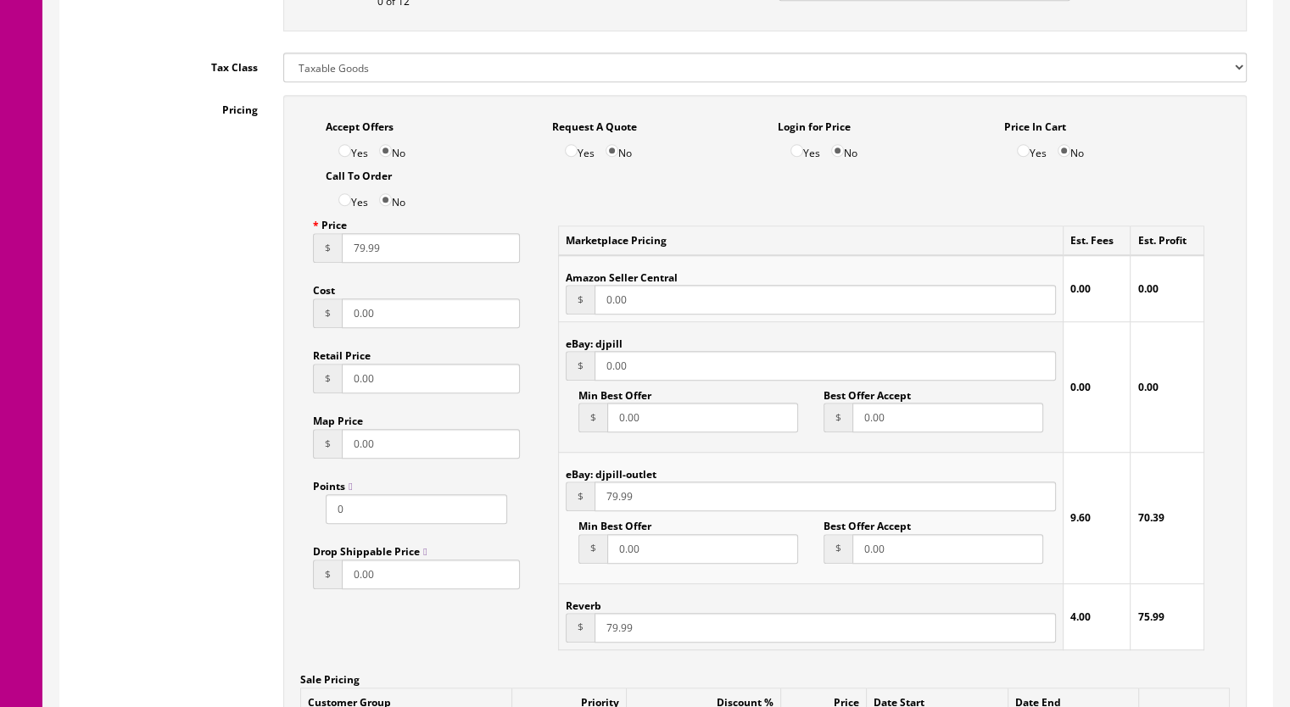
scroll to position [1018, 0]
drag, startPoint x: 654, startPoint y: 365, endPoint x: 550, endPoint y: 369, distance: 104.4
click at [550, 369] on div "Marketplace Pricing Est. Fees Est. Profit Amazon Seller Central $ 0.00 0.00 0.0…" at bounding box center [881, 435] width 672 height 454
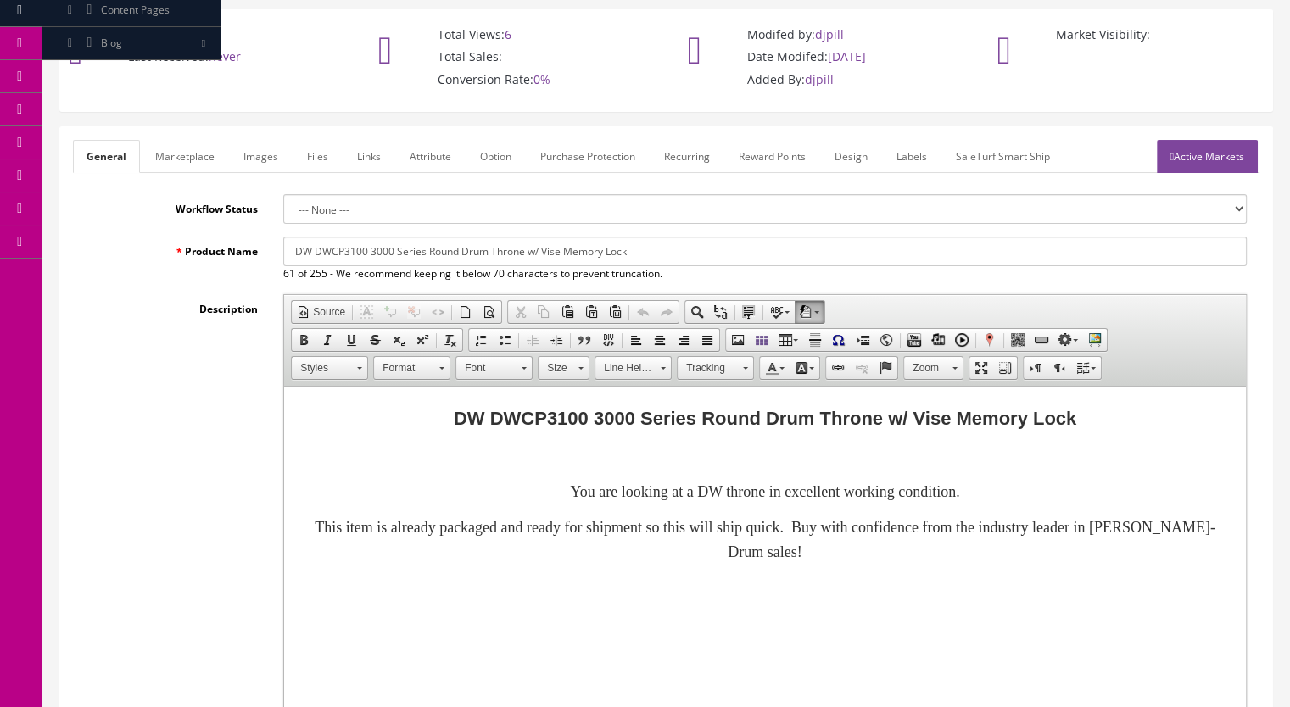
scroll to position [85, 0]
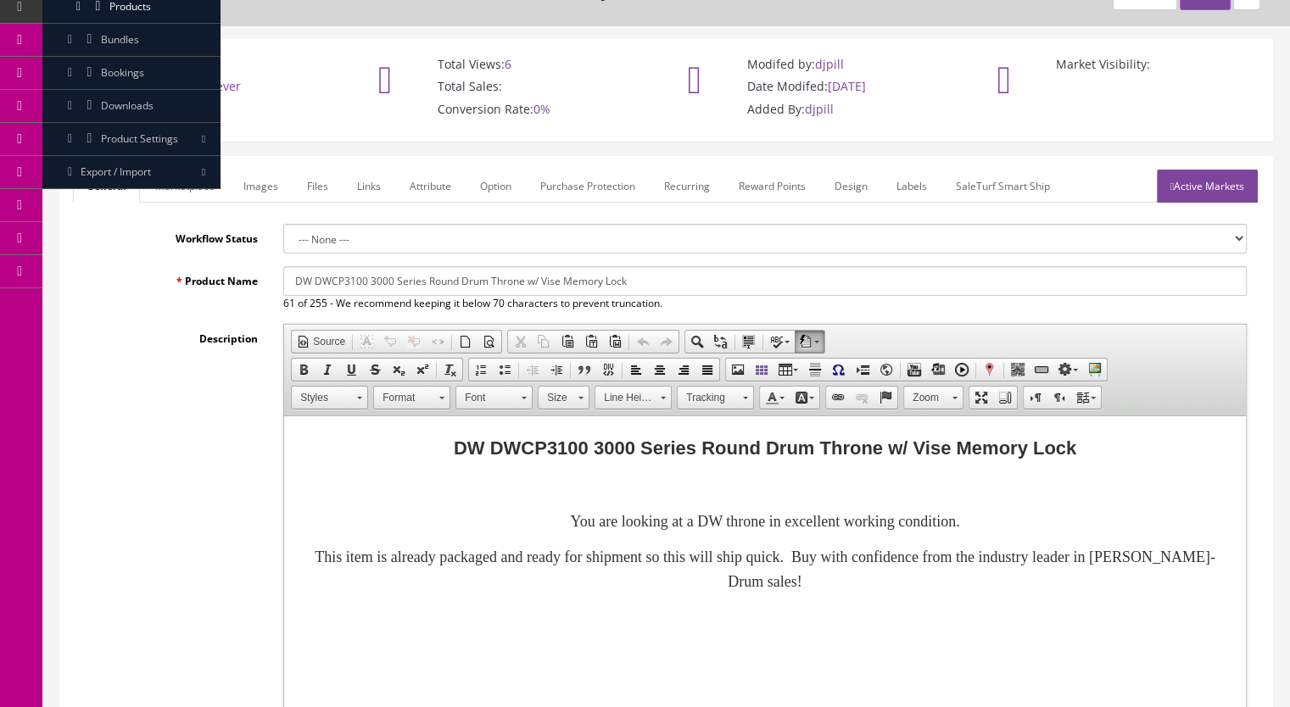
type input "79.99"
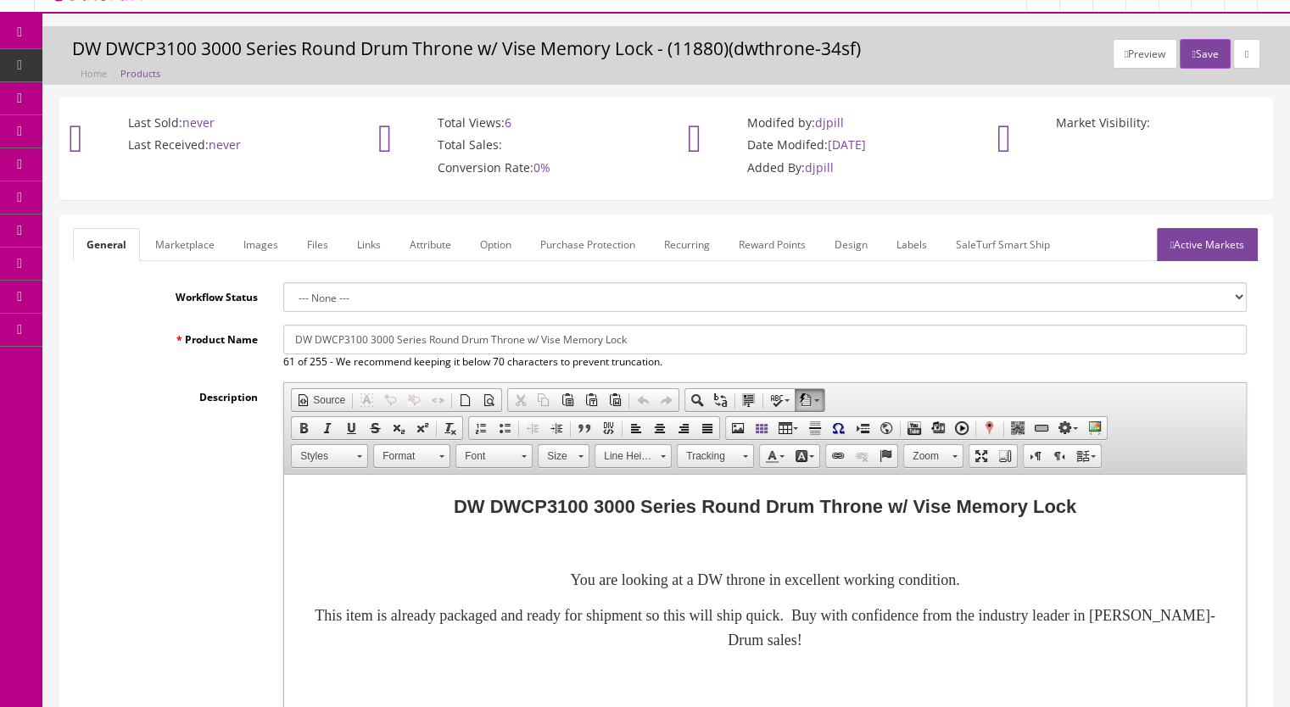
scroll to position [0, 0]
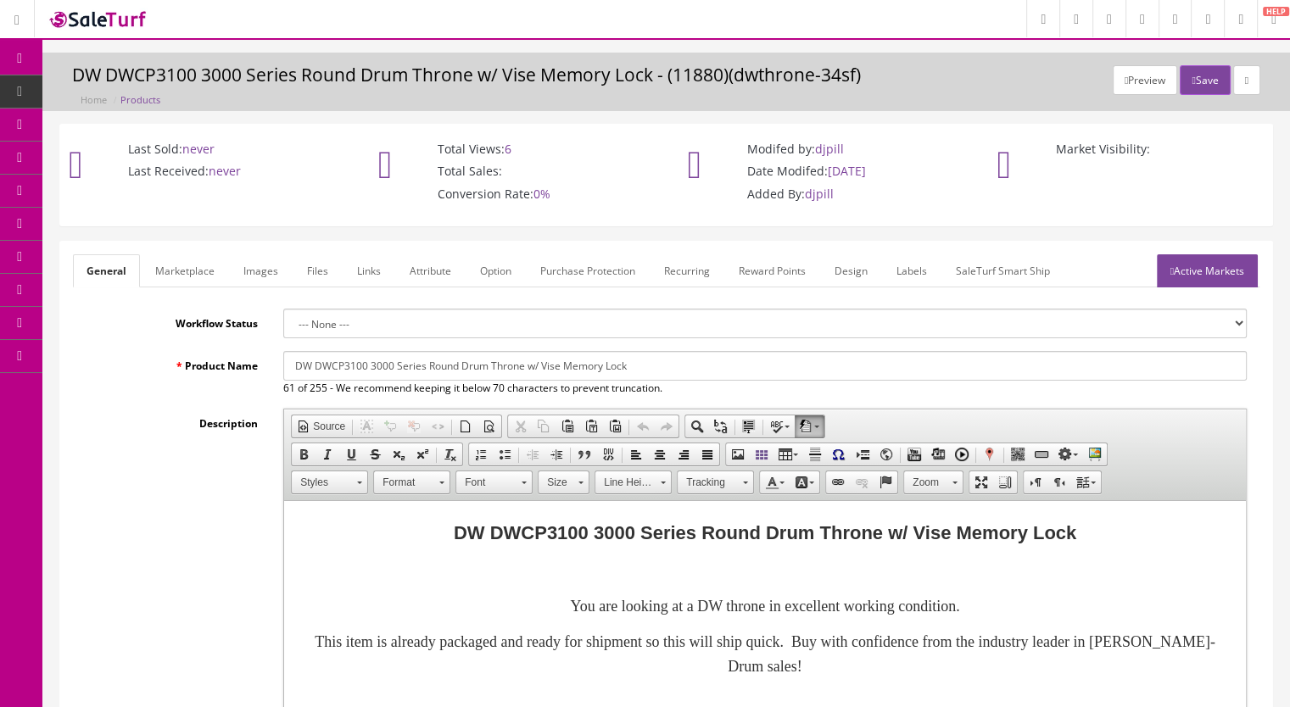
click at [193, 266] on link "Marketplace" at bounding box center [185, 270] width 87 height 33
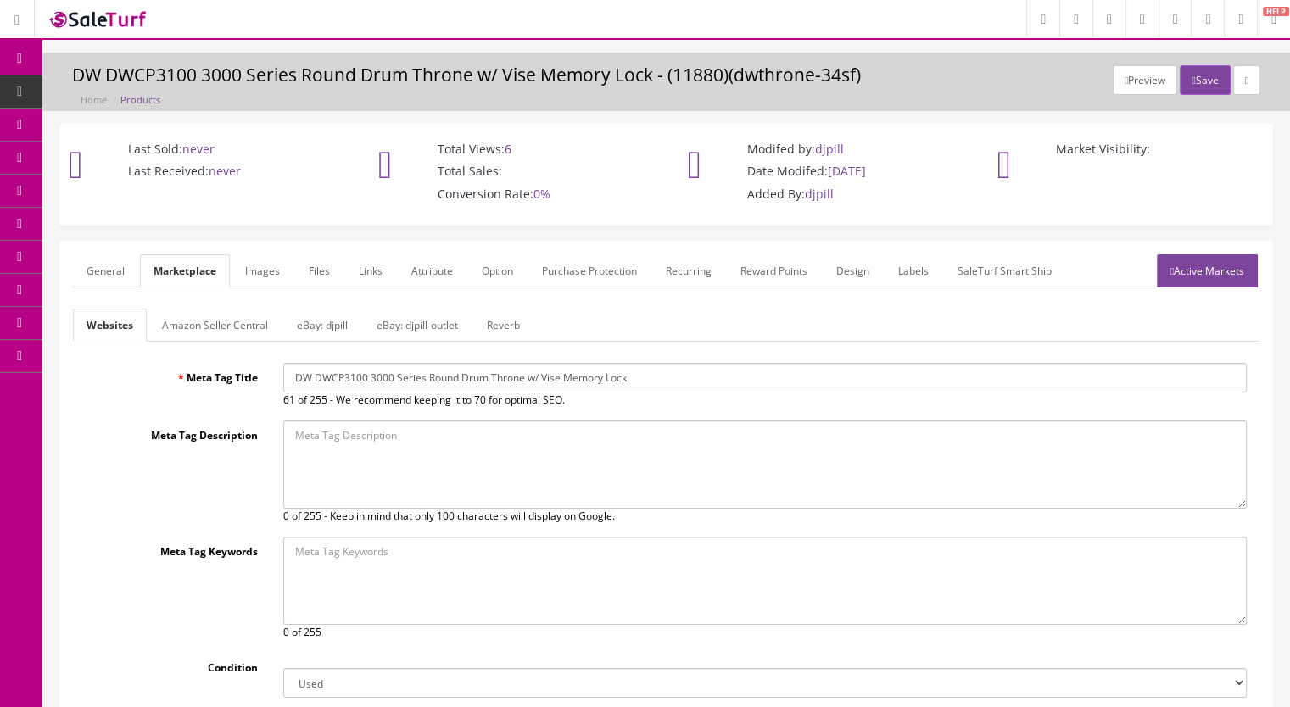
click at [316, 322] on link "eBay: djpill" at bounding box center [322, 325] width 78 height 33
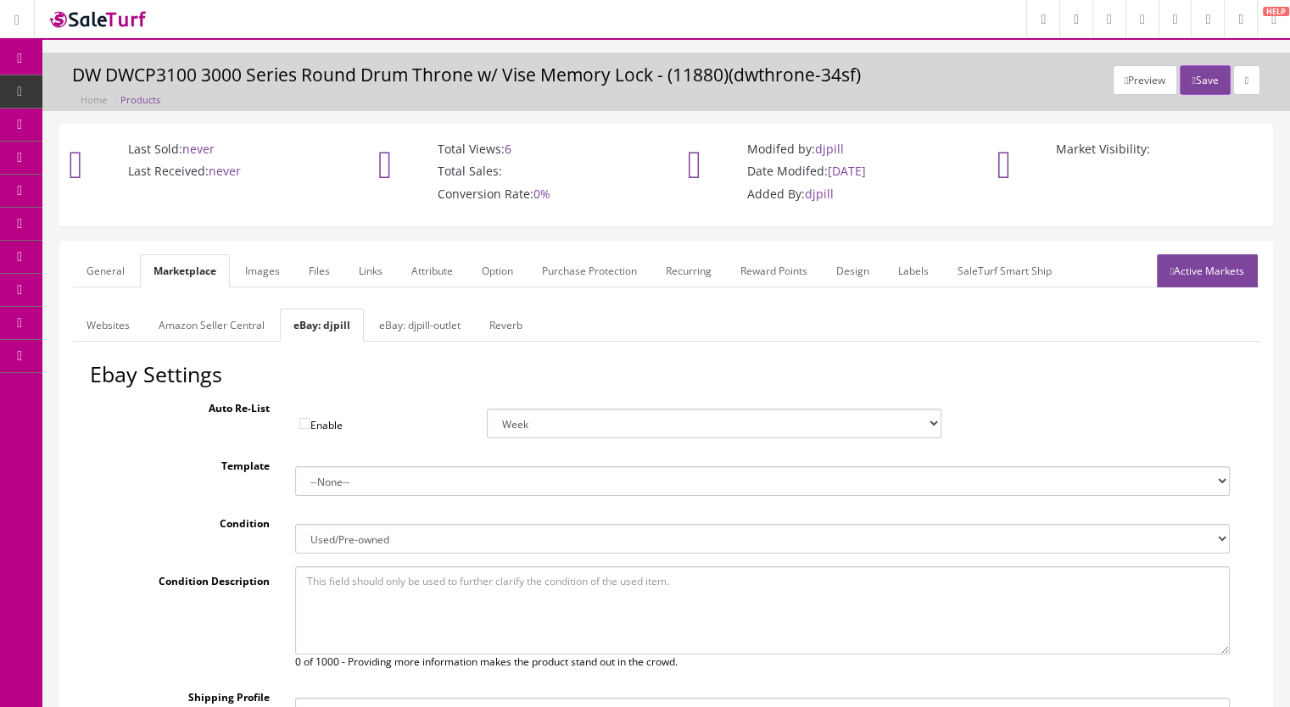
click at [400, 327] on link "eBay: djpill-outlet" at bounding box center [420, 325] width 109 height 33
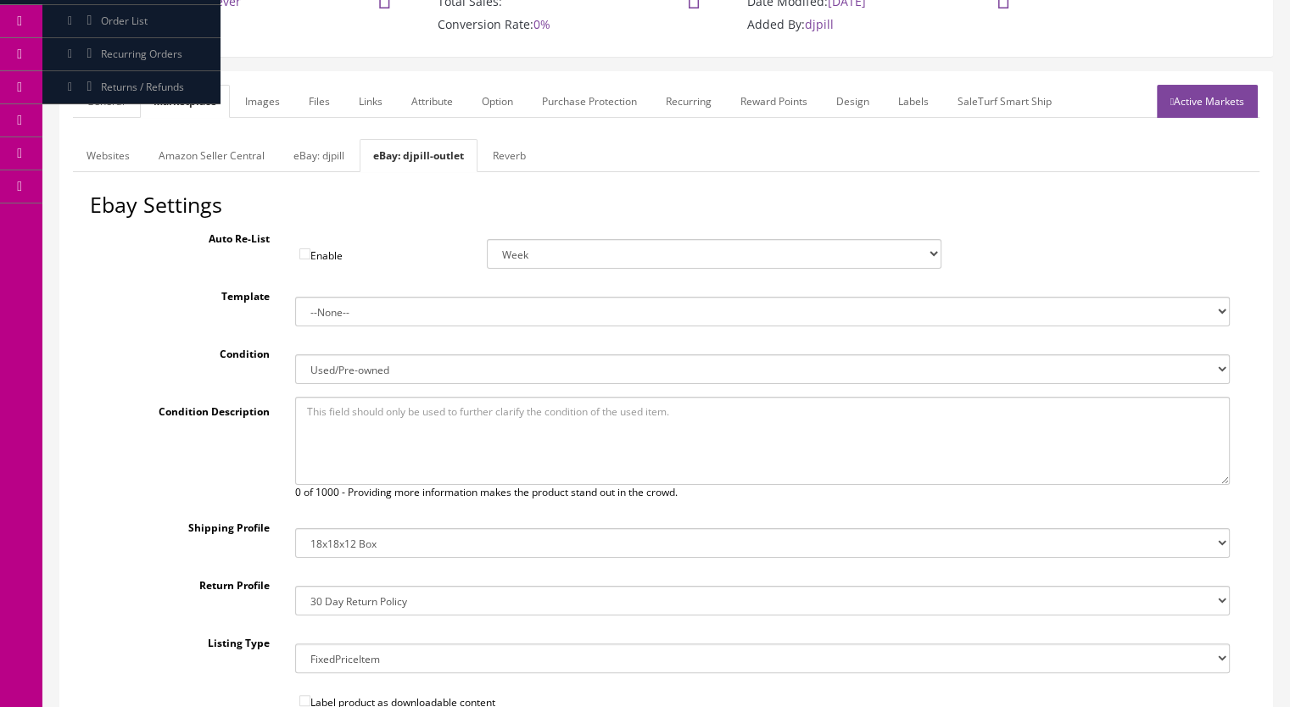
scroll to position [170, 0]
click at [315, 151] on link "eBay: djpill" at bounding box center [319, 155] width 78 height 33
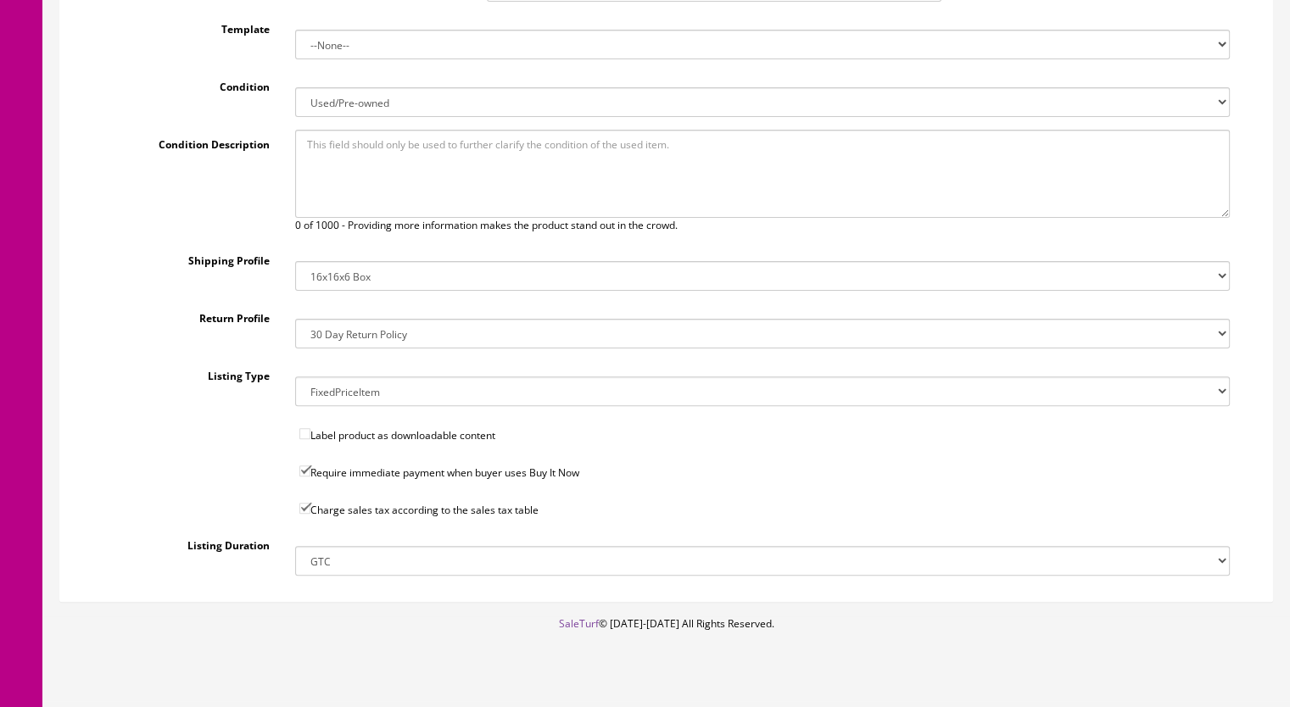
scroll to position [461, 0]
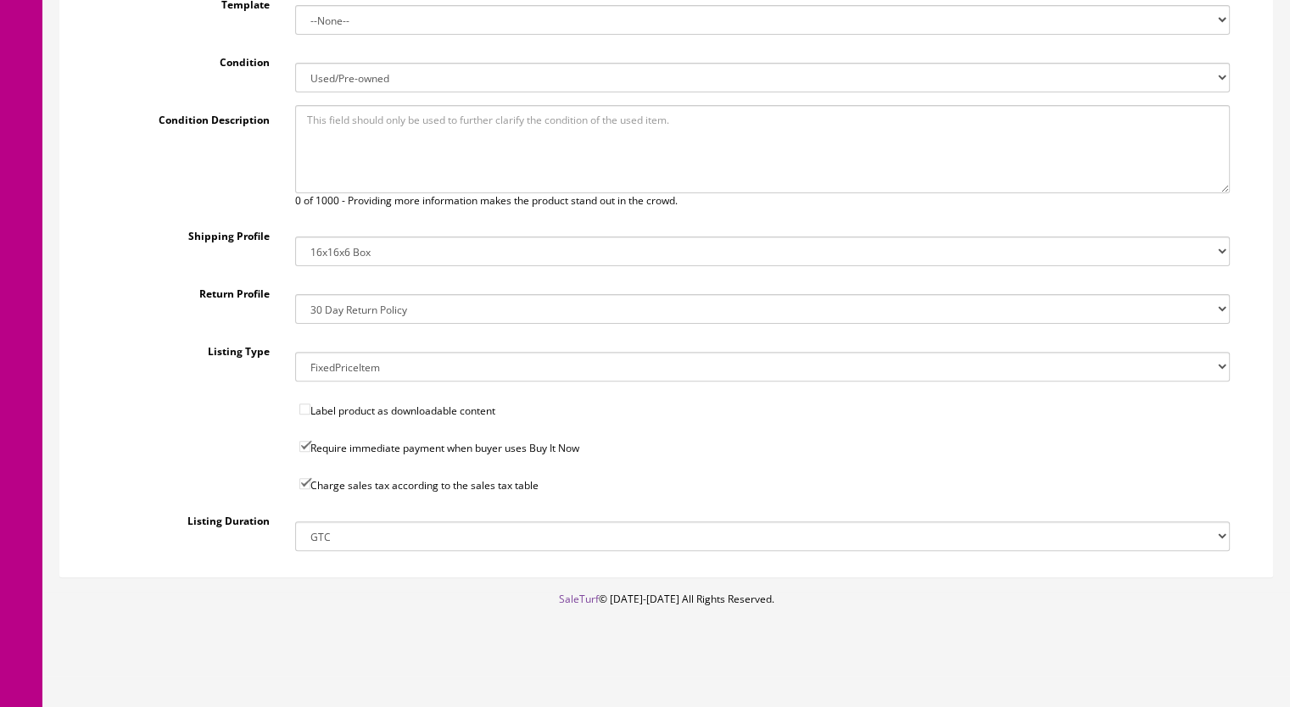
click at [387, 249] on select "14x12x6 Box Flat Rate - 19.99 14x14x5 Box 12x12x5 Box 13x13x5 Box 13x13x4 Box 1…" at bounding box center [763, 252] width 936 height 30
select select "27"
click at [295, 237] on select "14x12x6 Box Flat Rate - 19.99 14x14x5 Box 12x12x5 Box 13x13x5 Box 13x13x4 Box 1…" at bounding box center [763, 252] width 936 height 30
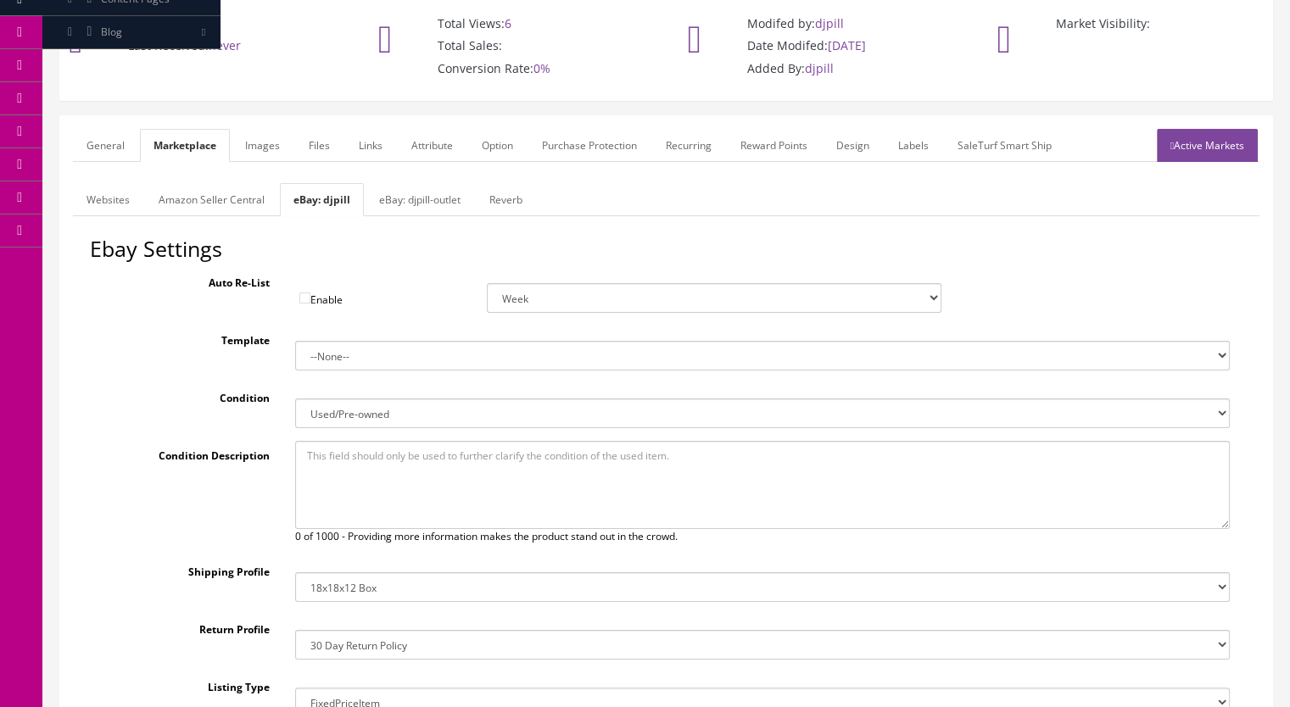
scroll to position [122, 0]
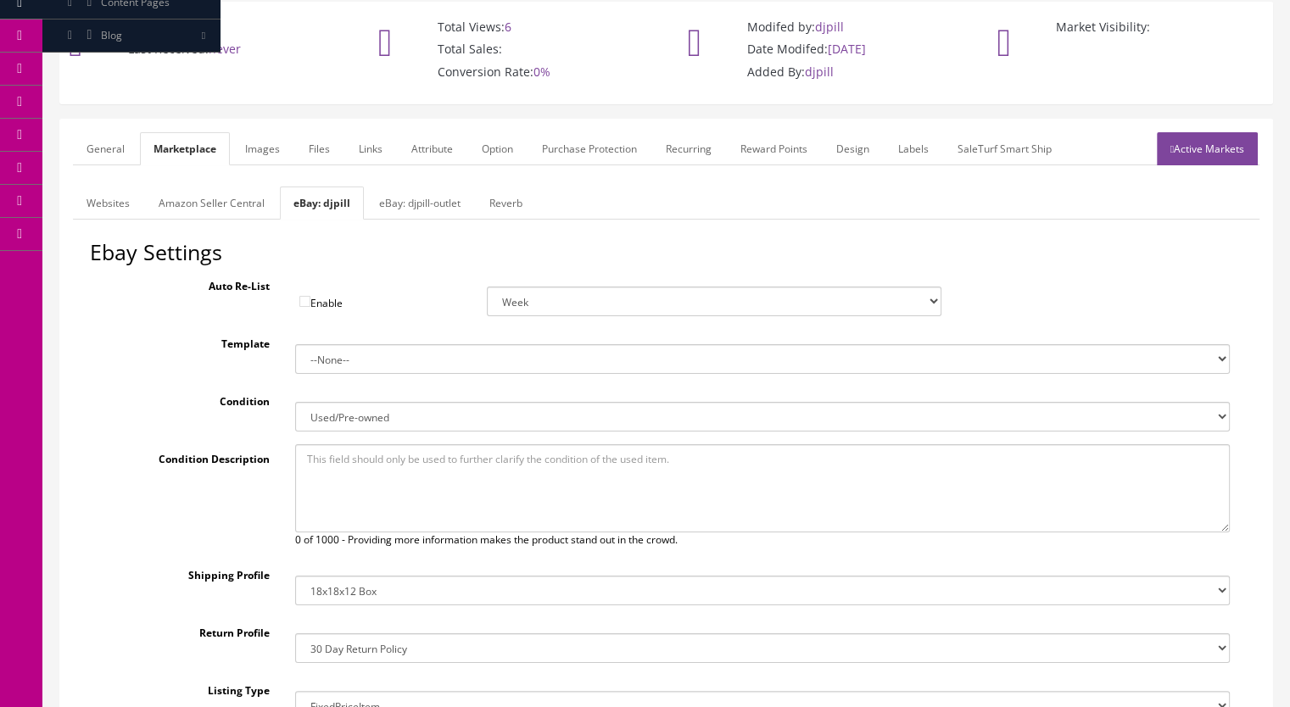
click at [403, 192] on link "eBay: djpill-outlet" at bounding box center [420, 203] width 109 height 33
click at [508, 199] on link "Reverb" at bounding box center [509, 203] width 60 height 33
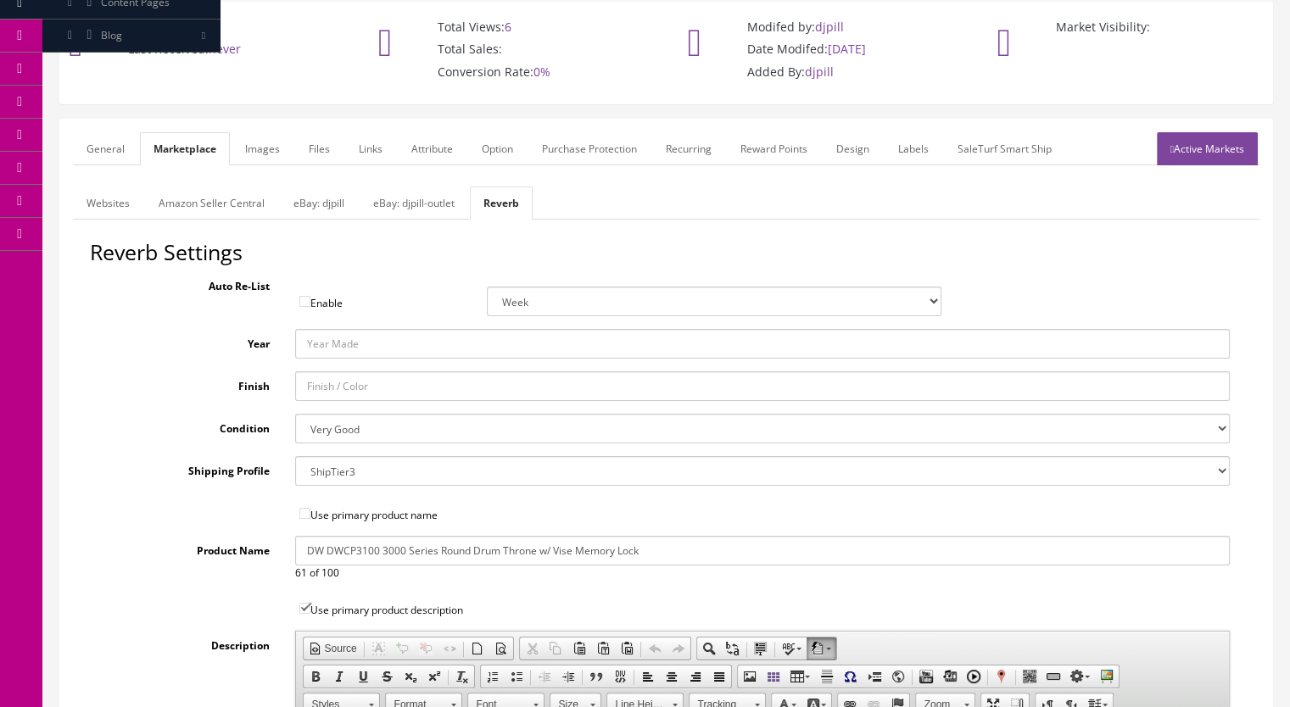
click at [103, 150] on link "General" at bounding box center [105, 148] width 65 height 33
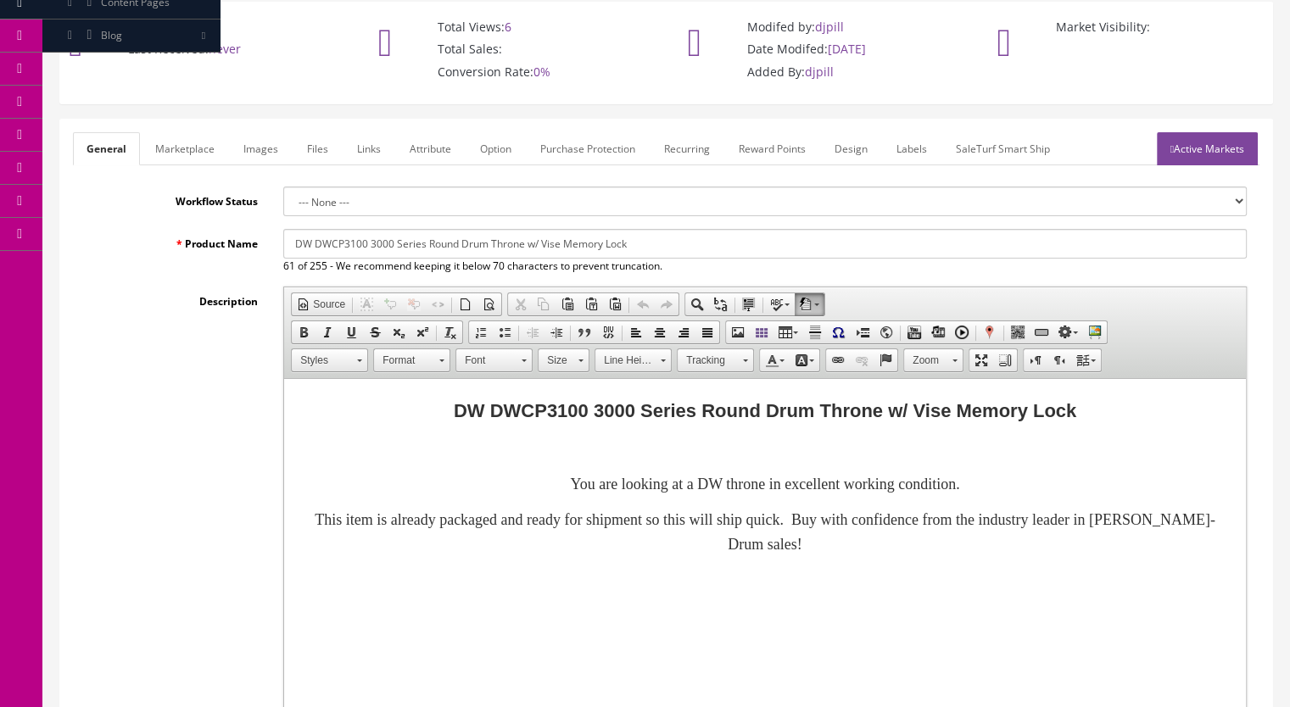
click at [1195, 144] on link "Active Markets" at bounding box center [1207, 148] width 101 height 33
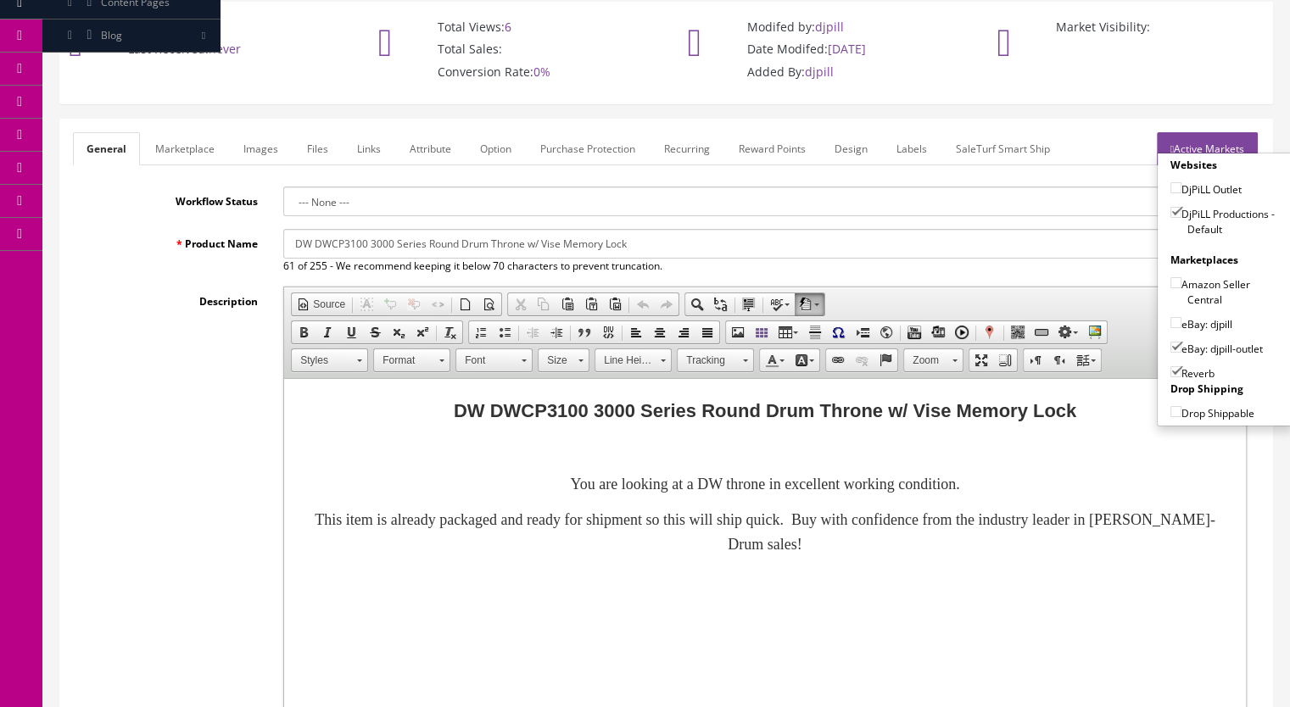
click at [1171, 320] on input"] "eBay: djpill" at bounding box center [1176, 322] width 11 height 11
click at [1171, 319] on input"] "eBay: djpill" at bounding box center [1176, 322] width 11 height 11
checkbox input"] "false"
click at [1171, 342] on input"] "eBay: djpill-outlet" at bounding box center [1176, 347] width 11 height 11
checkbox input"] "false"
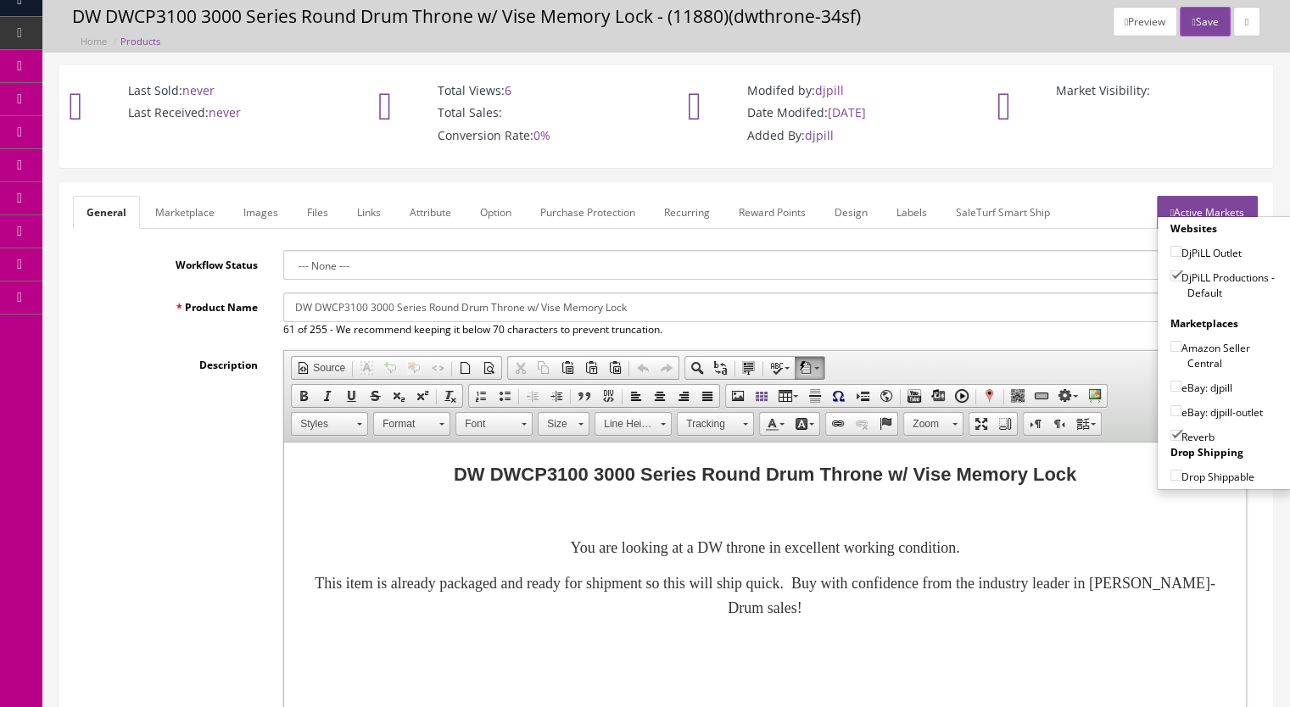
scroll to position [0, 0]
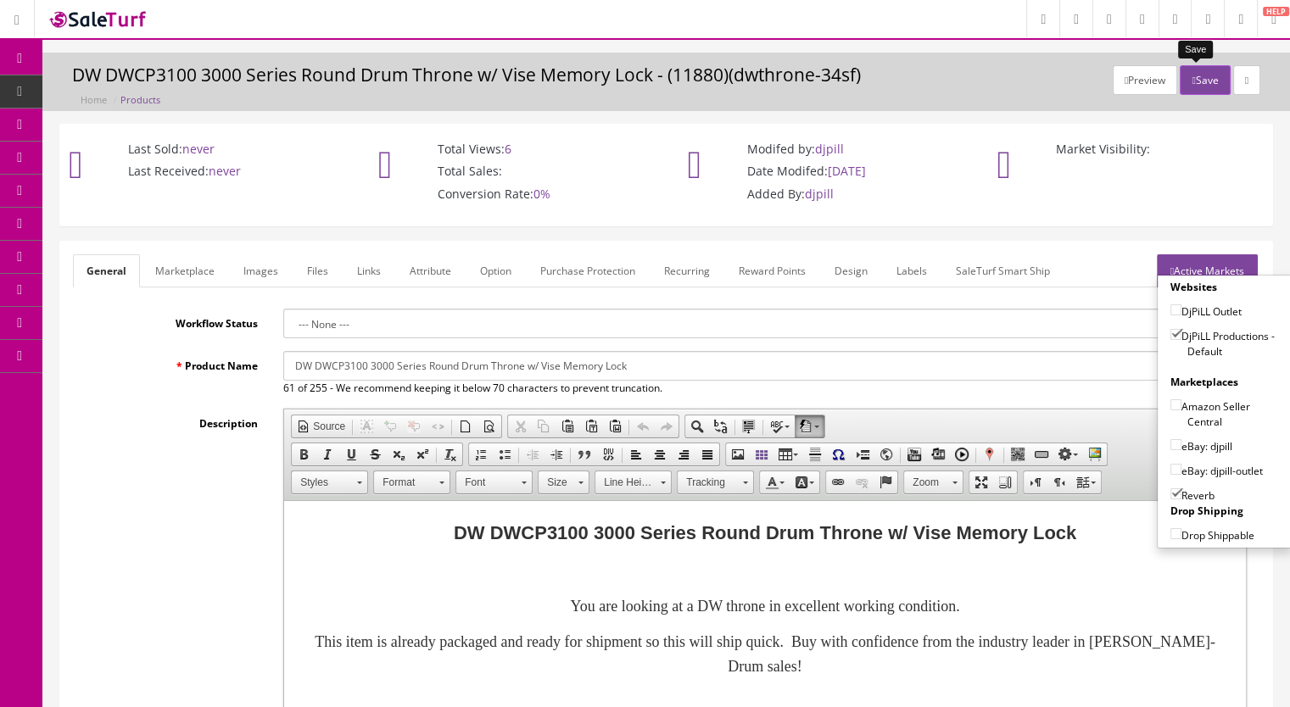
click at [1194, 79] on button "Save" at bounding box center [1205, 80] width 50 height 30
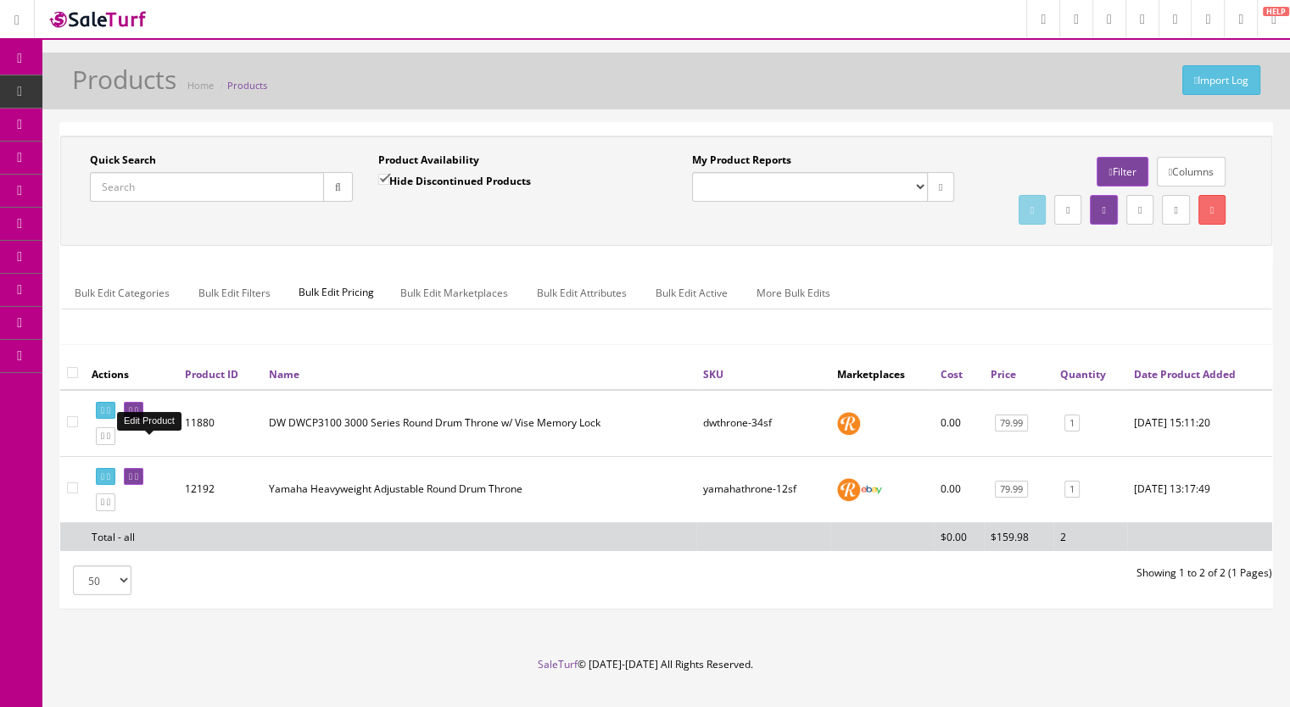
click at [138, 416] on icon at bounding box center [136, 410] width 3 height 9
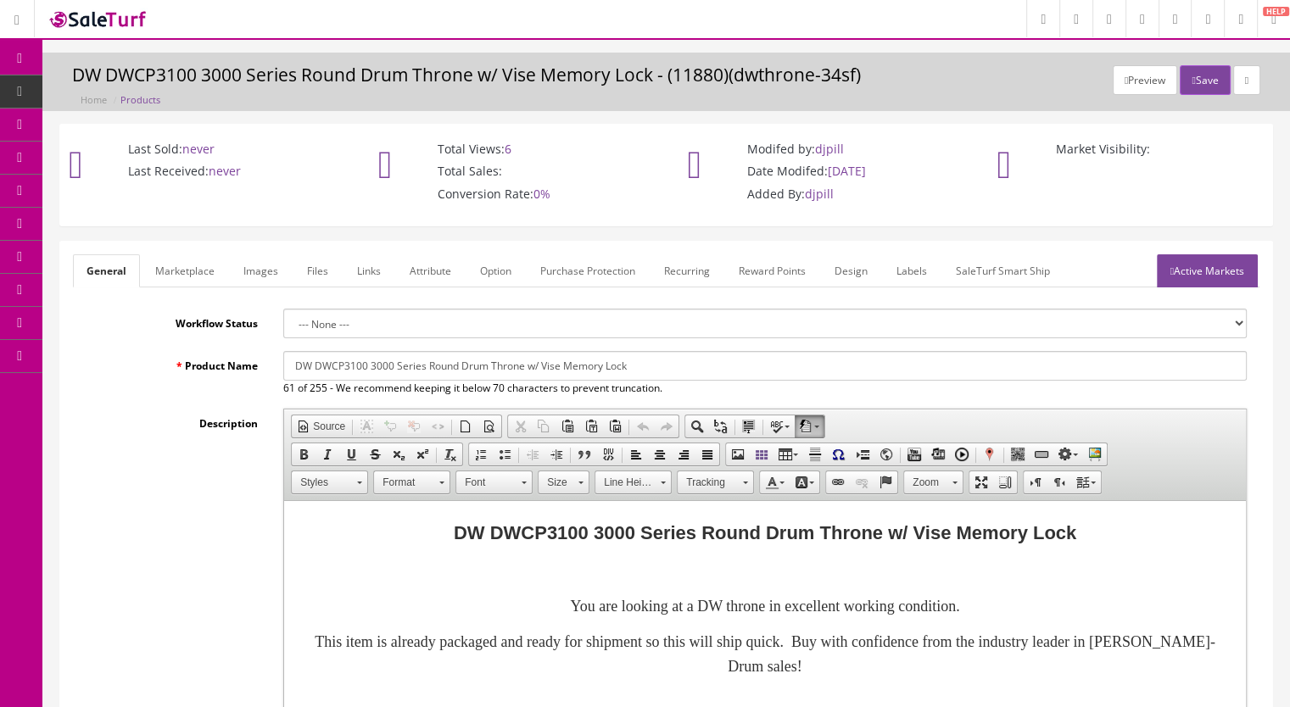
click at [1182, 268] on link "Active Markets" at bounding box center [1207, 270] width 101 height 33
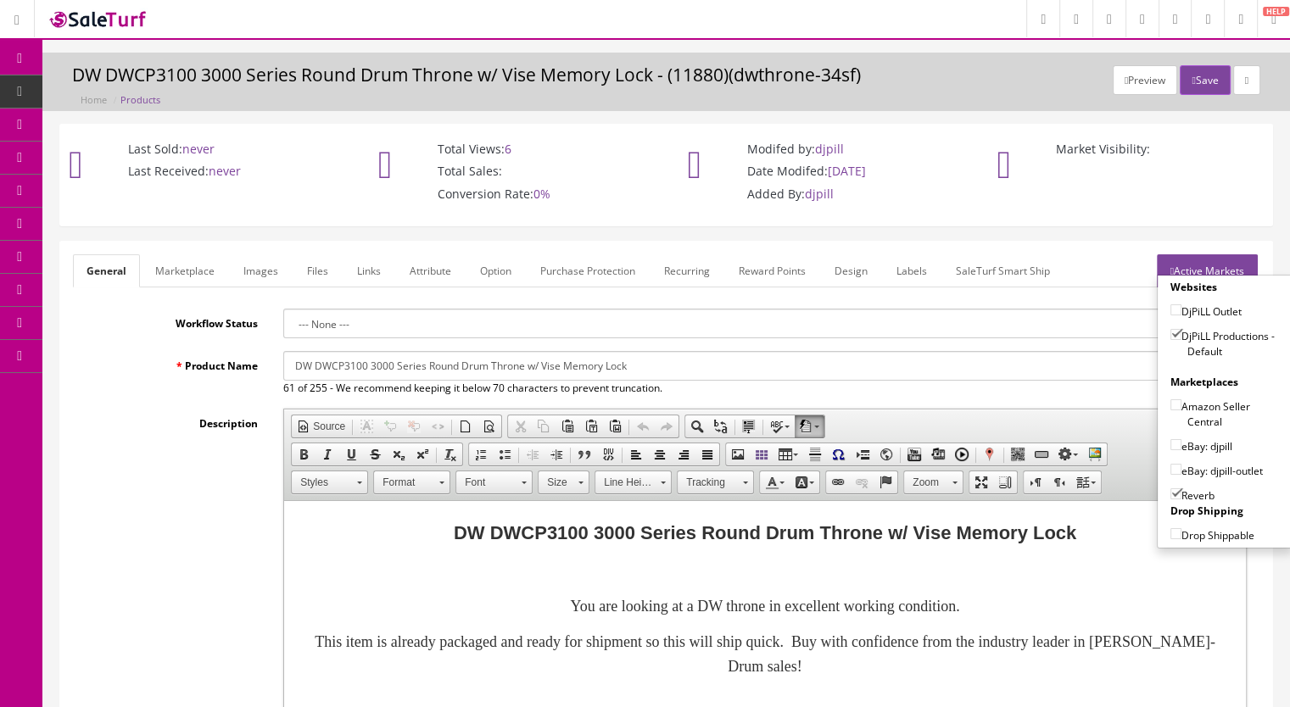
click at [1171, 444] on input"] "eBay: djpill" at bounding box center [1176, 444] width 11 height 11
checkbox input"] "true"
click at [1205, 82] on button "Save" at bounding box center [1205, 80] width 50 height 30
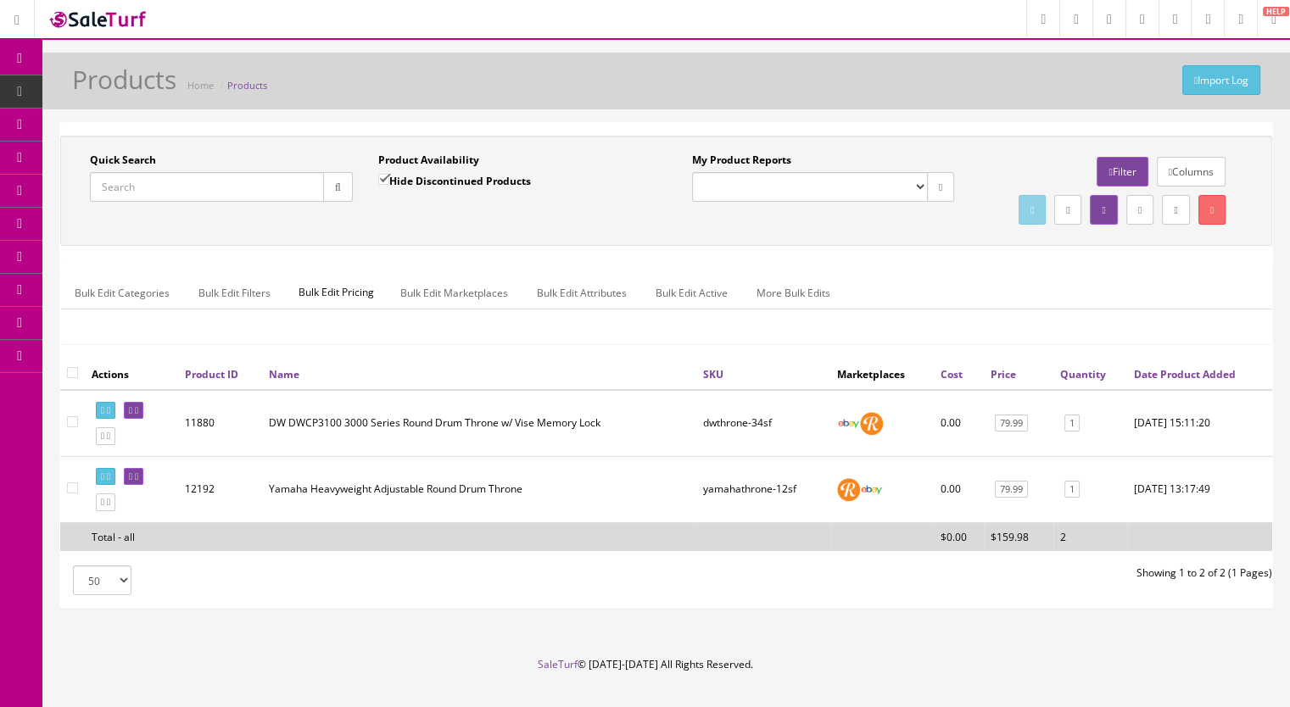
click at [145, 185] on input "Quick Search" at bounding box center [207, 187] width 234 height 30
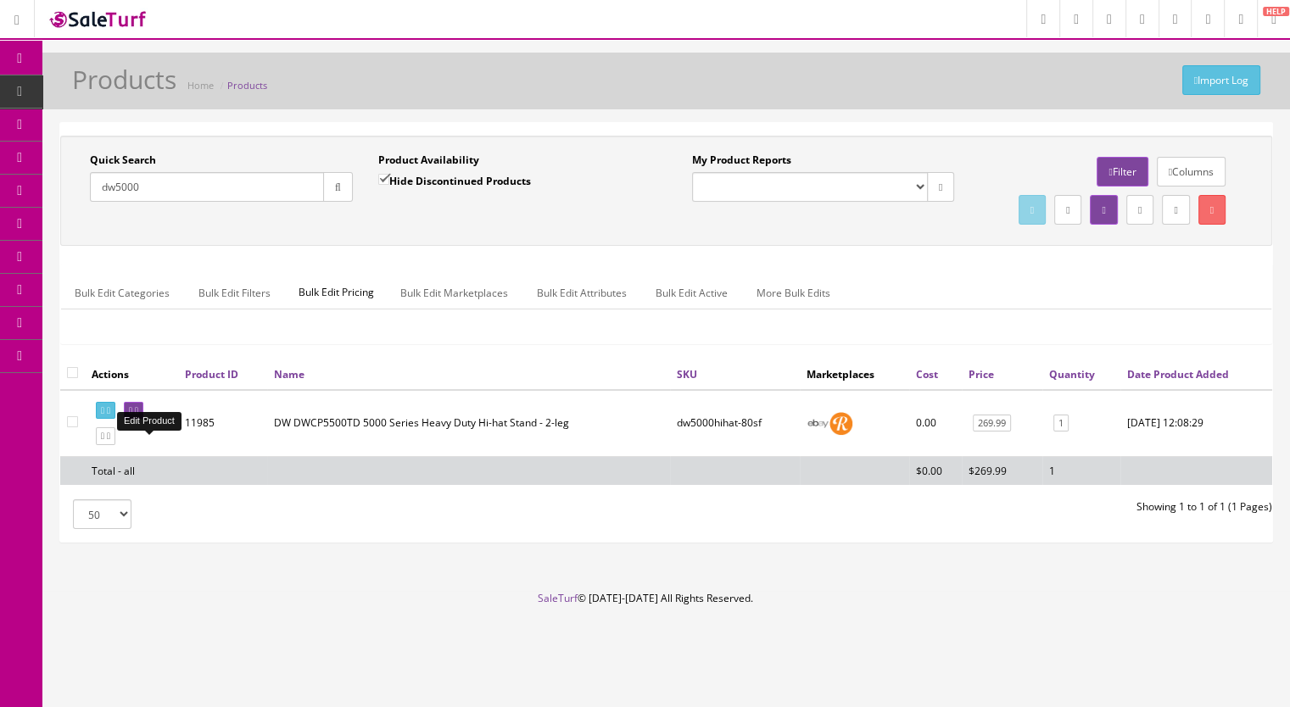
type input "dw5000"
click at [132, 416] on icon at bounding box center [130, 410] width 3 height 9
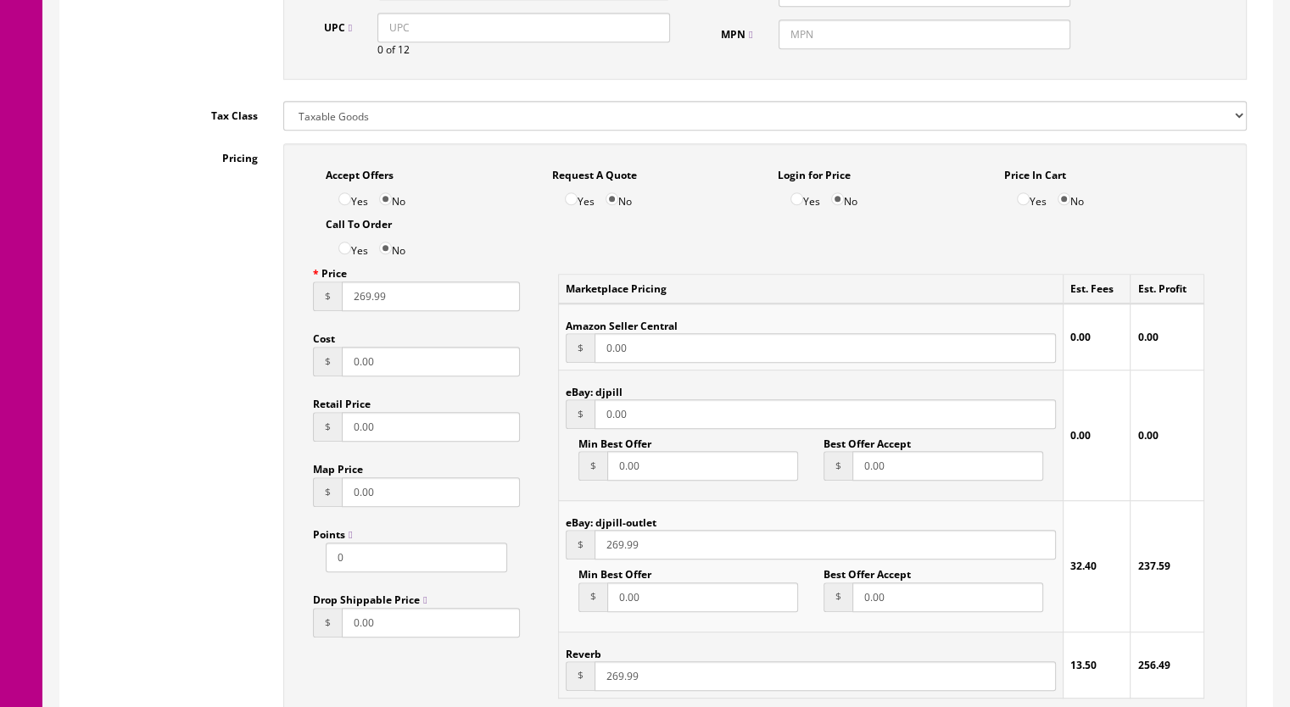
scroll to position [1018, 0]
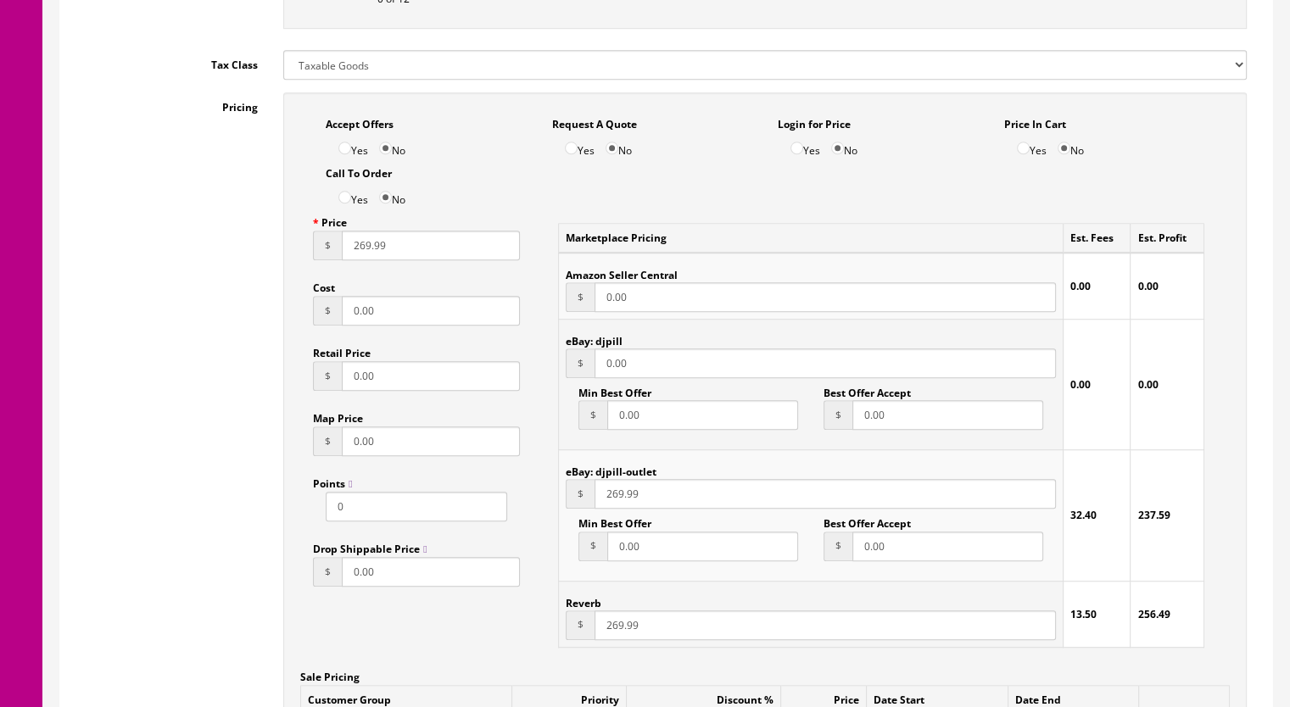
drag, startPoint x: 646, startPoint y: 367, endPoint x: 573, endPoint y: 367, distance: 72.9
click at [573, 367] on div "$ 0.00" at bounding box center [811, 364] width 490 height 30
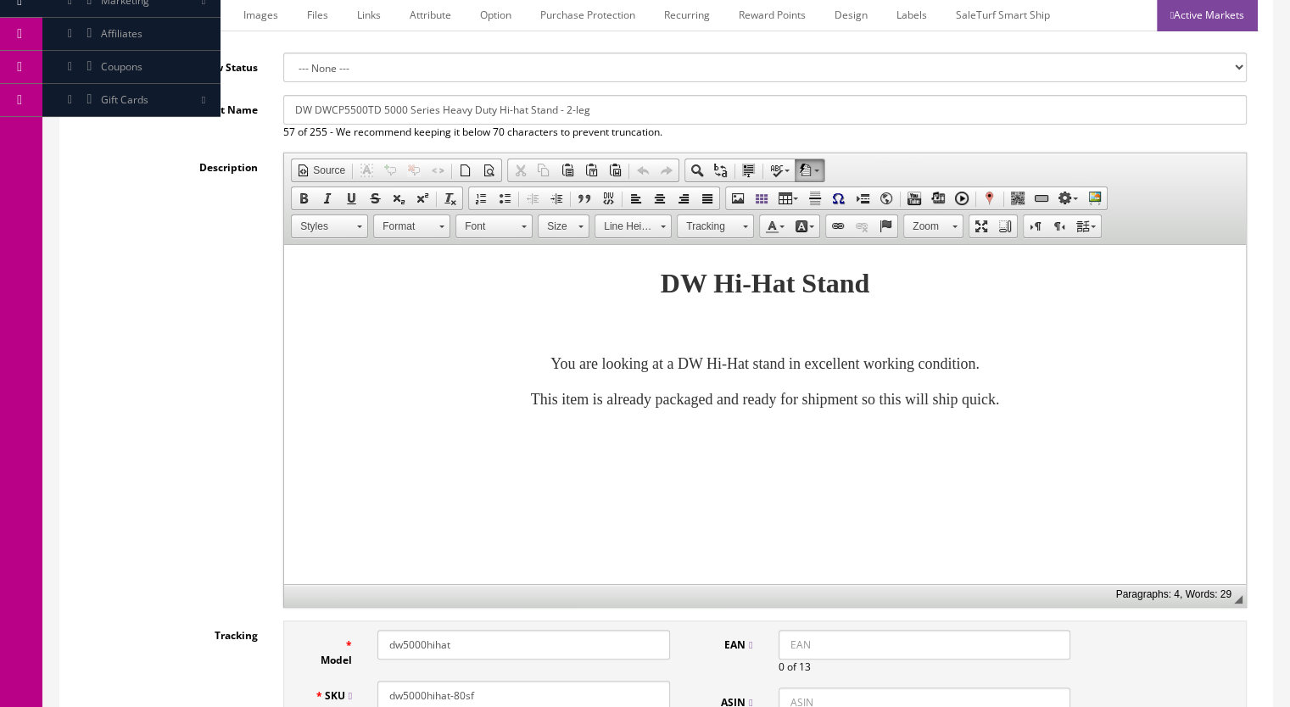
scroll to position [254, 0]
type input "269.99"
click at [198, 18] on link "Marketplace" at bounding box center [185, 16] width 87 height 33
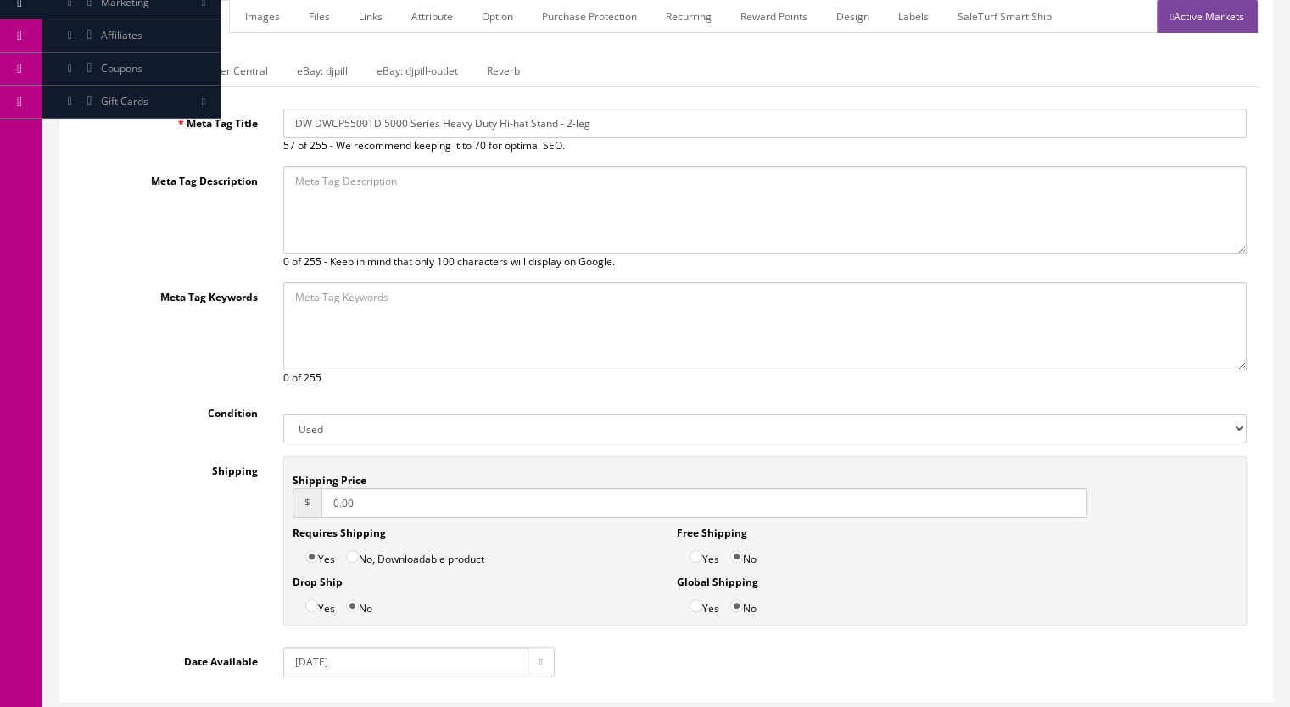
click at [493, 71] on link "Reverb" at bounding box center [503, 70] width 60 height 33
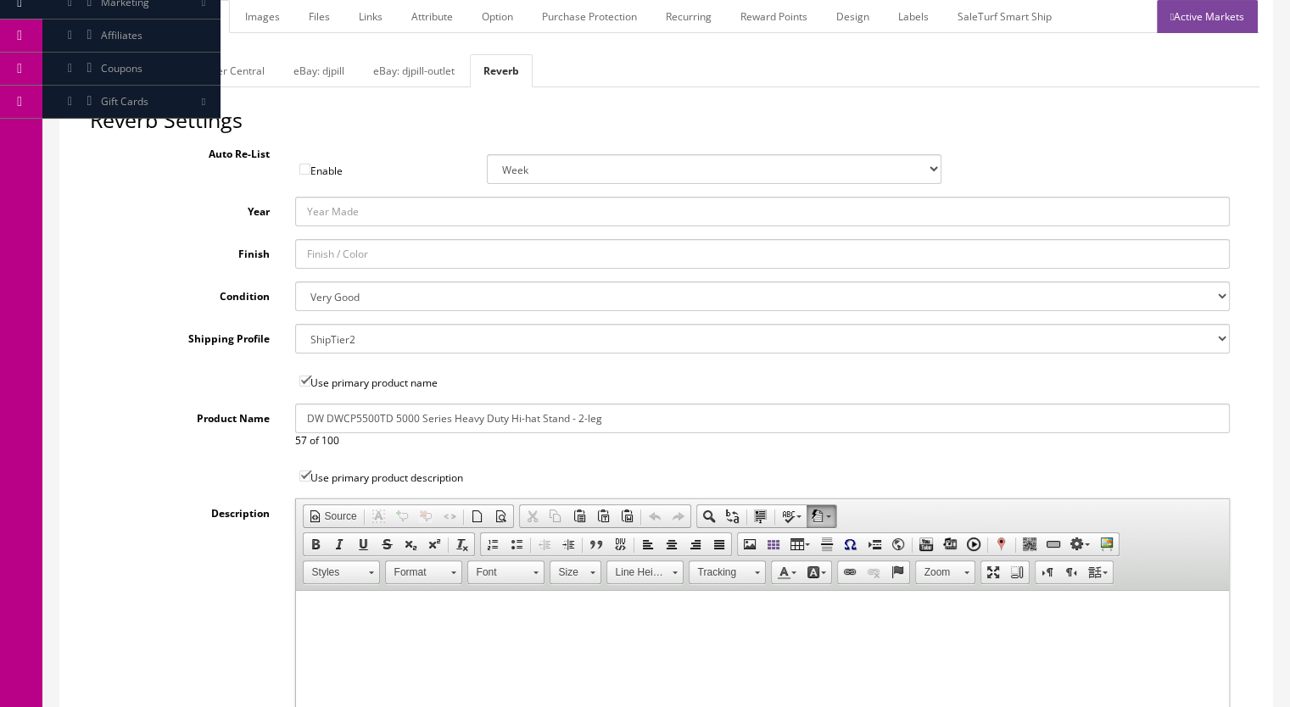
click at [305, 70] on link "eBay: djpill" at bounding box center [319, 70] width 78 height 33
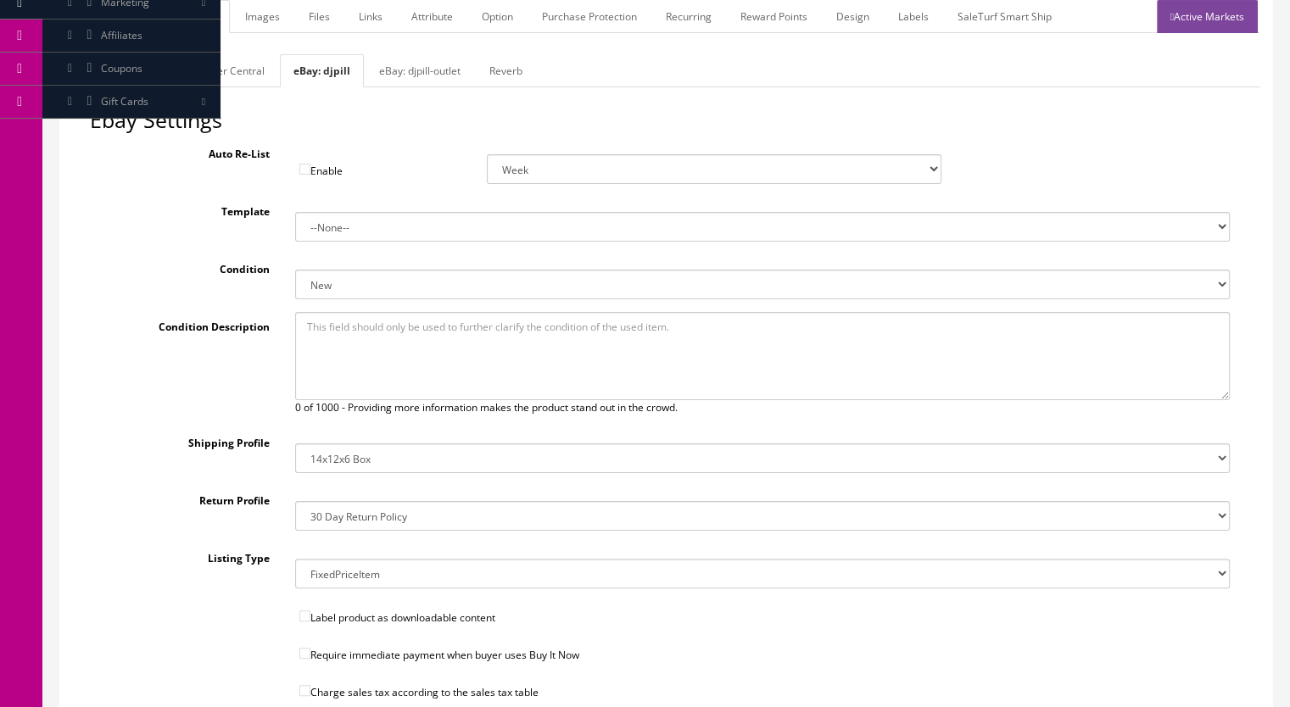
click at [353, 286] on select "New New other New with defects Manufacturer refurbished Seller refurbished Used…" at bounding box center [763, 285] width 936 height 30
select select "3000"
click at [295, 270] on select "New New other New with defects Manufacturer refurbished Seller refurbished Used…" at bounding box center [763, 285] width 936 height 30
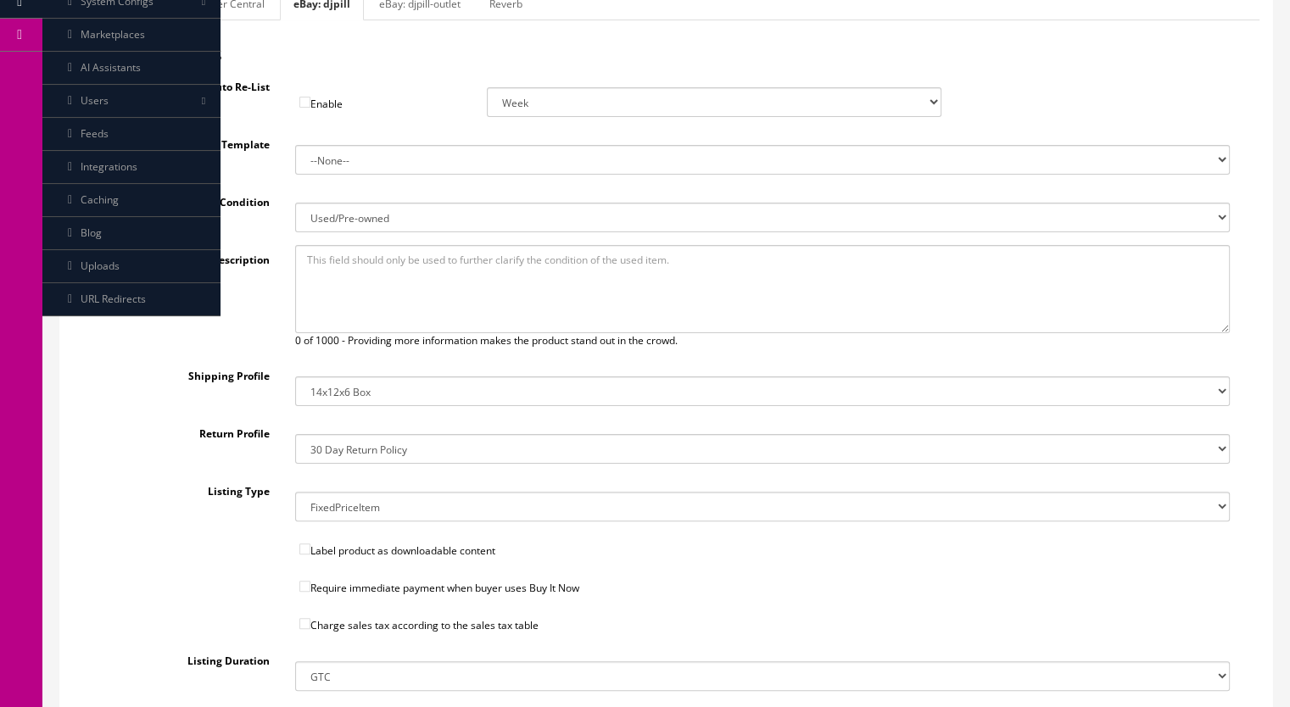
scroll to position [424, 0]
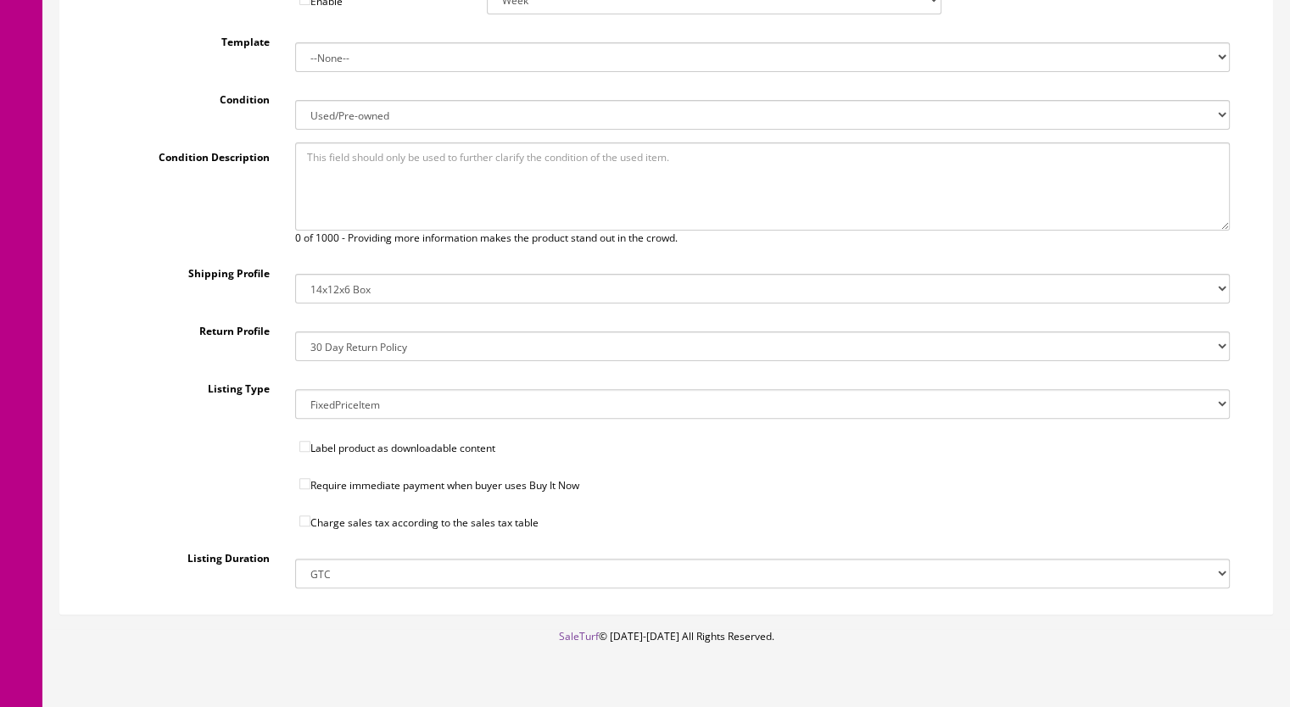
drag, startPoint x: 312, startPoint y: 478, endPoint x: 319, endPoint y: 493, distance: 16.7
click at [313, 477] on label "Require immediate payment when buyer uses Buy It Now" at bounding box center [762, 481] width 961 height 25
drag, startPoint x: 304, startPoint y: 481, endPoint x: 308, endPoint y: 507, distance: 26.6
click at [305, 481] on input"] "Require immediate payment when buyer uses Buy It Now" at bounding box center [304, 483] width 11 height 11
checkbox input"] "true"
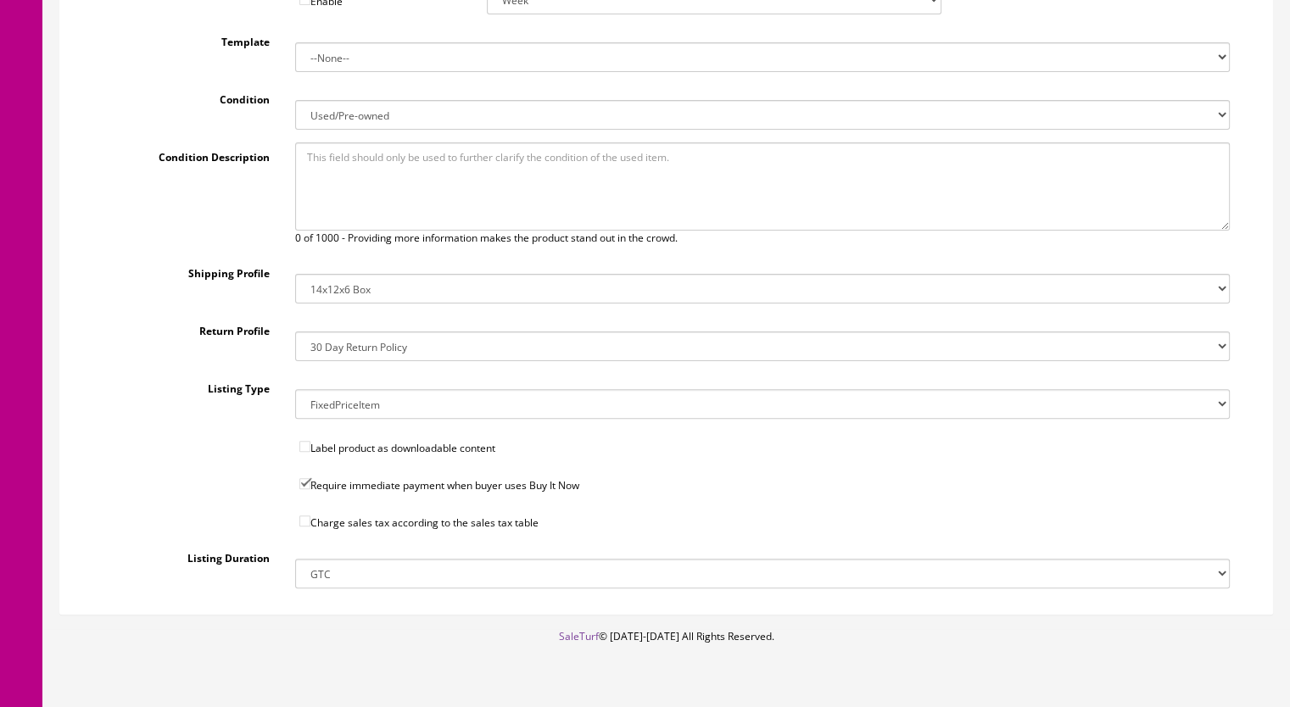
click at [309, 516] on input"] "Charge sales tax according to the sales tax table" at bounding box center [304, 521] width 11 height 11
checkbox input"] "true"
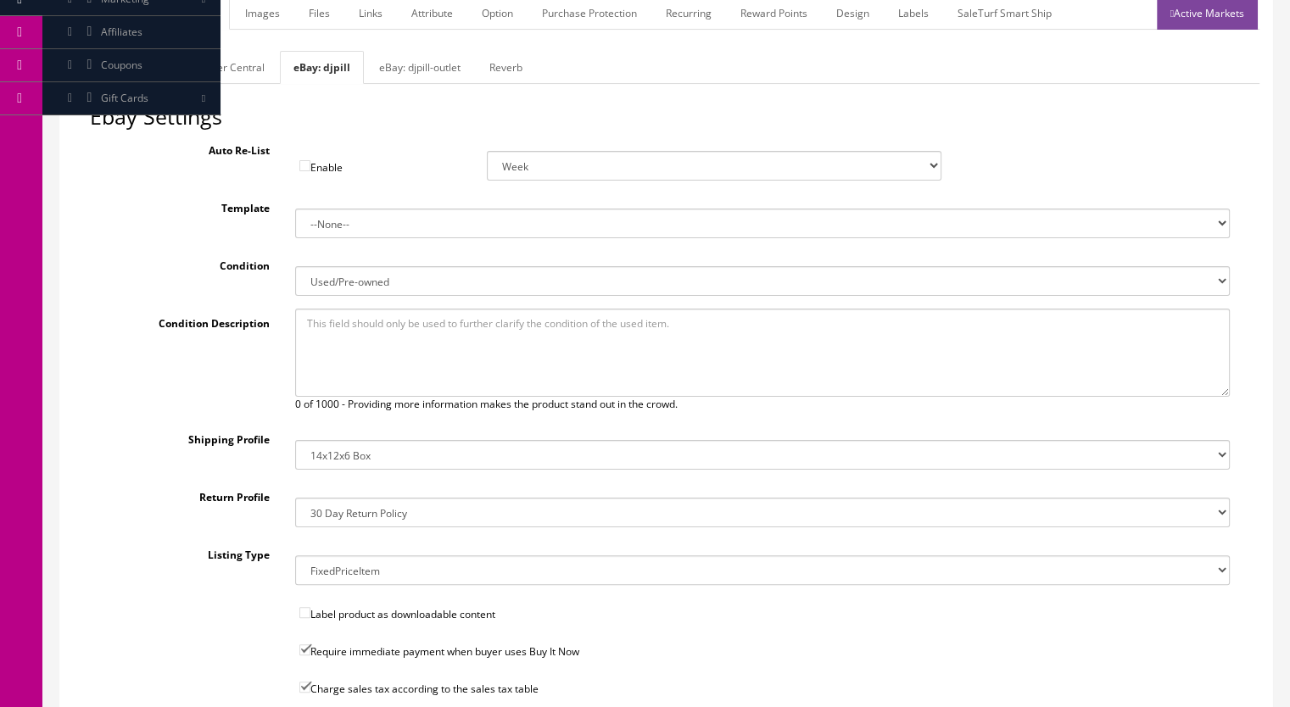
scroll to position [254, 0]
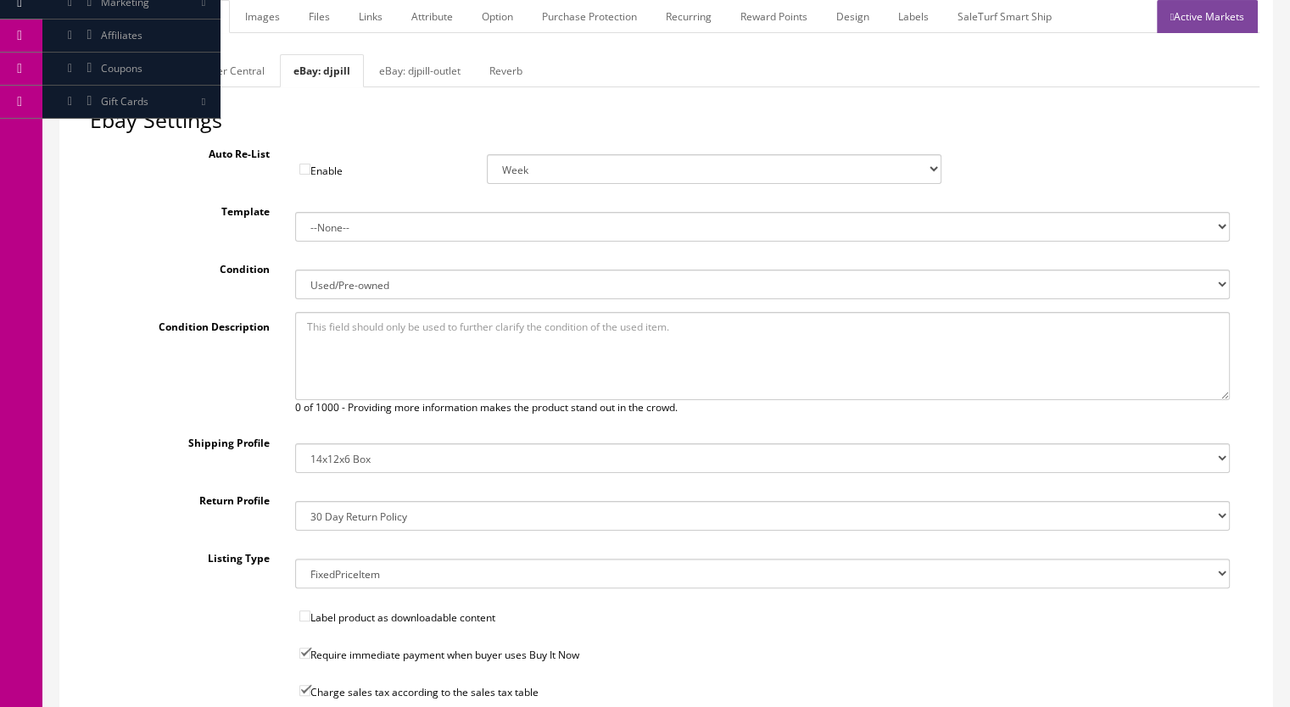
click at [406, 65] on link "eBay: djpill-outlet" at bounding box center [420, 70] width 109 height 33
click at [312, 61] on link "eBay: djpill" at bounding box center [319, 70] width 78 height 33
click at [339, 459] on select "14x12x6 Box Flat Rate - 19.99 14x14x5 Box 12x12x5 Box 13x13x5 Box 13x13x4 Box 1…" at bounding box center [763, 459] width 936 height 30
select select "37"
click at [295, 444] on select "14x12x6 Box Flat Rate - 19.99 14x14x5 Box 12x12x5 Box 13x13x5 Box 13x13x4 Box 1…" at bounding box center [763, 459] width 936 height 30
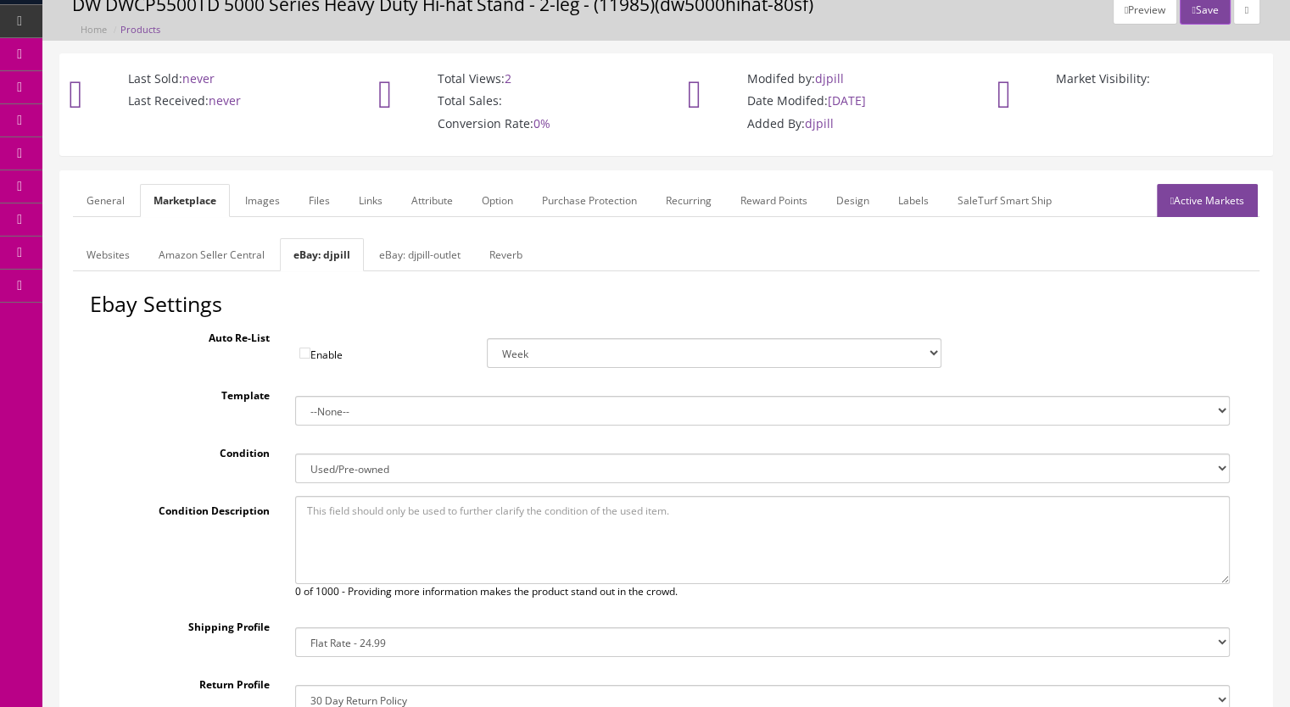
scroll to position [37, 0]
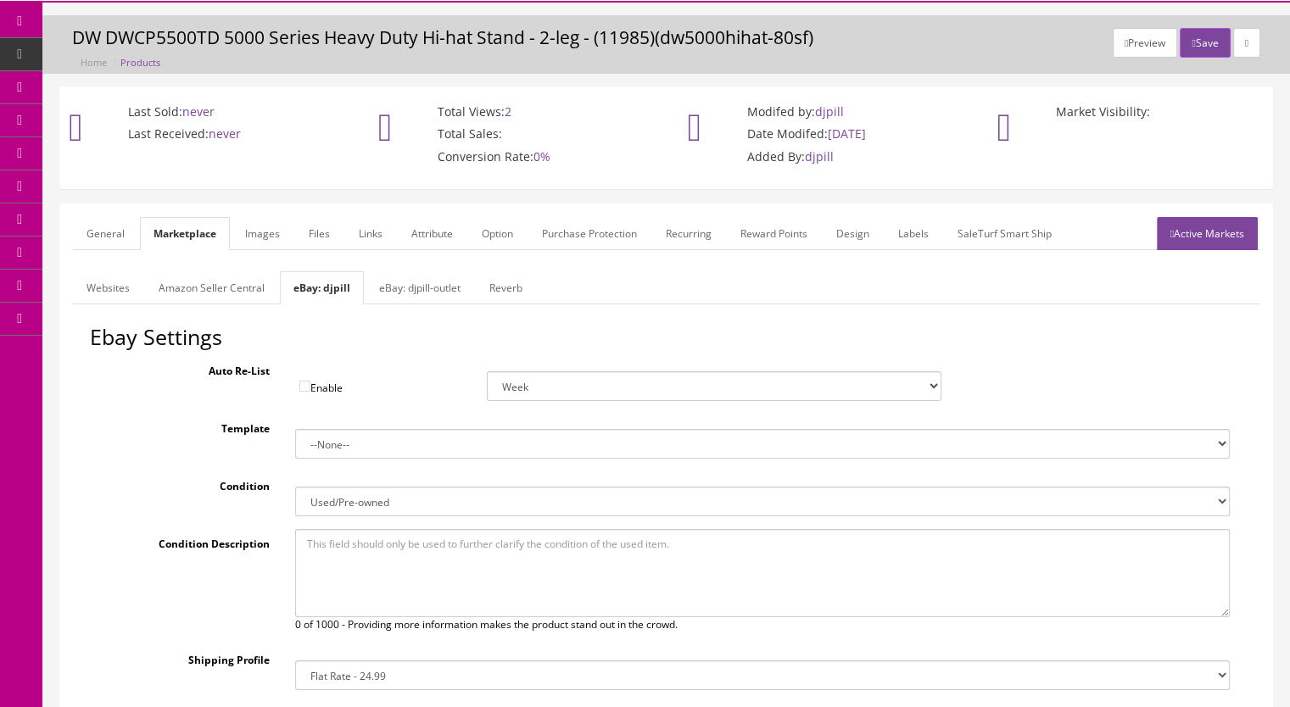
click at [1204, 236] on link "Active Markets" at bounding box center [1207, 233] width 101 height 33
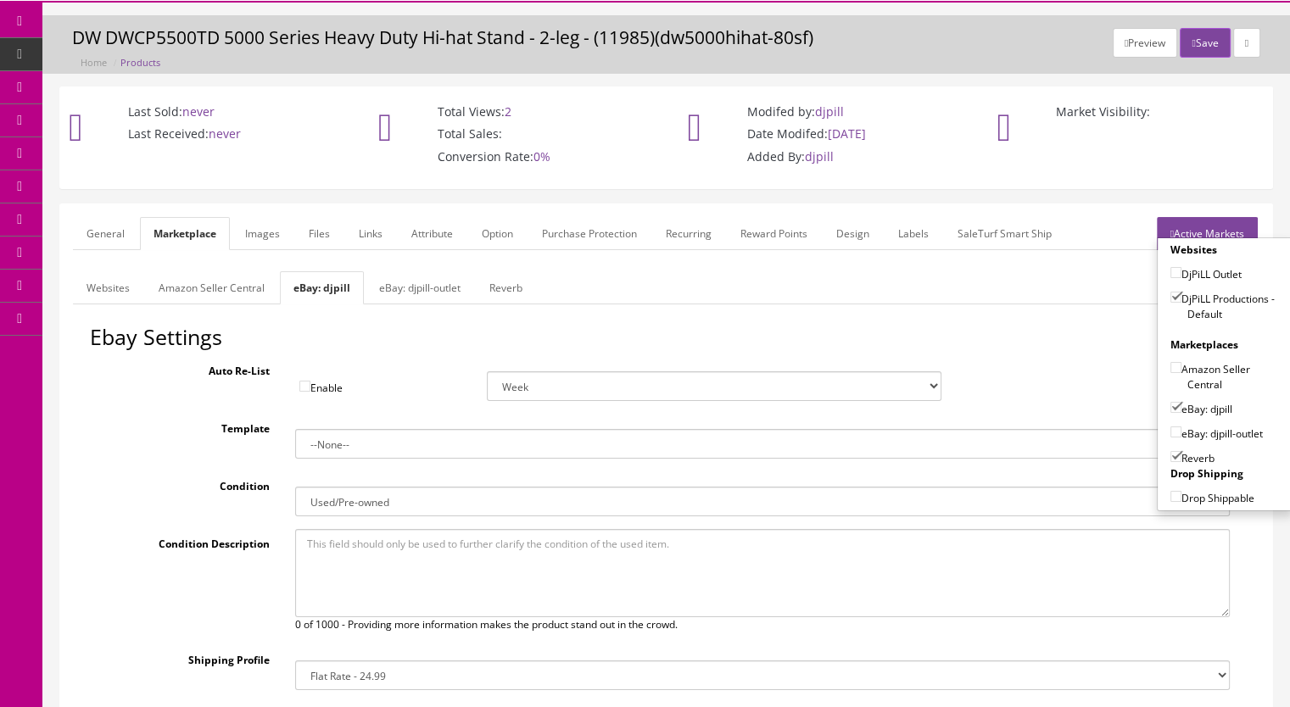
click at [86, 232] on link "General" at bounding box center [105, 233] width 65 height 33
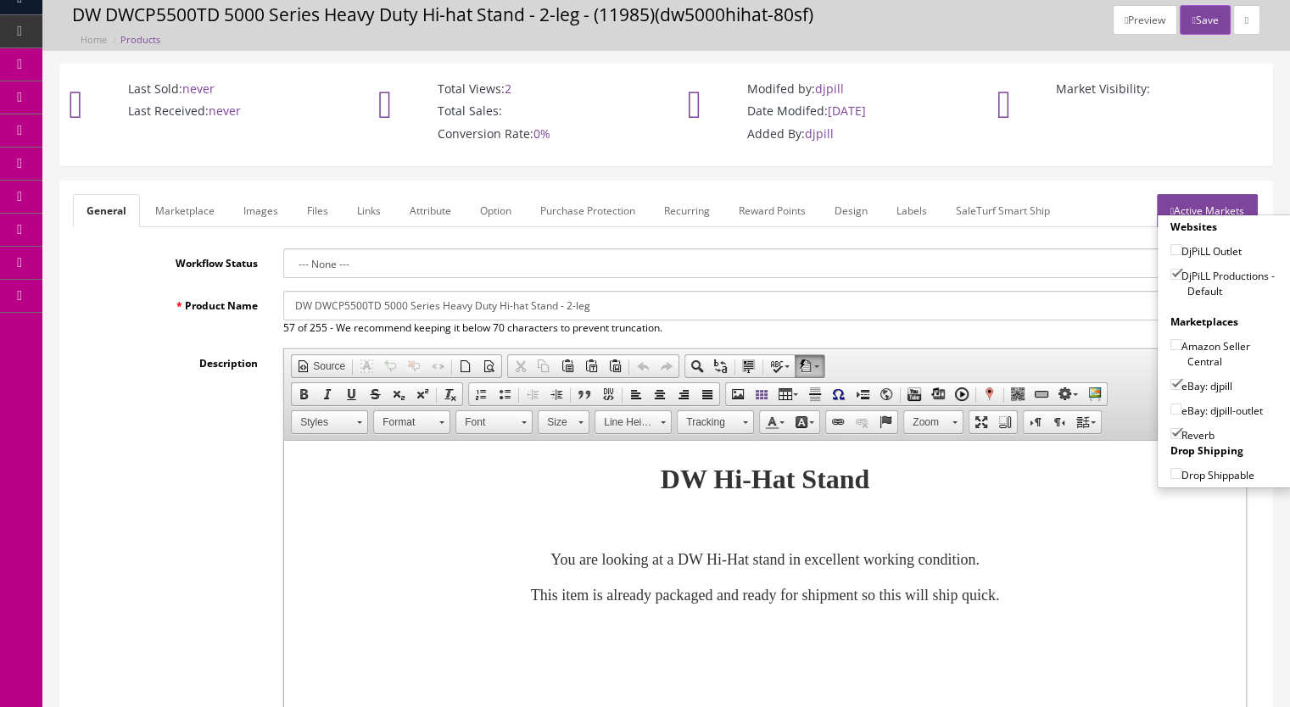
scroll to position [0, 0]
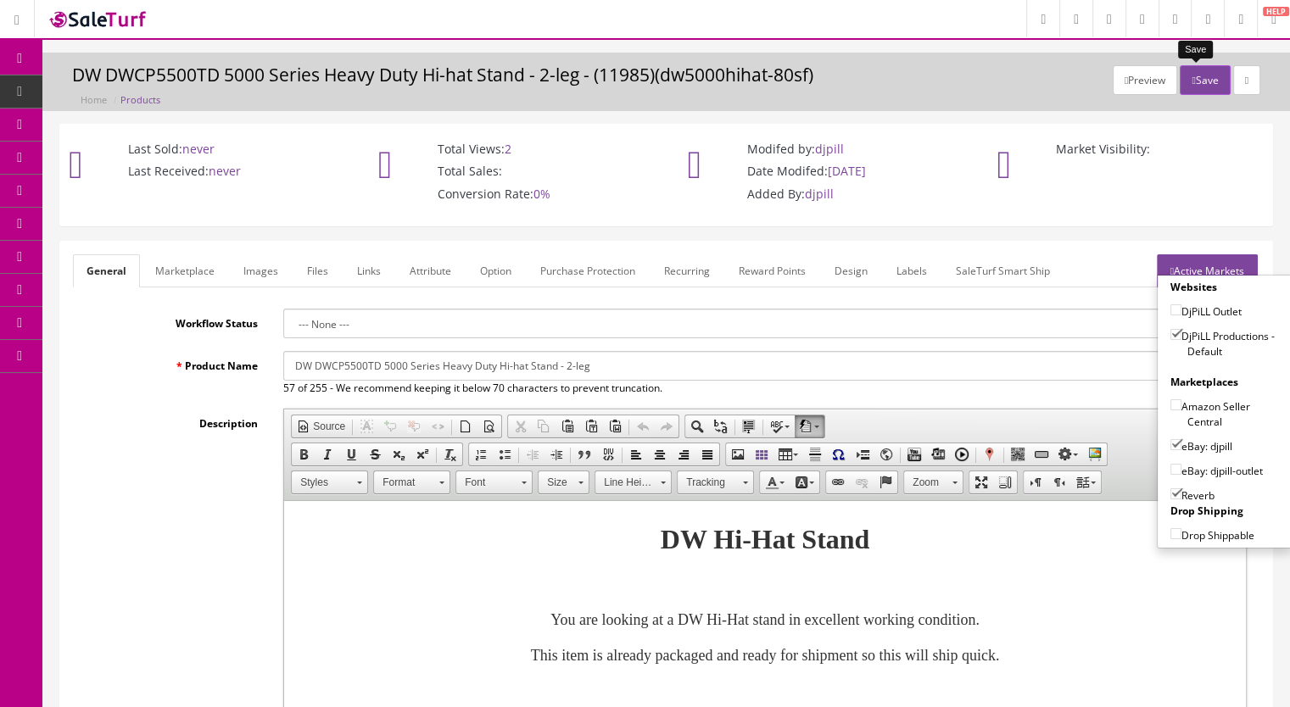
click at [1188, 87] on button "Save" at bounding box center [1205, 80] width 50 height 30
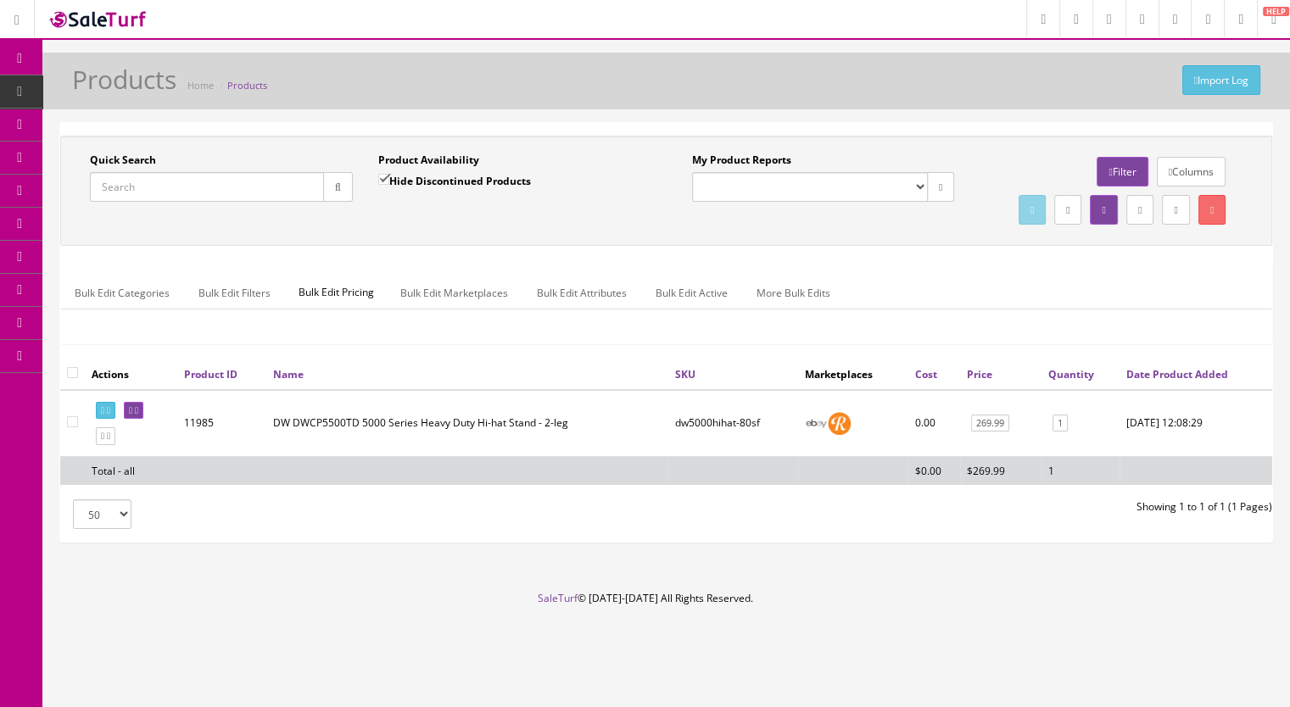
click at [169, 187] on input "Quick Search" at bounding box center [207, 187] width 234 height 30
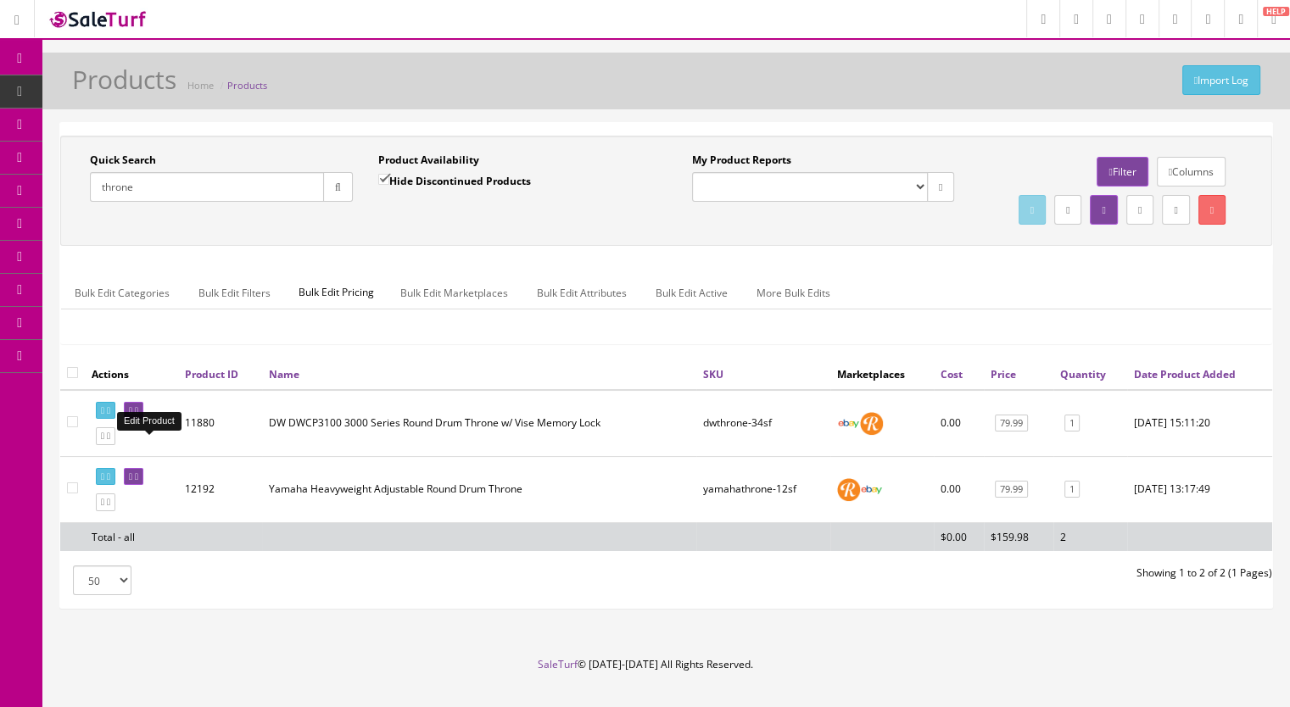
type input "throne"
click at [143, 420] on link at bounding box center [134, 411] width 20 height 18
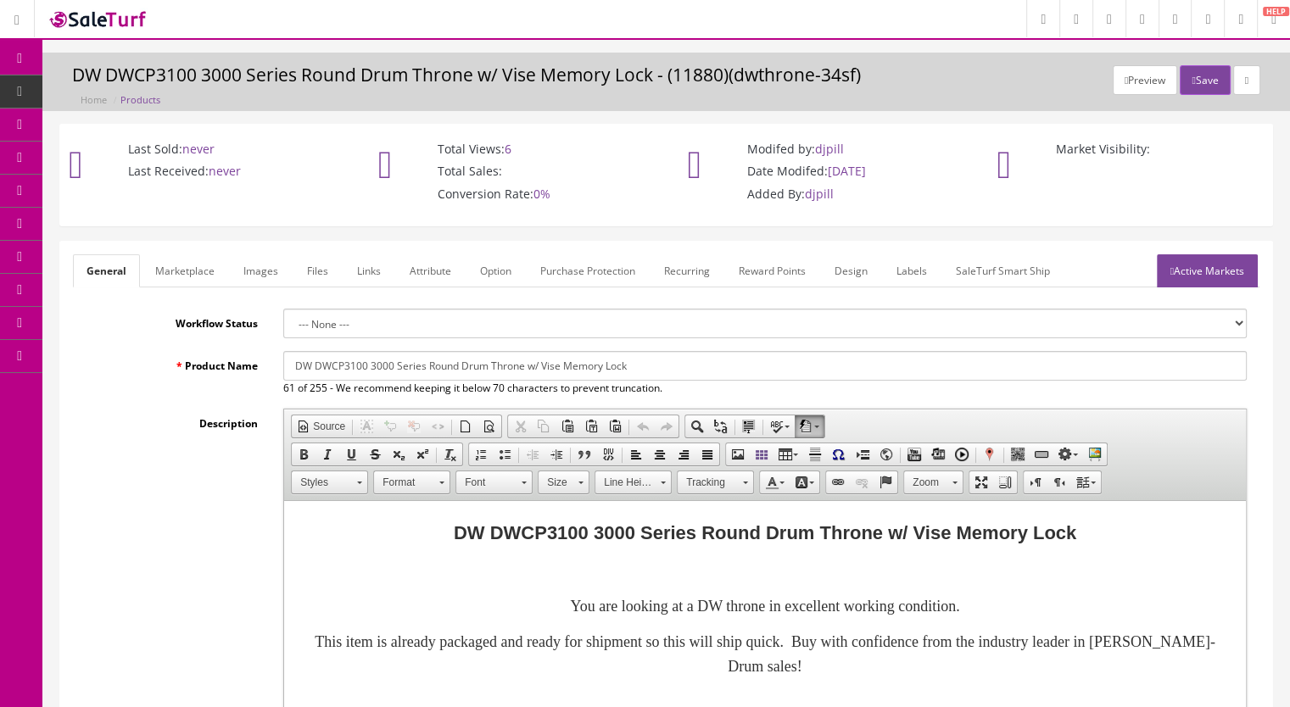
click at [200, 269] on link "Marketplace" at bounding box center [185, 270] width 87 height 33
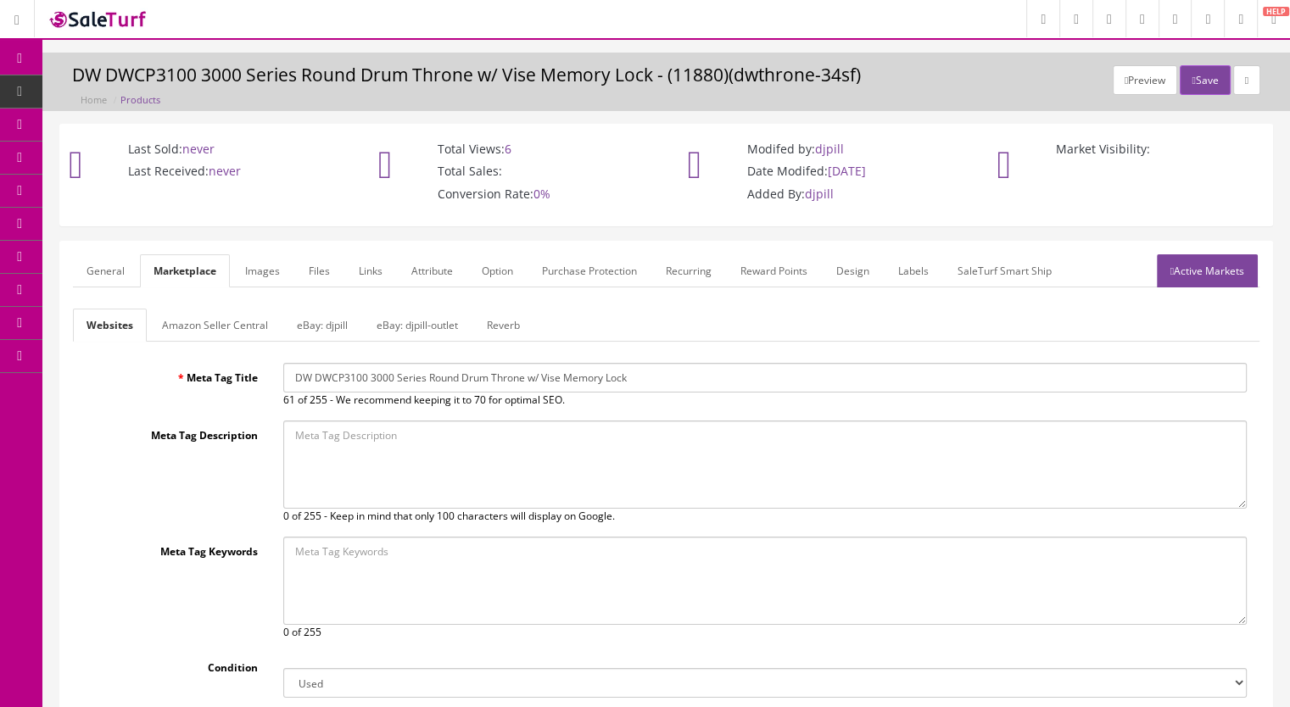
click at [317, 327] on link "eBay: djpill" at bounding box center [322, 325] width 78 height 33
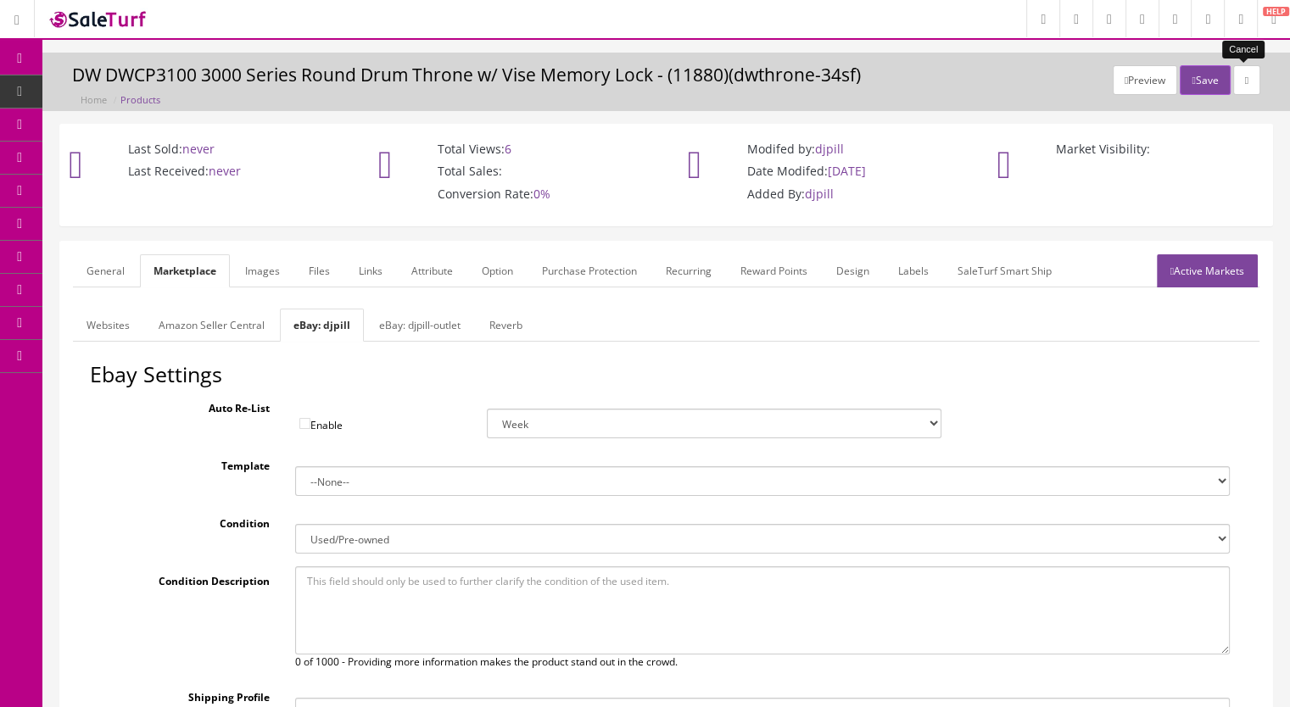
click at [1251, 82] on link at bounding box center [1246, 80] width 27 height 30
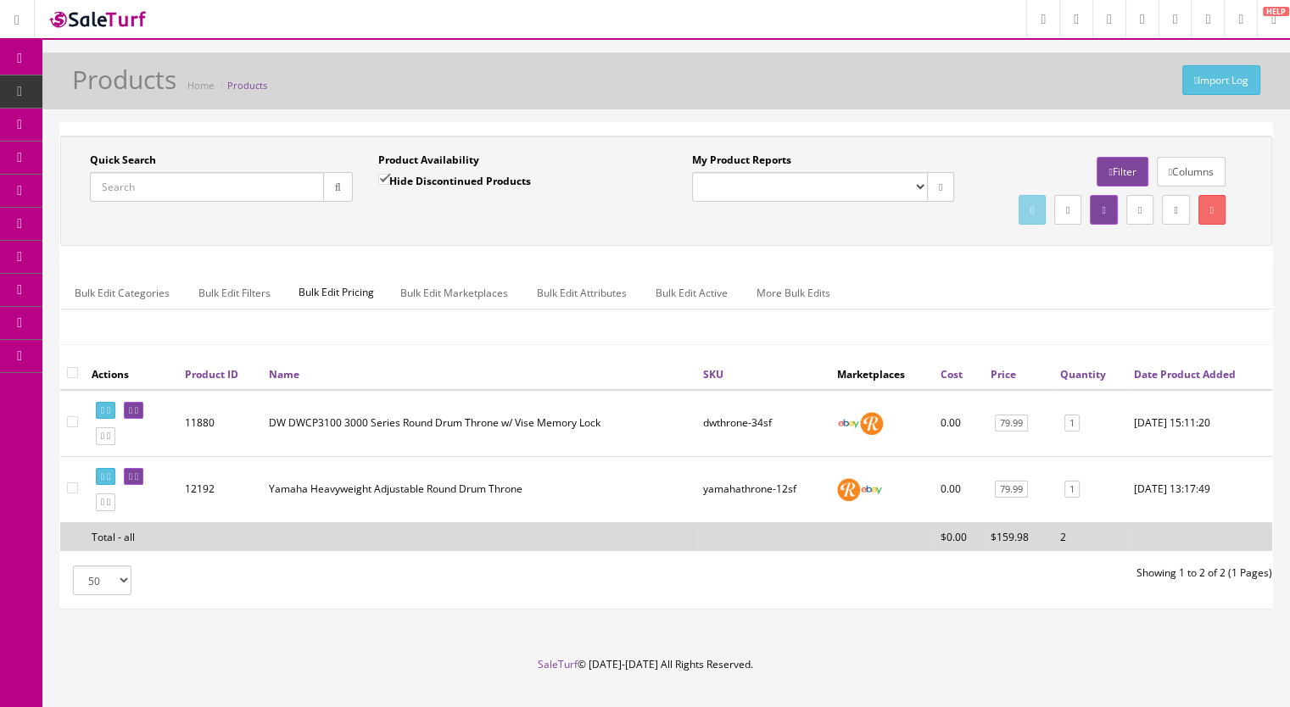
click at [170, 184] on input "Quick Search" at bounding box center [207, 187] width 234 height 30
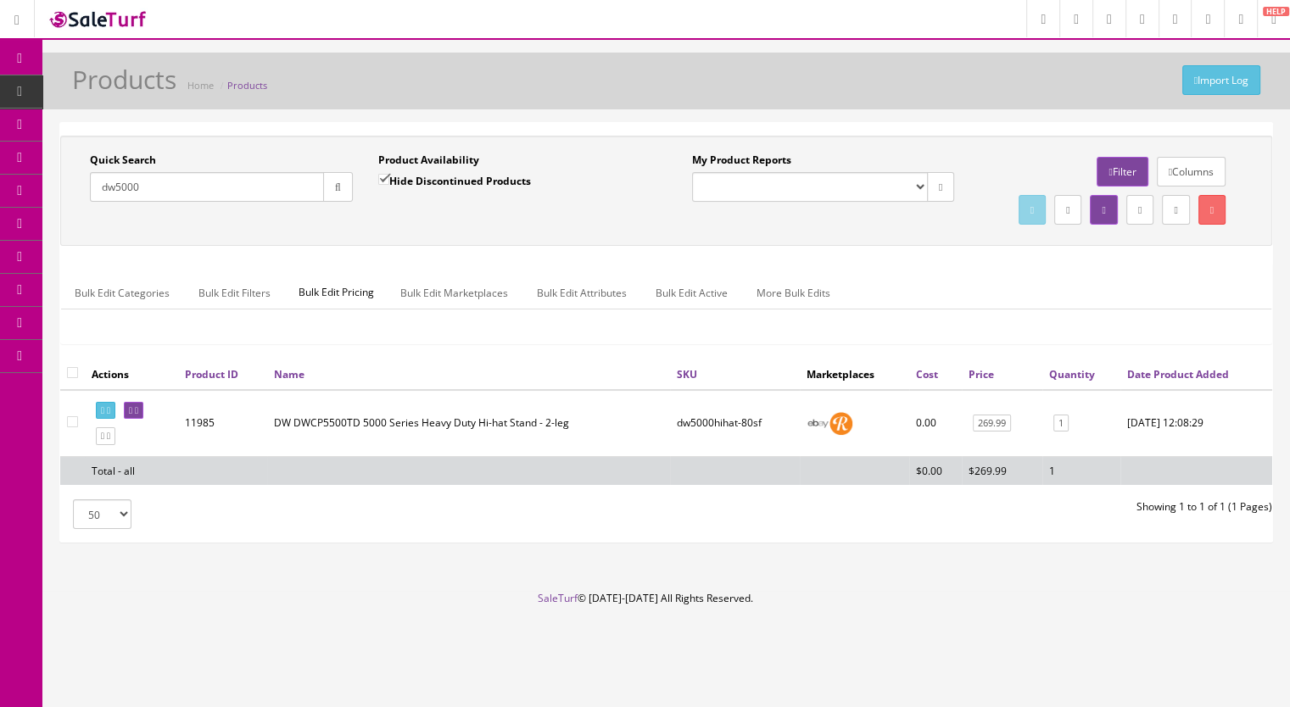
drag, startPoint x: 158, startPoint y: 191, endPoint x: 84, endPoint y: 190, distance: 73.8
click at [84, 190] on div "Quick Search dw5000 Date From" at bounding box center [221, 184] width 288 height 62
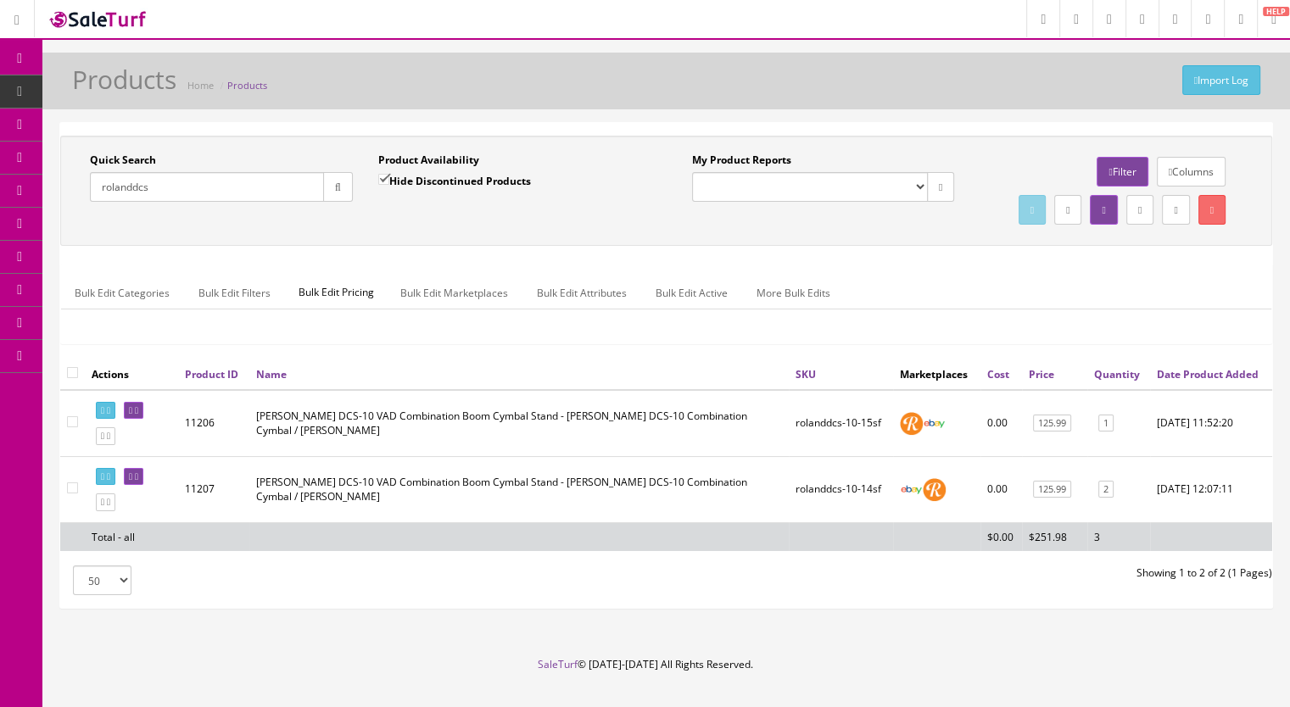
drag, startPoint x: 167, startPoint y: 185, endPoint x: 139, endPoint y: 198, distance: 30.7
click at [139, 198] on input "rolanddcs" at bounding box center [207, 187] width 234 height 30
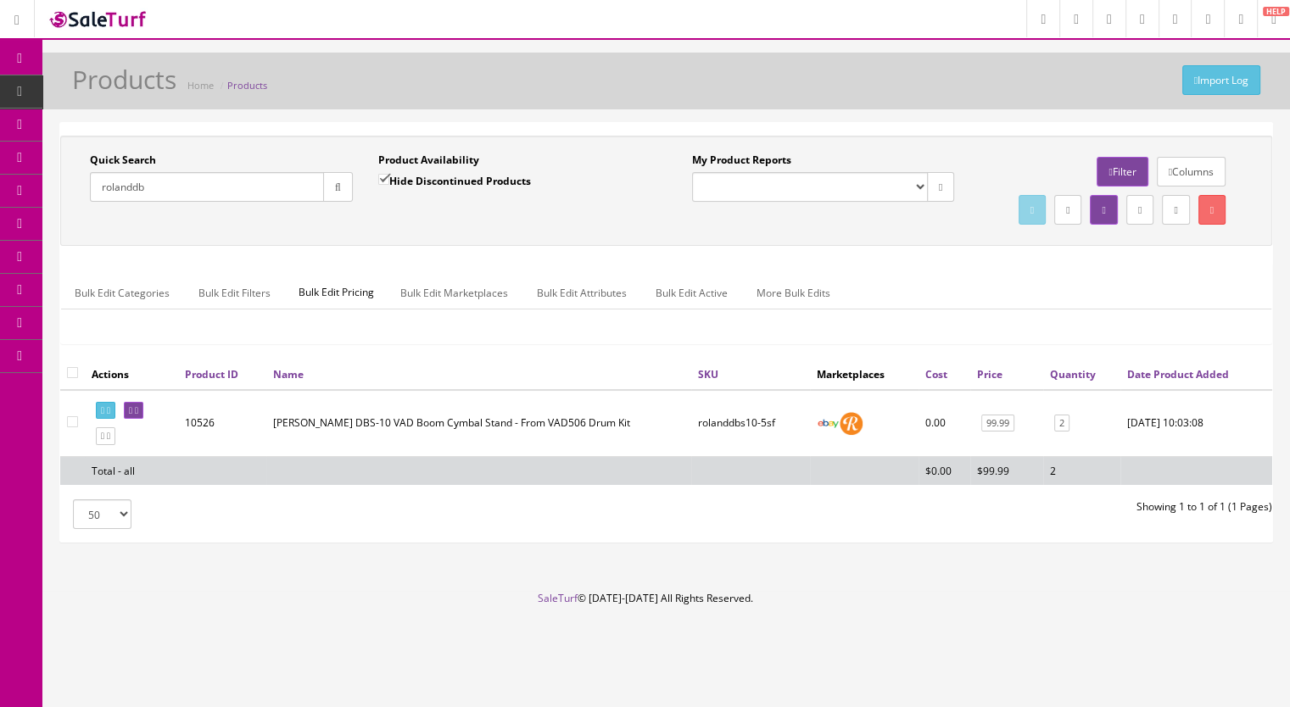
drag, startPoint x: 179, startPoint y: 193, endPoint x: 72, endPoint y: 199, distance: 107.1
click at [72, 199] on div "Quick Search rolanddb Date From Product Availability Hide Discontinued Products…" at bounding box center [365, 184] width 602 height 62
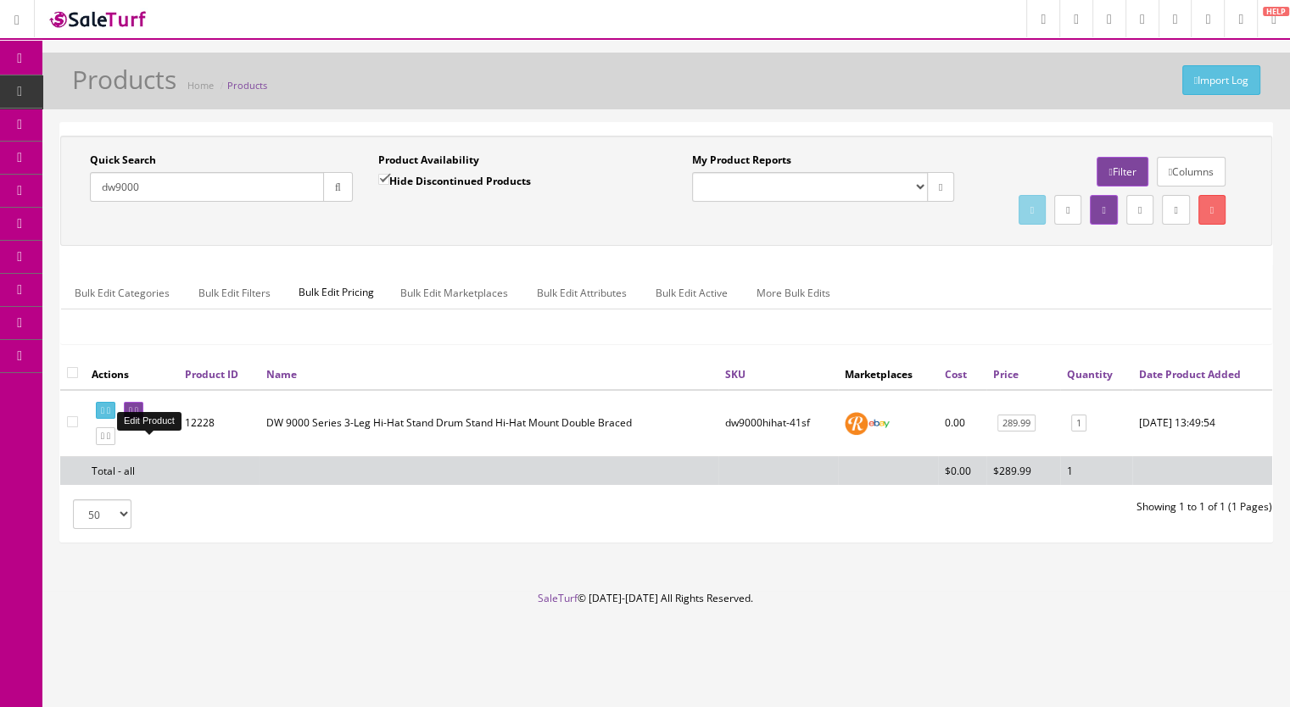
type input "dw9000"
click at [143, 420] on link at bounding box center [134, 411] width 20 height 18
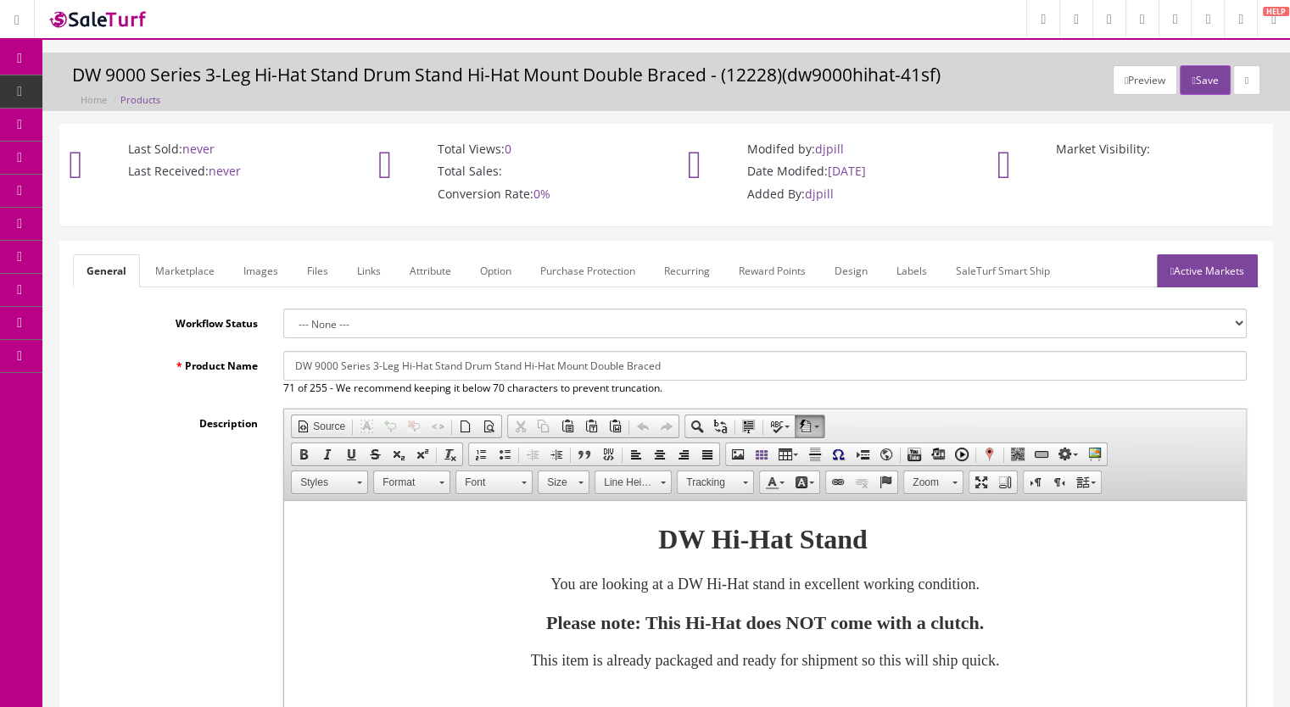
click at [1196, 272] on link "Active Markets" at bounding box center [1207, 270] width 101 height 33
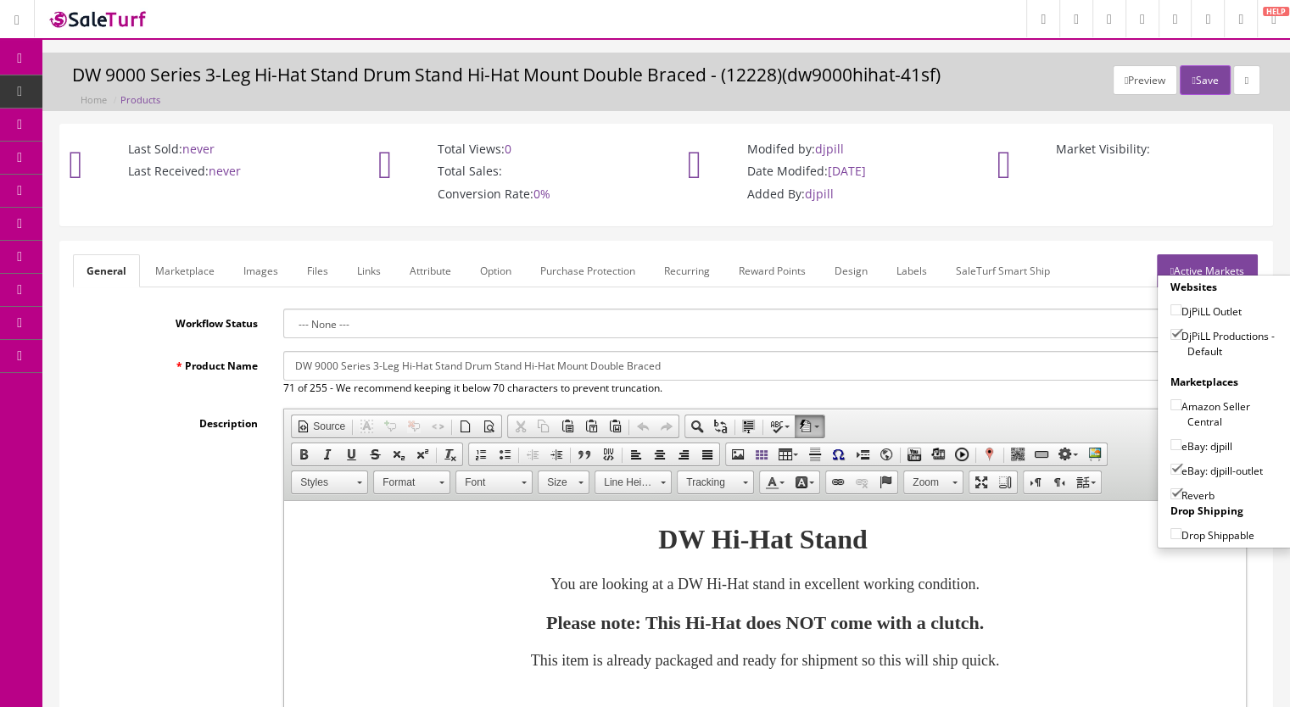
click at [1171, 467] on input"] "eBay: djpill-outlet" at bounding box center [1176, 469] width 11 height 11
checkbox input"] "false"
click at [1201, 79] on button "Save" at bounding box center [1205, 80] width 50 height 30
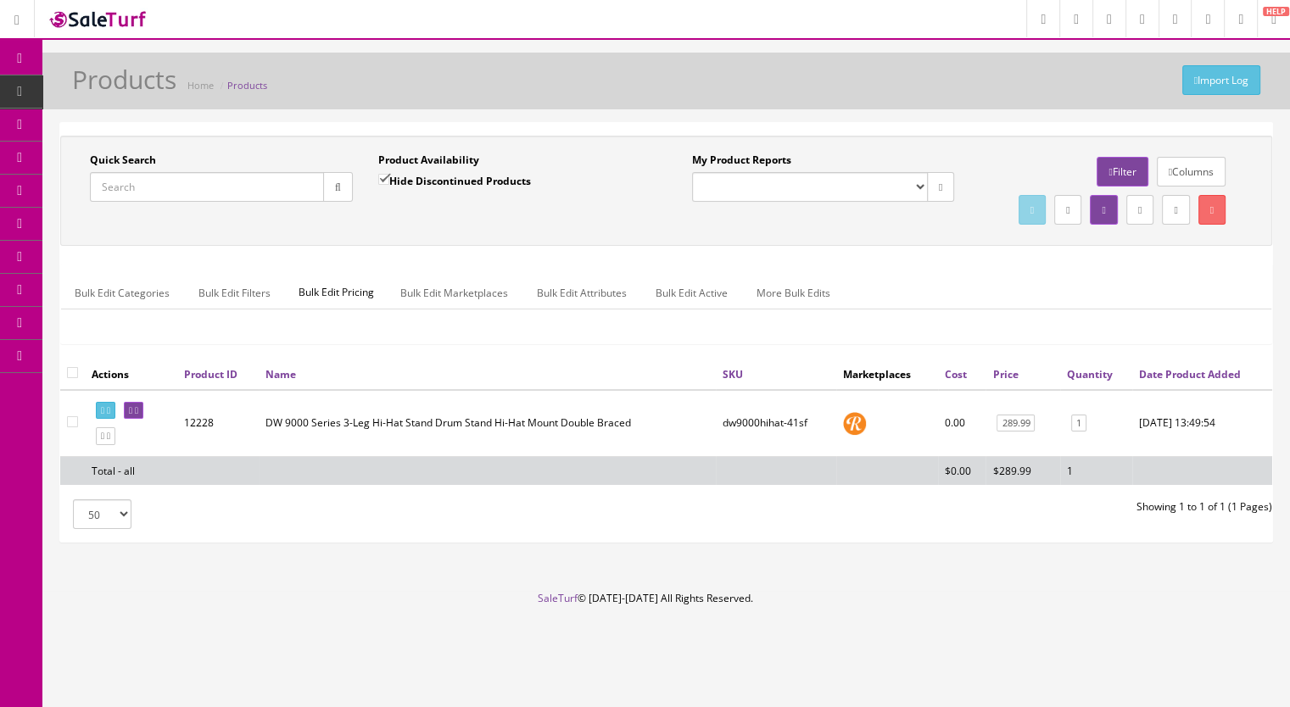
click at [159, 185] on input "Quick Search" at bounding box center [207, 187] width 234 height 30
click at [143, 420] on link at bounding box center [134, 411] width 20 height 18
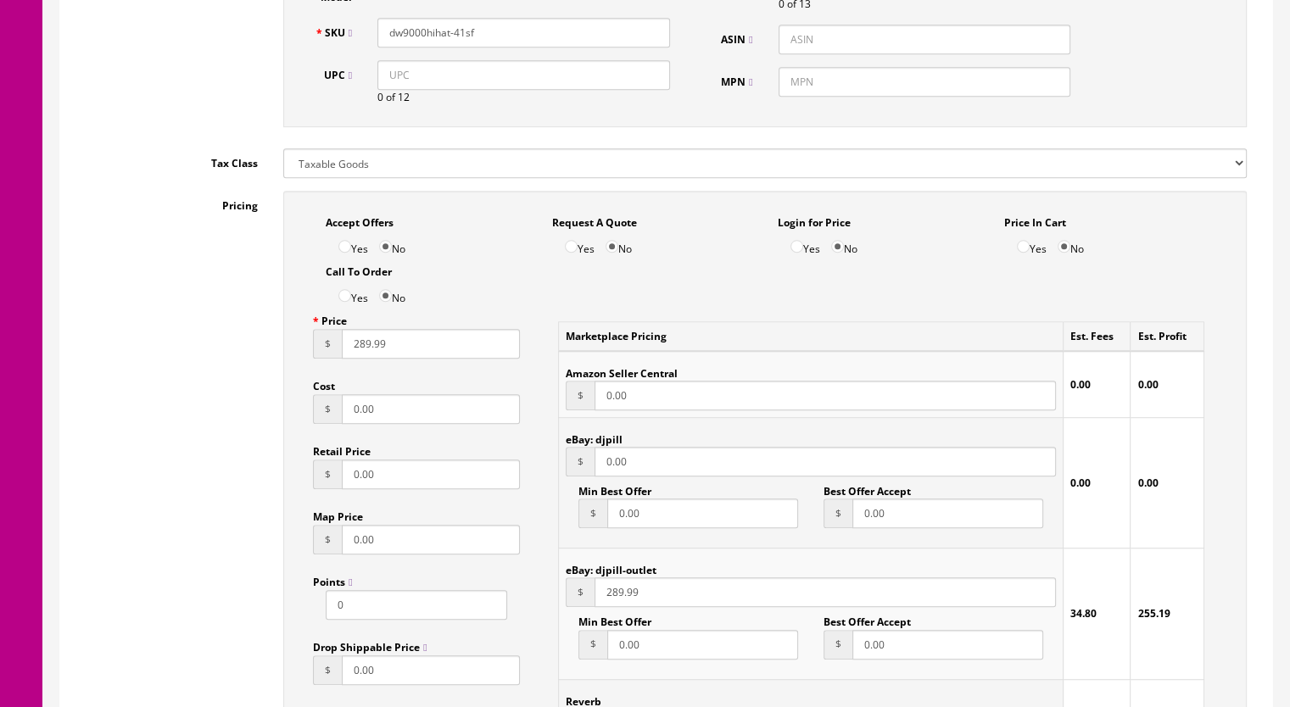
scroll to position [1018, 0]
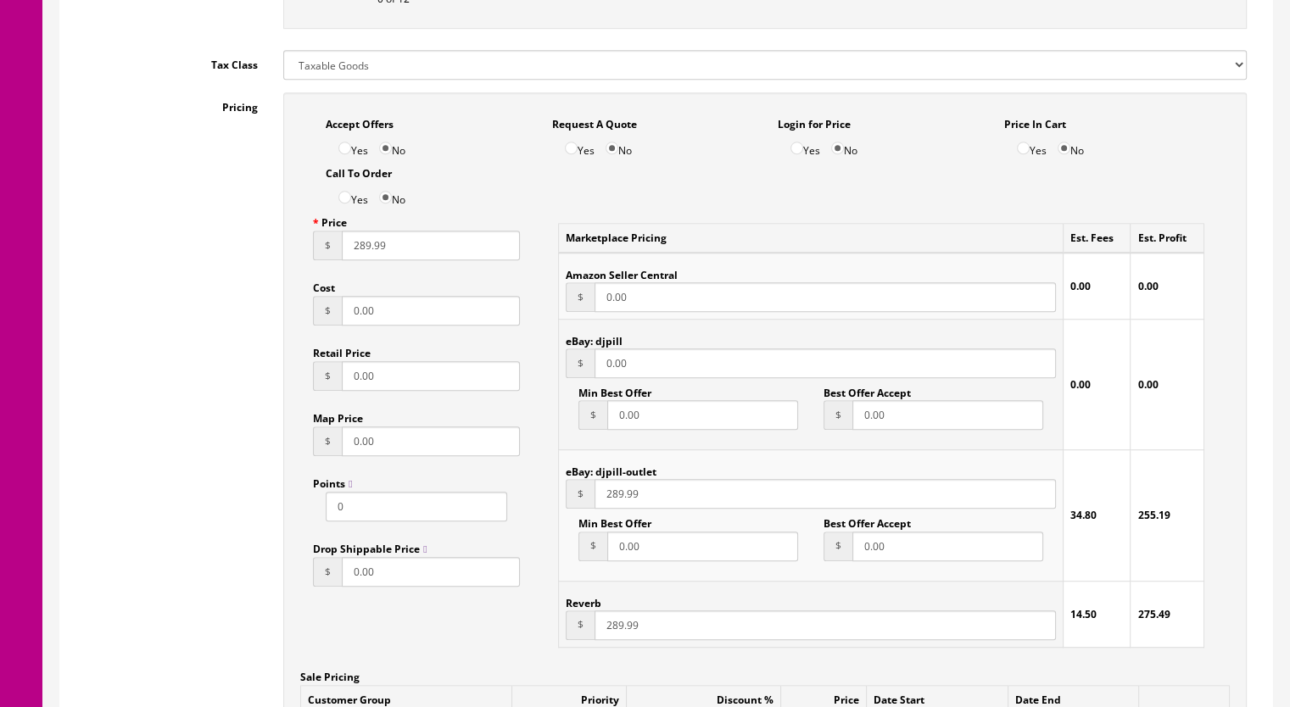
click at [595, 371] on input "0.00" at bounding box center [825, 364] width 461 height 30
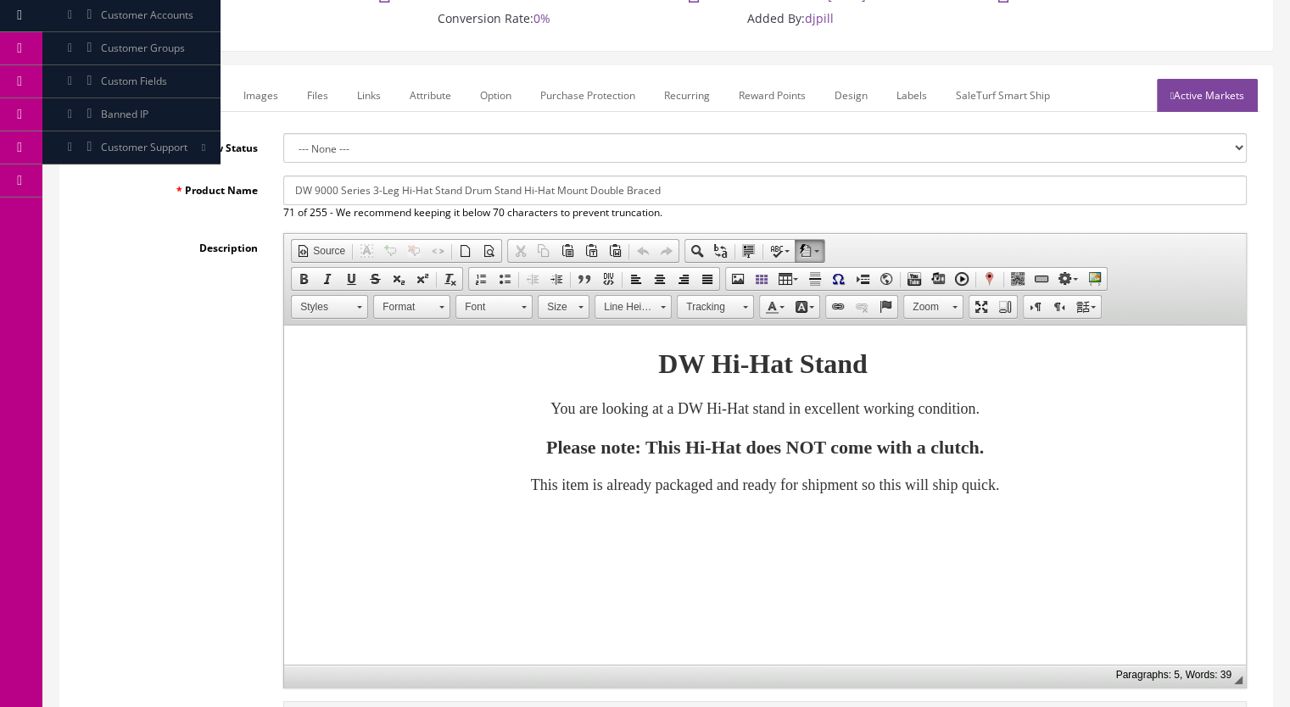
scroll to position [170, 0]
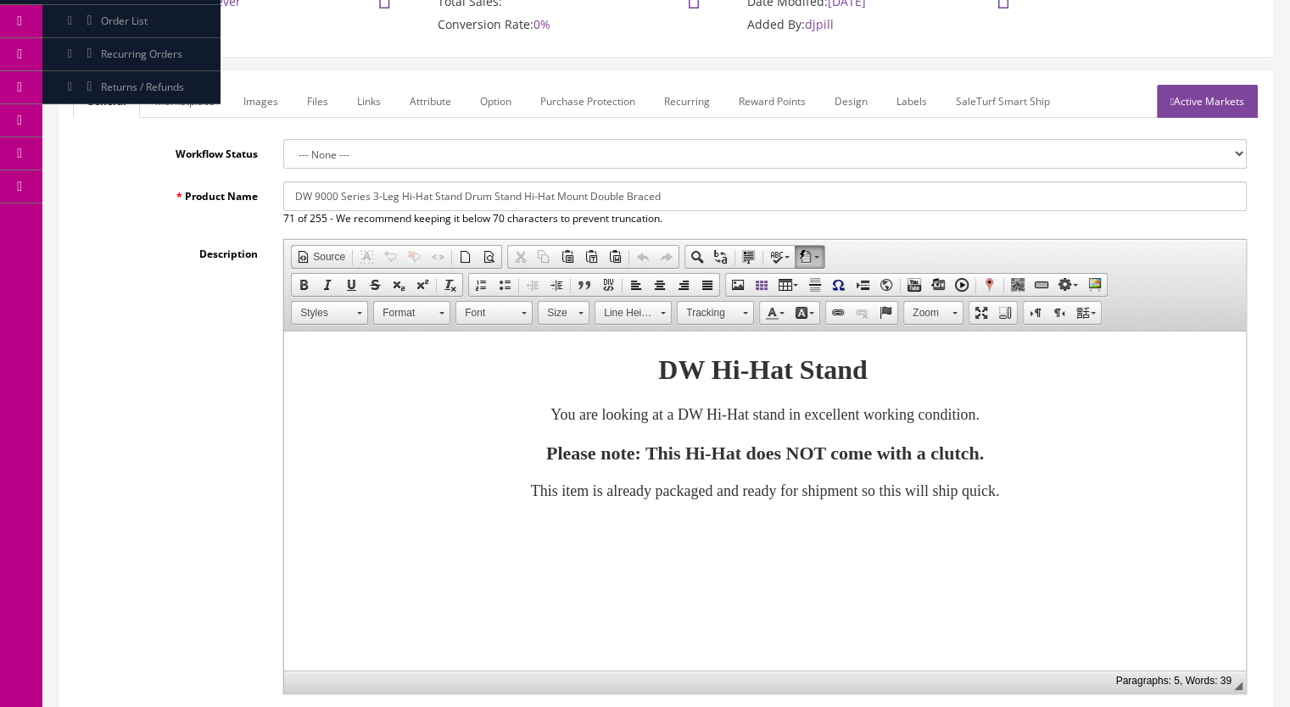
type input "289.99"
click at [187, 99] on link "Marketplace" at bounding box center [185, 101] width 87 height 33
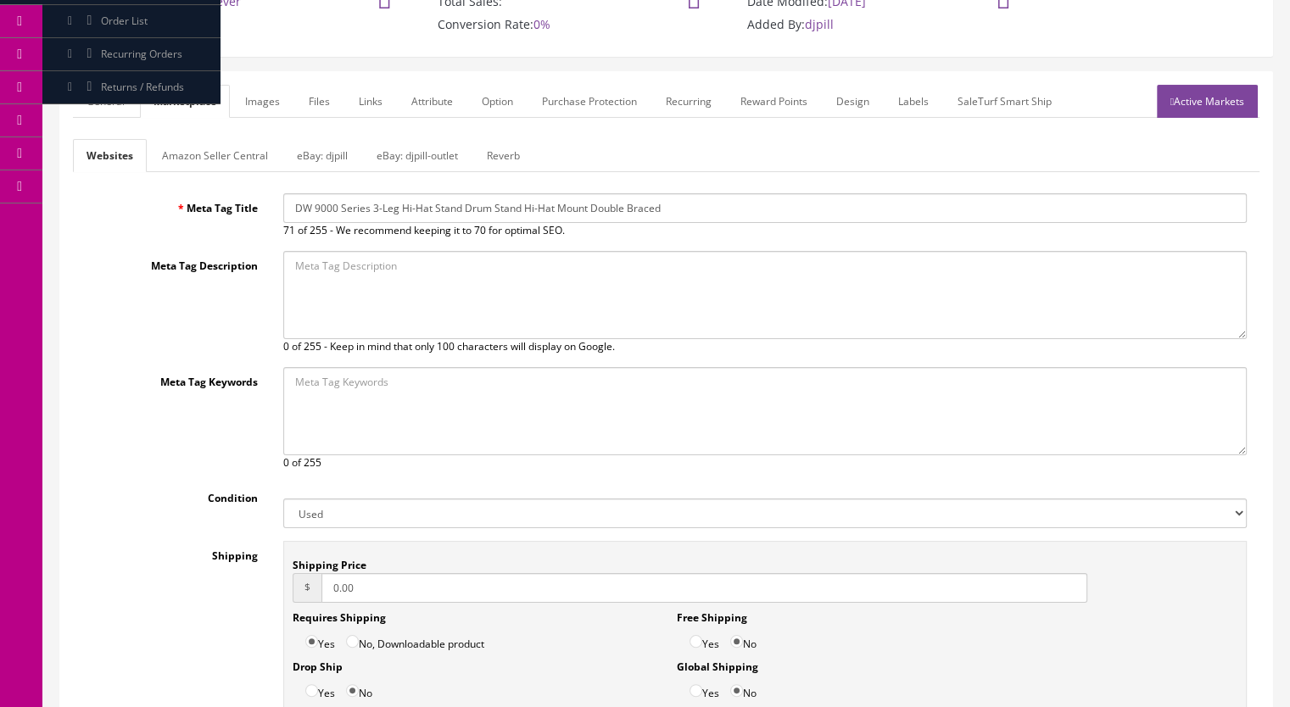
click at [324, 150] on link "eBay: djpill" at bounding box center [322, 155] width 78 height 33
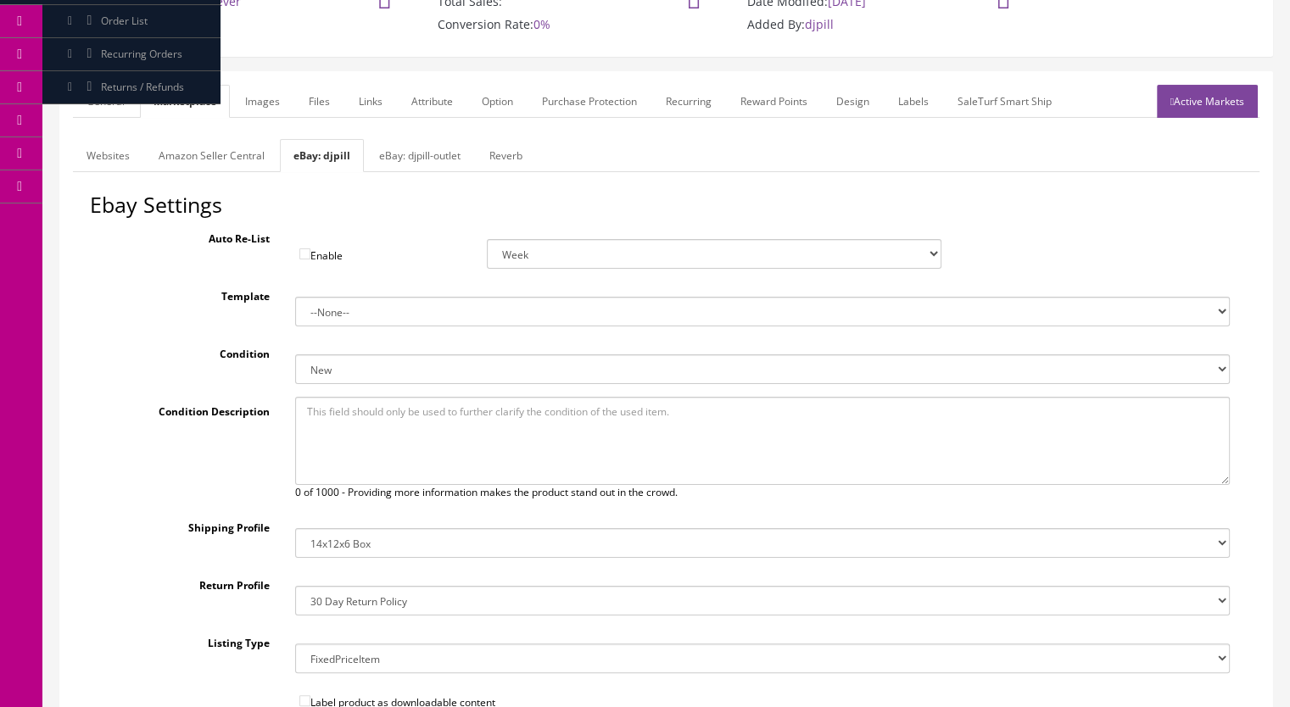
click at [333, 377] on select "New New other New with defects Manufacturer refurbished Seller refurbished Used…" at bounding box center [763, 370] width 936 height 30
select select "3000"
click at [295, 355] on select "New New other New with defects Manufacturer refurbished Seller refurbished Used…" at bounding box center [763, 370] width 936 height 30
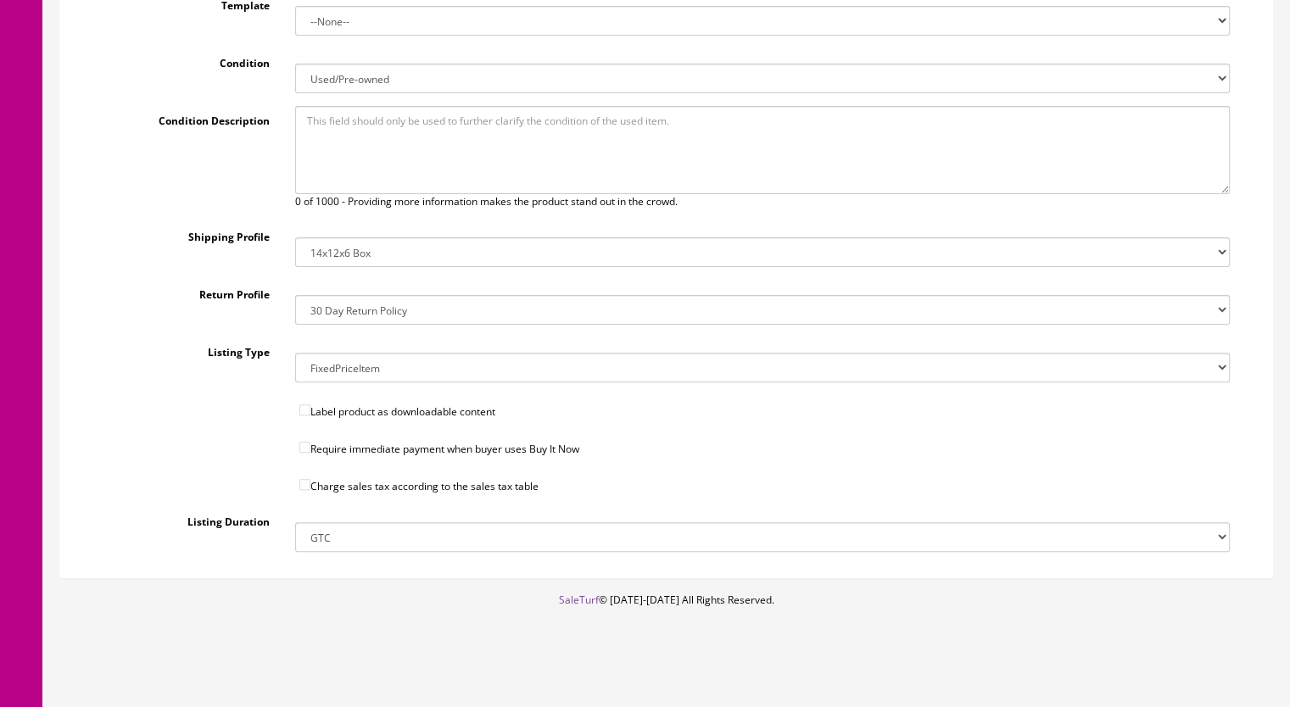
scroll to position [461, 0]
click at [308, 481] on input"] "Charge sales tax according to the sales tax table" at bounding box center [304, 483] width 11 height 11
checkbox input"] "true"
click at [302, 448] on input"] "Require immediate payment when buyer uses Buy It Now" at bounding box center [304, 446] width 11 height 11
checkbox input"] "true"
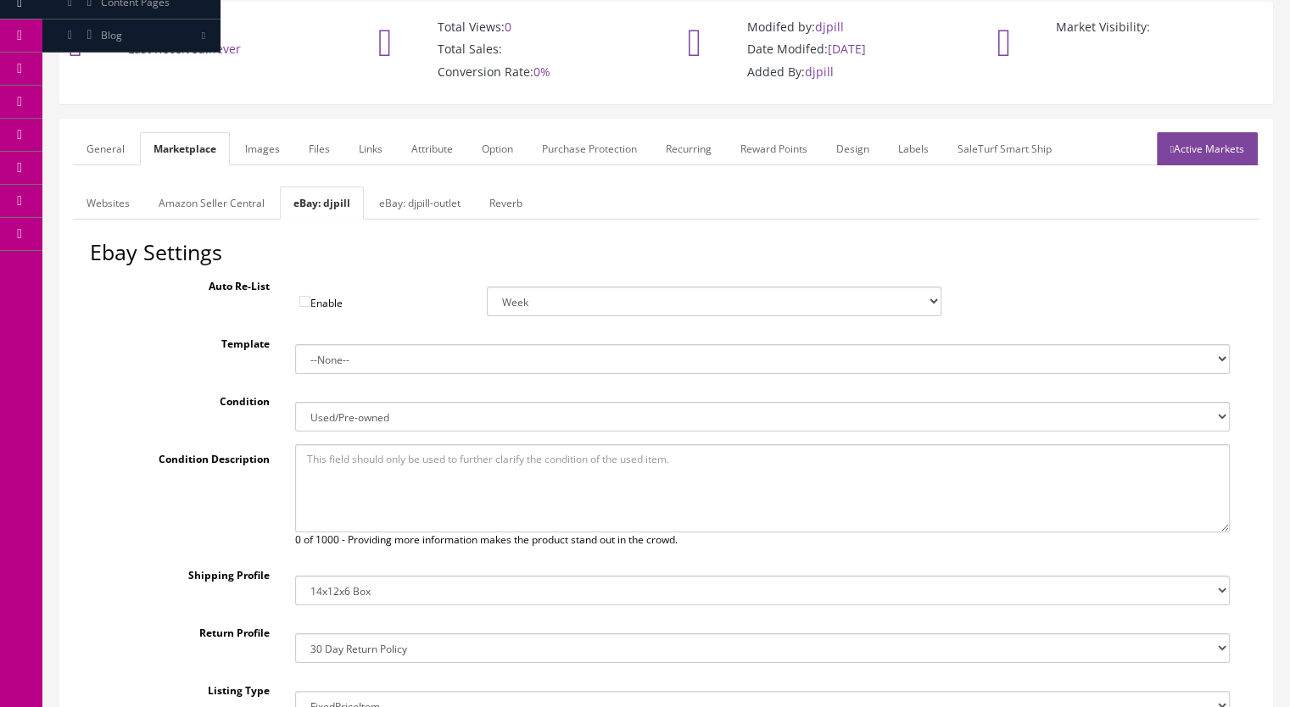
scroll to position [37, 0]
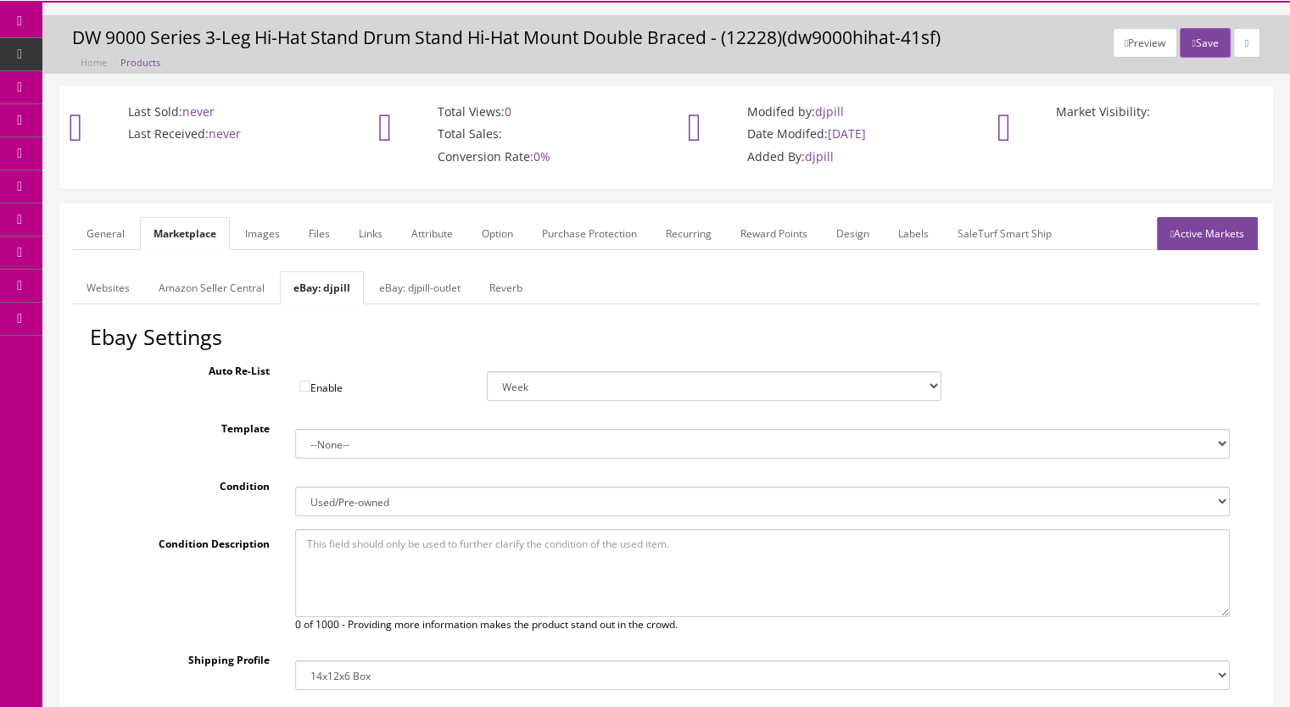
click at [413, 280] on link "eBay: djpill-outlet" at bounding box center [420, 287] width 109 height 33
click at [326, 288] on link "eBay: djpill" at bounding box center [319, 287] width 78 height 33
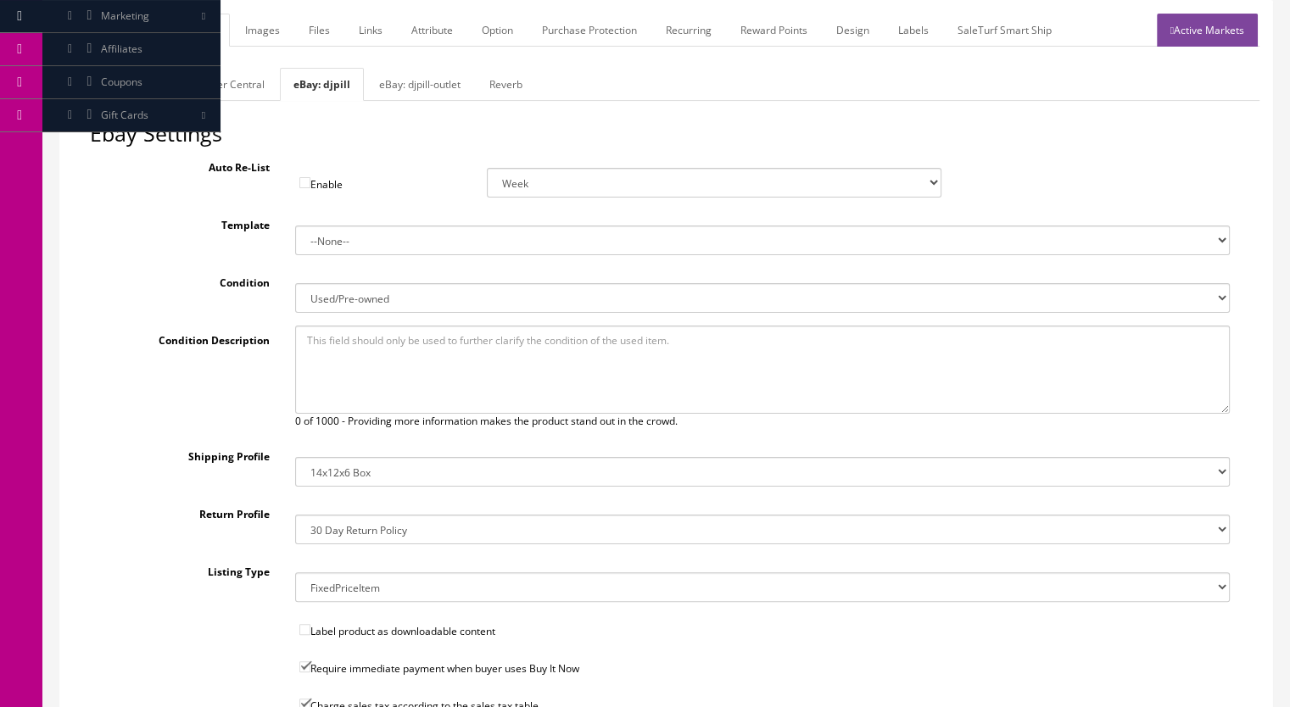
scroll to position [461, 0]
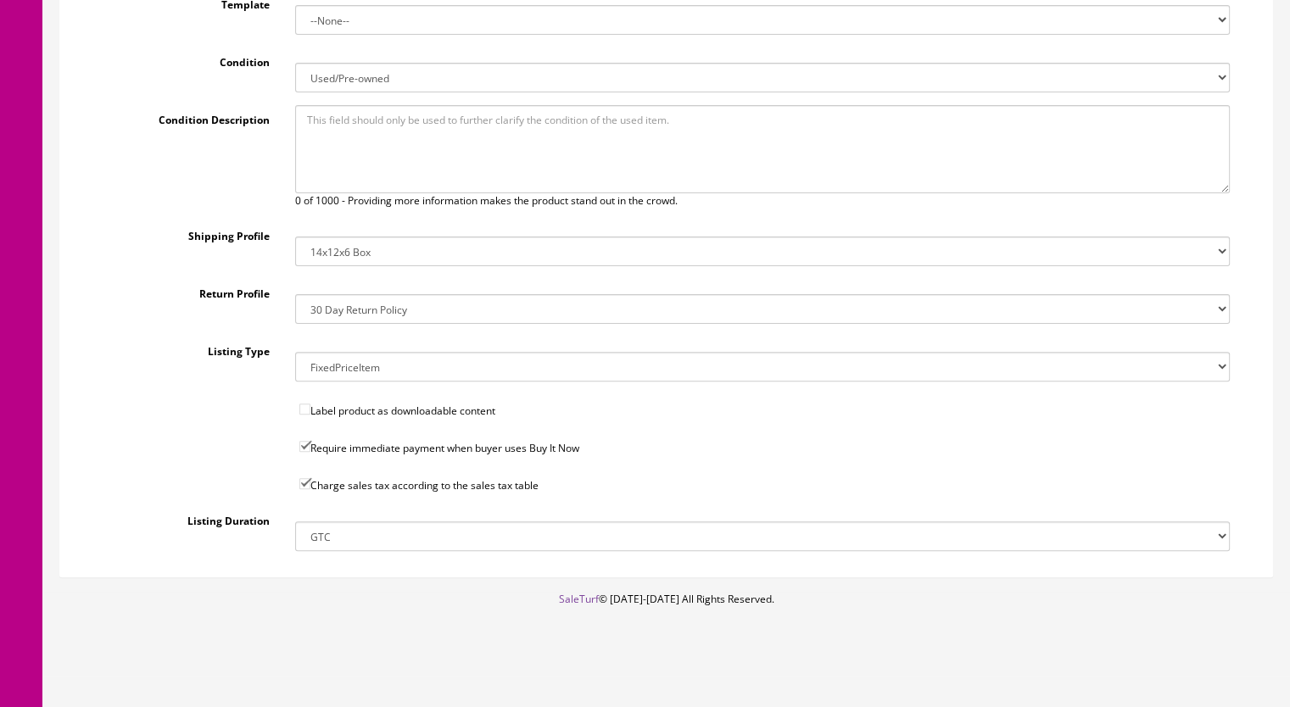
click at [343, 249] on select "14x12x6 Box Flat Rate - 19.99 14x14x5 Box 12x12x5 Box 13x13x5 Box 13x13x4 Box 1…" at bounding box center [763, 252] width 936 height 30
click at [295, 237] on select "14x12x6 Box Flat Rate - 19.99 14x14x5 Box 12x12x5 Box 13x13x5 Box 13x13x4 Box 1…" at bounding box center [763, 252] width 936 height 30
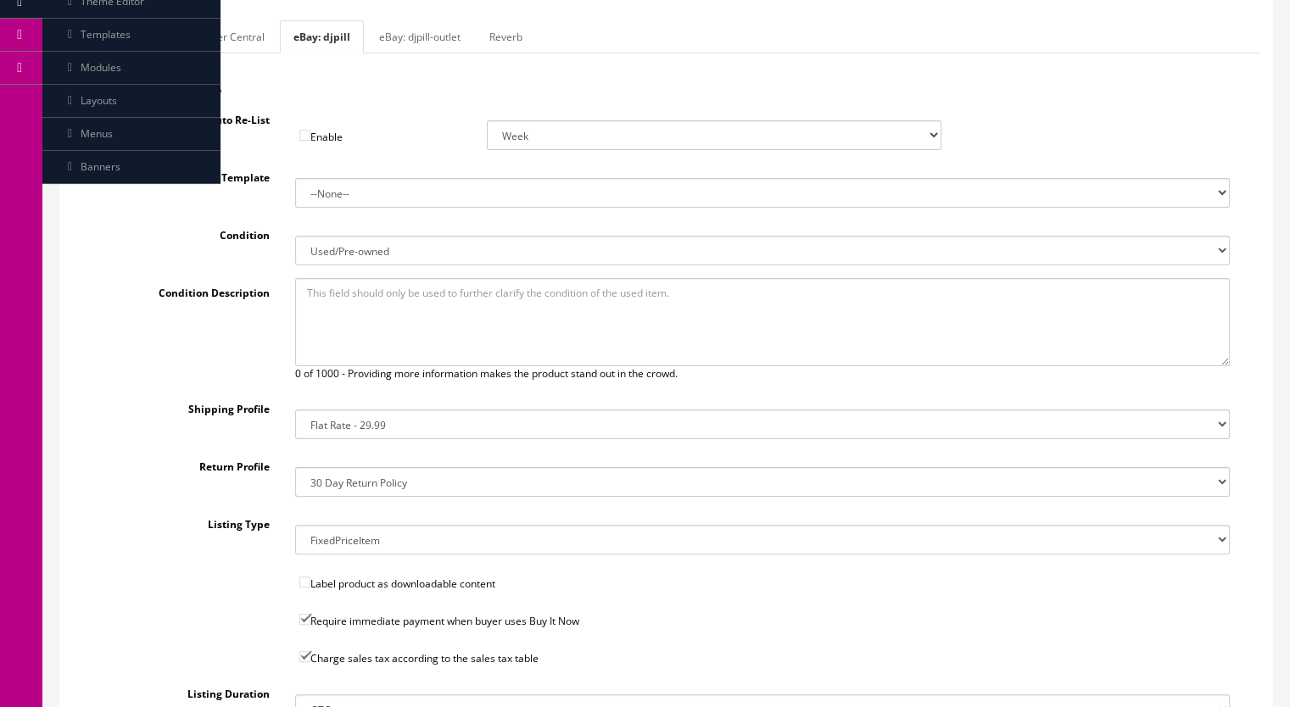
scroll to position [377, 0]
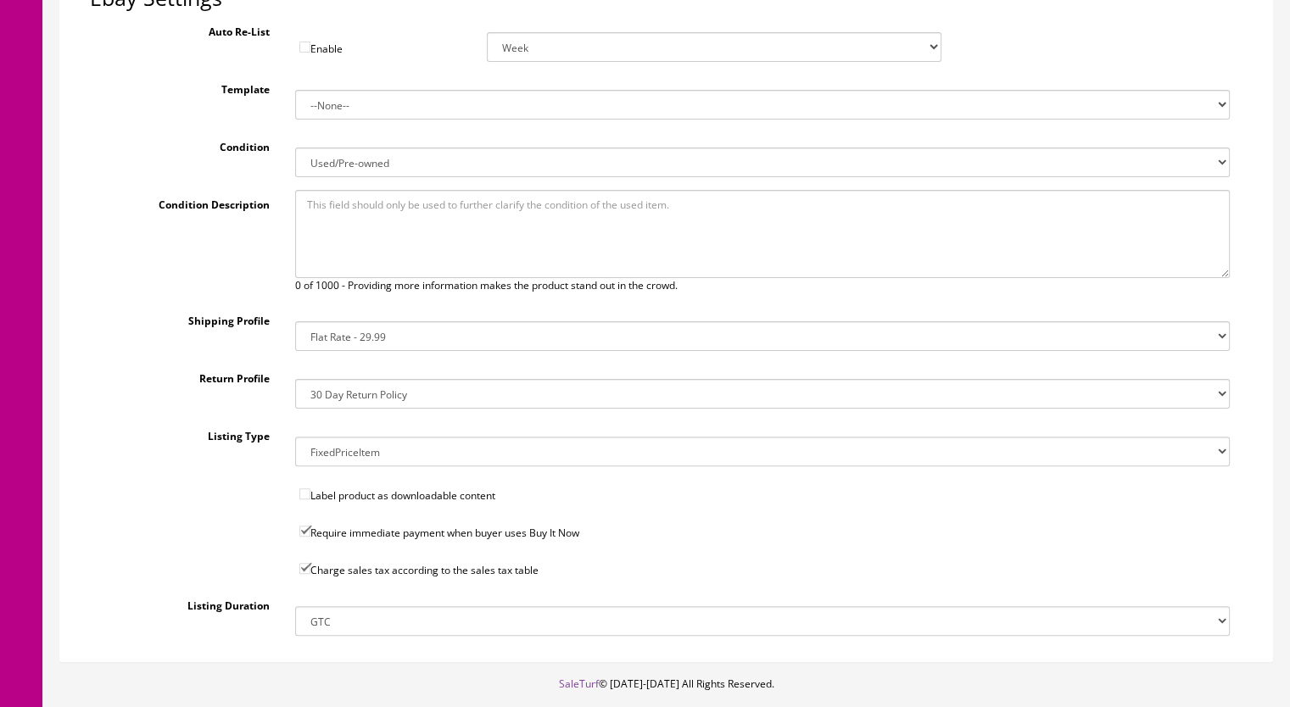
click at [338, 333] on select "14x12x6 Box Flat Rate - 19.99 14x14x5 Box 12x12x5 Box 13x13x5 Box 13x13x4 Box 1…" at bounding box center [763, 336] width 936 height 30
select select "37"
click at [295, 321] on select "14x12x6 Box Flat Rate - 19.99 14x14x5 Box 12x12x5 Box 13x13x5 Box 13x13x4 Box 1…" at bounding box center [763, 336] width 936 height 30
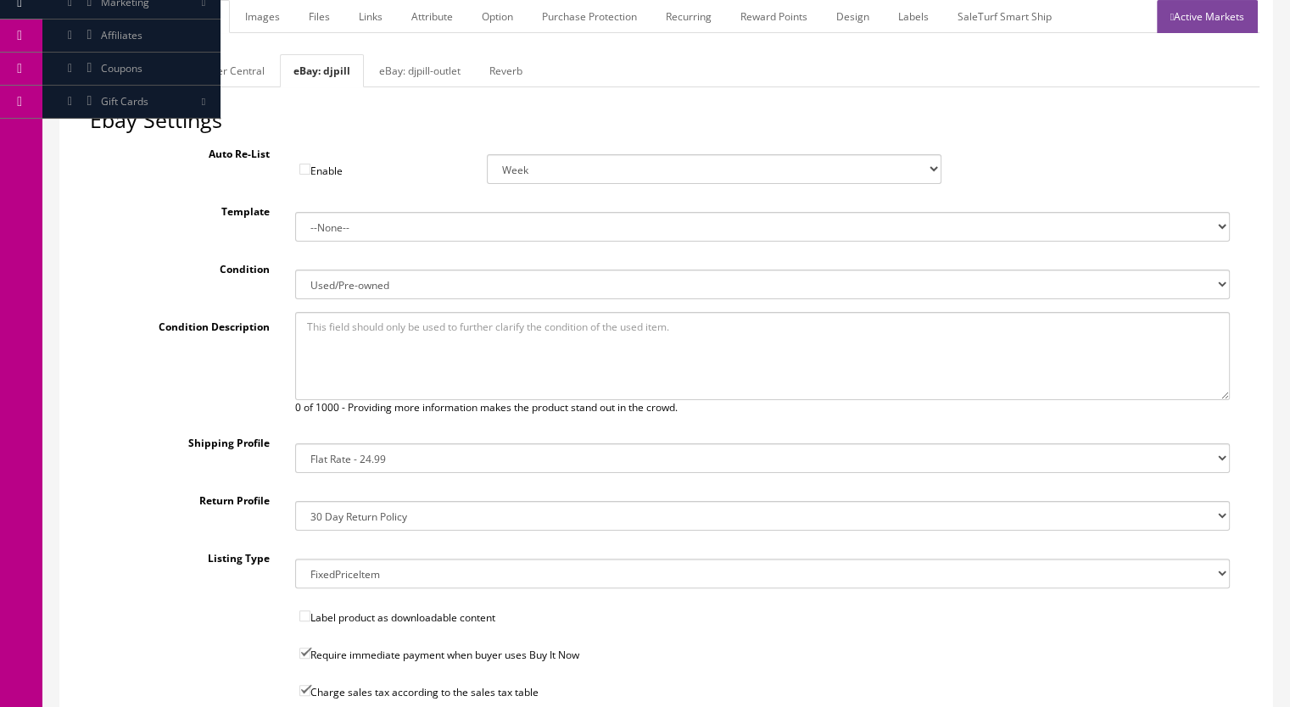
scroll to position [0, 0]
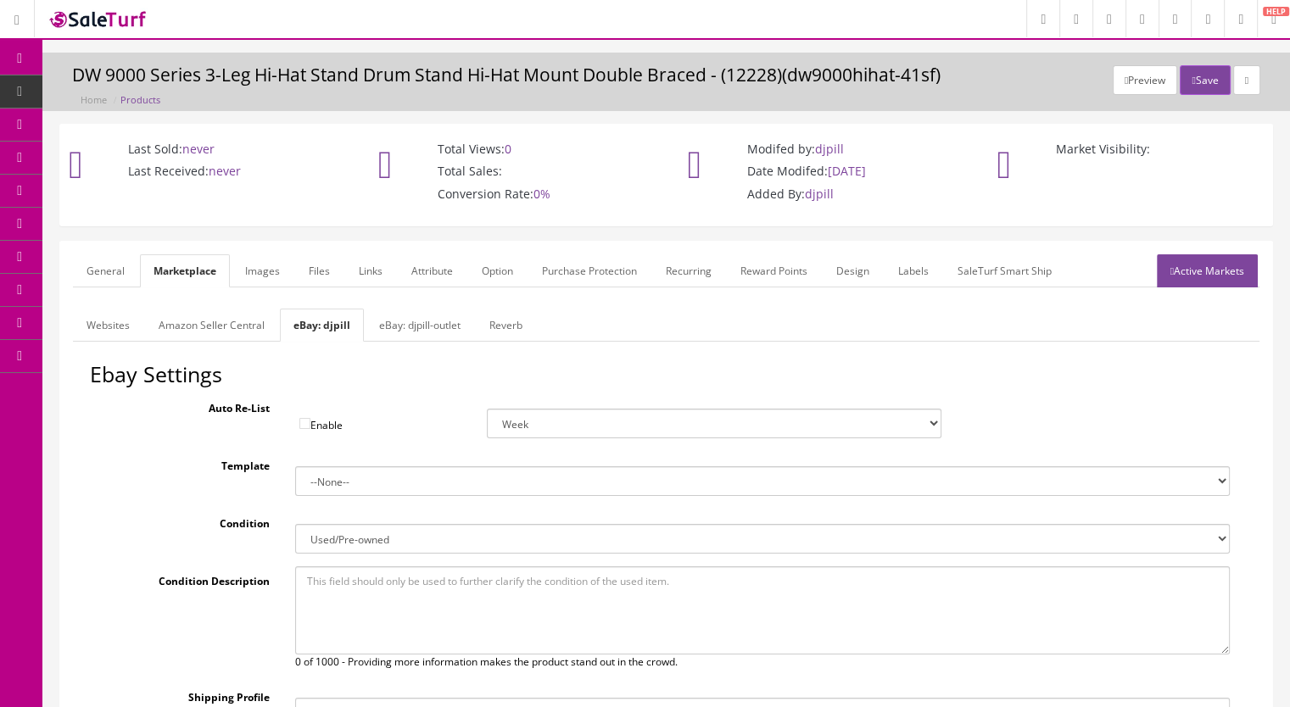
click at [105, 323] on link "Websites" at bounding box center [108, 325] width 70 height 33
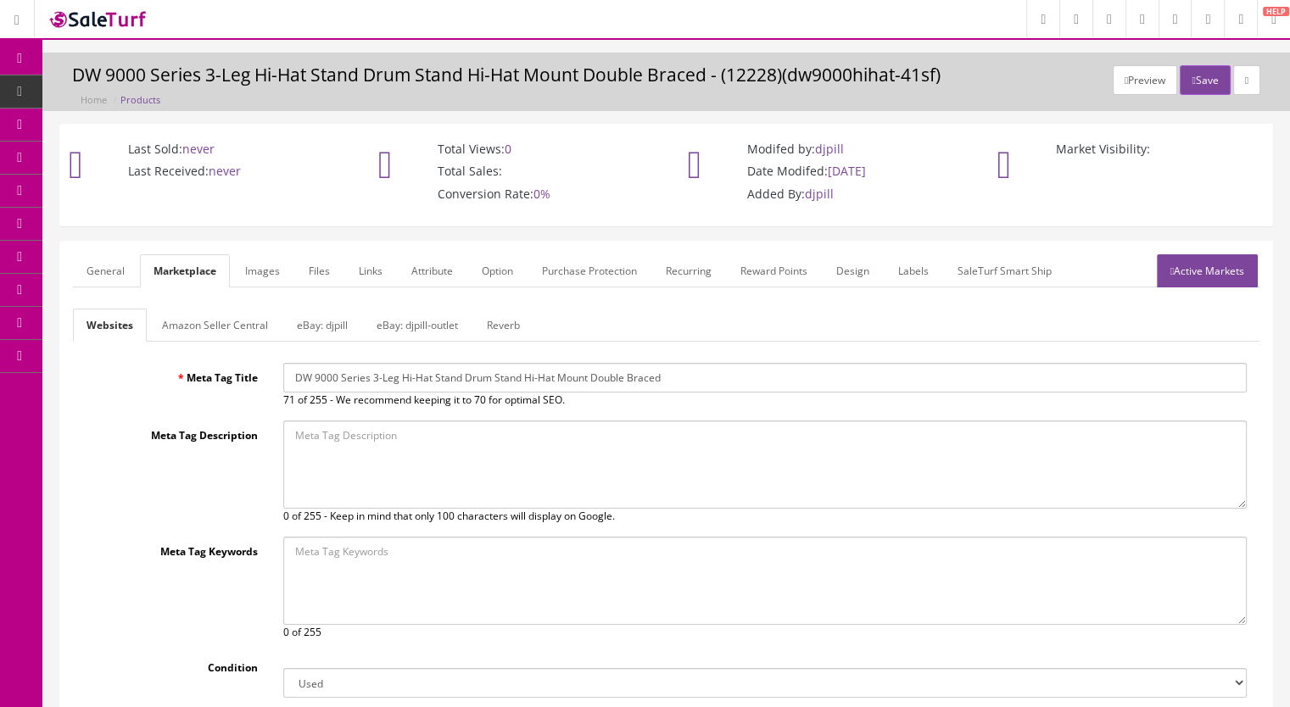
click at [91, 272] on link "General" at bounding box center [105, 270] width 65 height 33
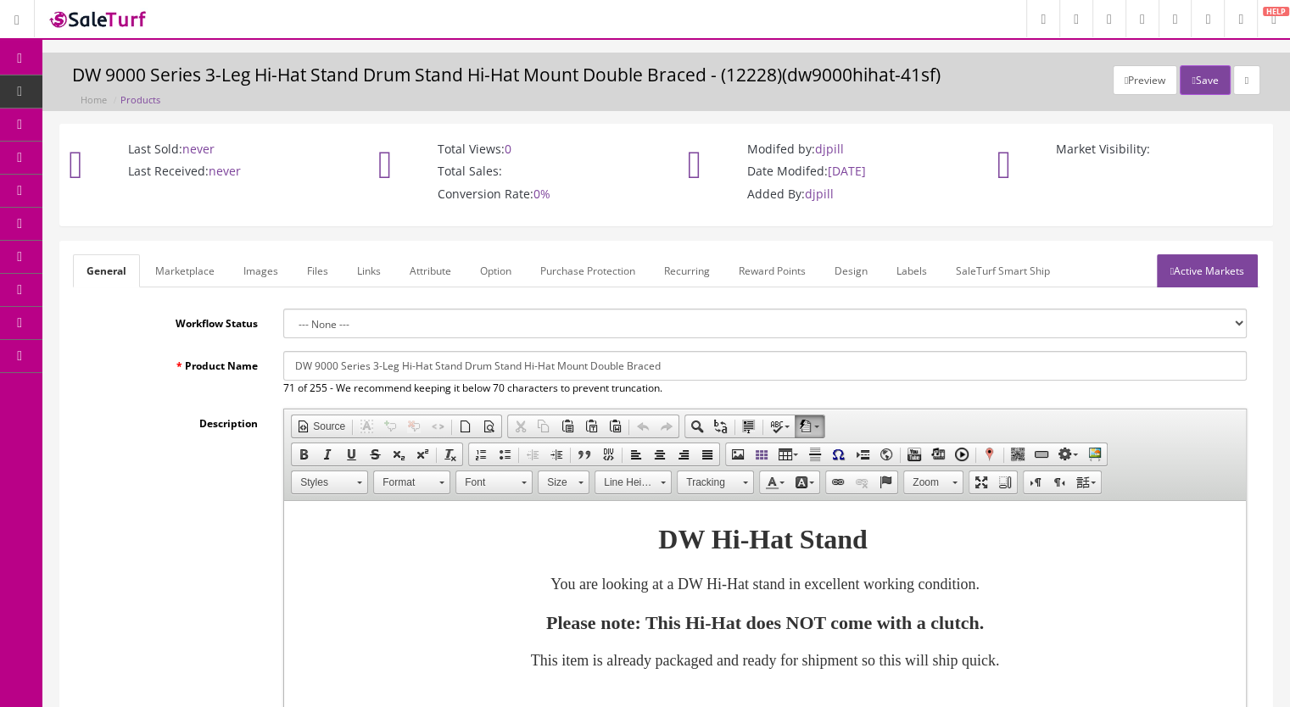
click at [1218, 275] on link "Active Markets" at bounding box center [1207, 270] width 101 height 33
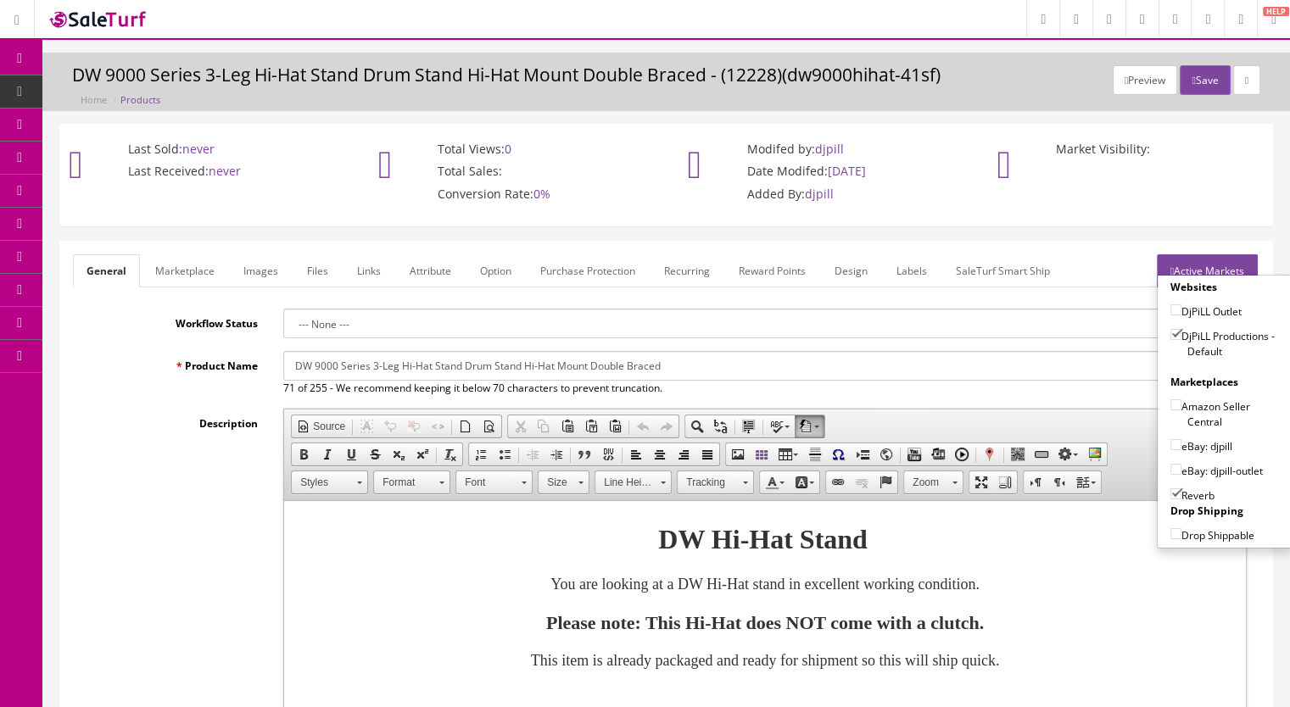
click at [1171, 444] on input"] "eBay: djpill" at bounding box center [1176, 444] width 11 height 11
checkbox input"] "true"
click at [1190, 80] on button "Save" at bounding box center [1205, 80] width 50 height 30
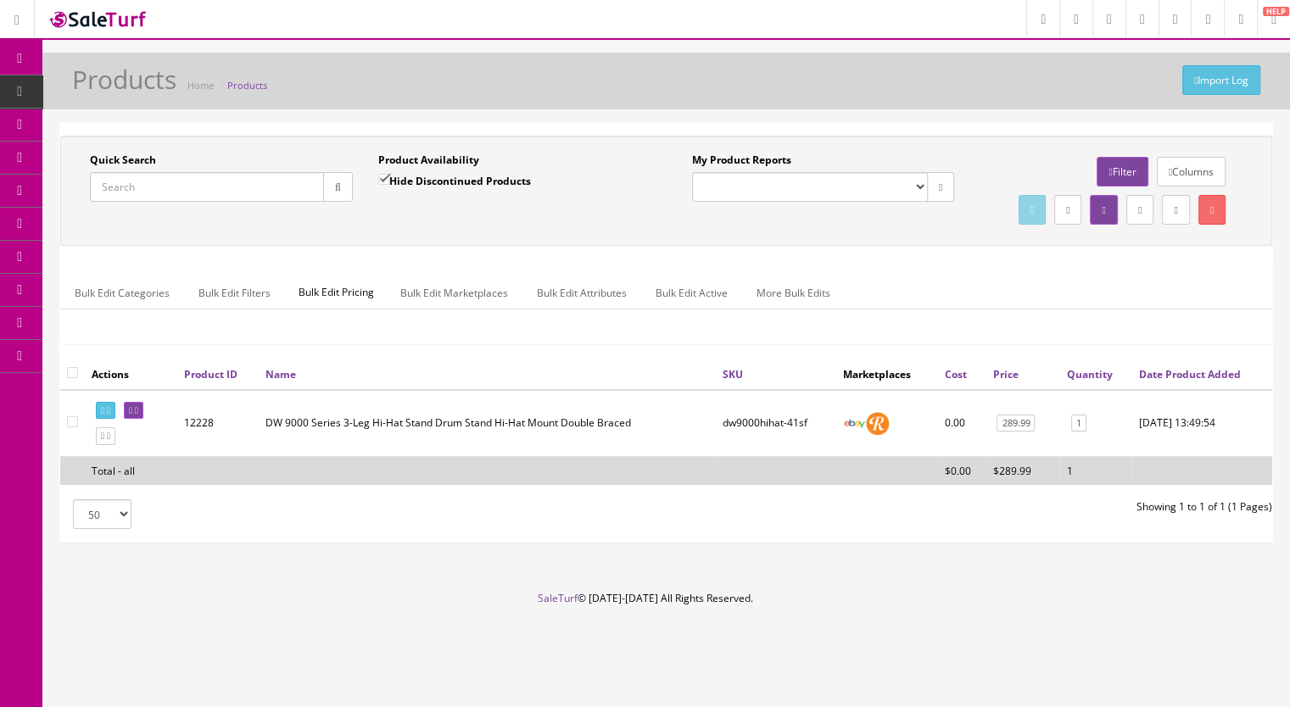
click at [210, 187] on input "Quick Search" at bounding box center [207, 187] width 234 height 30
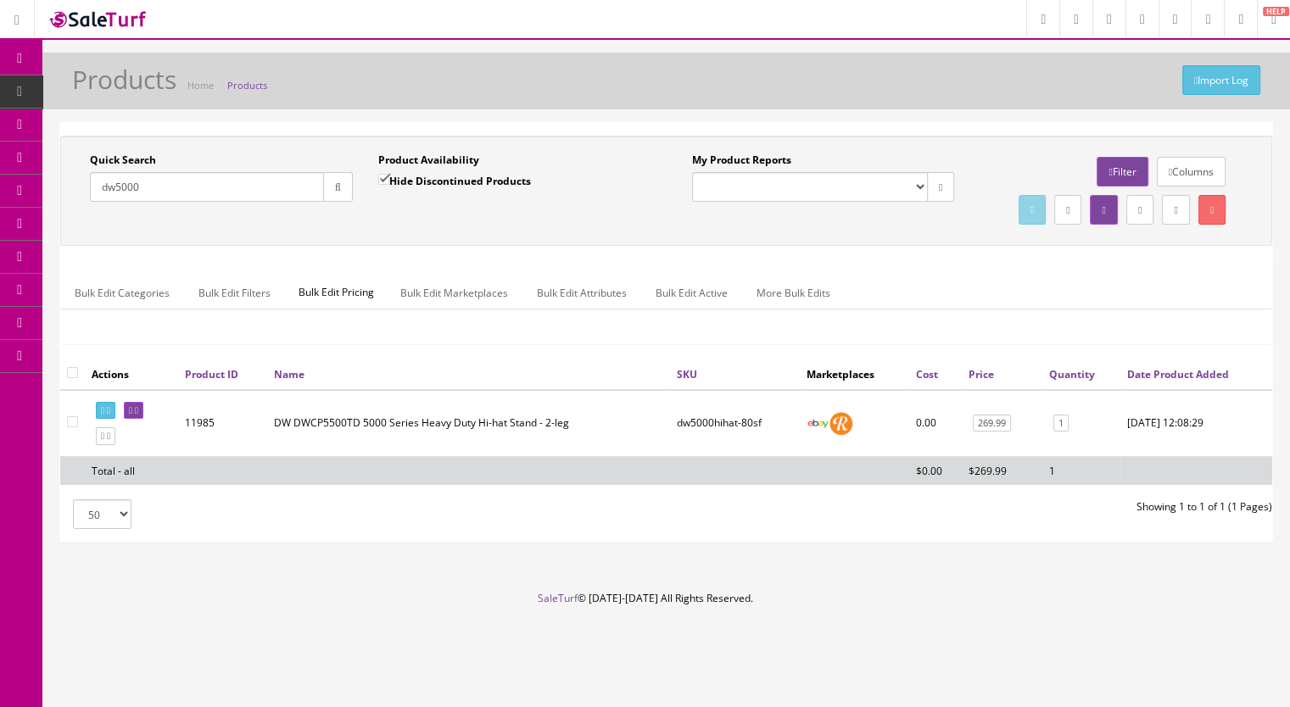
drag, startPoint x: 176, startPoint y: 189, endPoint x: 44, endPoint y: 191, distance: 131.5
click at [44, 191] on div "Quick Search dw5000 Date From Product Availability Hide Discontinued Products D…" at bounding box center [666, 339] width 1248 height 435
type input "yamahat"
click at [138, 416] on icon at bounding box center [136, 410] width 3 height 9
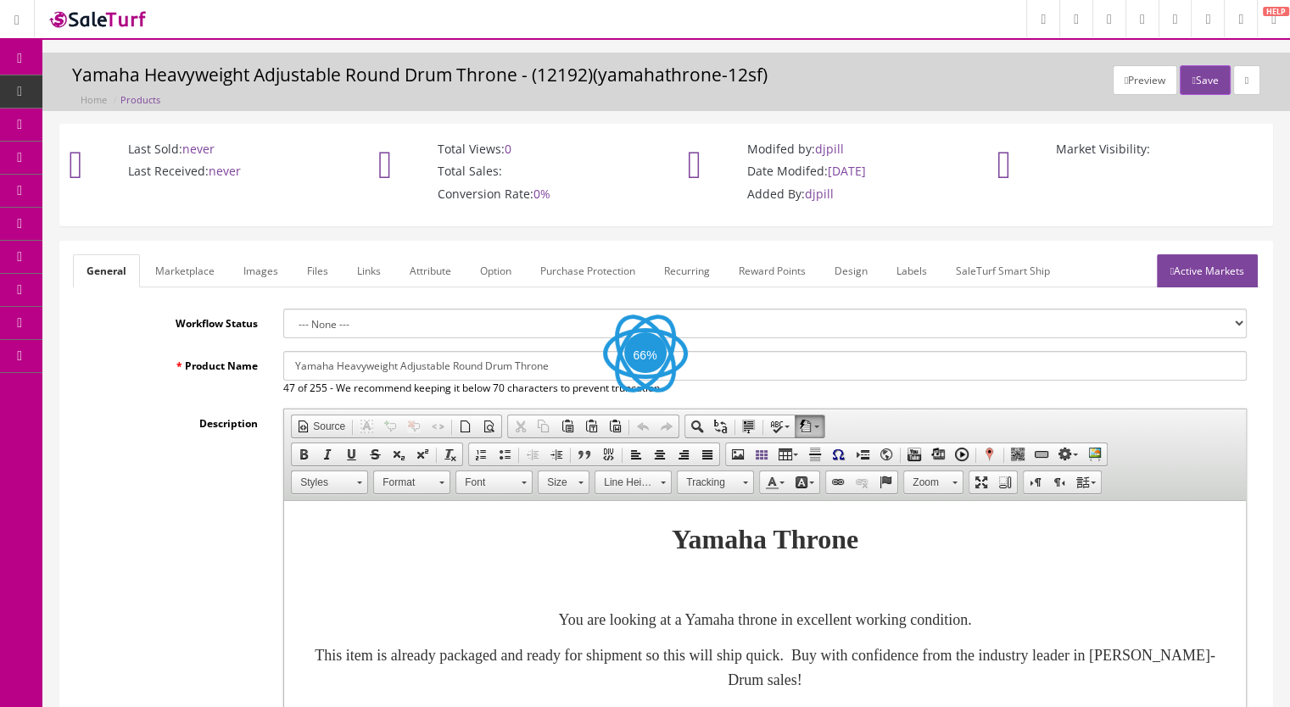
click at [1188, 272] on link "Active Markets" at bounding box center [1207, 270] width 101 height 33
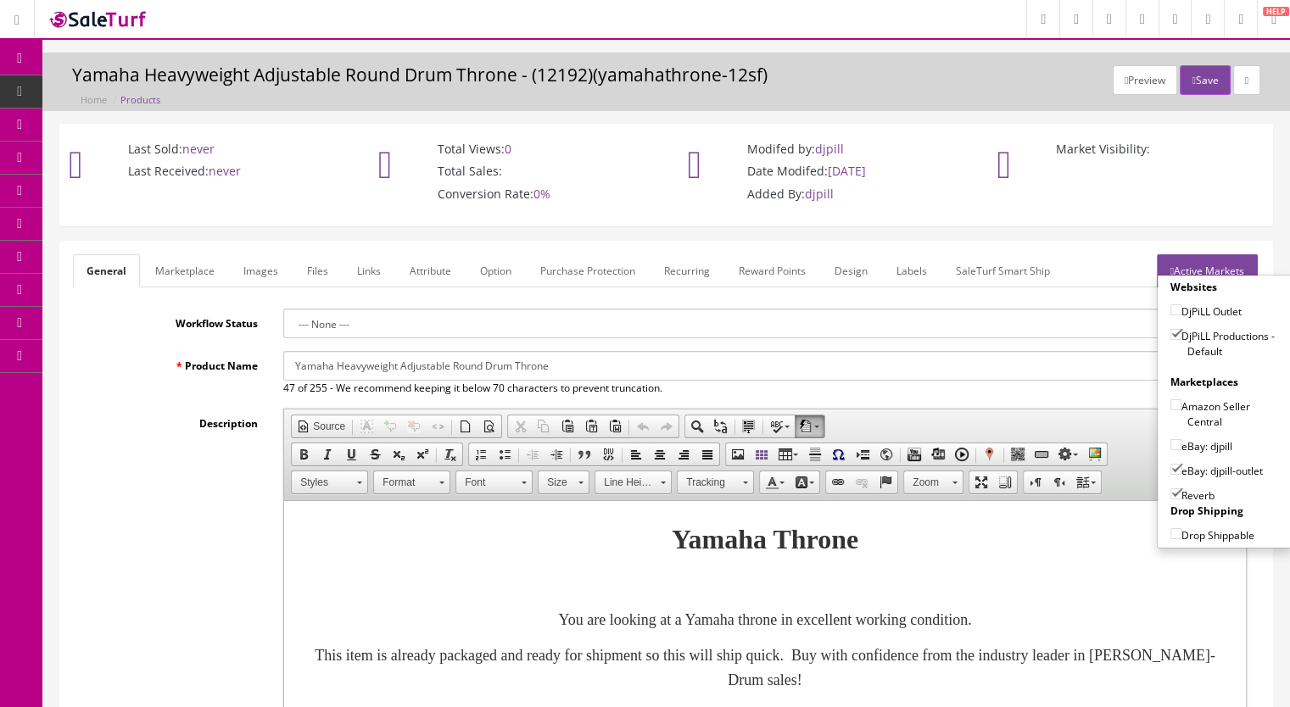
click at [1171, 464] on input"] "eBay: djpill-outlet" at bounding box center [1176, 469] width 11 height 11
checkbox input"] "false"
click at [1200, 79] on button "Save" at bounding box center [1205, 80] width 50 height 30
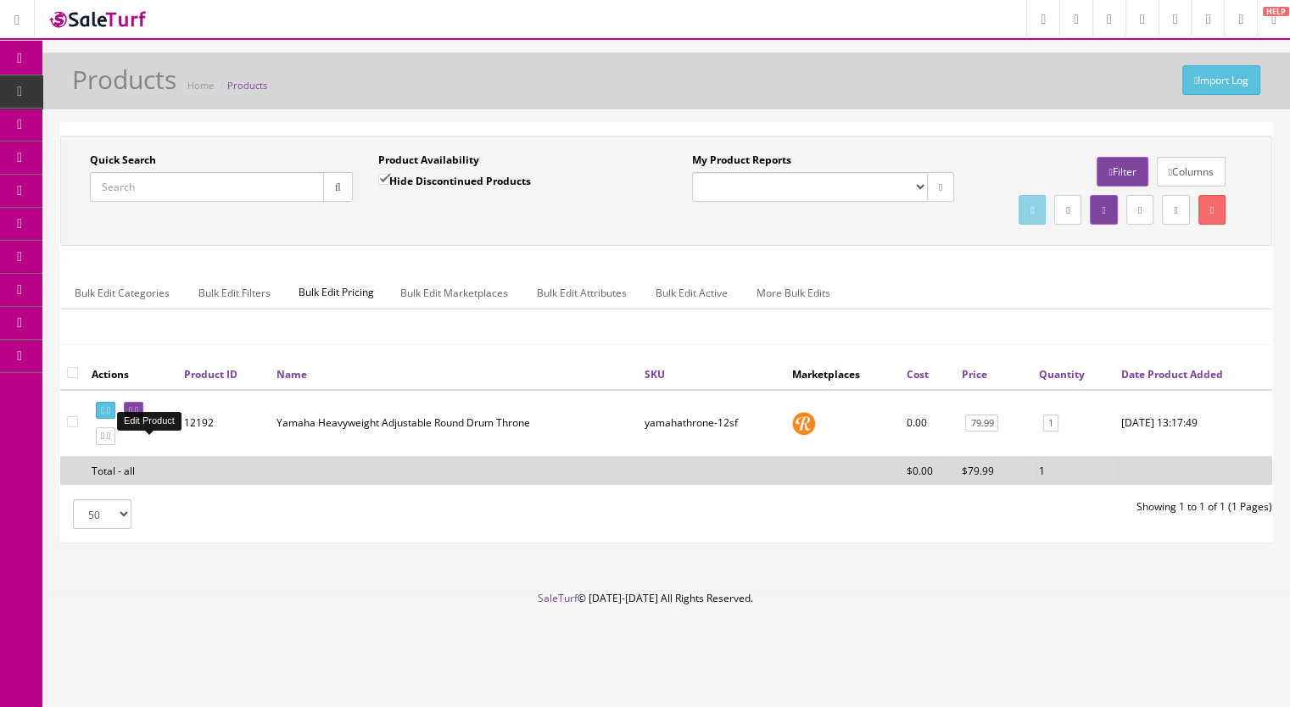
click at [138, 416] on icon at bounding box center [136, 410] width 3 height 9
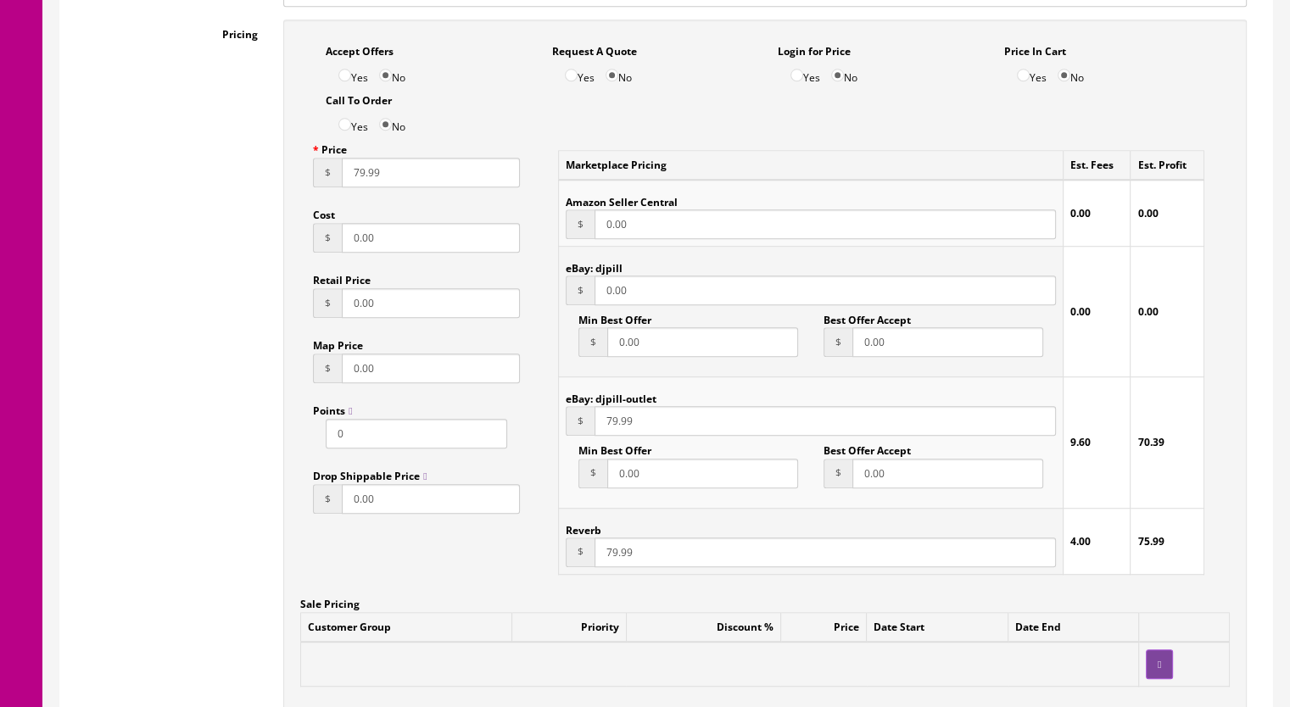
scroll to position [1103, 0]
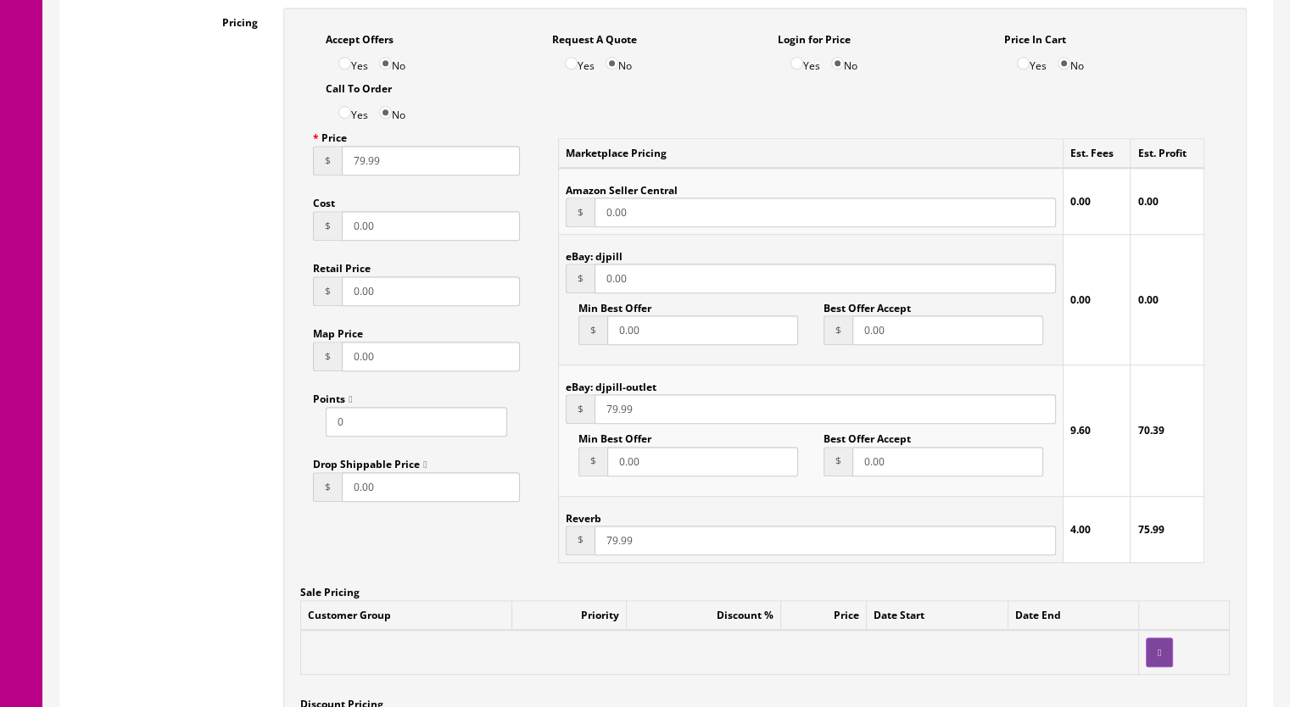
drag, startPoint x: 655, startPoint y: 284, endPoint x: 590, endPoint y: 290, distance: 65.6
click at [590, 290] on div "$ 0.00" at bounding box center [811, 279] width 490 height 30
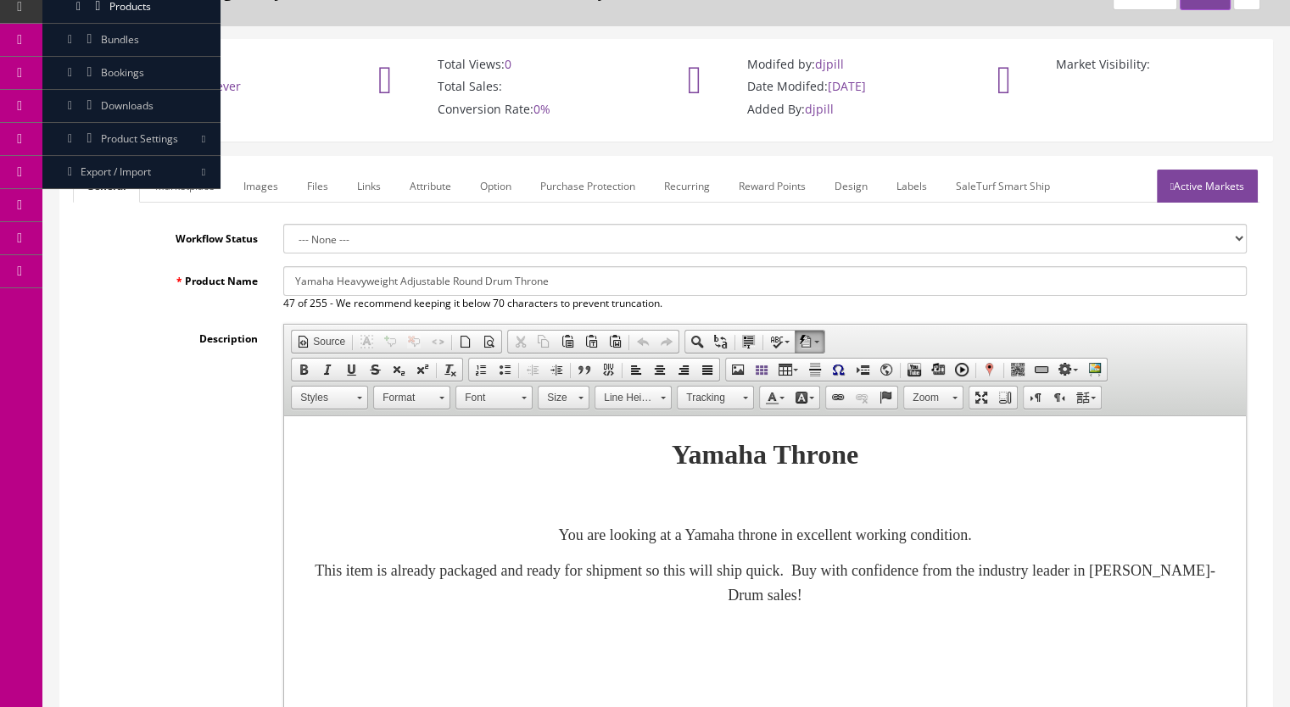
scroll to position [85, 0]
type input "79.99"
click at [190, 184] on link "Marketplace" at bounding box center [185, 186] width 87 height 33
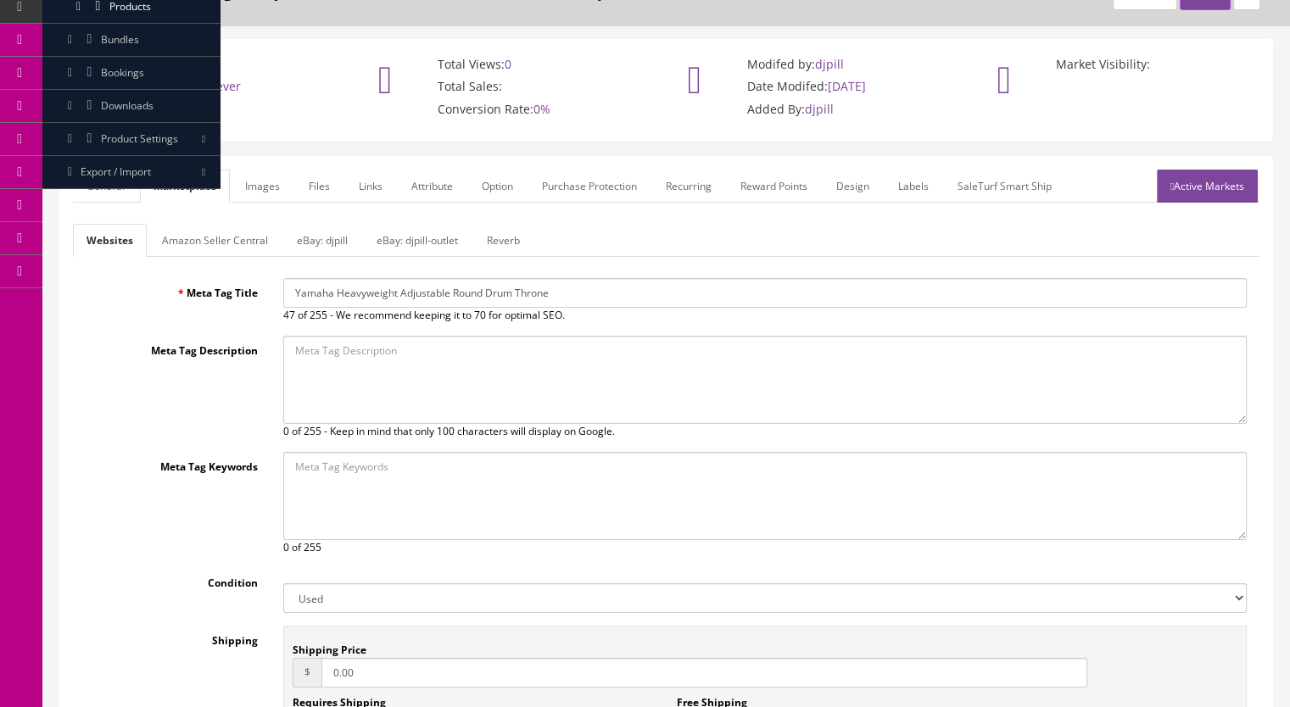
click at [333, 239] on link "eBay: djpill" at bounding box center [322, 240] width 78 height 33
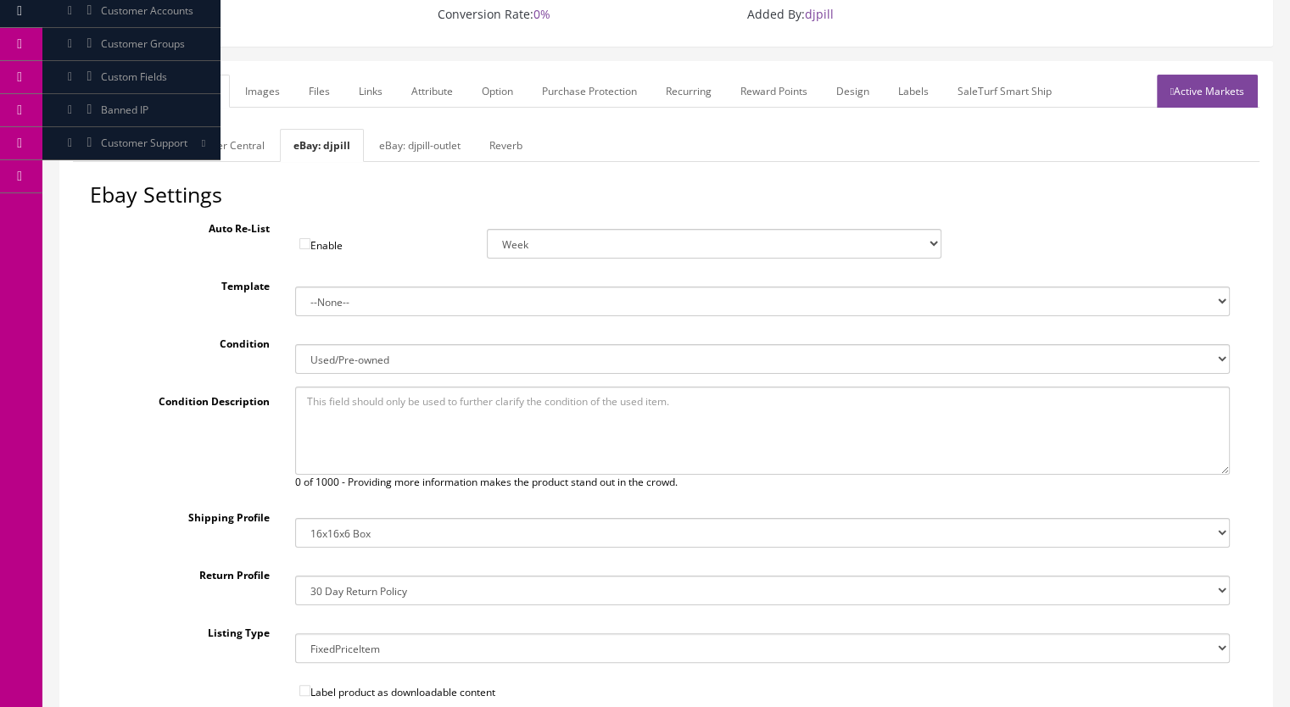
scroll to position [170, 0]
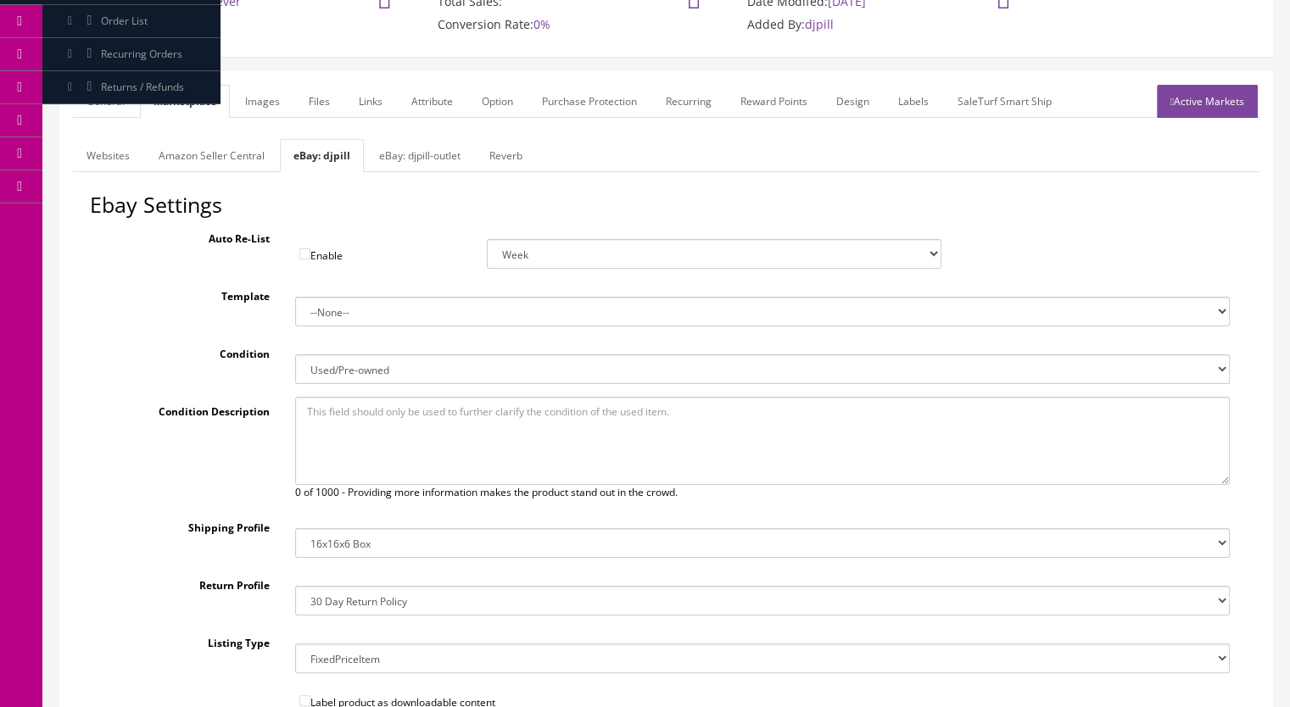
click at [411, 150] on link "eBay: djpill-outlet" at bounding box center [420, 155] width 109 height 33
click at [338, 158] on link "eBay: djpill" at bounding box center [319, 155] width 78 height 33
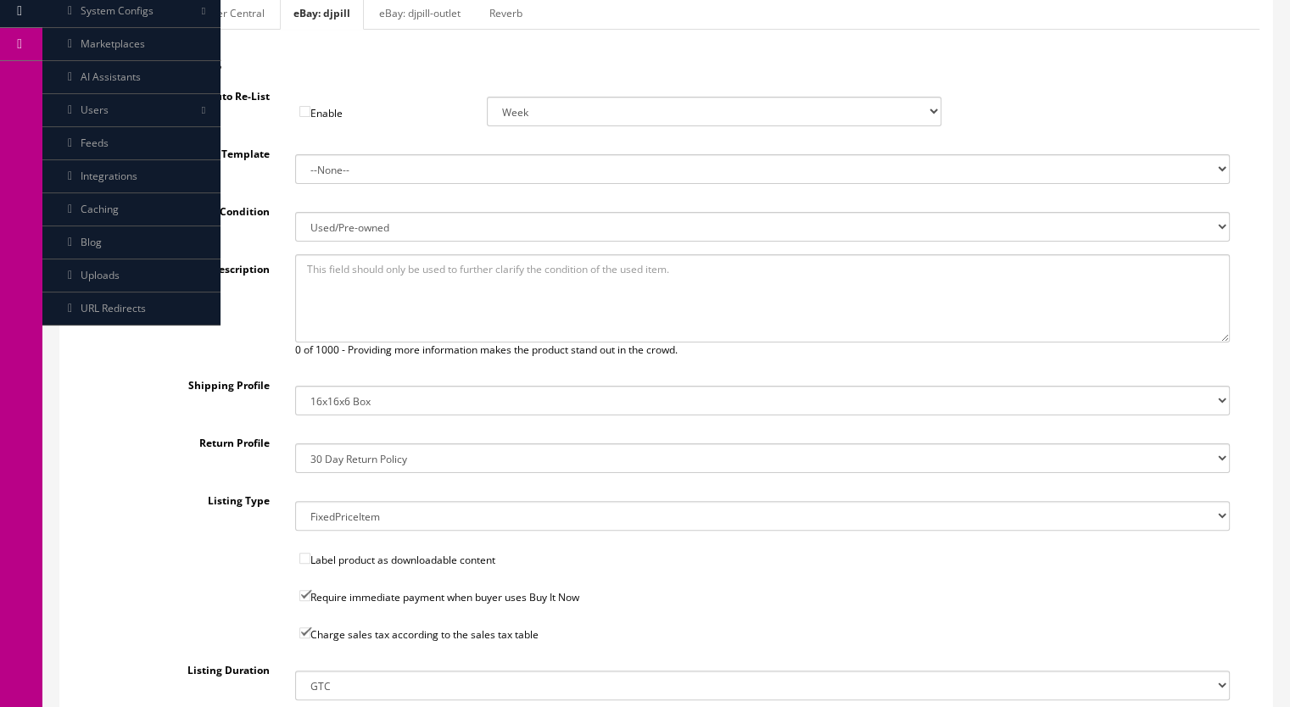
scroll to position [424, 0]
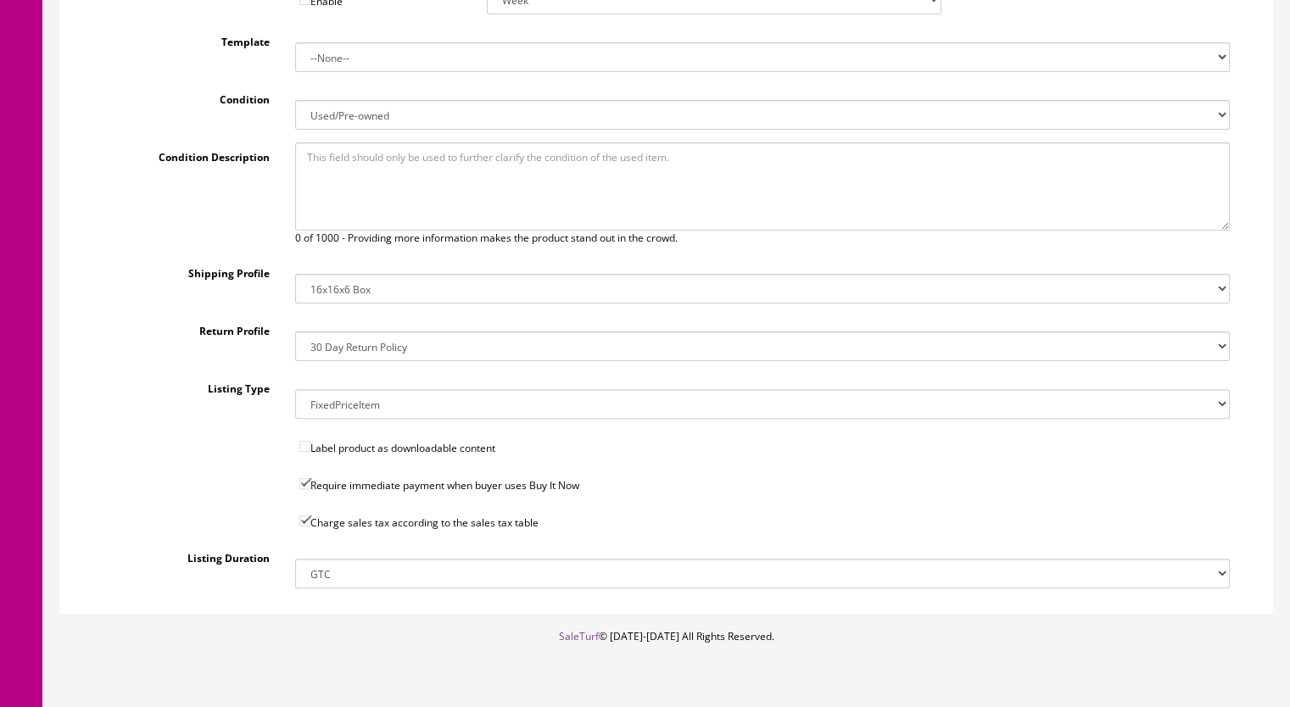
click at [354, 292] on select "14x12x6 Box Flat Rate - 19.99 14x14x5 Box 12x12x5 Box 13x13x5 Box 13x13x4 Box 1…" at bounding box center [763, 289] width 936 height 30
select select "27"
click at [295, 274] on select "14x12x6 Box Flat Rate - 19.99 14x14x5 Box 12x12x5 Box 13x13x5 Box 13x13x4 Box 1…" at bounding box center [763, 289] width 936 height 30
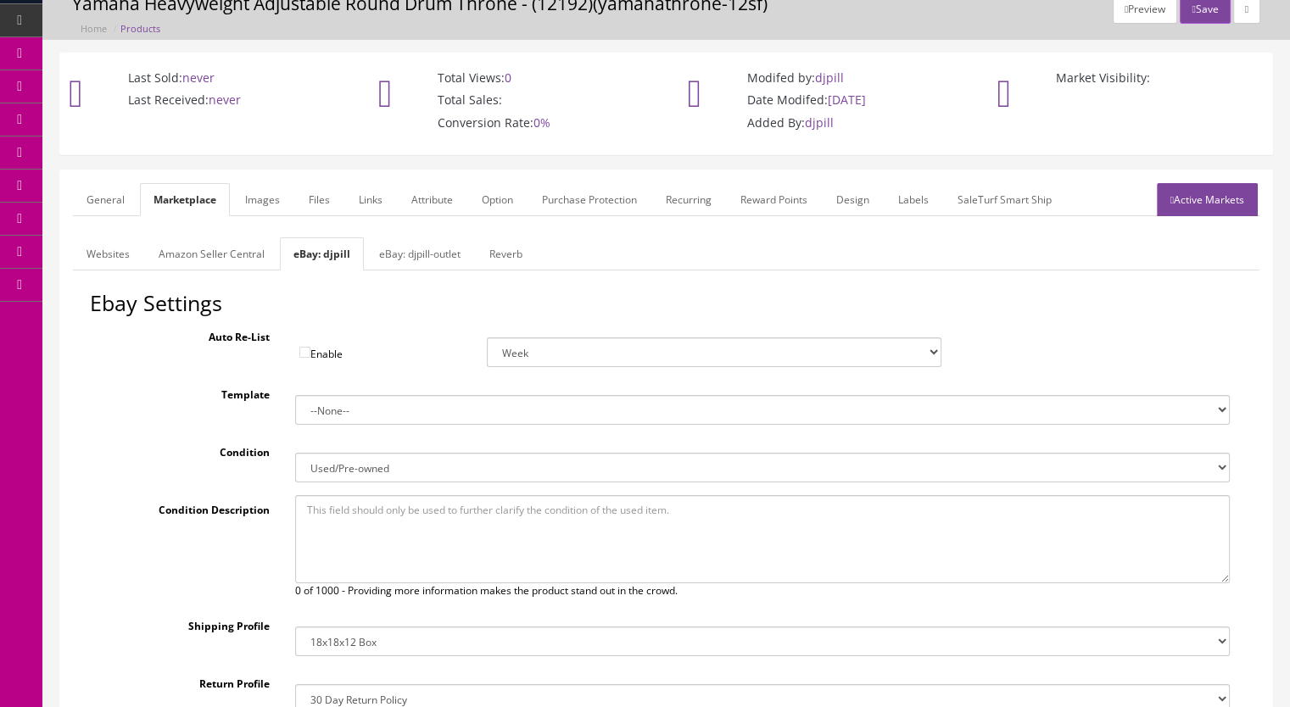
scroll to position [0, 0]
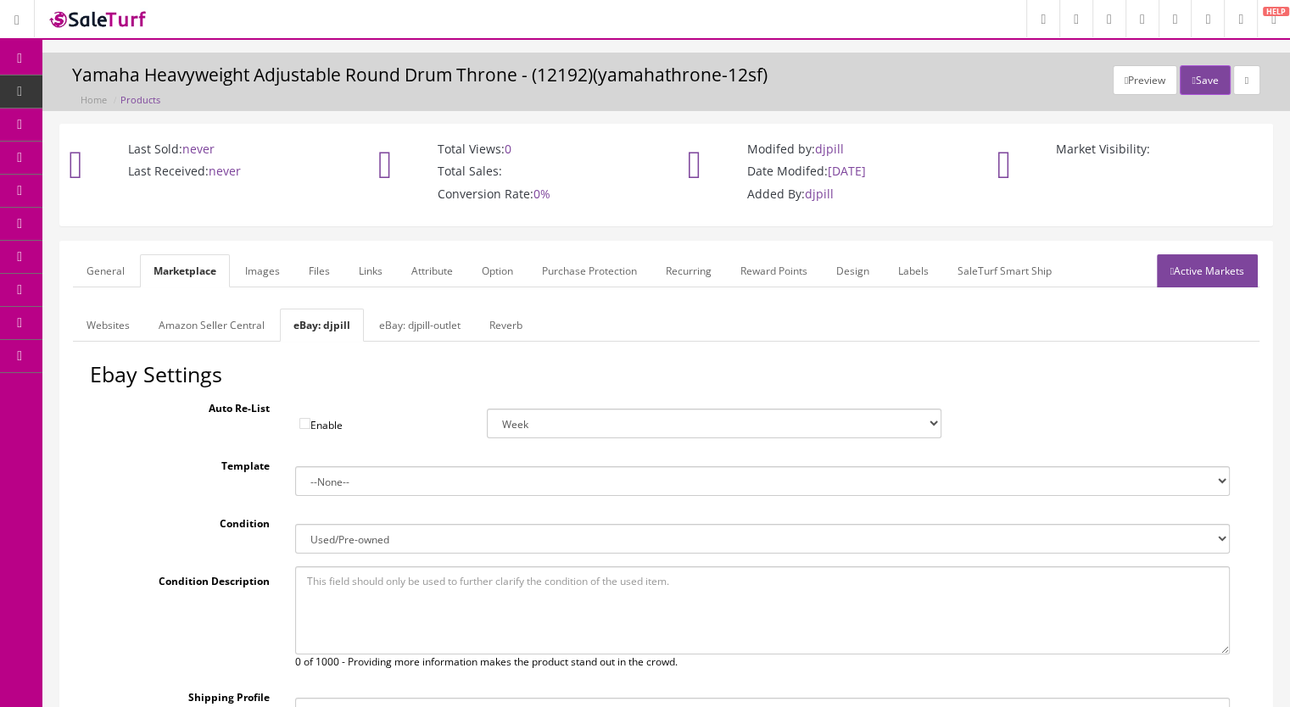
click at [495, 323] on link "Reverb" at bounding box center [506, 325] width 60 height 33
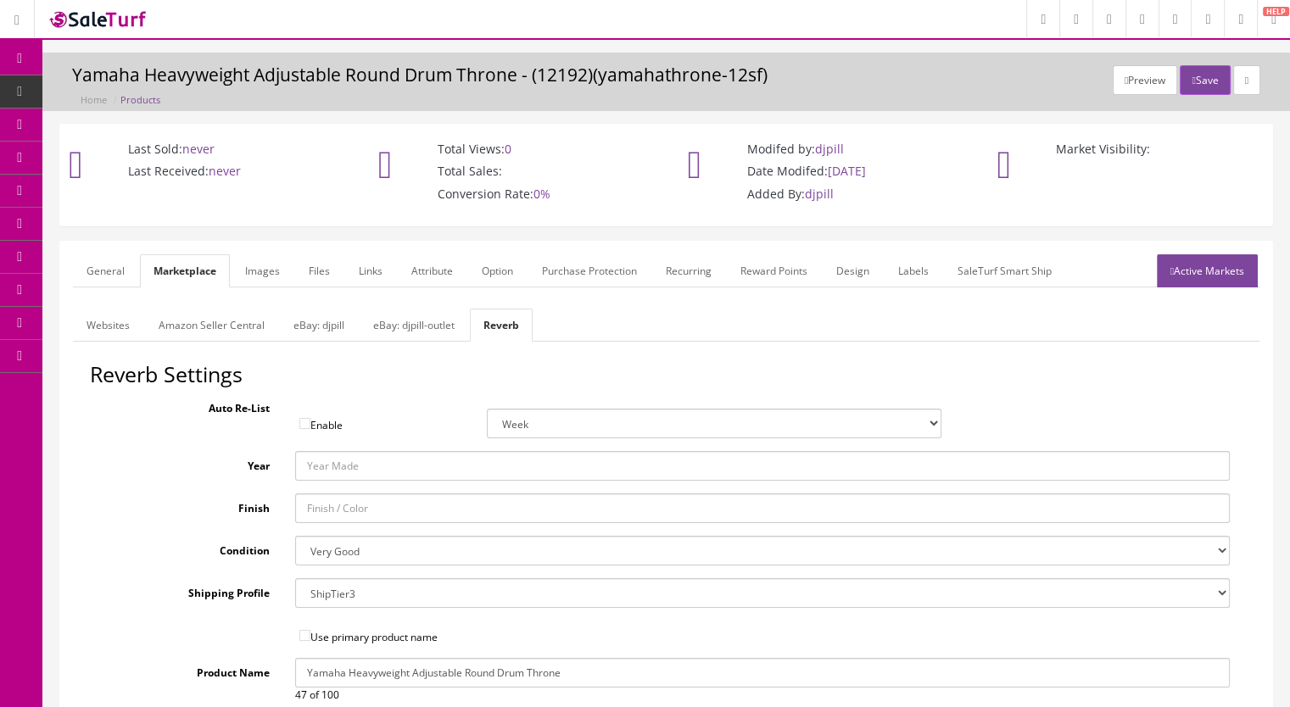
click at [98, 258] on link "General" at bounding box center [105, 270] width 65 height 33
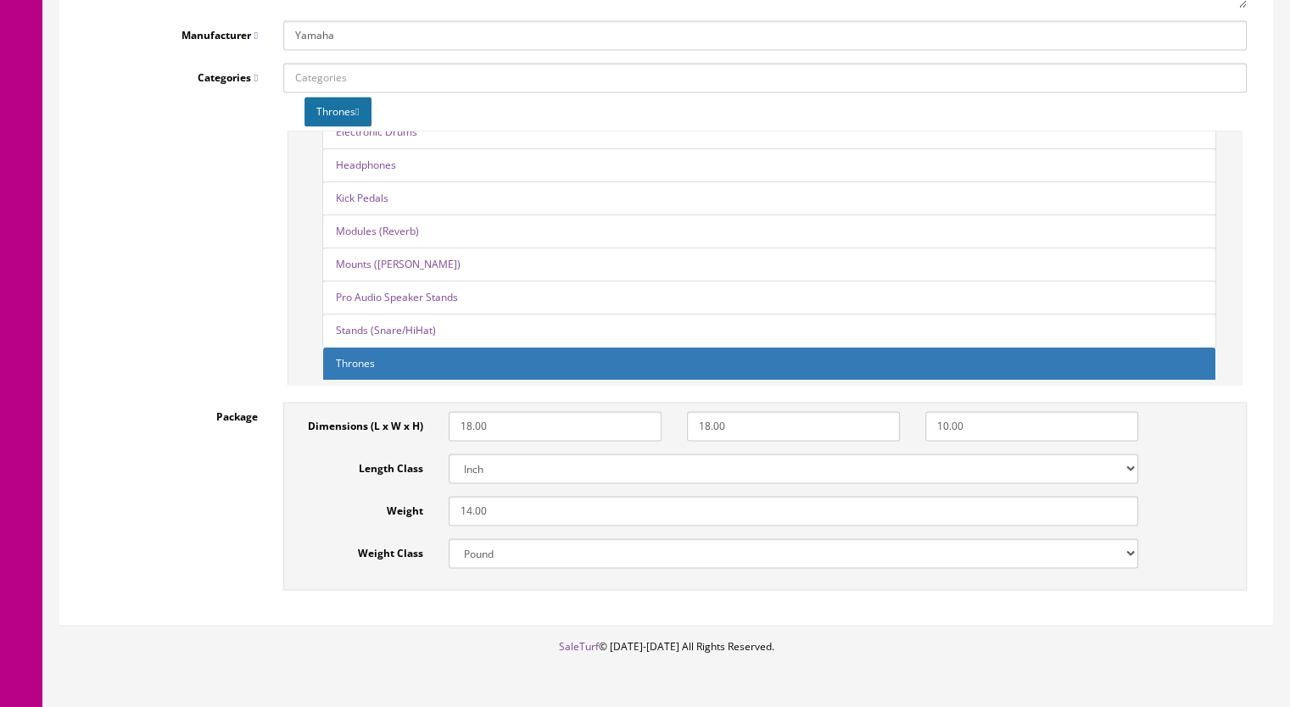
scroll to position [2463, 0]
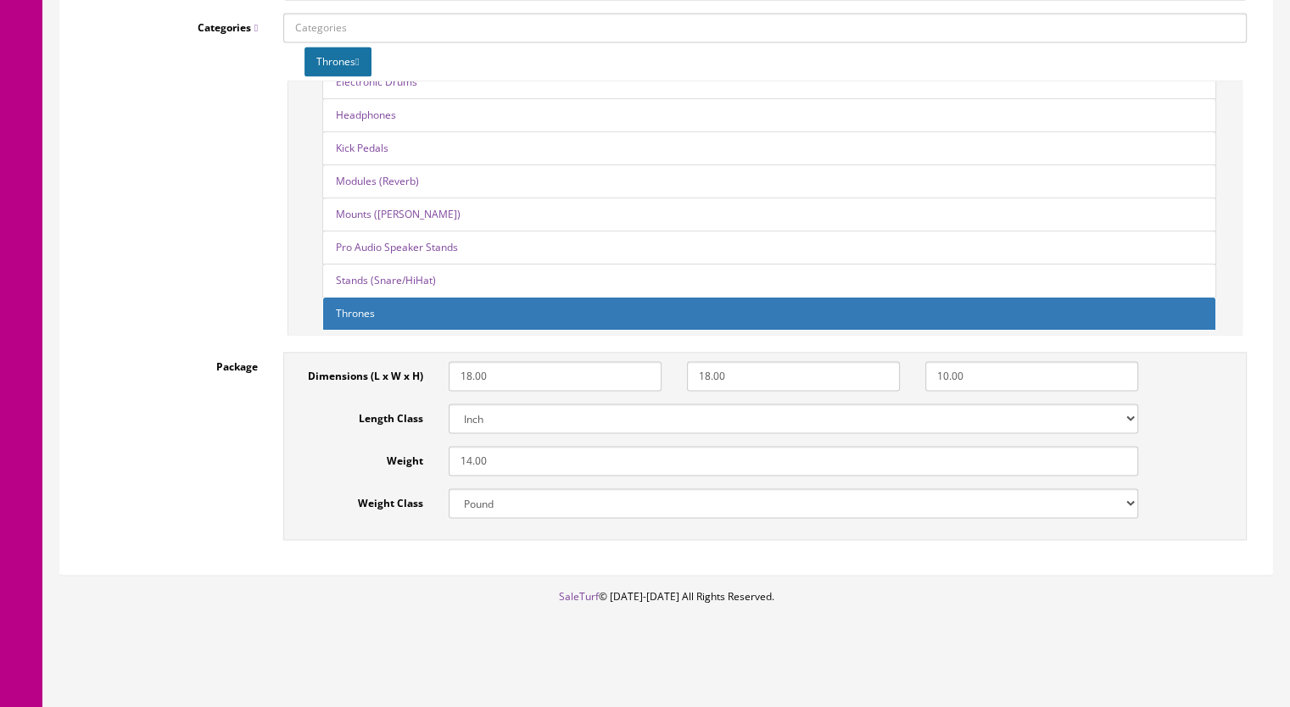
click at [466, 461] on input "14.00" at bounding box center [794, 461] width 690 height 30
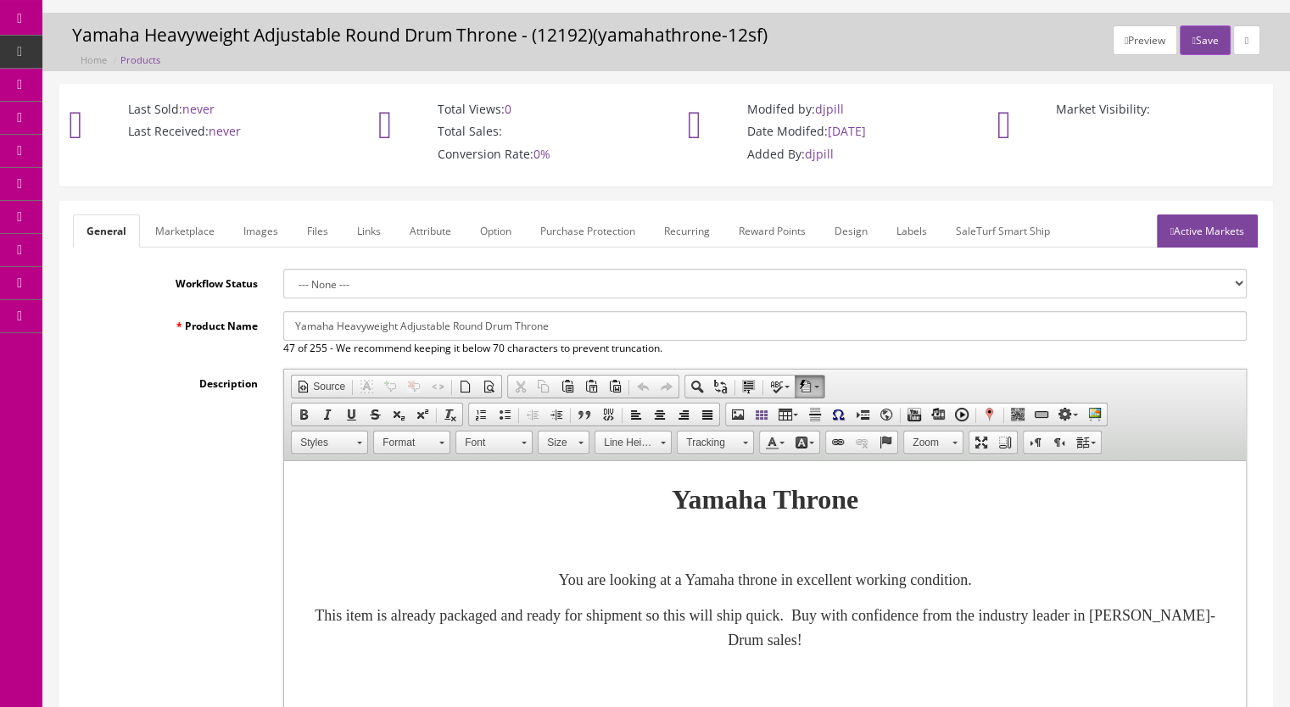
scroll to position [3, 0]
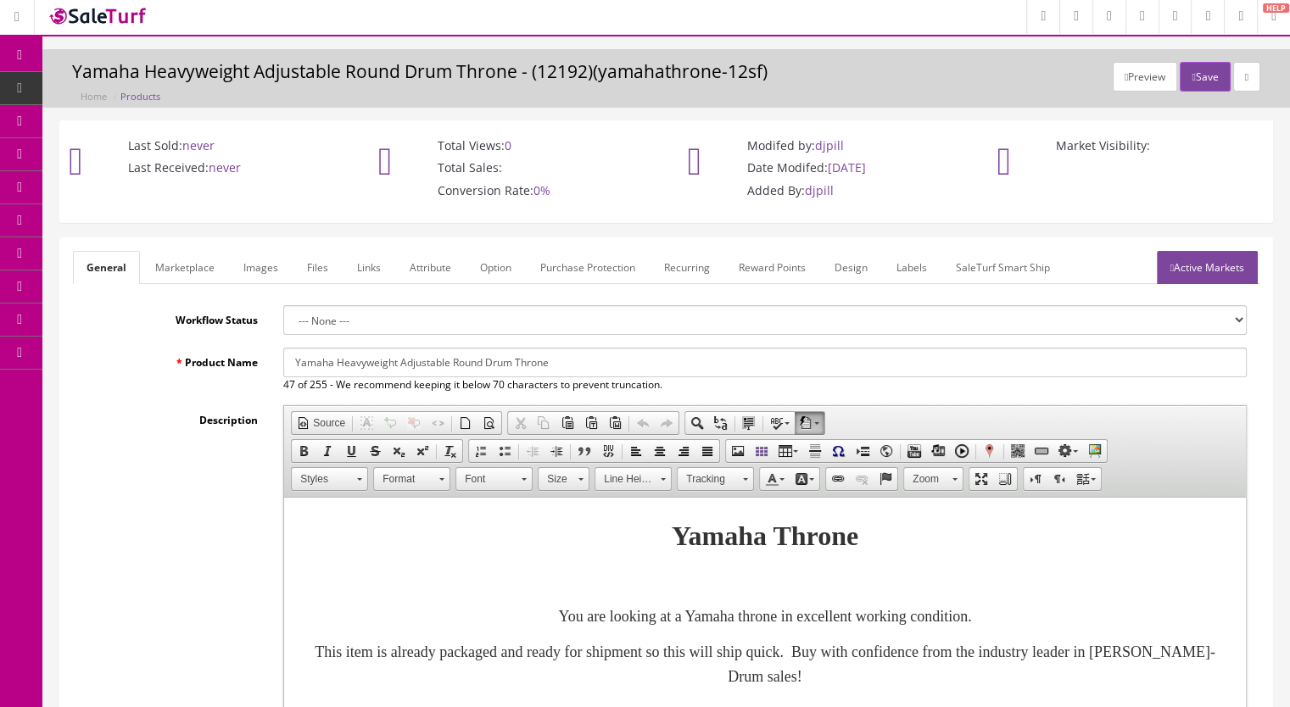
click at [1171, 269] on icon at bounding box center [1172, 268] width 3 height 10
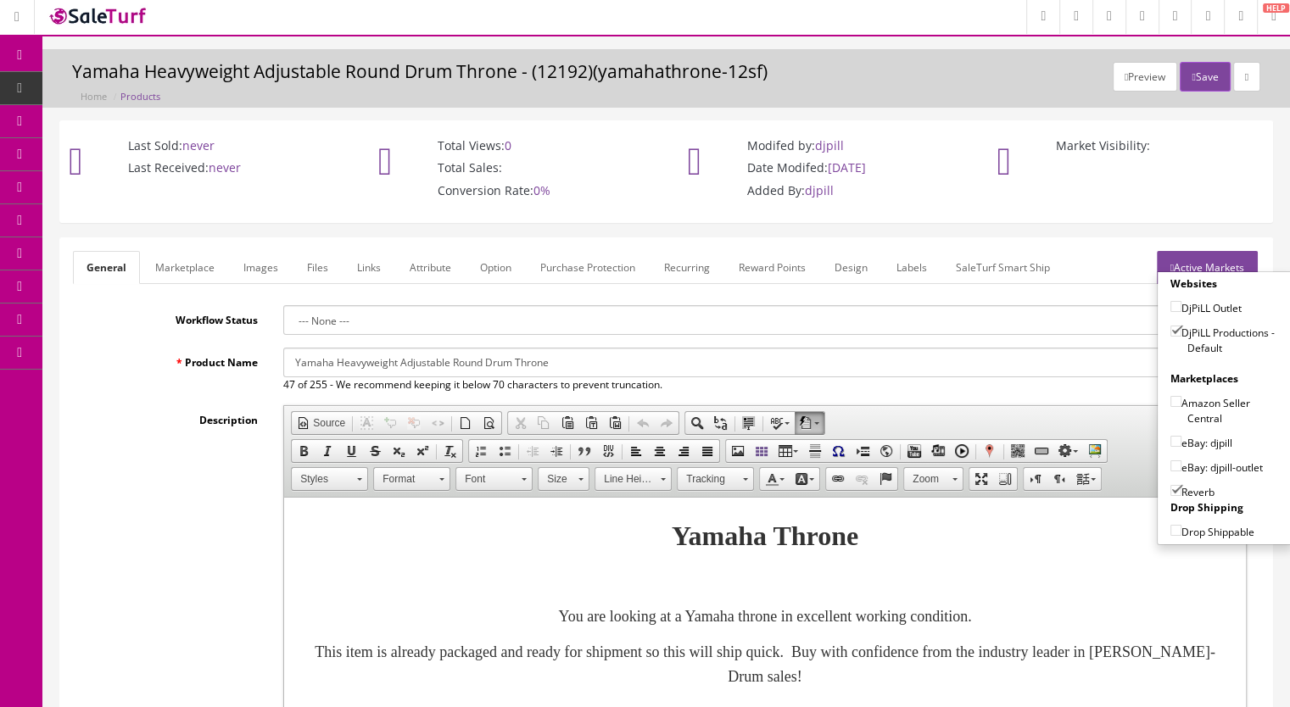
click at [1171, 439] on input"] "eBay: djpill" at bounding box center [1176, 441] width 11 height 11
checkbox input"] "true"
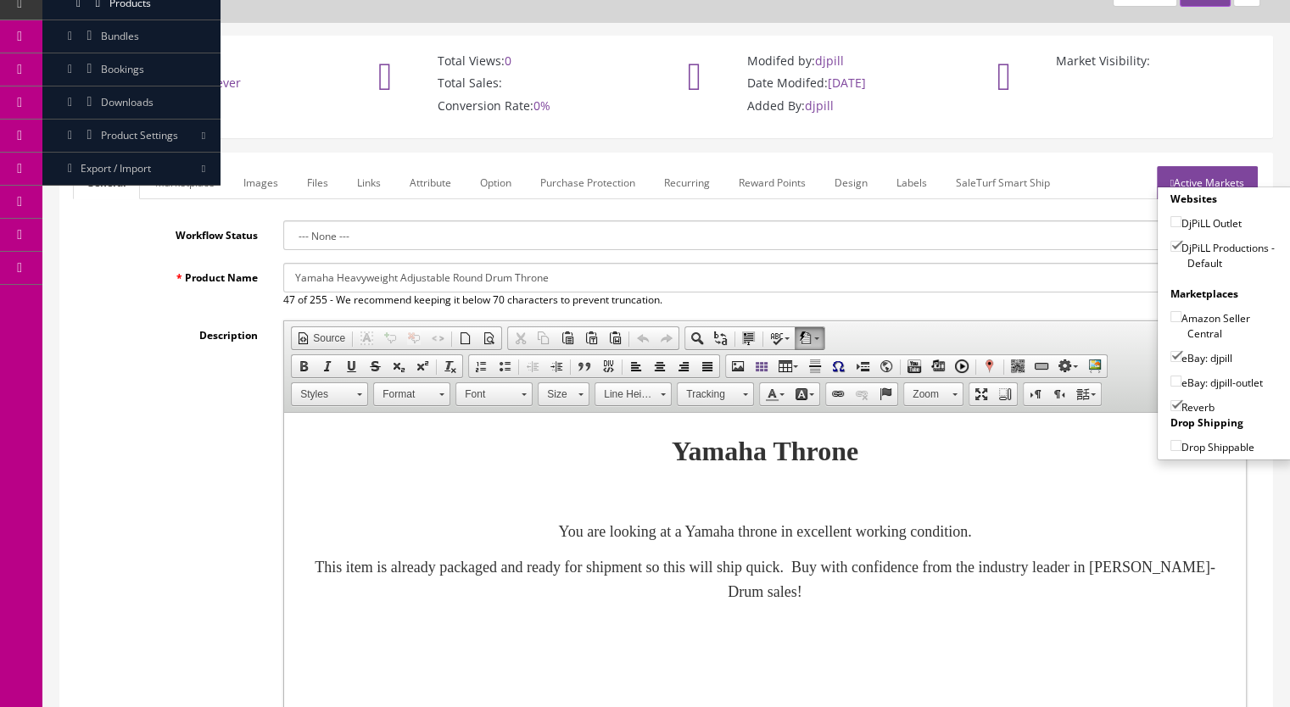
scroll to position [0, 0]
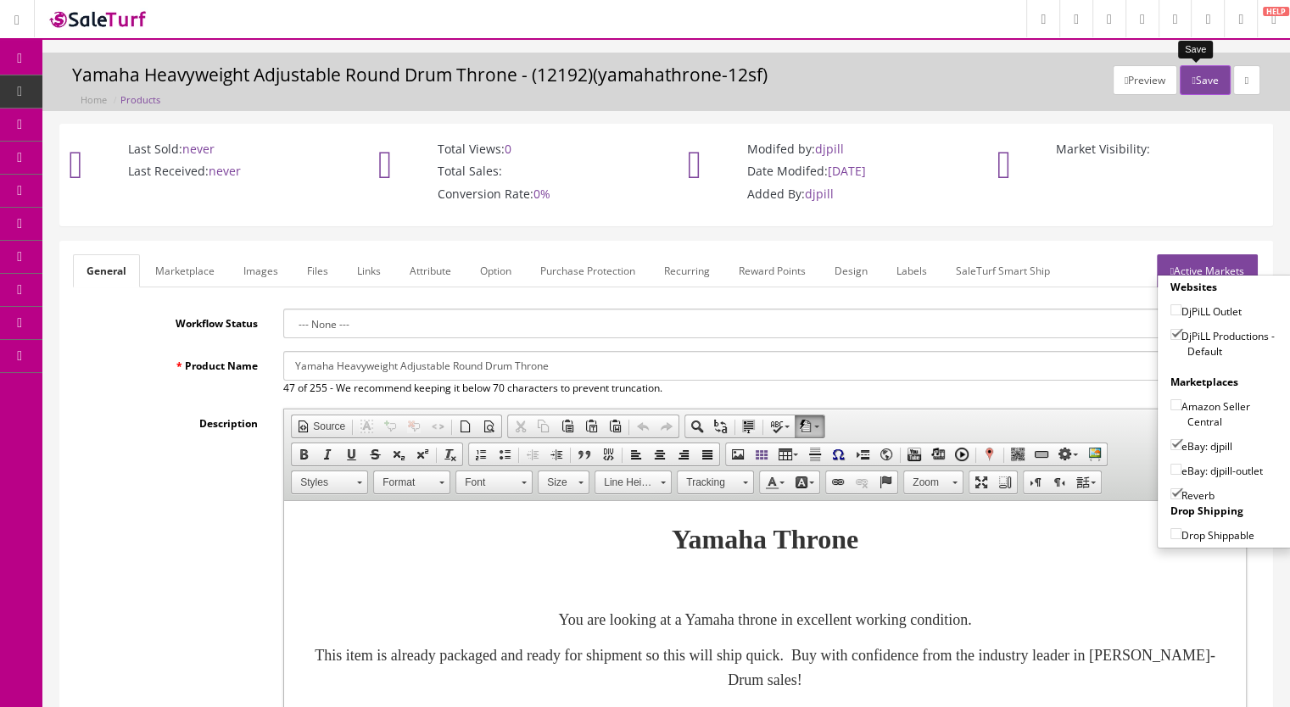
click at [1188, 87] on button "Save" at bounding box center [1205, 80] width 50 height 30
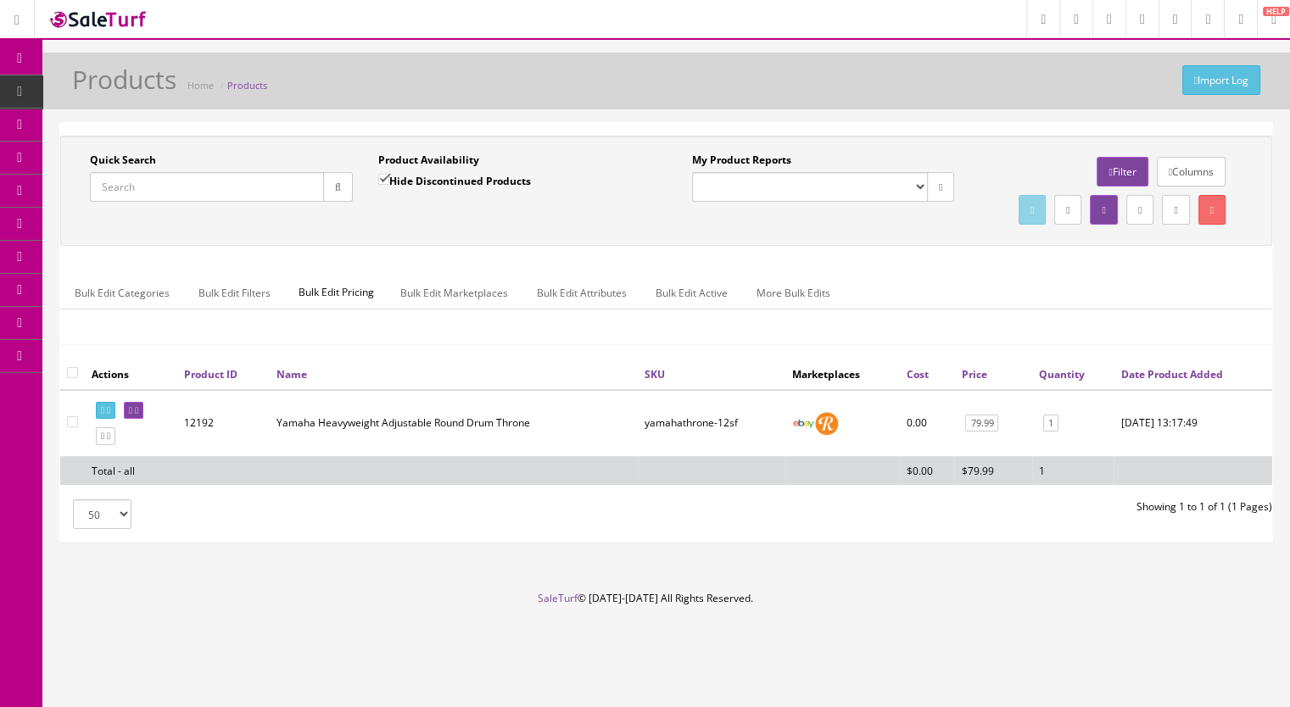
click at [172, 182] on input "Quick Search" at bounding box center [207, 187] width 234 height 30
drag, startPoint x: 158, startPoint y: 187, endPoint x: 115, endPoint y: 196, distance: 44.1
click at [115, 196] on input "dw5000" at bounding box center [207, 187] width 234 height 30
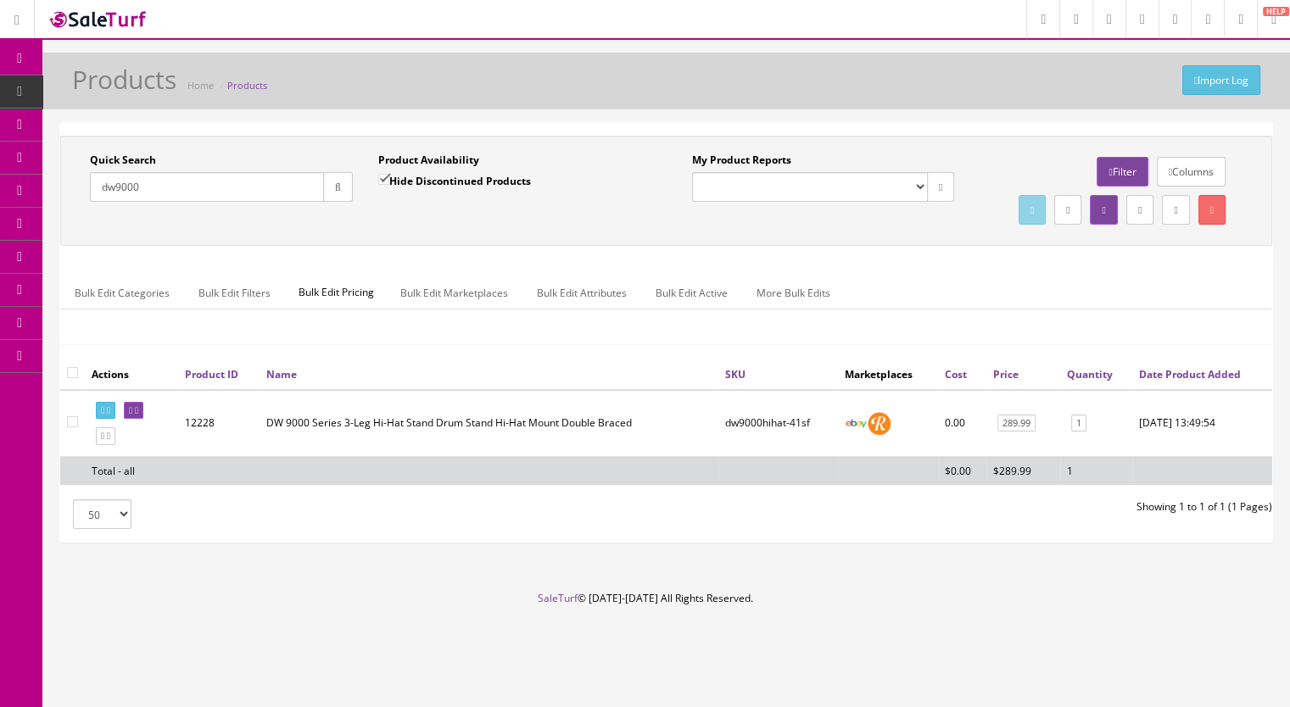
drag, startPoint x: 146, startPoint y: 187, endPoint x: 58, endPoint y: 187, distance: 88.2
click at [58, 187] on div "Quick Search dw9000 Date From Product Availability Hide Discontinued Products D…" at bounding box center [666, 339] width 1248 height 435
type input "mds9c"
